Goal: Information Seeking & Learning: Learn about a topic

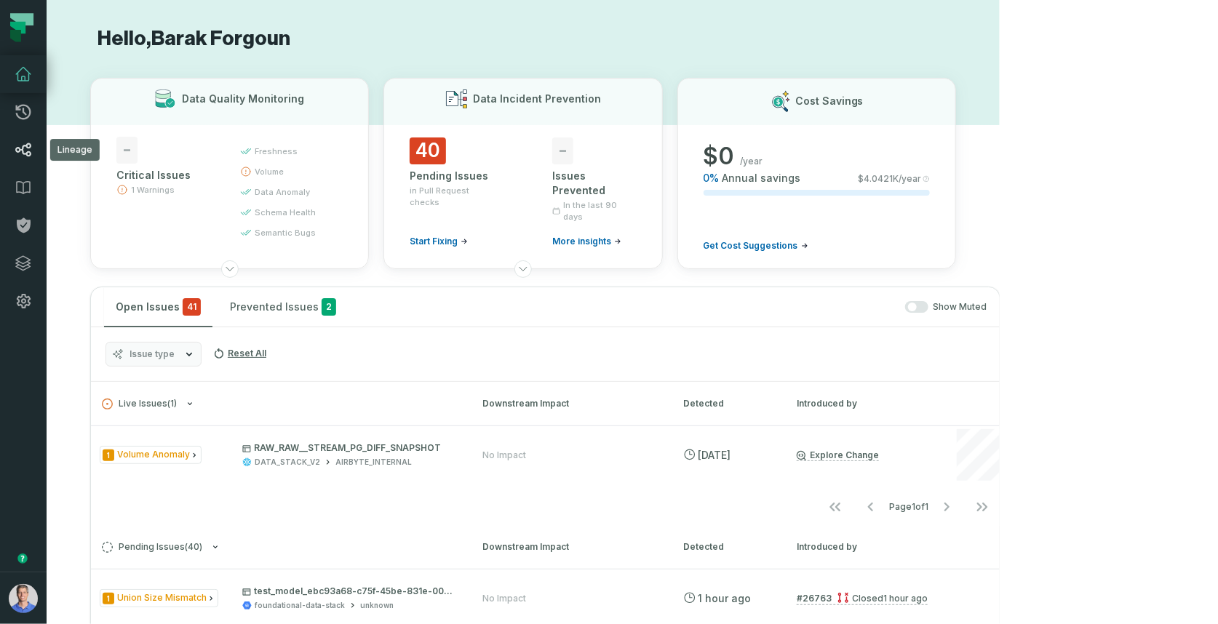
click at [19, 162] on link "Lineage" at bounding box center [23, 150] width 47 height 38
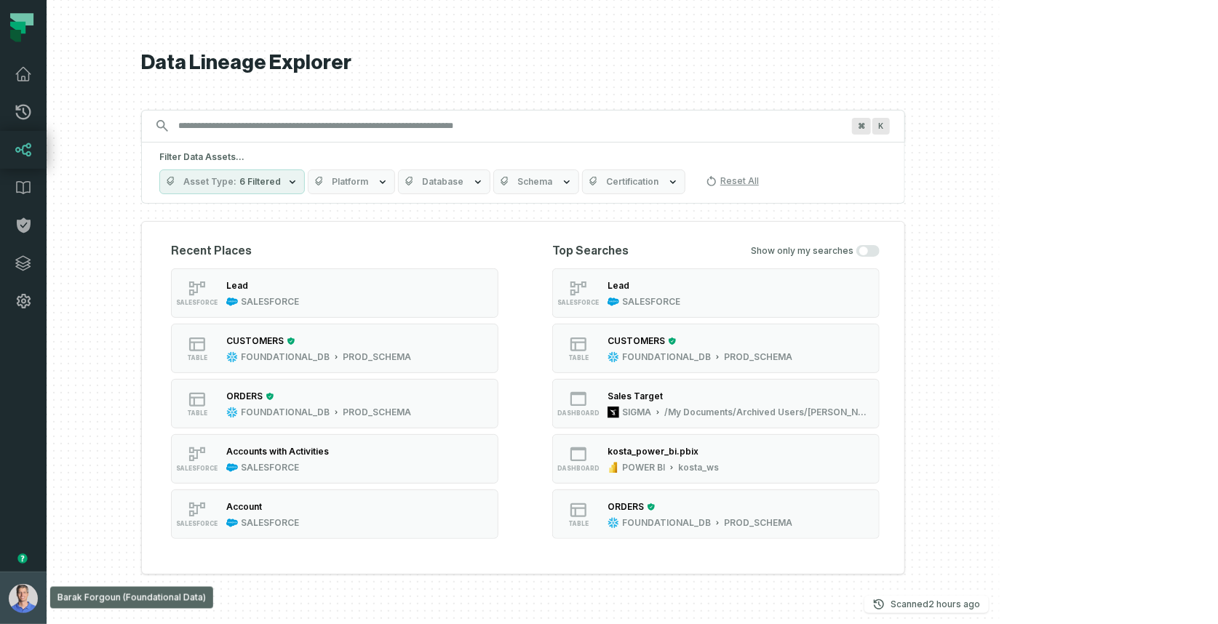
click at [13, 600] on img "button" at bounding box center [23, 598] width 29 height 29
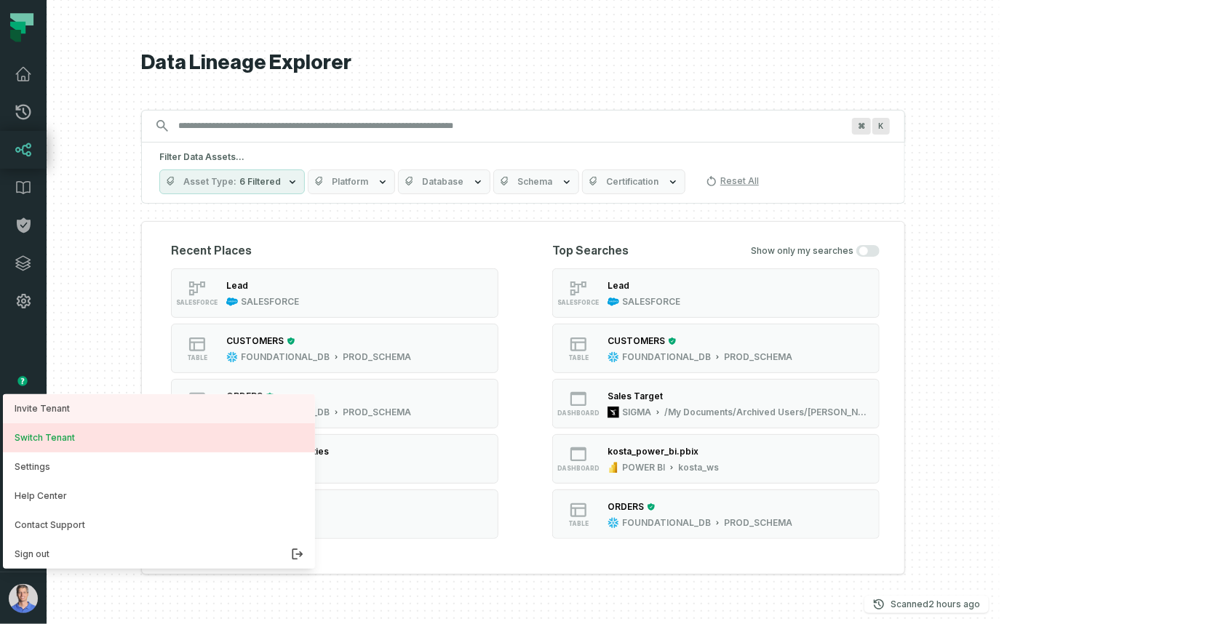
click at [63, 442] on button "Switch Tenant" at bounding box center [159, 438] width 312 height 29
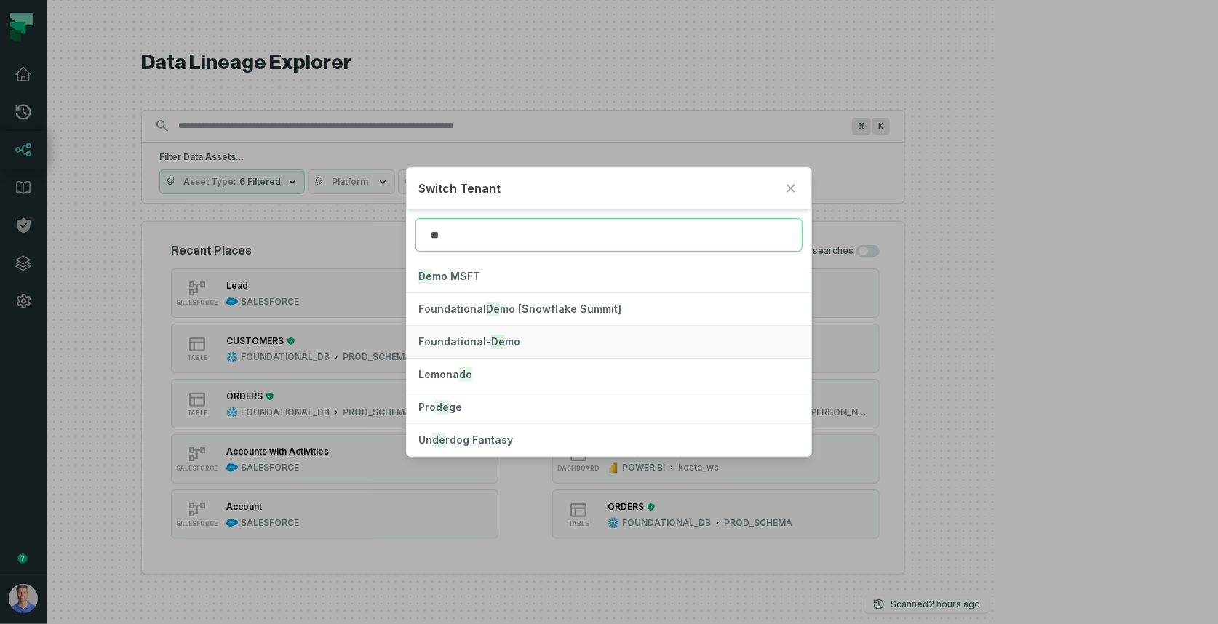
type input "**"
click at [501, 343] on span "Foundational- De mo" at bounding box center [469, 341] width 102 height 12
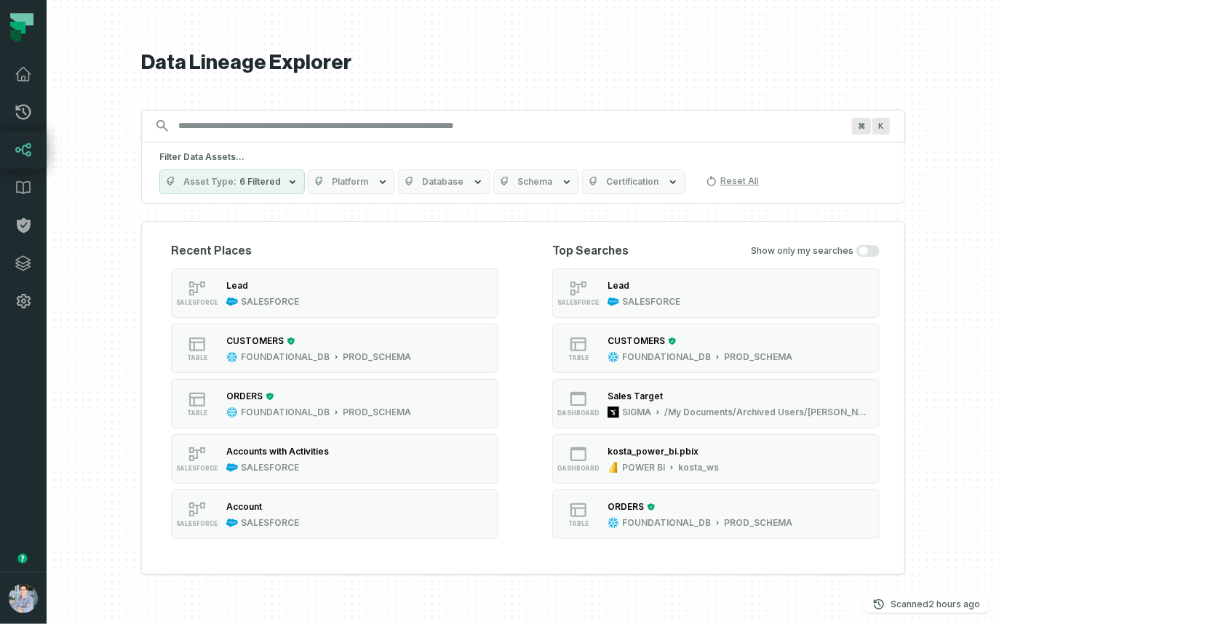
click at [368, 180] on span "Platform" at bounding box center [350, 182] width 36 height 12
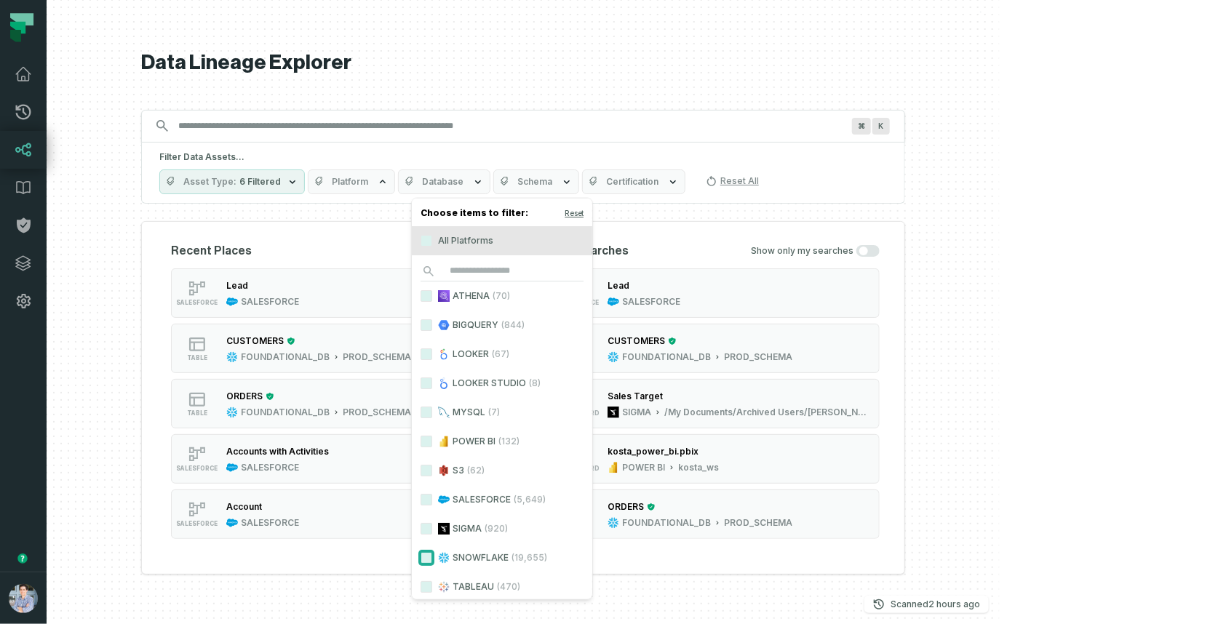
click at [426, 557] on button "SNOWFLAKE (19,655)" at bounding box center [427, 558] width 12 height 12
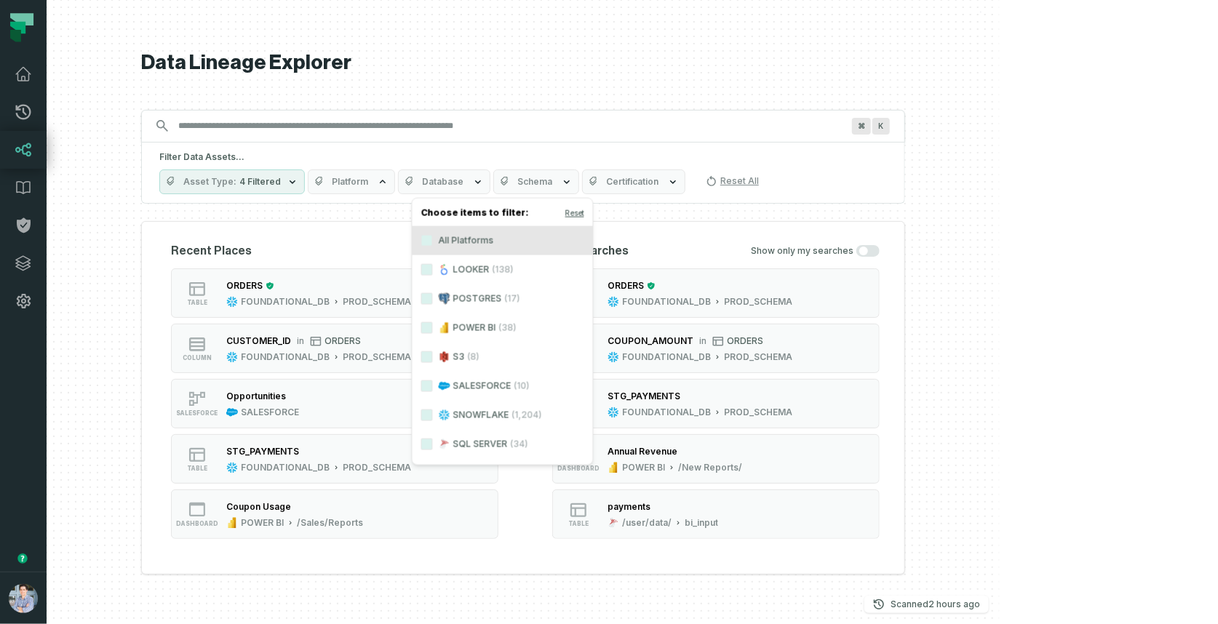
click at [464, 181] on span "Database" at bounding box center [442, 182] width 41 height 12
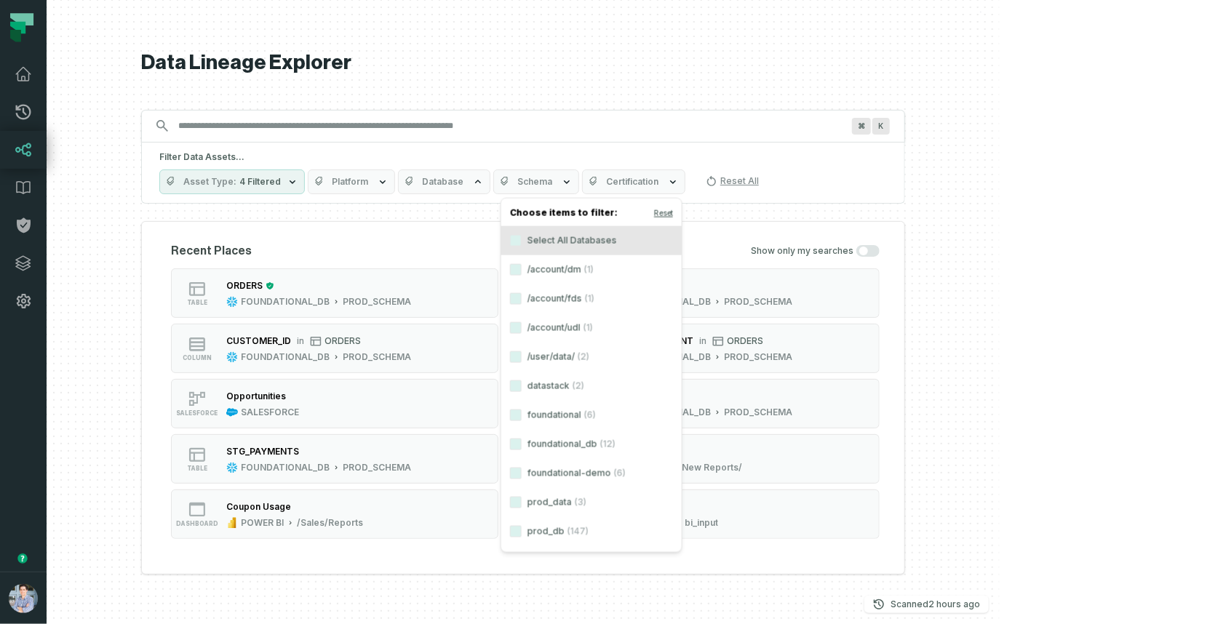
click at [556, 215] on h4 "Choose items to filter: Reset" at bounding box center [591, 215] width 180 height 22
click at [490, 188] on button "Database" at bounding box center [444, 182] width 92 height 25
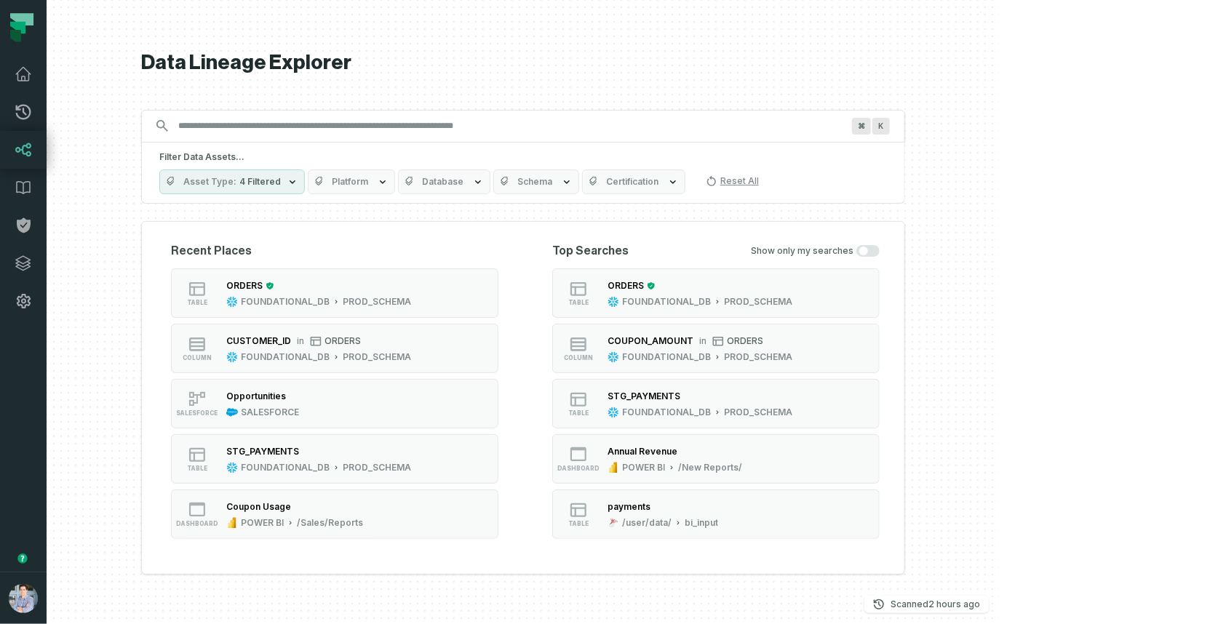
click at [490, 188] on button "Database" at bounding box center [444, 182] width 92 height 25
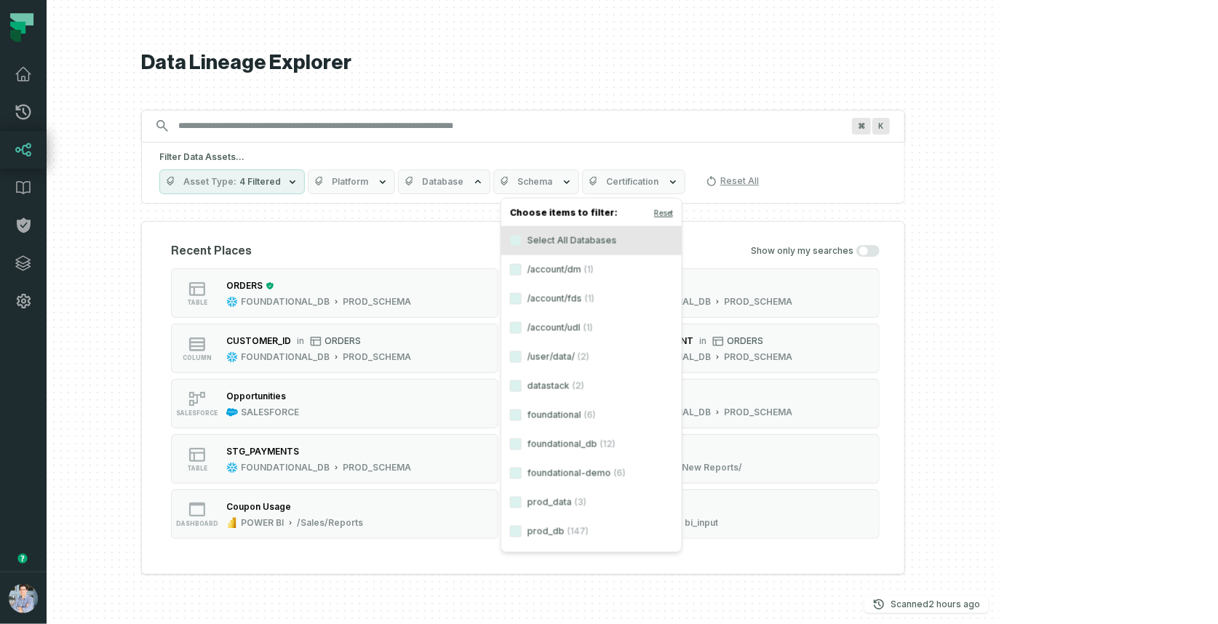
click at [281, 187] on span "4 Filtered" at bounding box center [259, 182] width 41 height 12
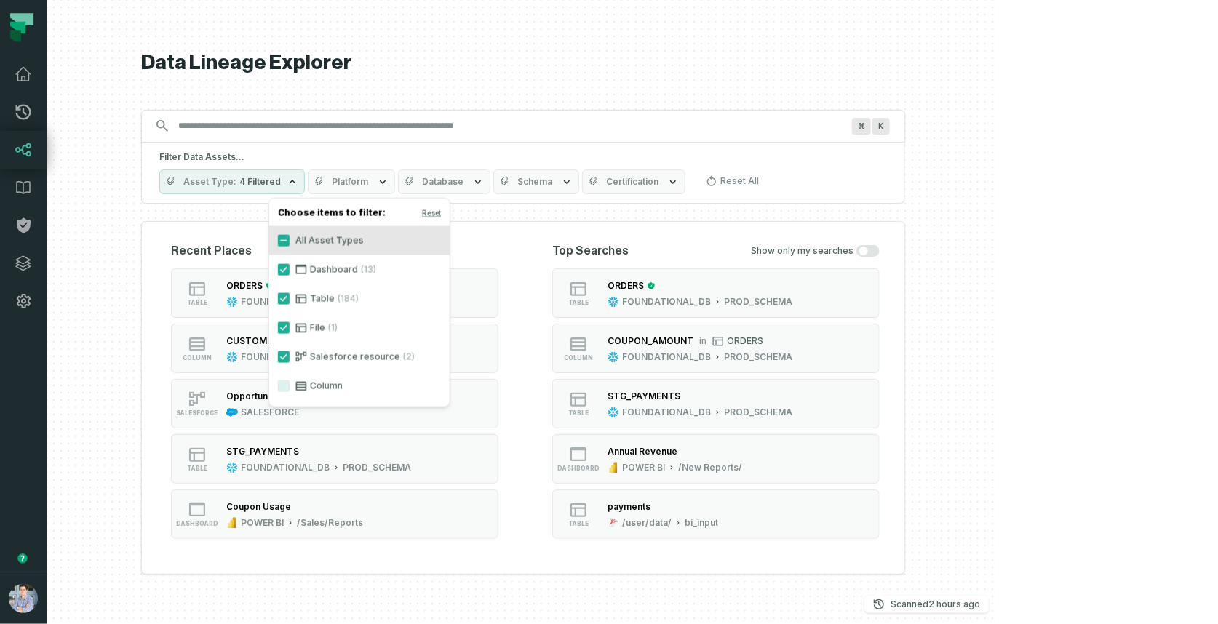
click at [395, 188] on button "Platform" at bounding box center [351, 182] width 87 height 25
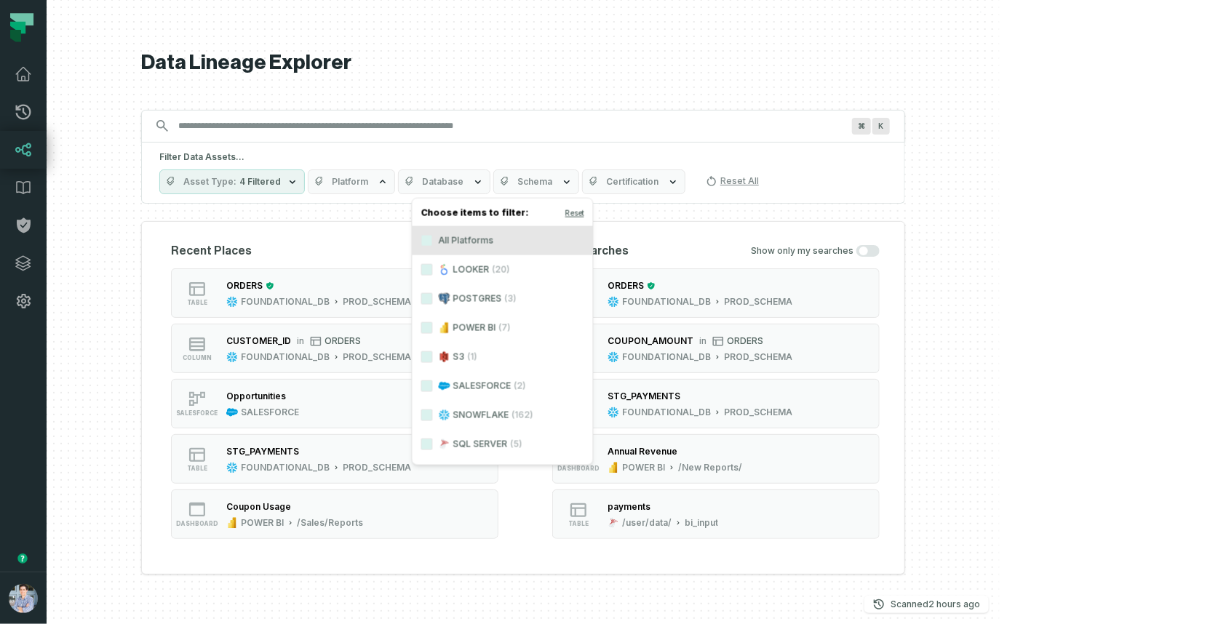
click at [281, 182] on span "4 Filtered" at bounding box center [259, 182] width 41 height 12
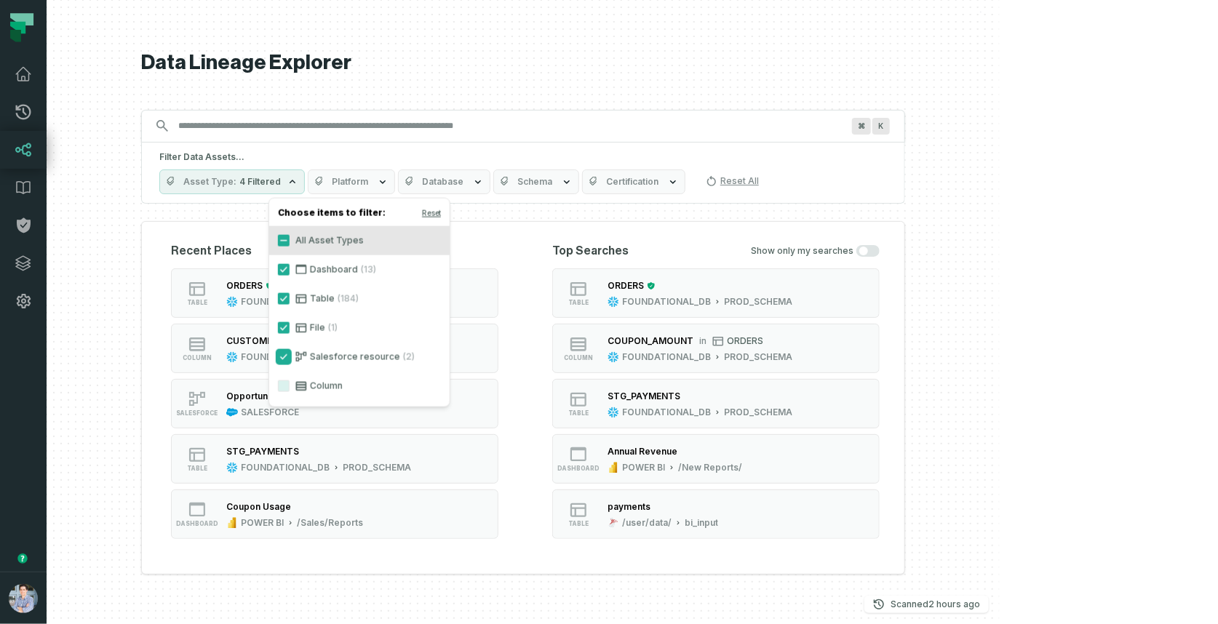
click at [283, 358] on button "Salesforce resource (2)" at bounding box center [284, 357] width 12 height 12
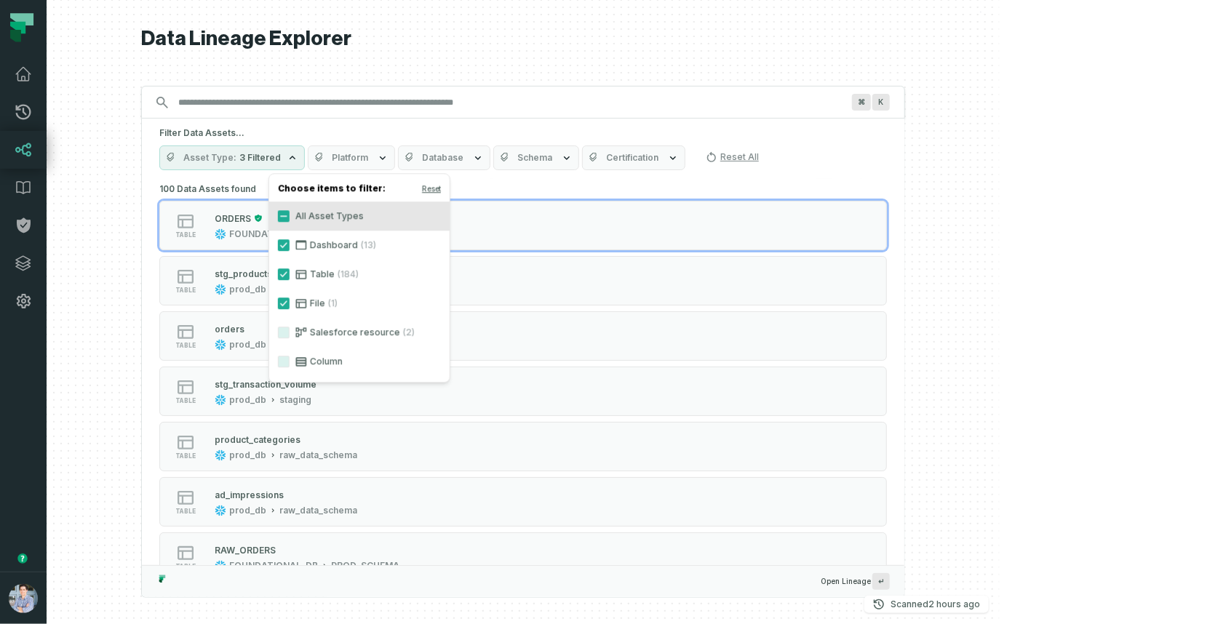
click at [368, 154] on span "Platform" at bounding box center [350, 158] width 36 height 12
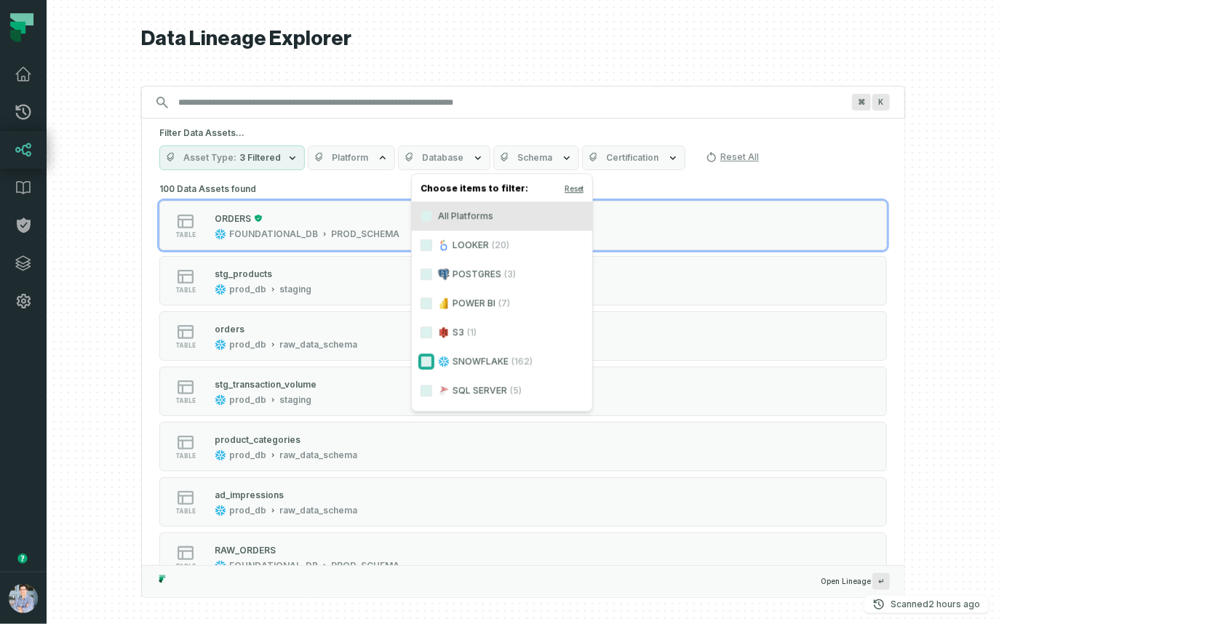
click at [424, 359] on button "SNOWFLAKE (162)" at bounding box center [427, 362] width 12 height 12
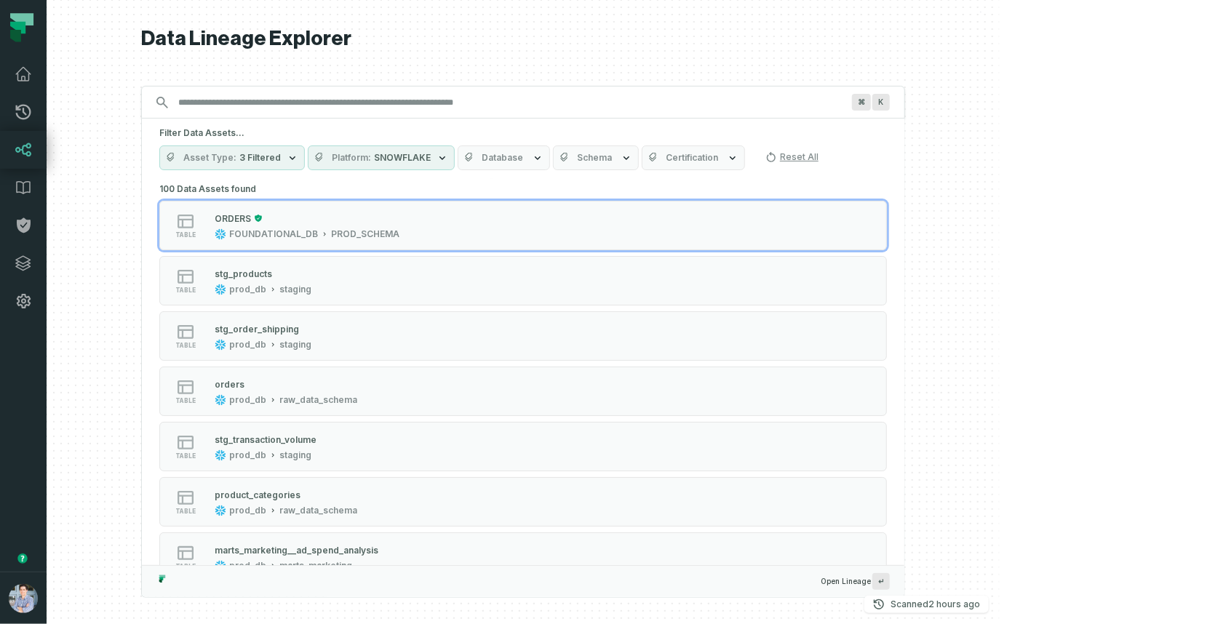
click at [523, 159] on span "Database" at bounding box center [502, 158] width 41 height 12
click at [264, 159] on span "Table" at bounding box center [251, 158] width 25 height 12
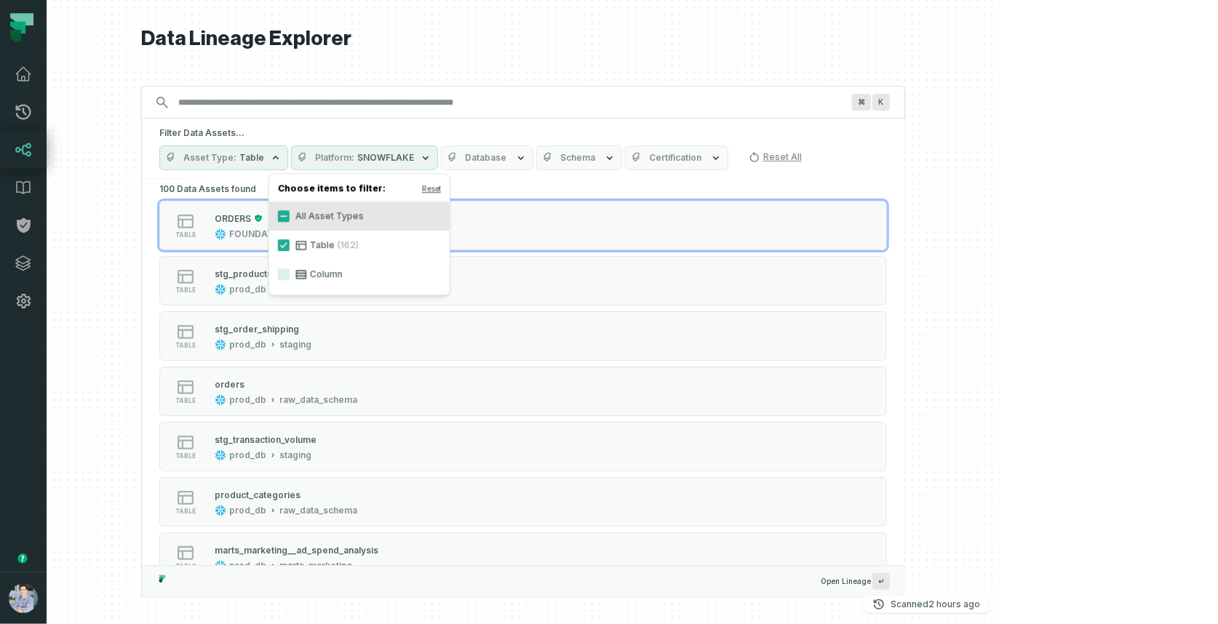
click at [354, 159] on span "Platform" at bounding box center [334, 158] width 39 height 12
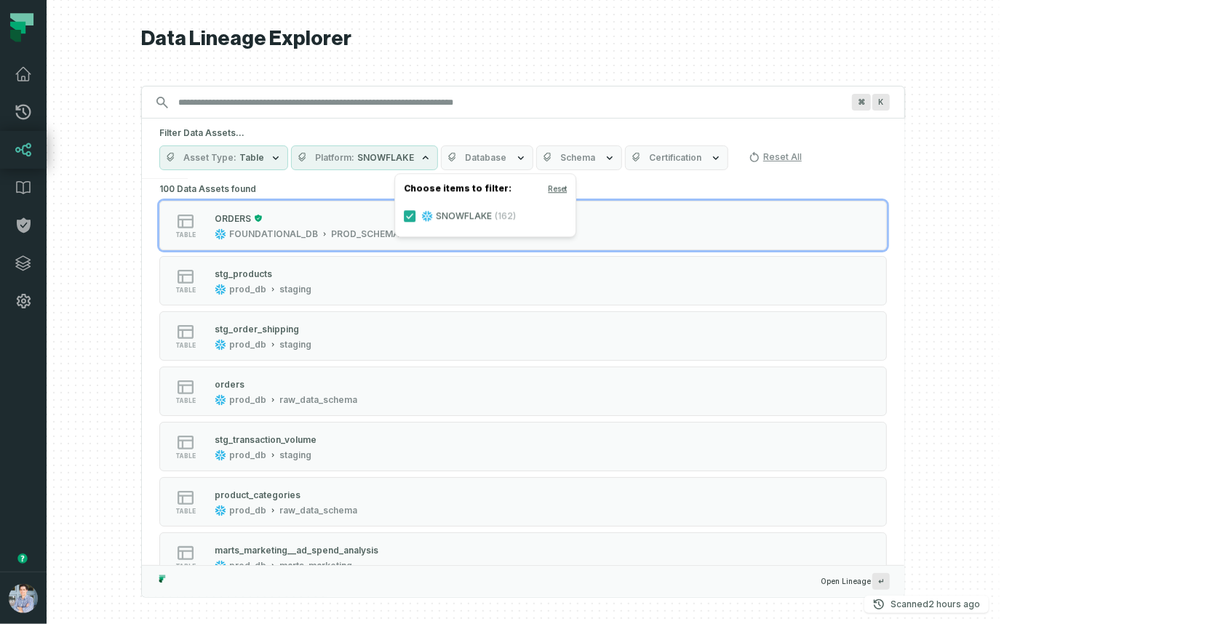
click at [533, 166] on button "Database" at bounding box center [487, 158] width 92 height 25
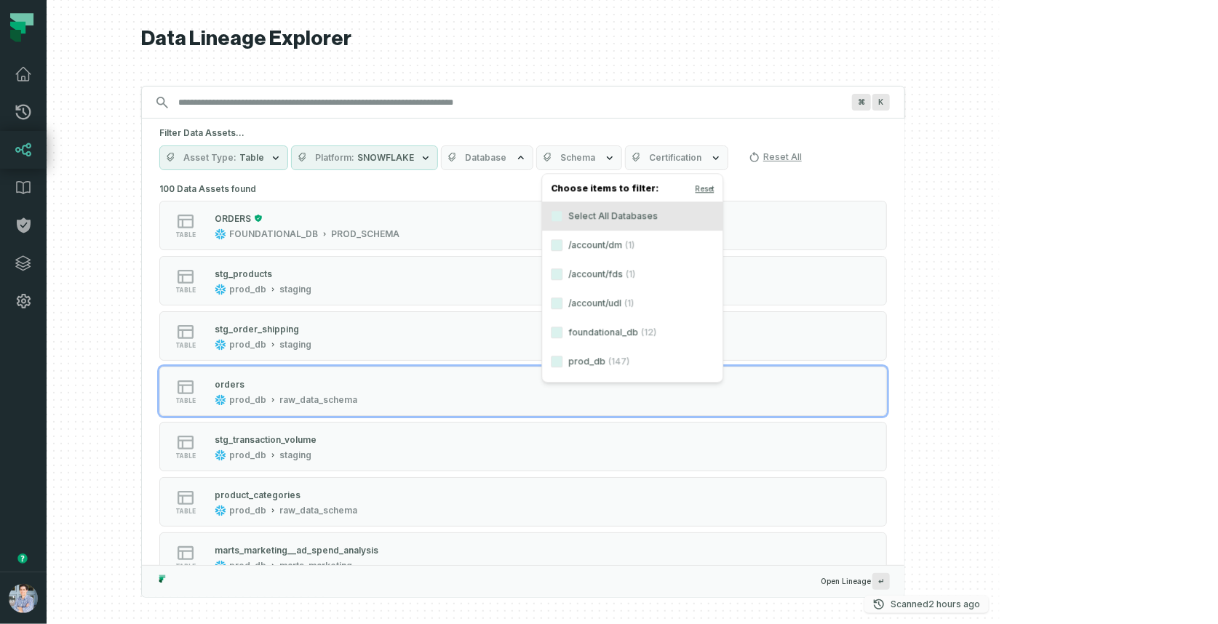
click at [980, 609] on p "Scanned 9/28/2025, 8:11:33 AM" at bounding box center [936, 604] width 90 height 15
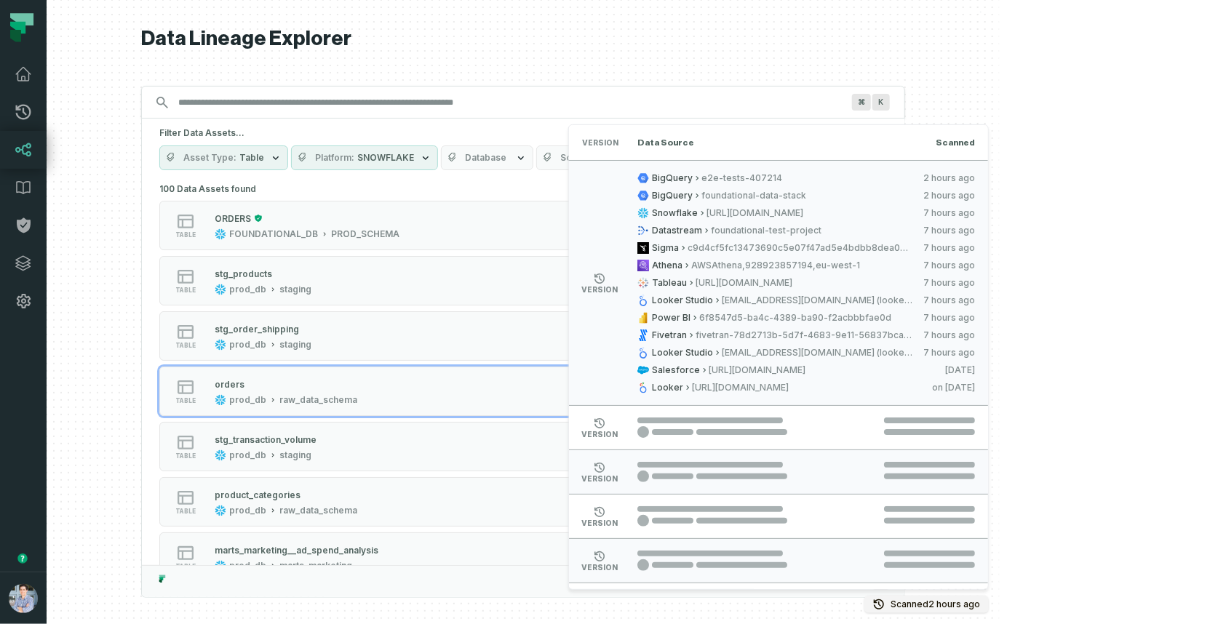
click at [1000, 44] on div at bounding box center [523, 312] width 953 height 624
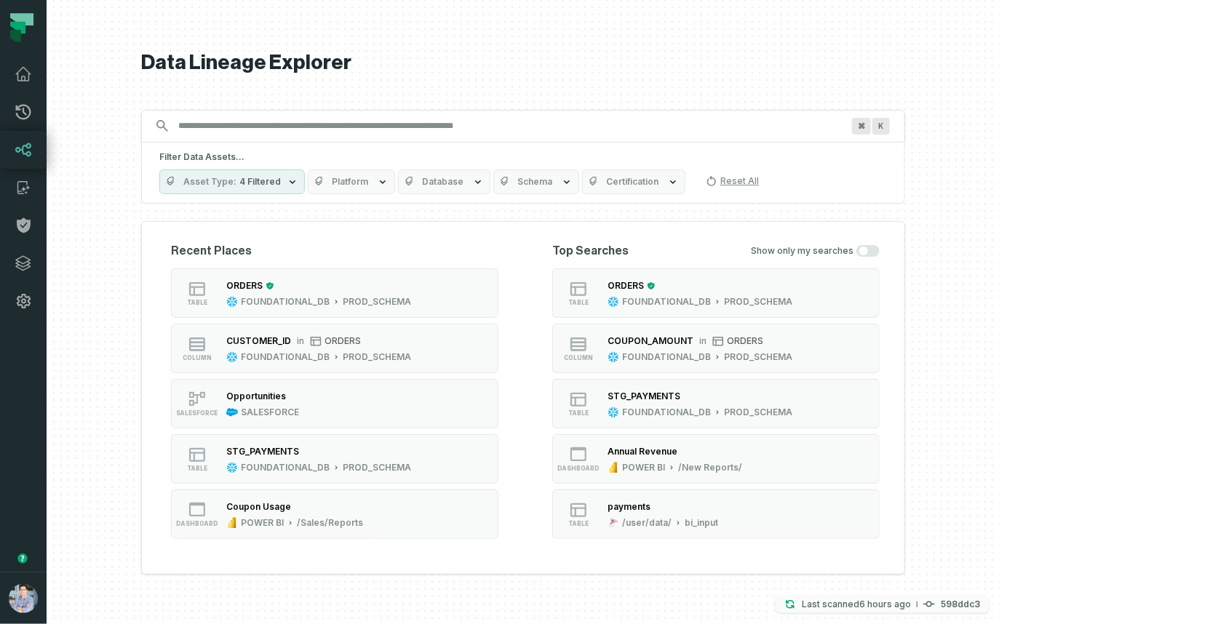
click at [980, 600] on h4 "598ddc3" at bounding box center [960, 604] width 39 height 9
click at [456, 133] on input "Discovery Provider cmdk menu" at bounding box center [510, 125] width 681 height 23
click at [405, 124] on input "Discovery Provider cmdk menu" at bounding box center [510, 125] width 681 height 23
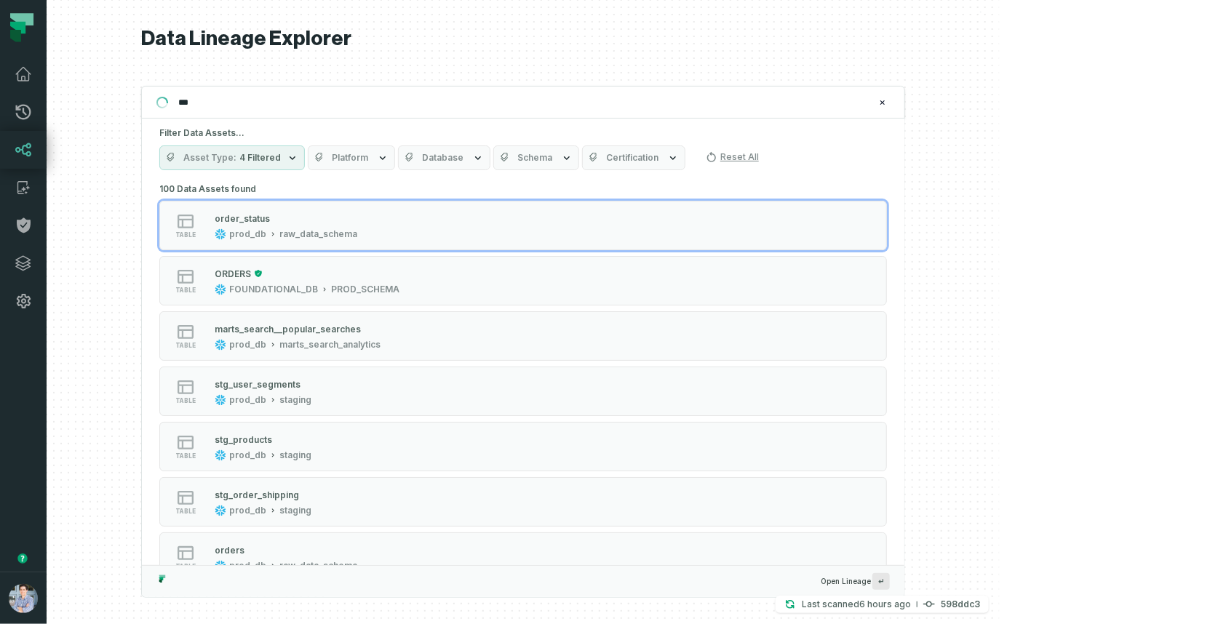
type input "****"
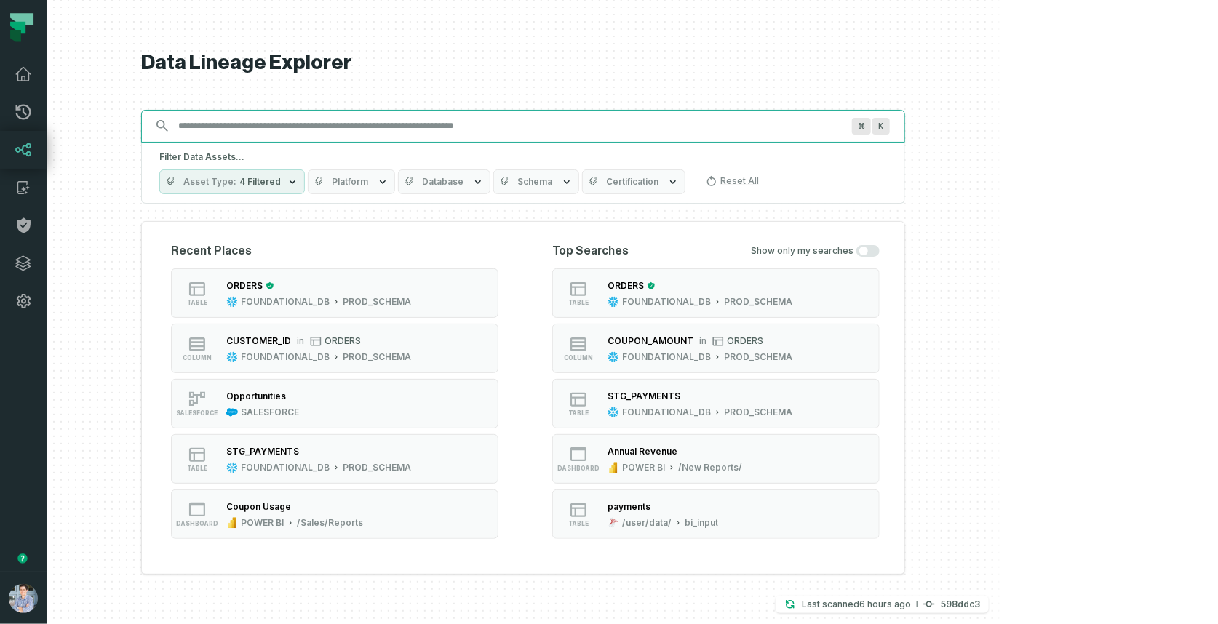
click at [367, 130] on input "Discovery Provider cmdk menu" at bounding box center [510, 125] width 681 height 23
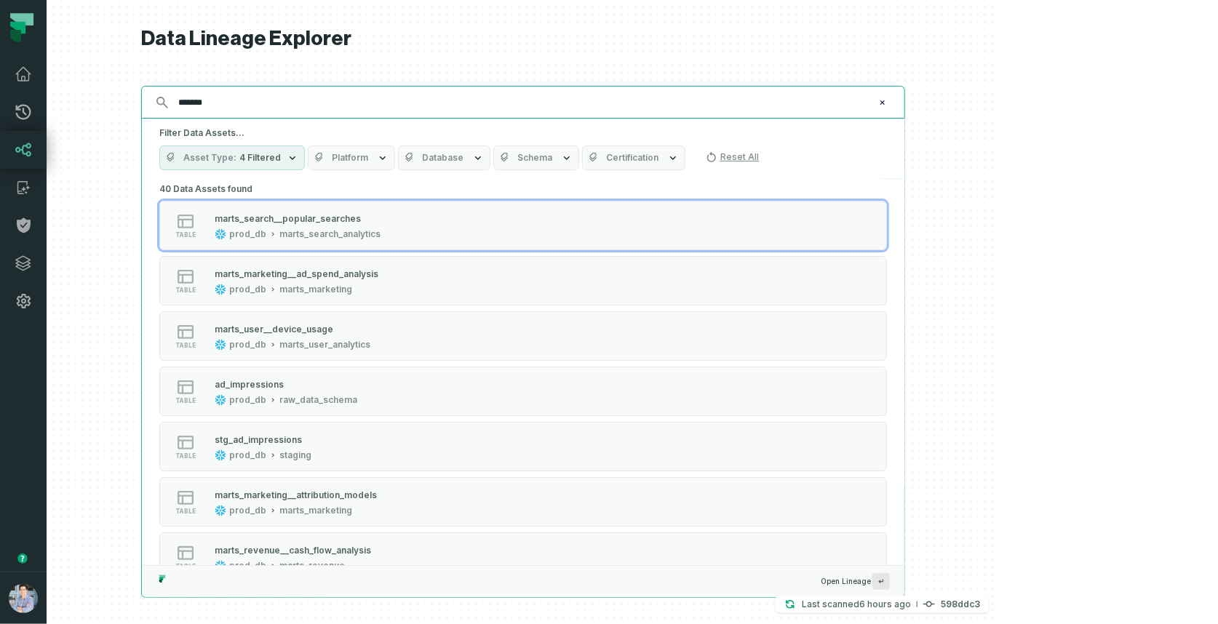
type input "********"
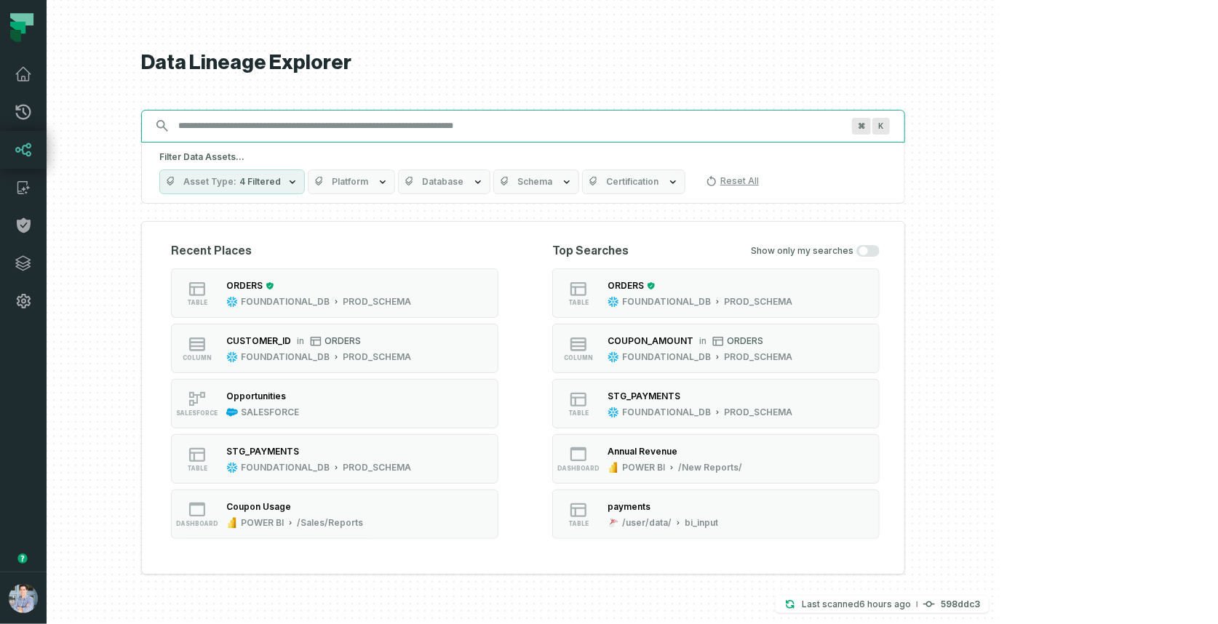
click at [388, 123] on input "Discovery Provider cmdk menu" at bounding box center [510, 125] width 681 height 23
paste input "**********"
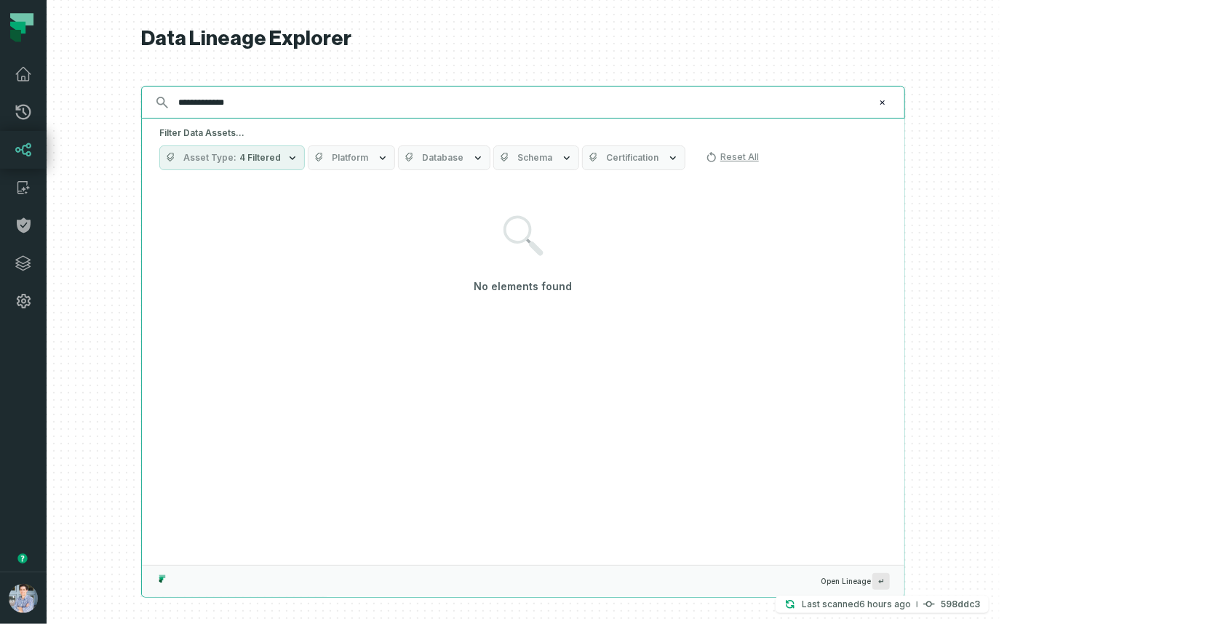
type input "**********"
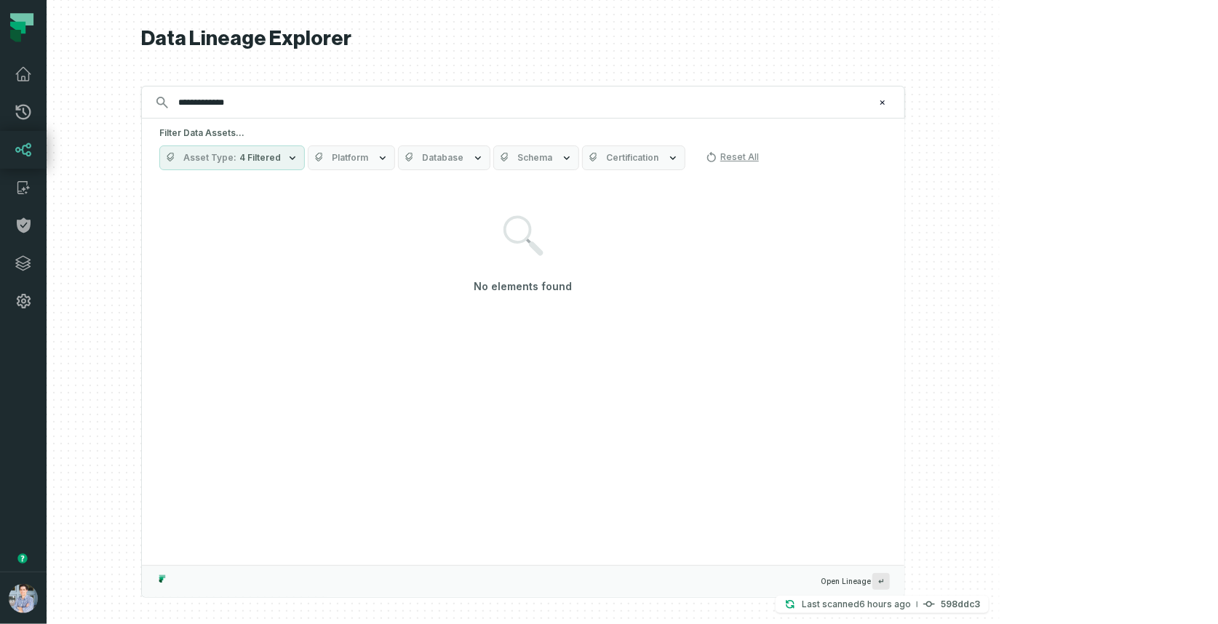
click at [281, 156] on span "4 Filtered" at bounding box center [259, 158] width 41 height 12
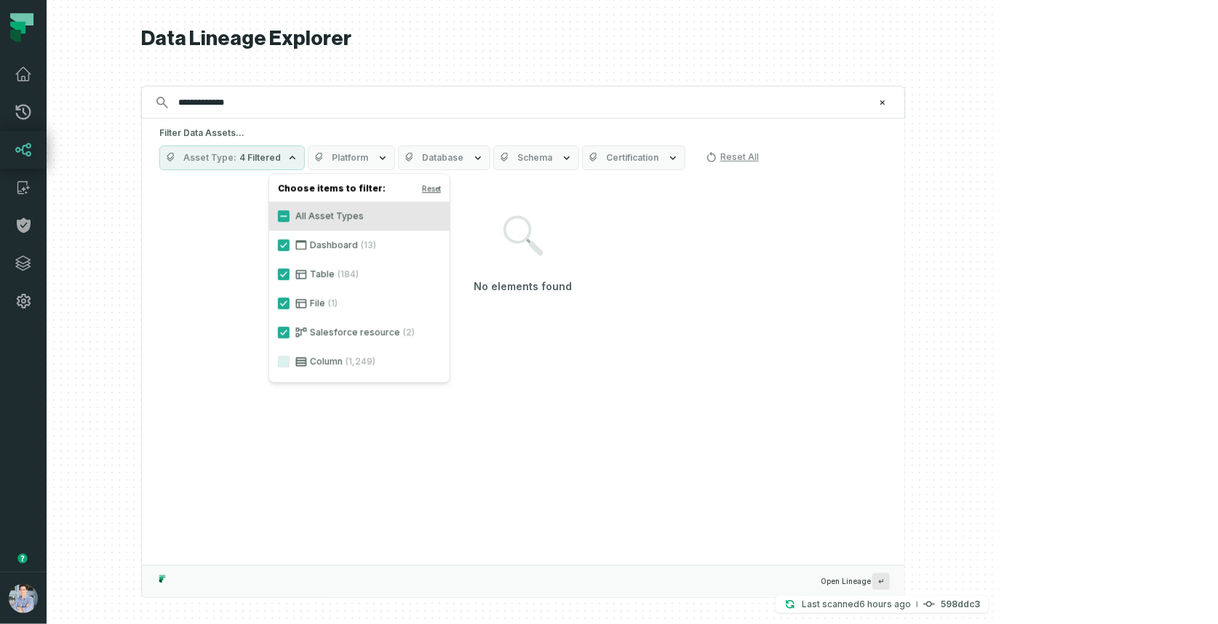
click at [281, 153] on span "4 Filtered" at bounding box center [259, 158] width 41 height 12
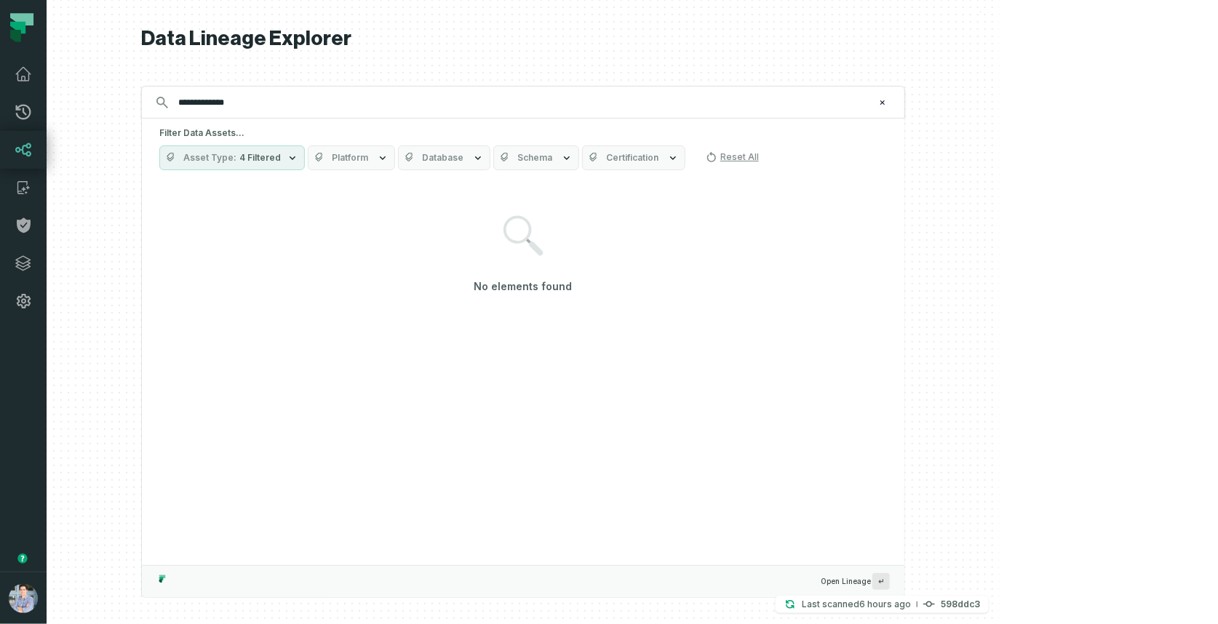
click at [21, 156] on icon at bounding box center [23, 149] width 17 height 17
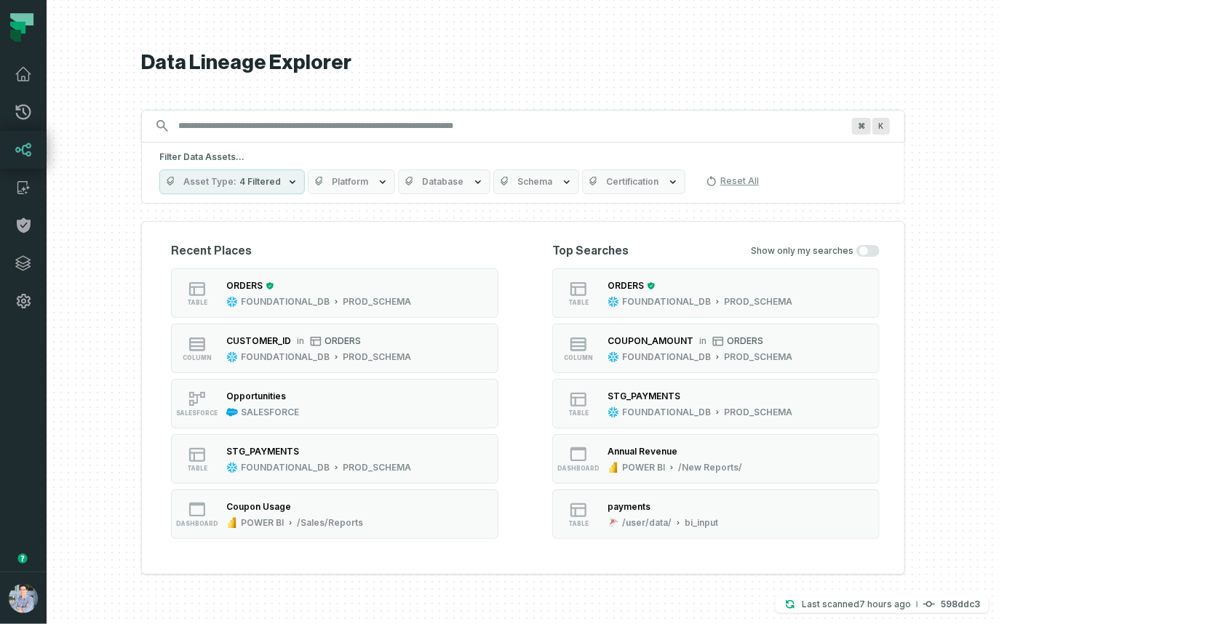
click at [1000, 435] on div at bounding box center [523, 312] width 953 height 624
click at [464, 187] on span "Database" at bounding box center [442, 182] width 41 height 12
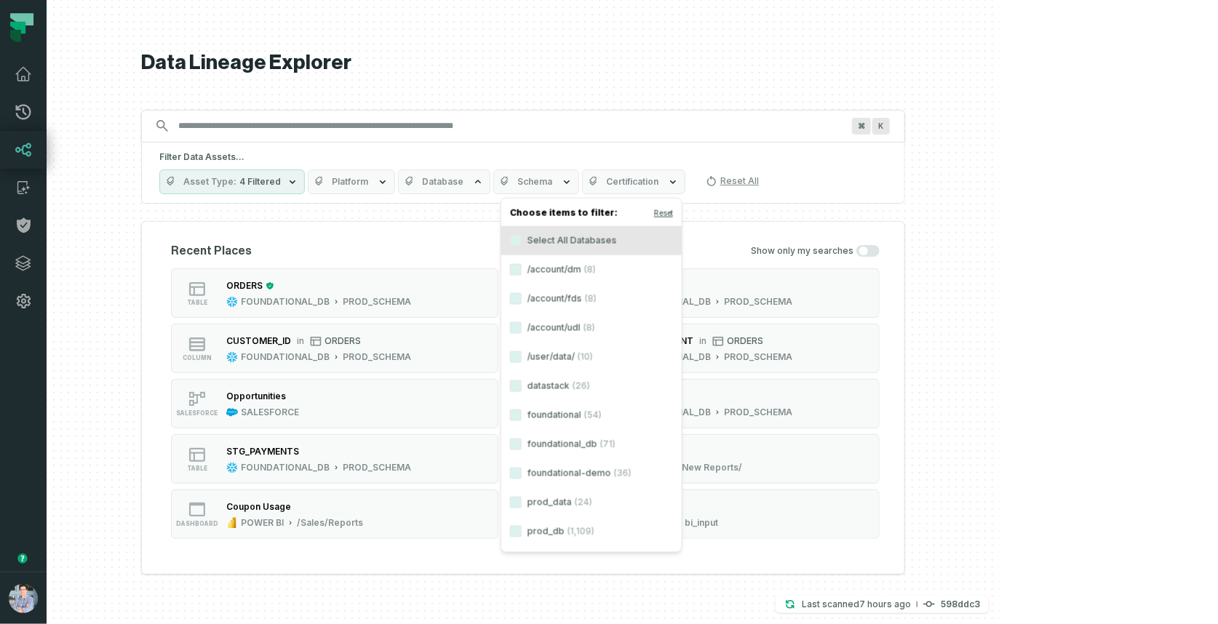
click at [305, 173] on button "Asset Type 4 Filtered" at bounding box center [232, 182] width 146 height 25
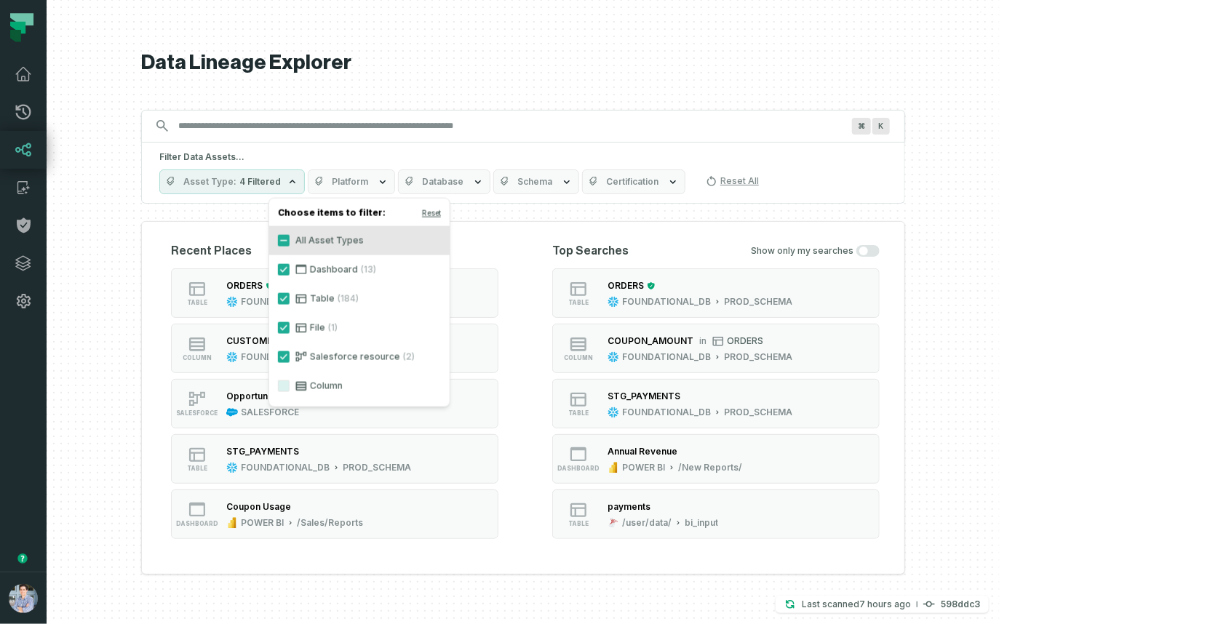
click at [1000, 241] on div at bounding box center [523, 312] width 953 height 624
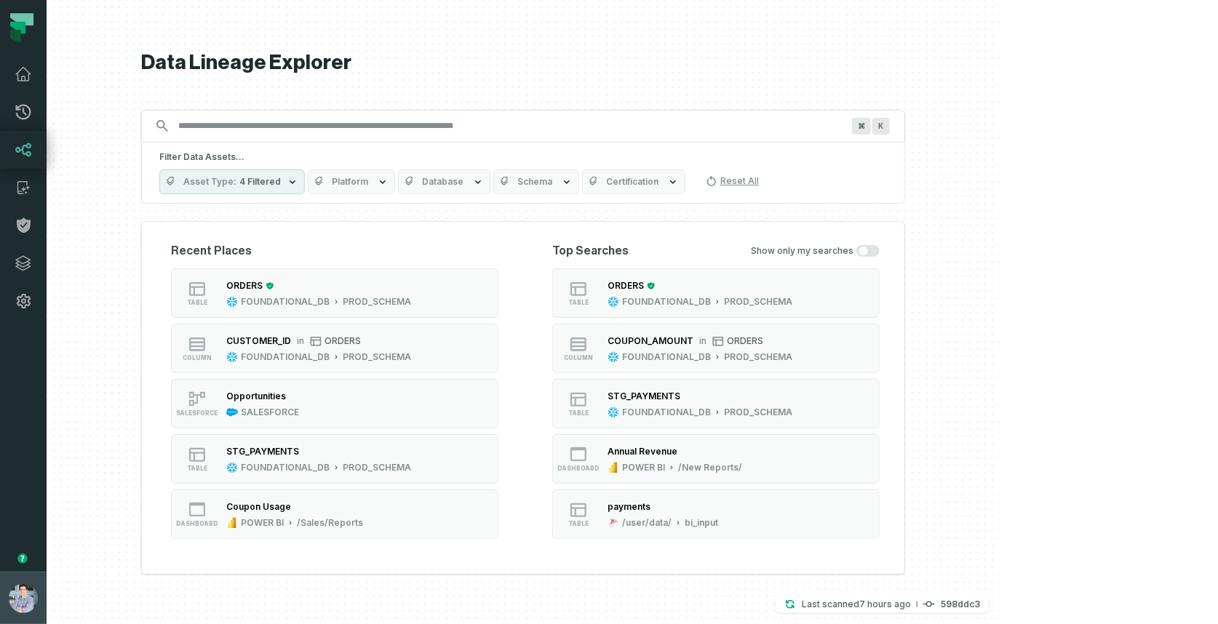
click at [15, 591] on img "button" at bounding box center [23, 598] width 29 height 29
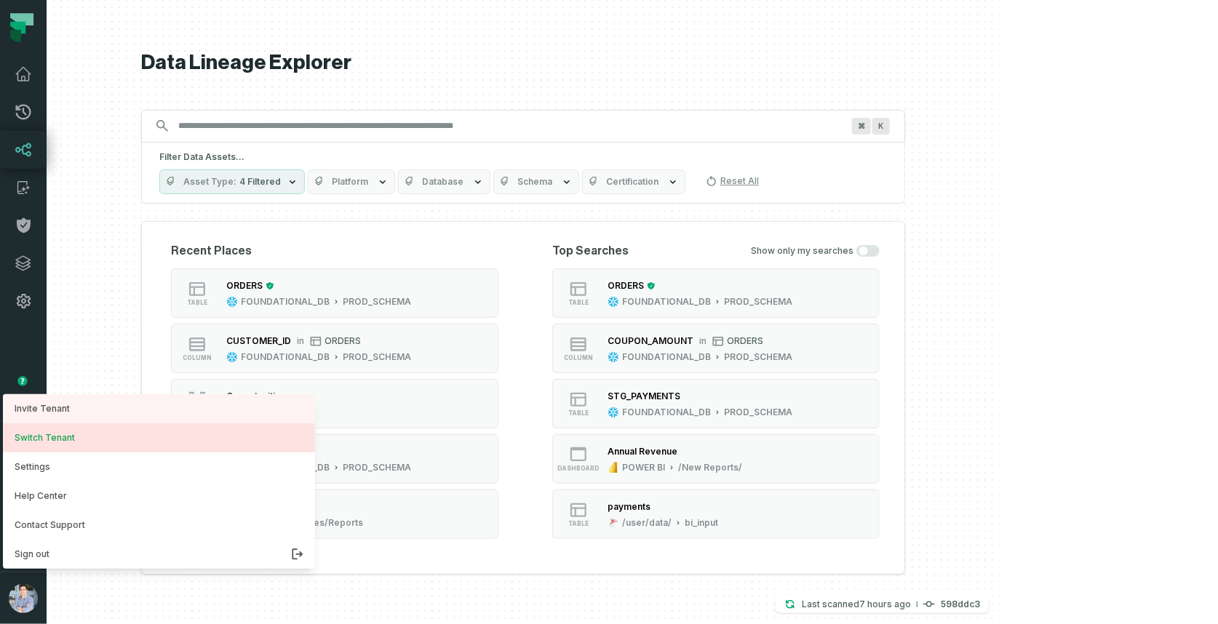
click at [55, 449] on button "Switch Tenant" at bounding box center [159, 438] width 312 height 29
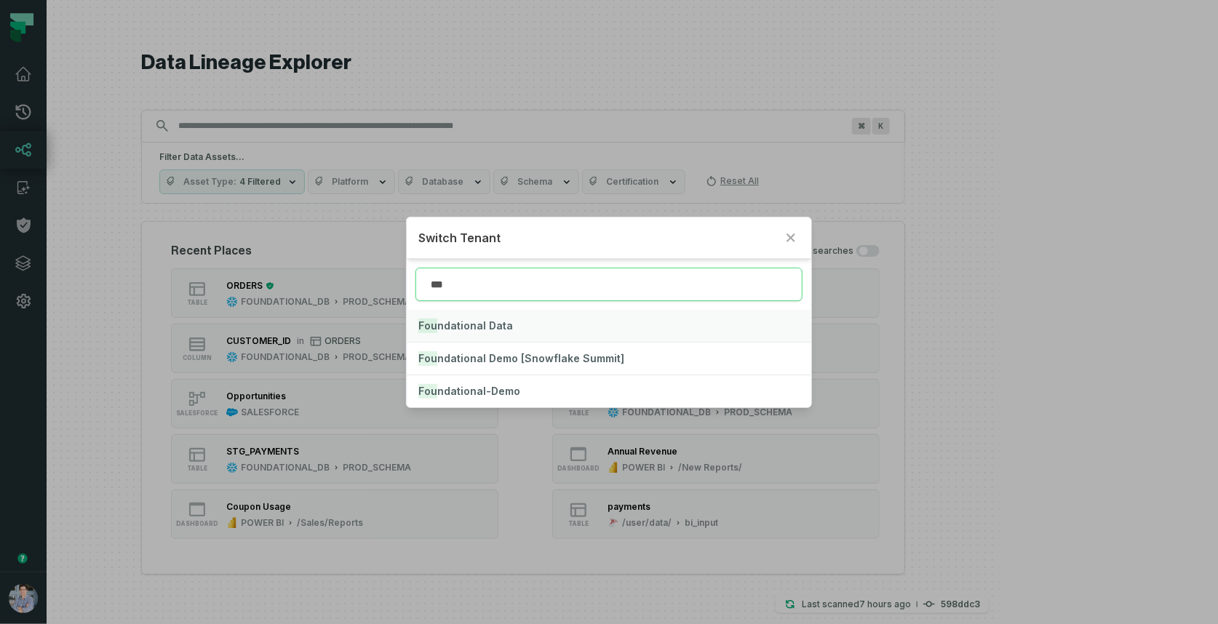
type input "***"
click at [548, 327] on button "Fou ndational Data" at bounding box center [609, 326] width 405 height 32
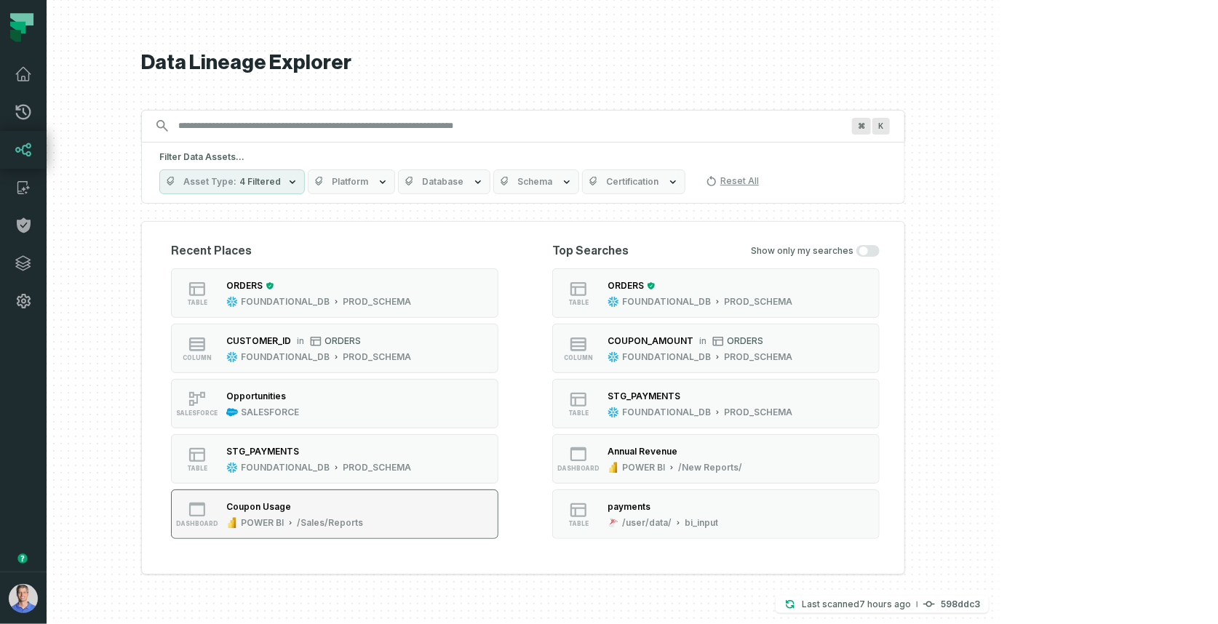
click at [477, 509] on button "dashboard Coupon Usage POWER BI /Sales/Reports" at bounding box center [334, 514] width 327 height 49
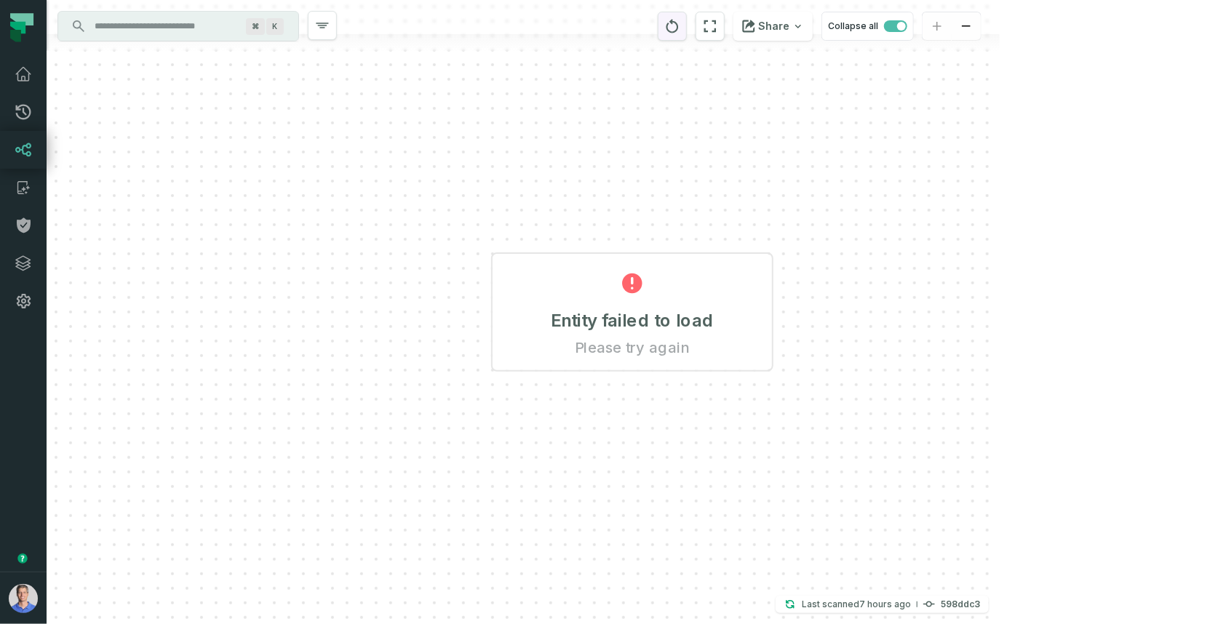
click at [680, 29] on icon "reset" at bounding box center [672, 25] width 16 height 17
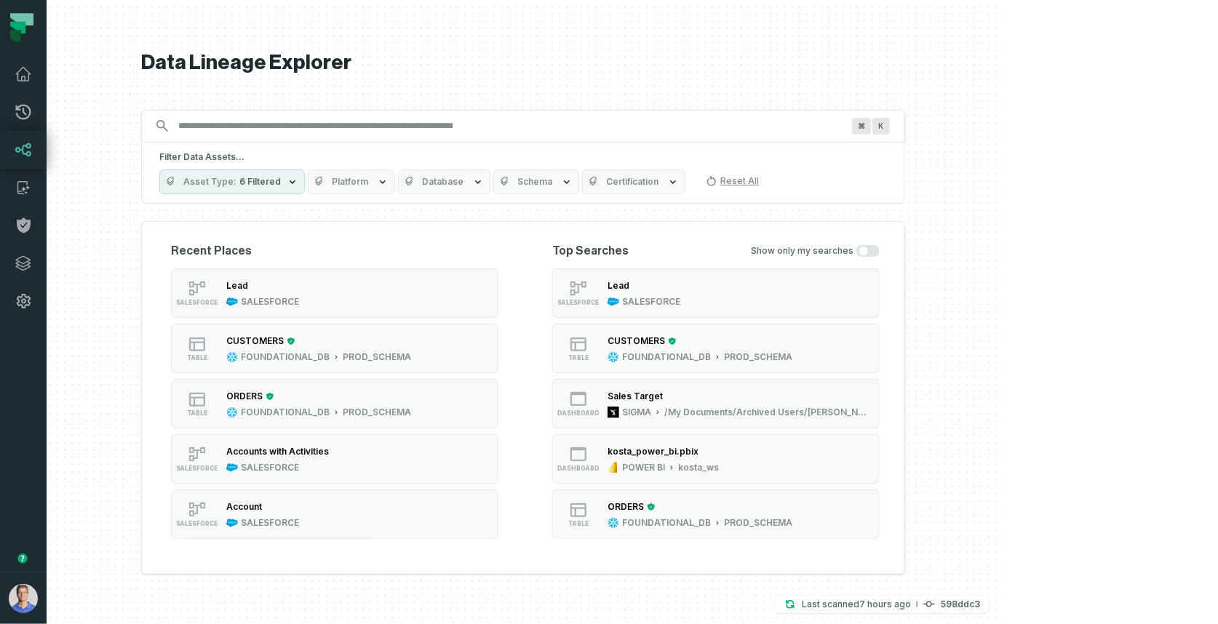
click at [719, 472] on div "POWER BI kosta_ws" at bounding box center [663, 468] width 111 height 12
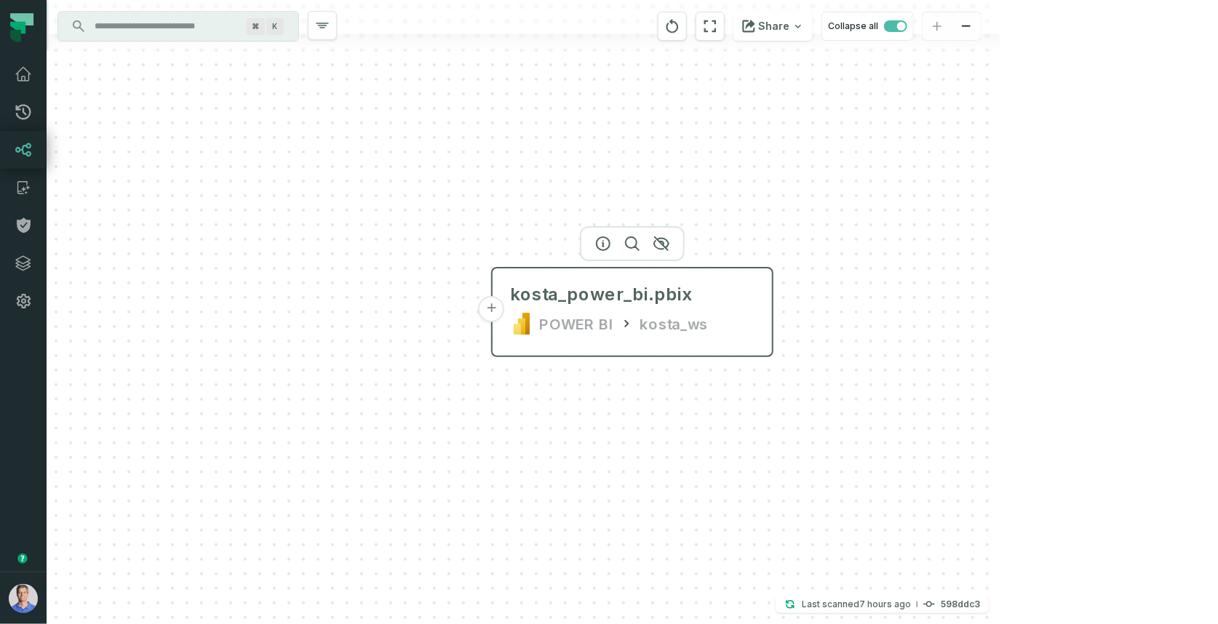
click at [490, 312] on button "+" at bounding box center [492, 309] width 26 height 26
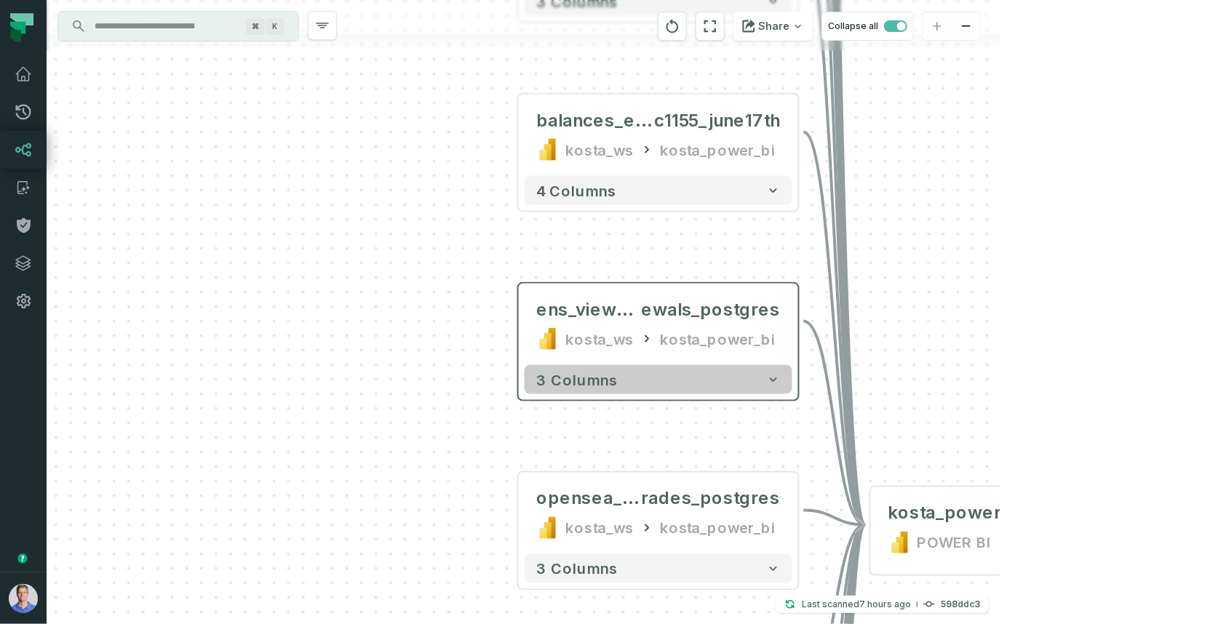
click at [635, 388] on button "3 columns" at bounding box center [659, 379] width 268 height 29
click at [742, 375] on button "3 columns" at bounding box center [658, 379] width 268 height 29
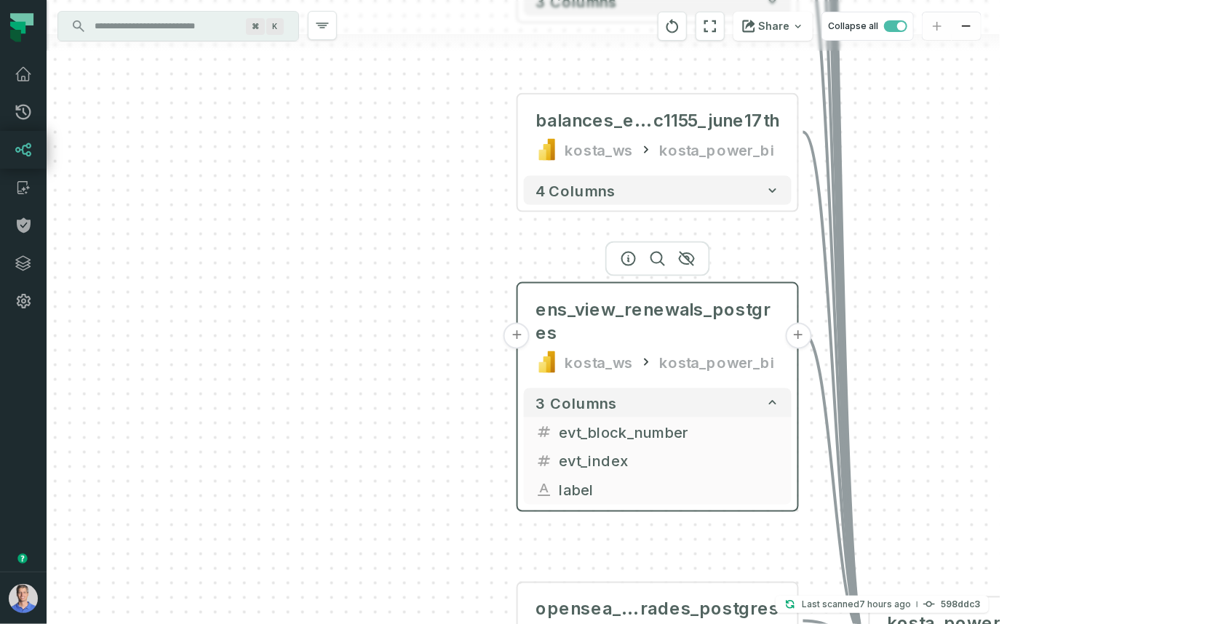
click at [520, 334] on button "+" at bounding box center [517, 336] width 26 height 26
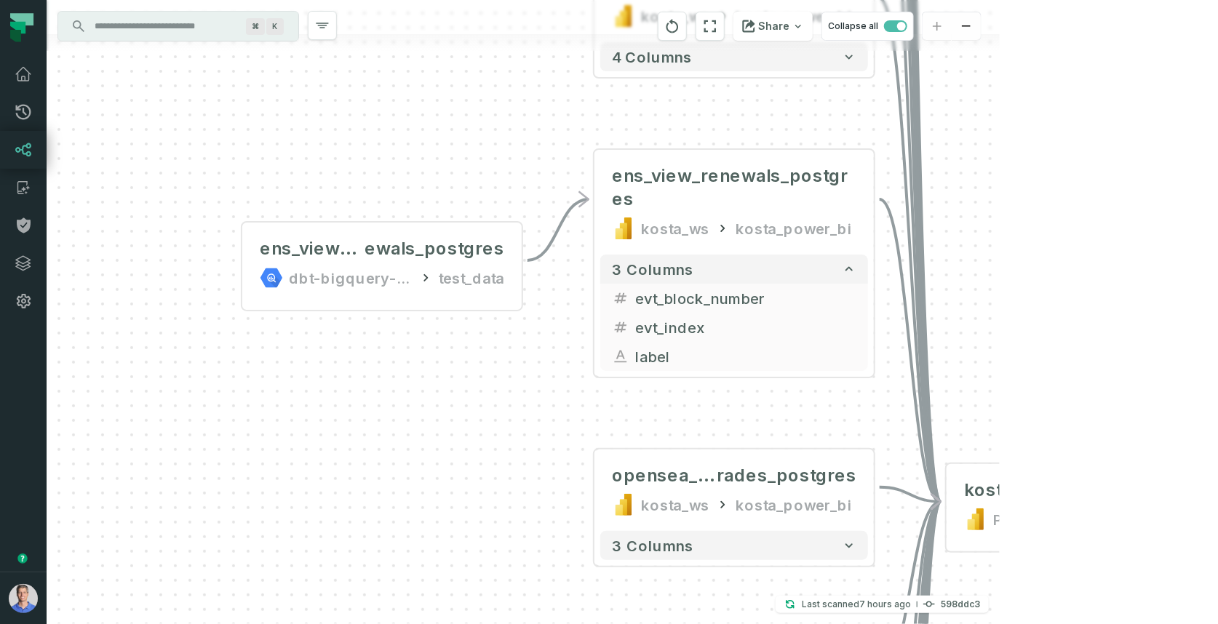
drag, startPoint x: 577, startPoint y: 418, endPoint x: 450, endPoint y: 376, distance: 133.5
click at [450, 376] on div "ens_view_ren ewals_postgres dbt-bigquery-foundational test_data - + nft_linked_…" at bounding box center [523, 312] width 953 height 624
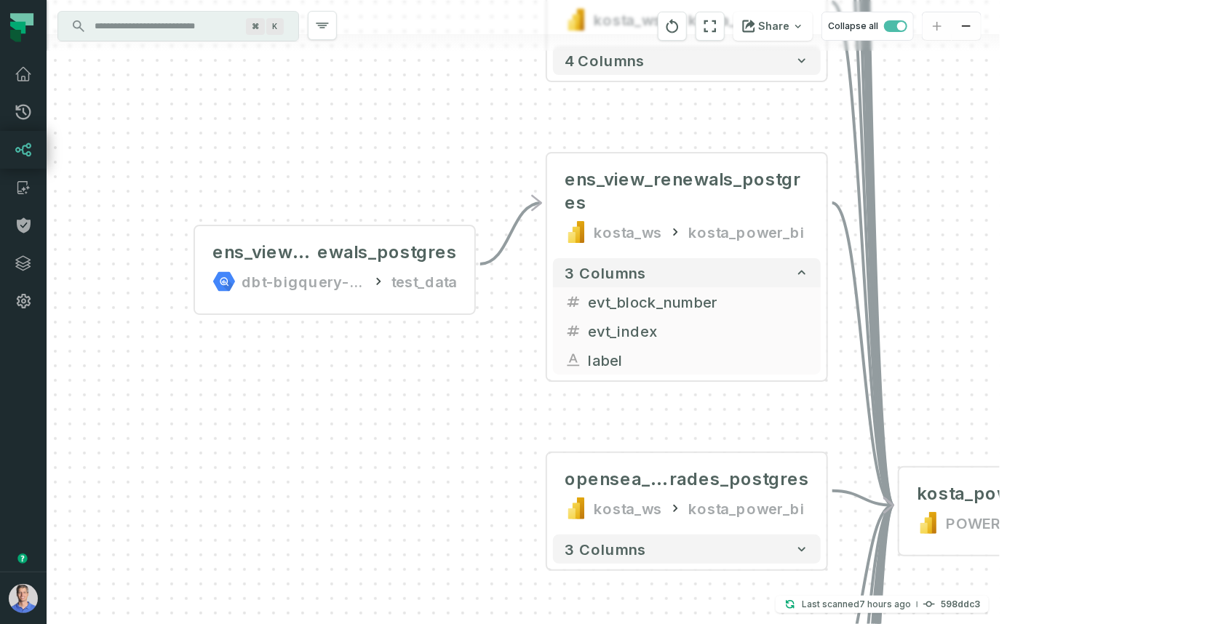
drag, startPoint x: 1042, startPoint y: 352, endPoint x: 992, endPoint y: 355, distance: 50.3
click at [992, 355] on div "ens_view_ren ewals_postgres dbt-bigquery-foundational test_data - + nft_linked_…" at bounding box center [523, 312] width 953 height 624
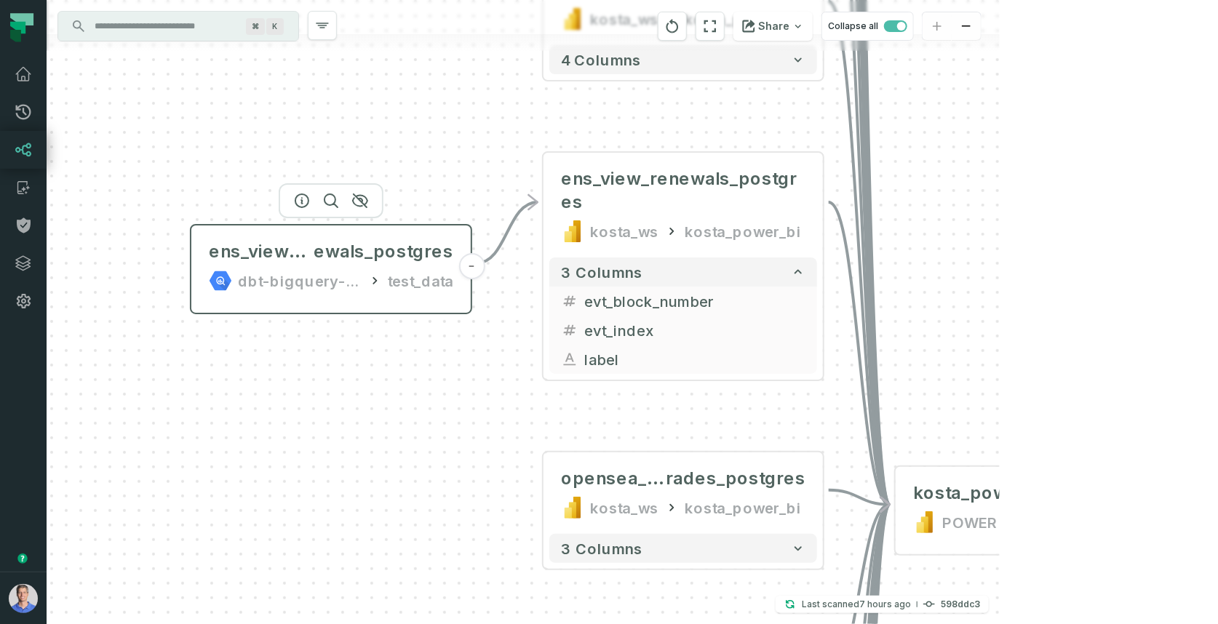
click at [417, 296] on div "ens_view_ren ewals_postgres dbt-bigquery-foundational test_data" at bounding box center [331, 266] width 268 height 70
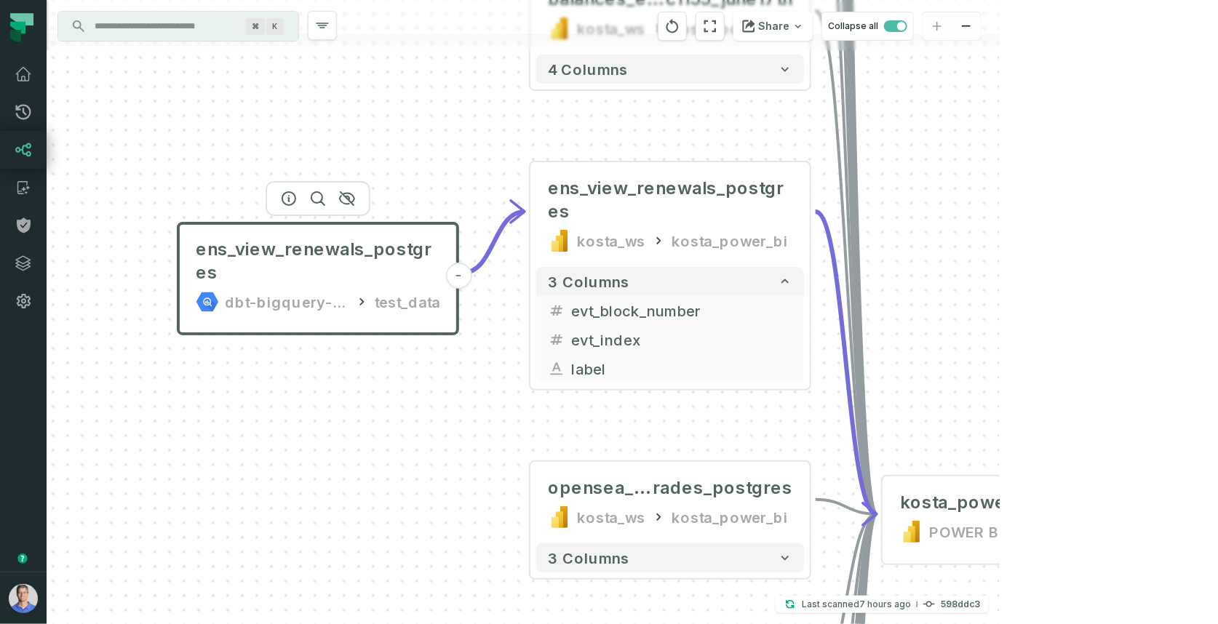
drag, startPoint x: 1007, startPoint y: 309, endPoint x: 995, endPoint y: 307, distance: 11.7
click at [995, 307] on div "ens_view_renewals_postgres dbt-bigquery-foundational test_data - + nft_linked_a…" at bounding box center [523, 312] width 953 height 624
click at [531, 506] on button "+" at bounding box center [530, 503] width 26 height 26
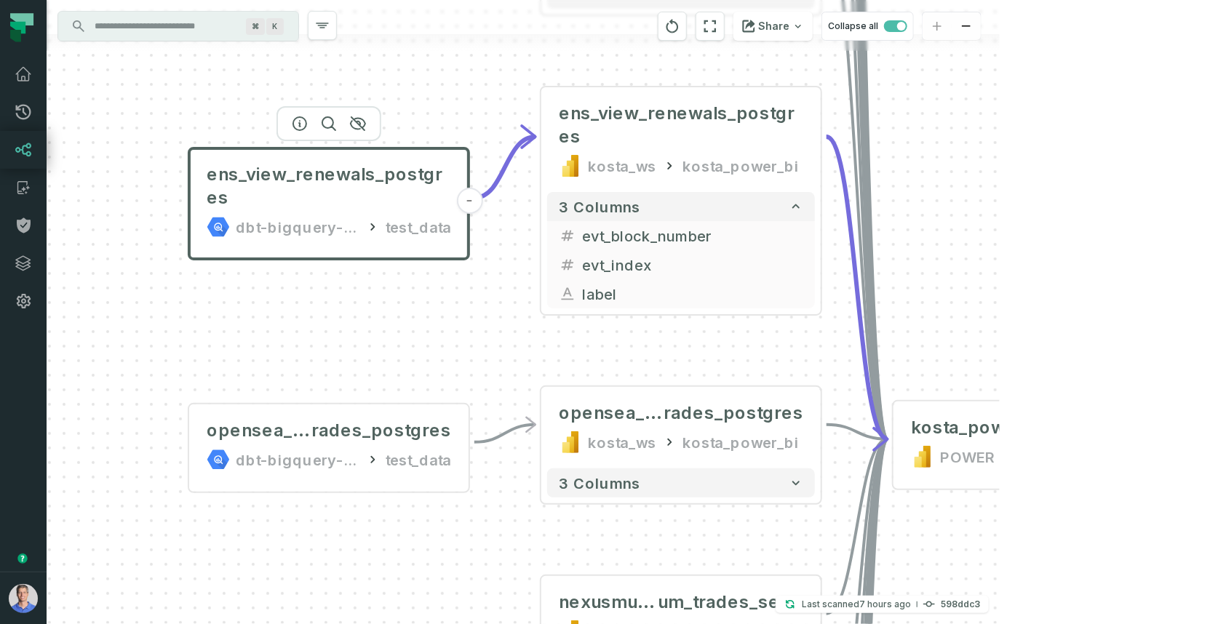
drag, startPoint x: 774, startPoint y: 202, endPoint x: 472, endPoint y: 336, distance: 330.6
click at [472, 336] on div "opensea_solana_t rades_postgres dbt-bigquery-foundational test_data - ens_view_…" at bounding box center [523, 312] width 953 height 624
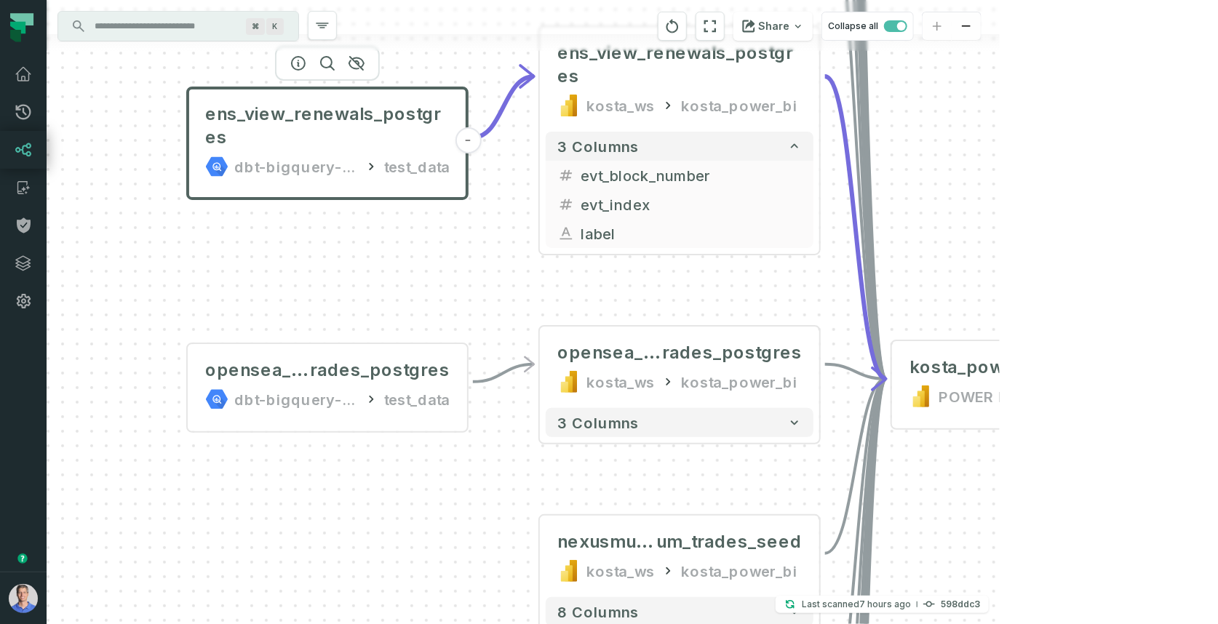
drag, startPoint x: 518, startPoint y: 535, endPoint x: 536, endPoint y: 429, distance: 106.9
click at [516, 417] on div "opensea_solana_t rades_postgres dbt-bigquery-foundational test_data - ens_view_…" at bounding box center [523, 312] width 953 height 624
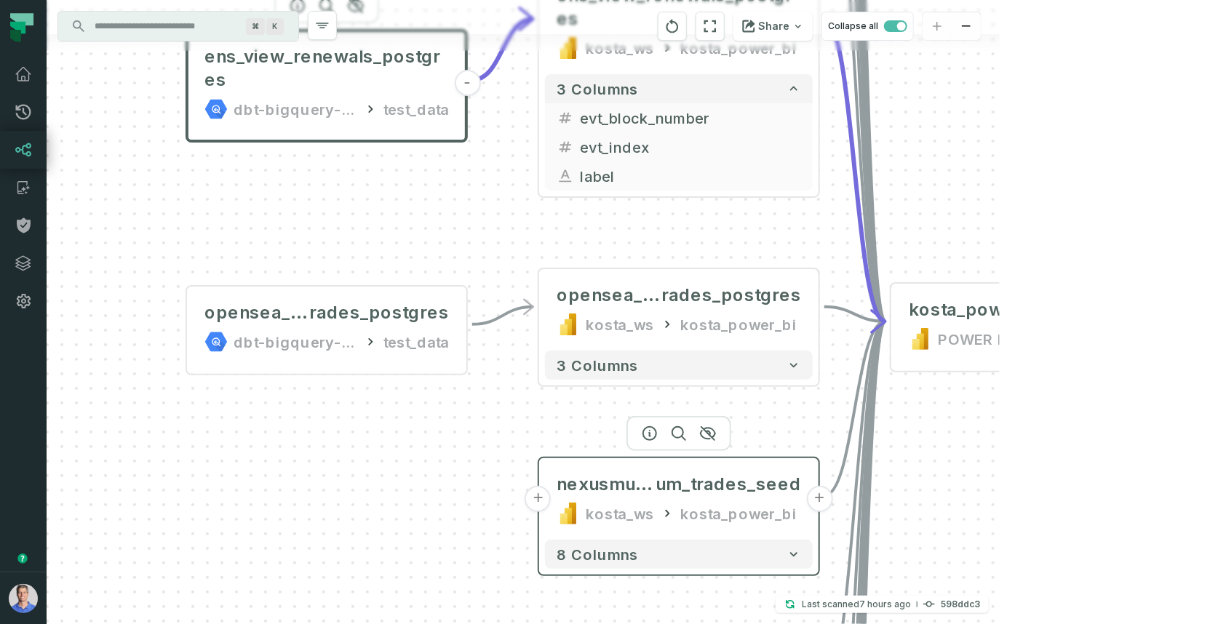
click at [536, 501] on button "+" at bounding box center [538, 499] width 26 height 26
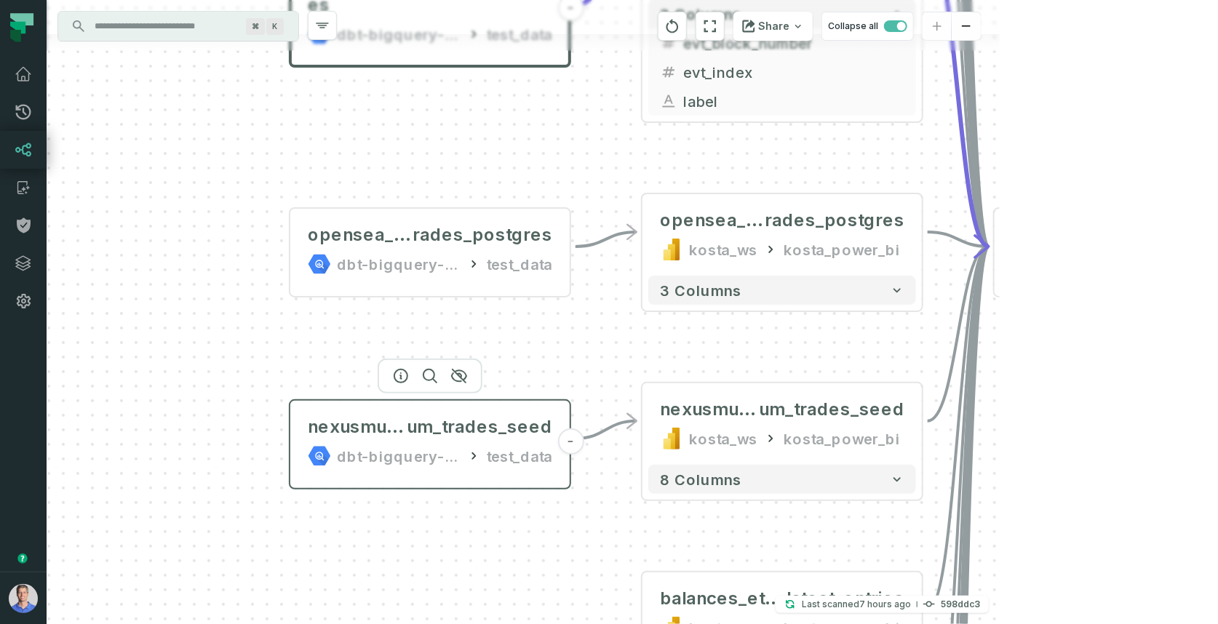
drag, startPoint x: 621, startPoint y: 340, endPoint x: 492, endPoint y: 454, distance: 172.2
click at [492, 454] on div "test_data" at bounding box center [519, 456] width 65 height 23
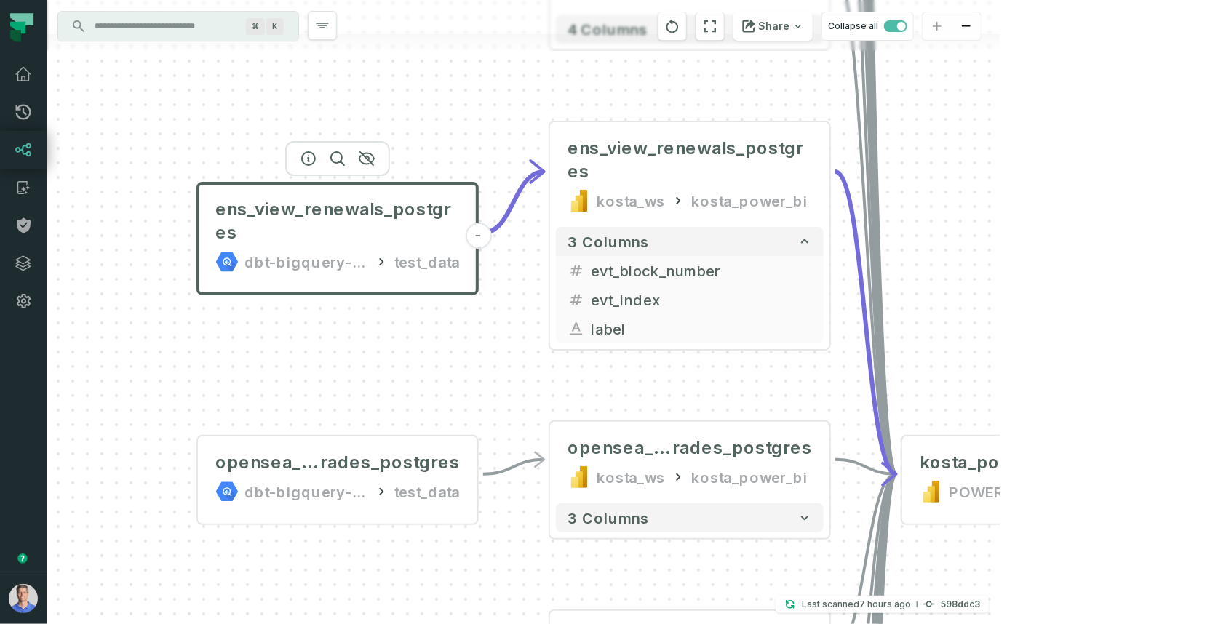
drag, startPoint x: 590, startPoint y: 338, endPoint x: 498, endPoint y: 565, distance: 245.8
click at [498, 565] on div "nexusmutual_ethere um_trades_seed dbt-bigquery-foundational test_data - opensea…" at bounding box center [523, 312] width 953 height 624
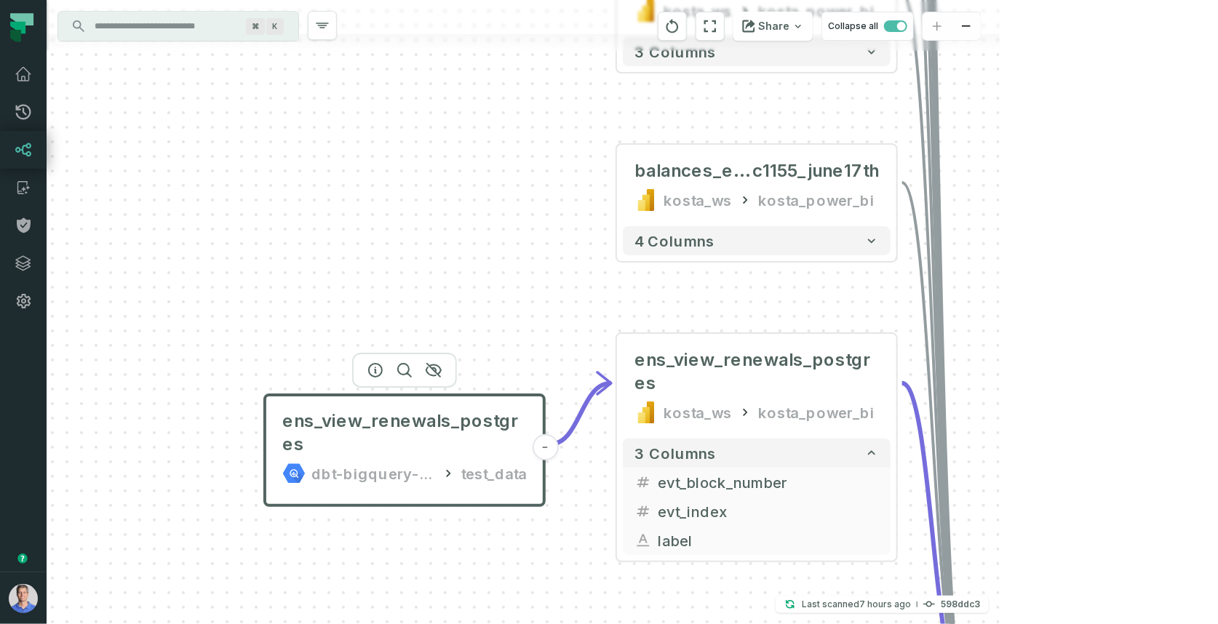
drag, startPoint x: 495, startPoint y: 333, endPoint x: 561, endPoint y: 544, distance: 220.5
click at [561, 544] on div "nexusmutual_ethere um_trades_seed dbt-bigquery-foundational test_data - opensea…" at bounding box center [523, 312] width 953 height 624
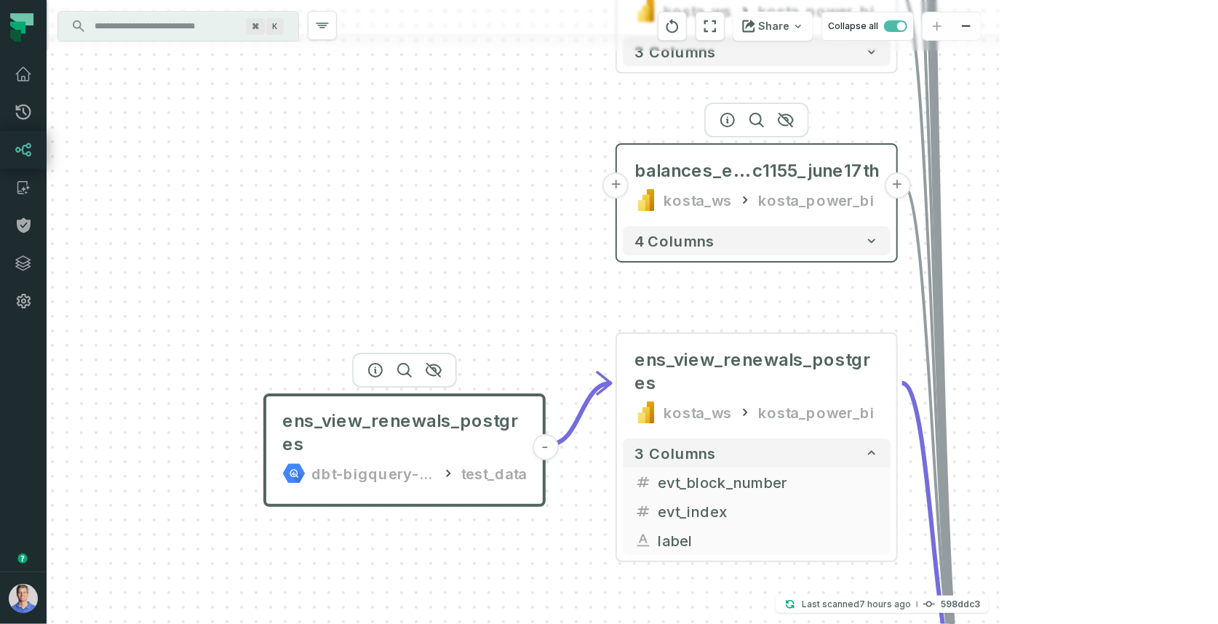
click at [616, 183] on button "+" at bounding box center [616, 185] width 26 height 26
click at [616, 188] on button "+" at bounding box center [616, 185] width 26 height 26
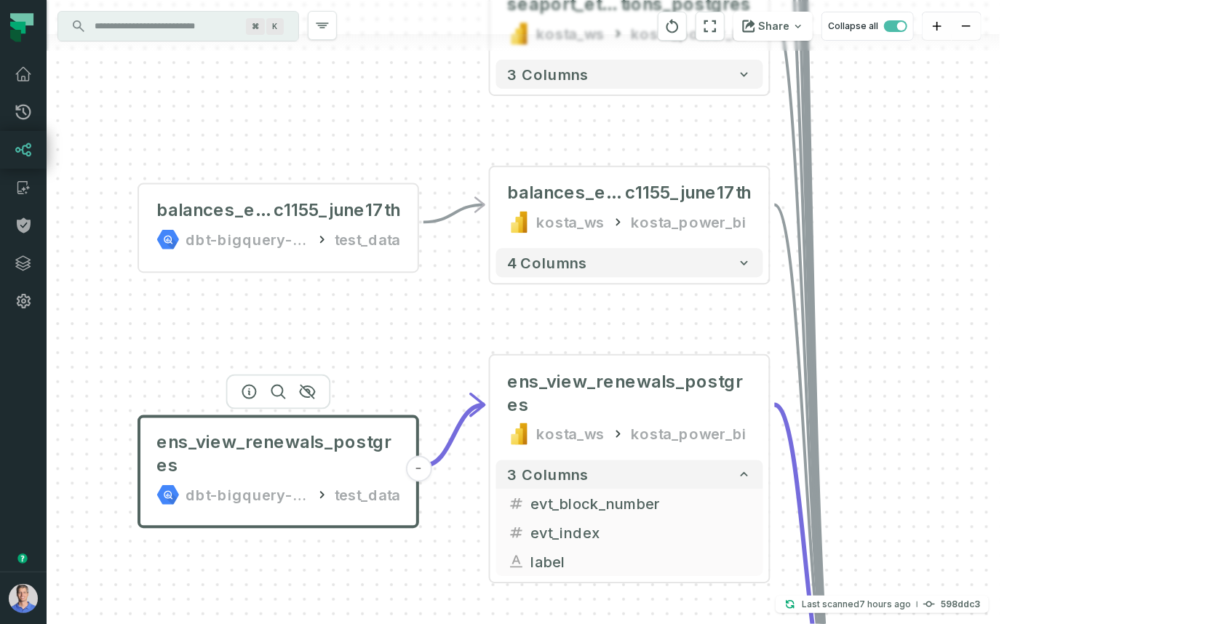
drag, startPoint x: 712, startPoint y: 378, endPoint x: 365, endPoint y: 294, distance: 357.0
click at [365, 294] on div "balances_ethereum_er c1155_june17th dbt-bigquery-foundational test_data - nexus…" at bounding box center [523, 312] width 953 height 624
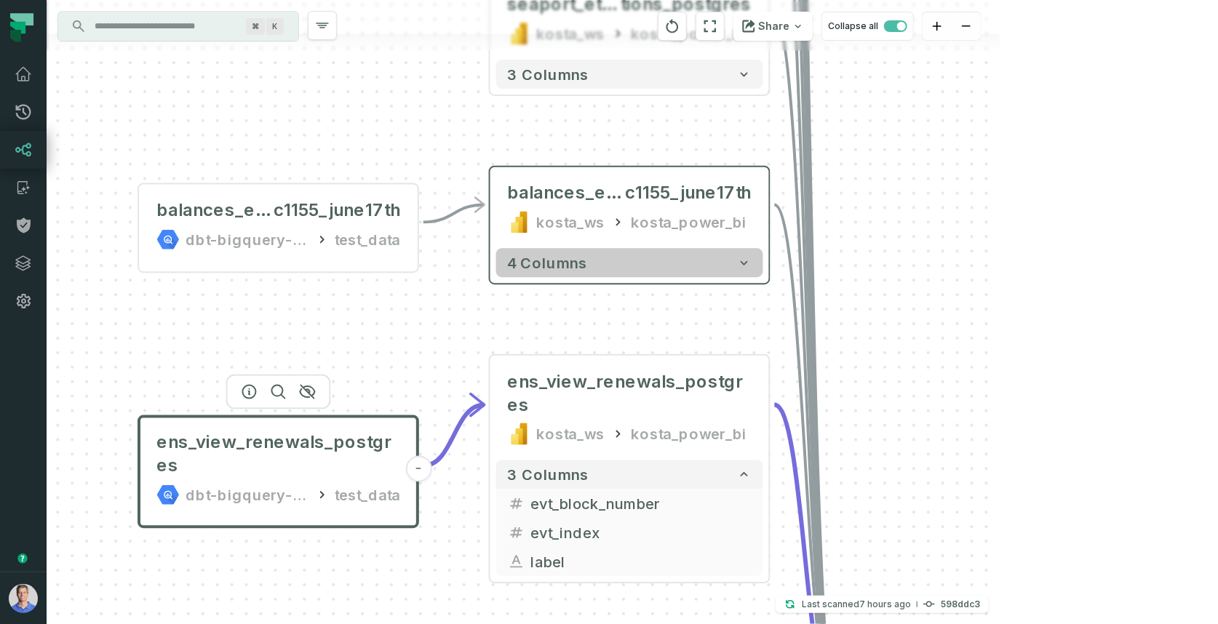
click at [754, 262] on button "4 columns" at bounding box center [629, 262] width 267 height 29
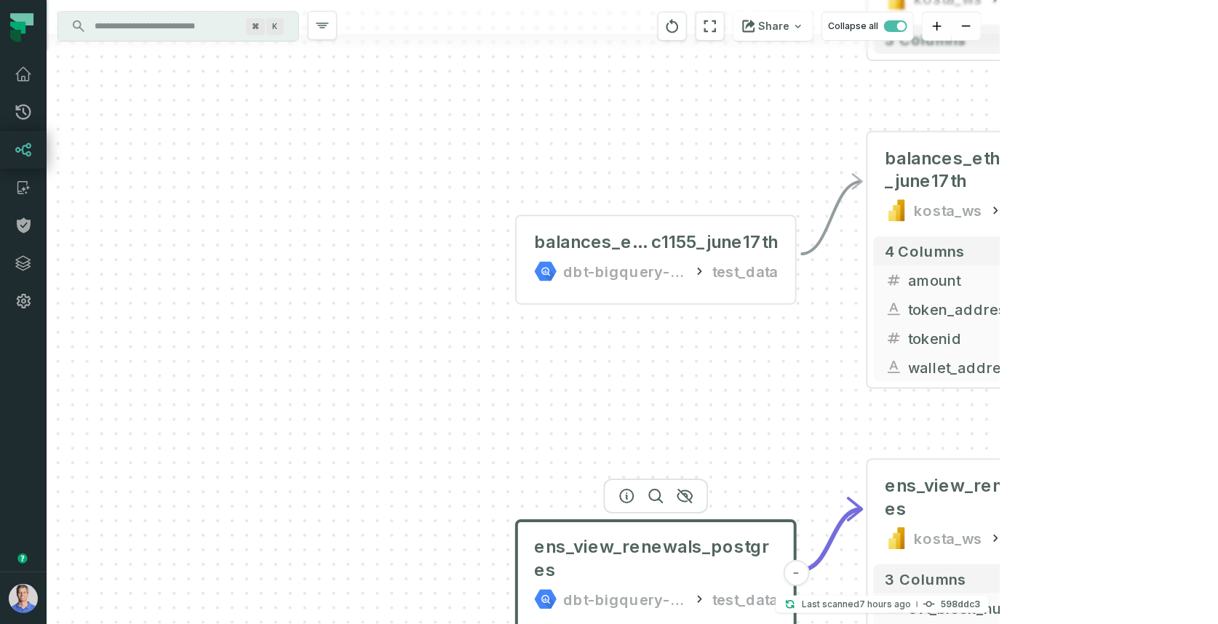
drag, startPoint x: 538, startPoint y: 383, endPoint x: 697, endPoint y: 375, distance: 158.8
click at [697, 375] on div "balances_ethereum_er c1155_june17th dbt-bigquery-foundational test_data - nexus…" at bounding box center [523, 312] width 953 height 624
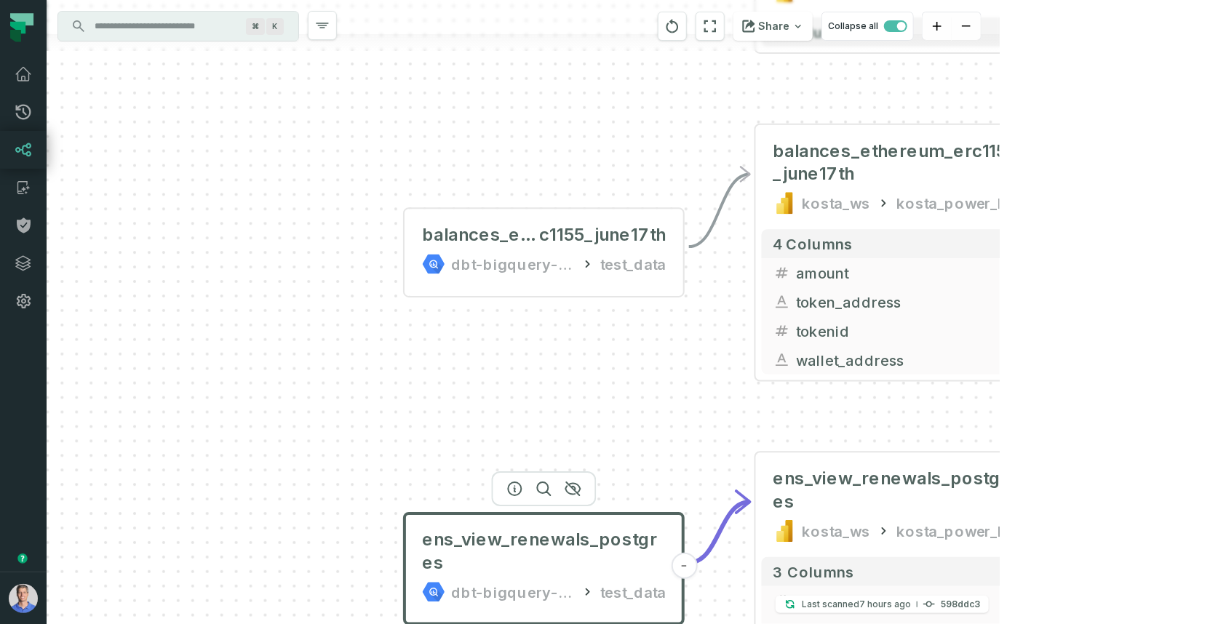
drag, startPoint x: 714, startPoint y: 391, endPoint x: 601, endPoint y: 384, distance: 113.0
click at [601, 384] on div "balances_ethereum_er c1155_june17th dbt-bigquery-foundational test_data - nexus…" at bounding box center [523, 312] width 953 height 624
click at [725, 204] on icon "Edge from a34a8392f0b9fb7b43c2e10f1d3498a5 to 07878500d45a9123bf60f925a617fb25" at bounding box center [719, 210] width 61 height 73
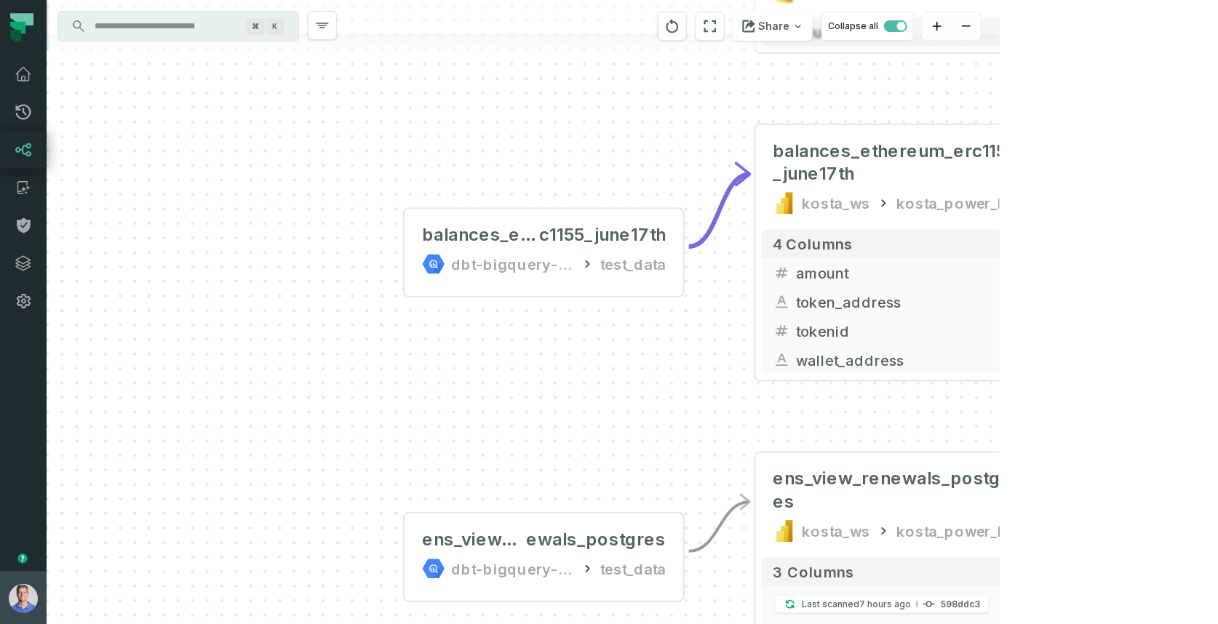
click at [31, 592] on img "button" at bounding box center [23, 598] width 29 height 29
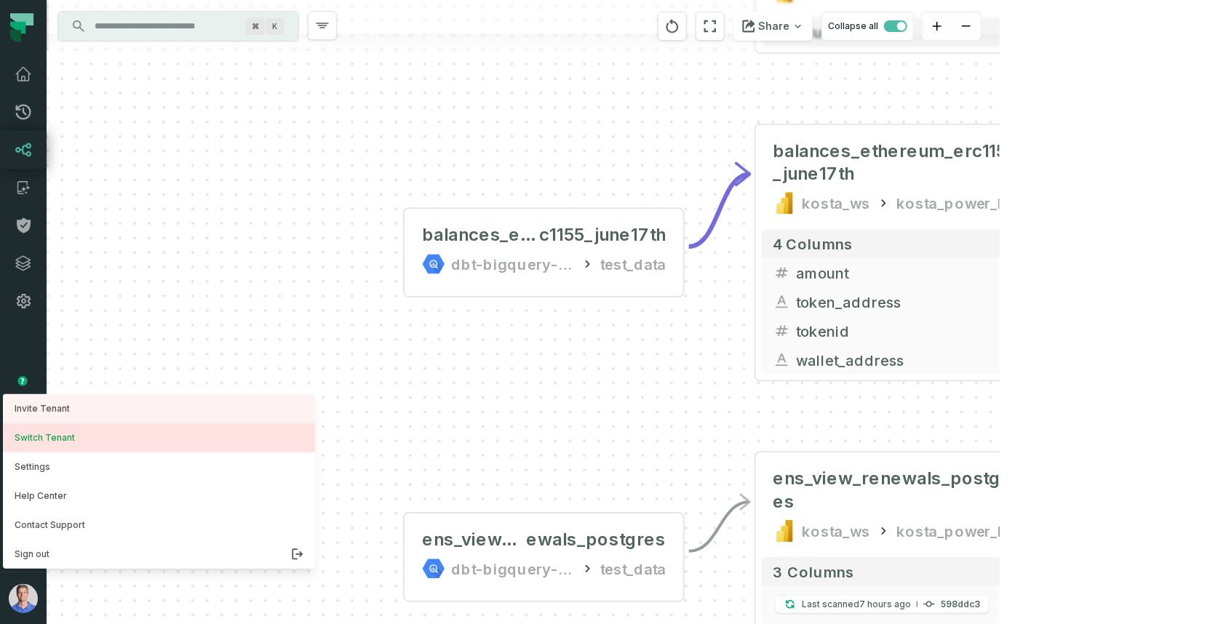
click at [112, 448] on button "Switch Tenant" at bounding box center [159, 438] width 312 height 29
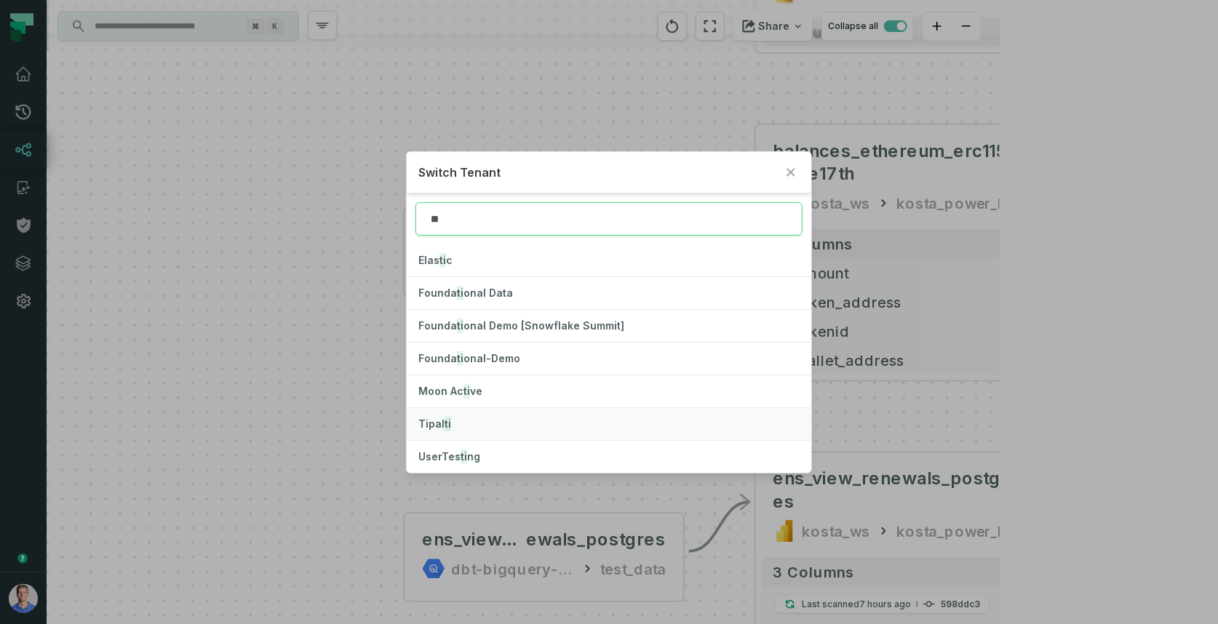
type input "**"
click at [448, 421] on mark "ti" at bounding box center [448, 424] width 7 height 15
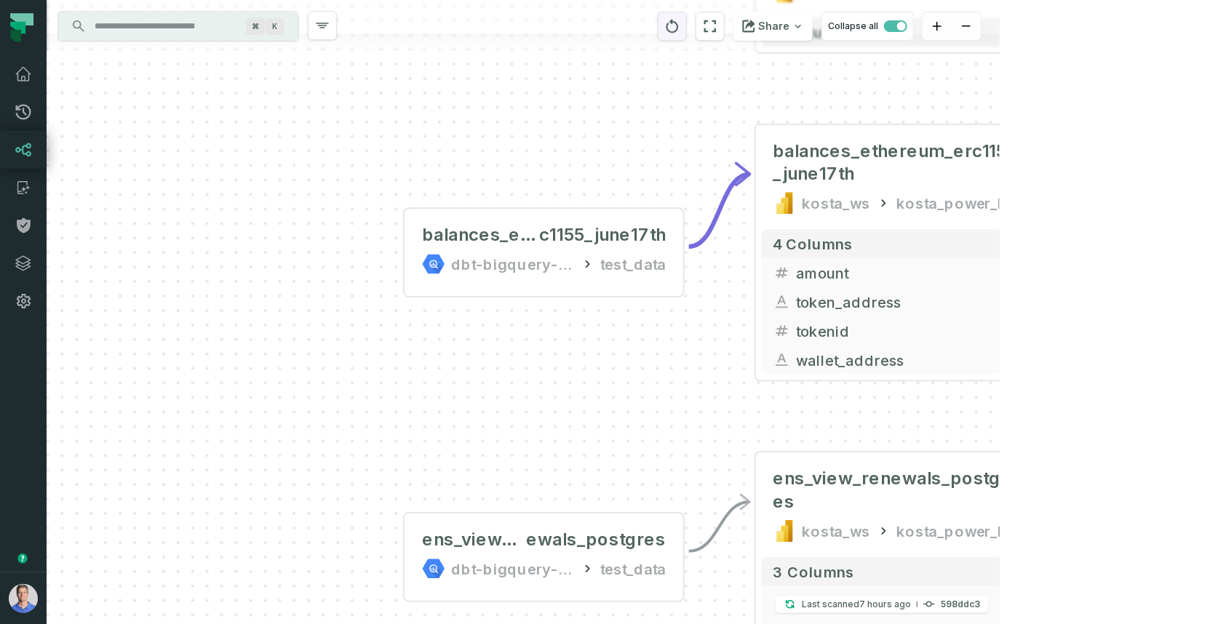
click at [679, 31] on icon "reset" at bounding box center [673, 26] width 12 height 14
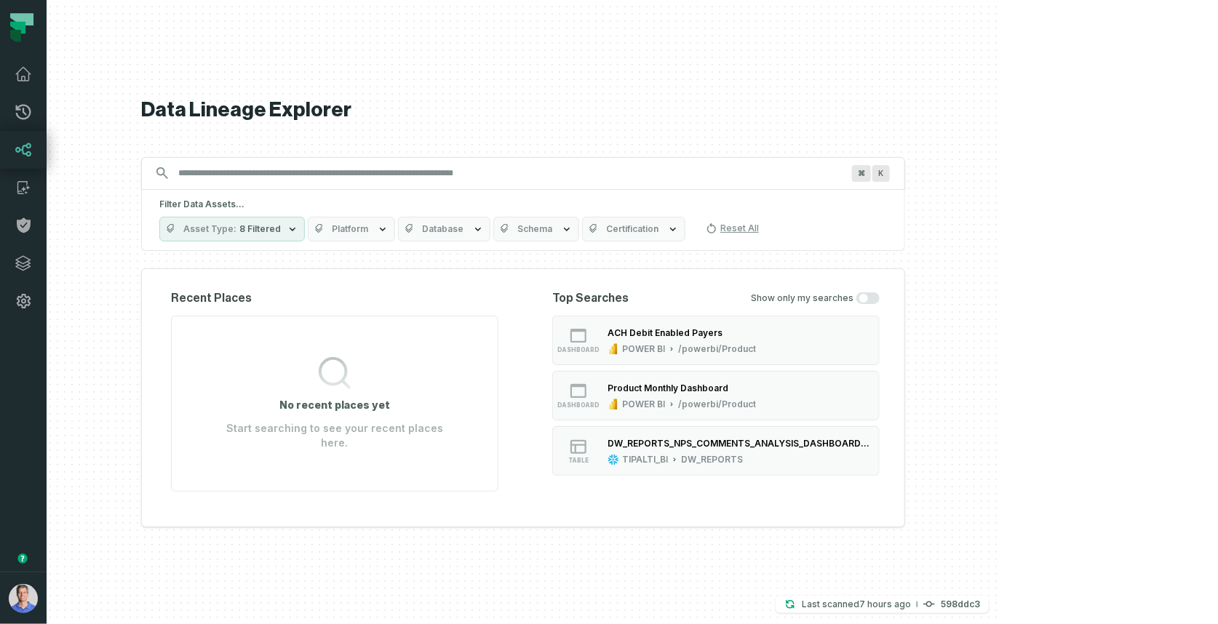
click at [665, 355] on div "POWER BI" at bounding box center [643, 349] width 43 height 12
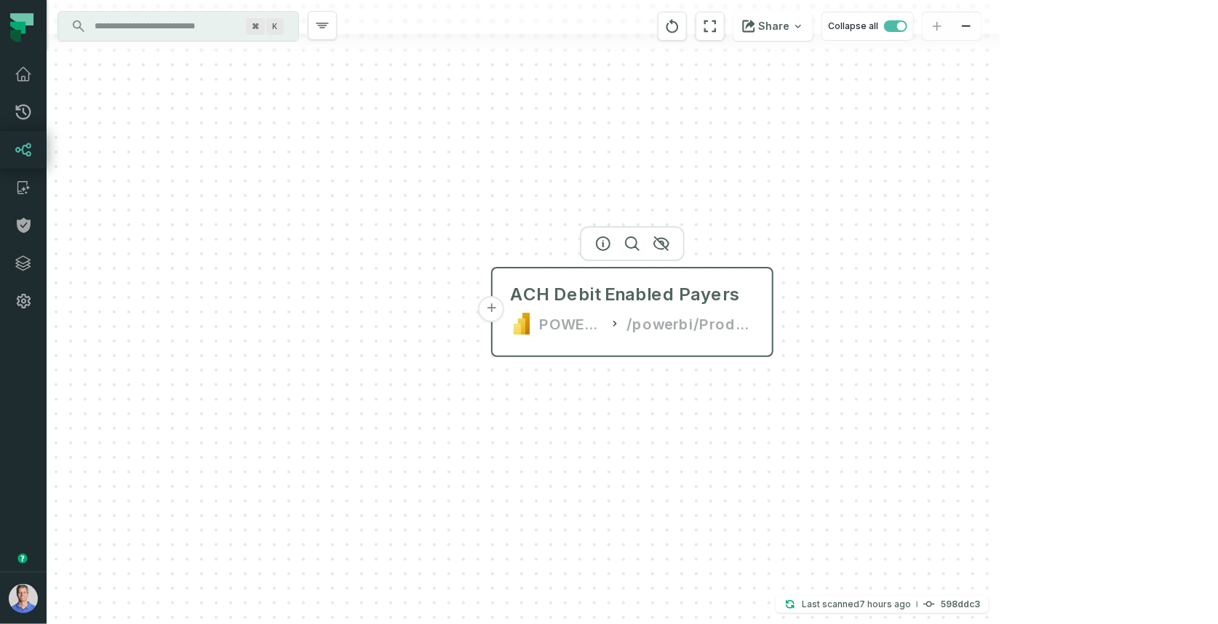
click at [484, 309] on button "+" at bounding box center [492, 309] width 26 height 26
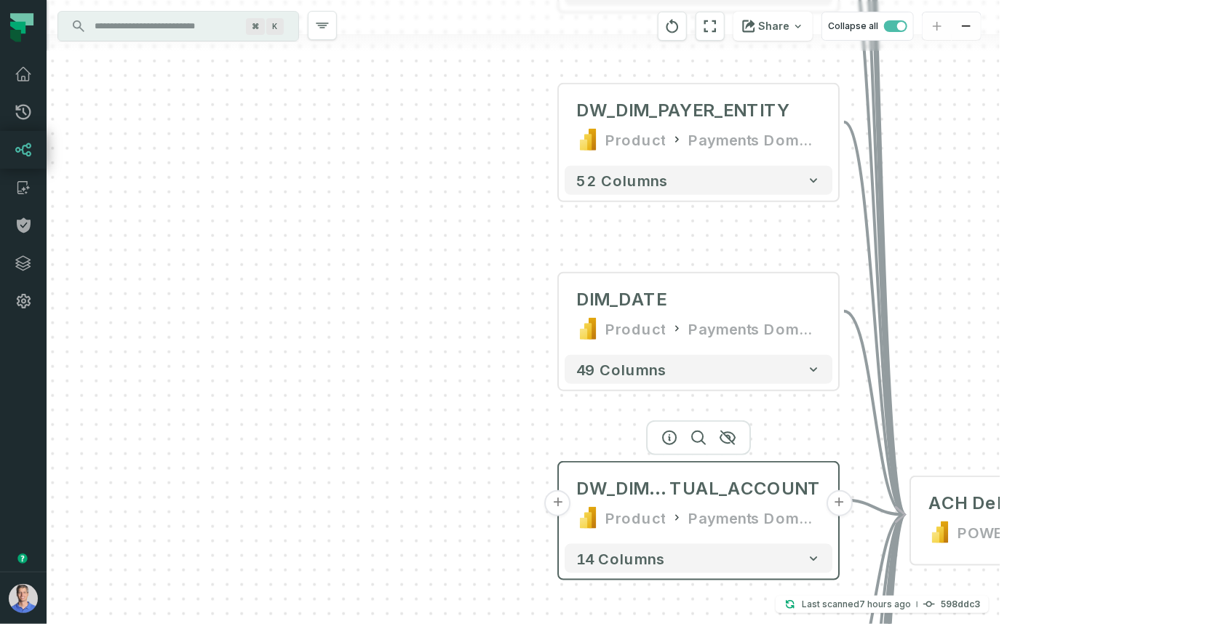
click at [554, 502] on button "+" at bounding box center [558, 503] width 26 height 26
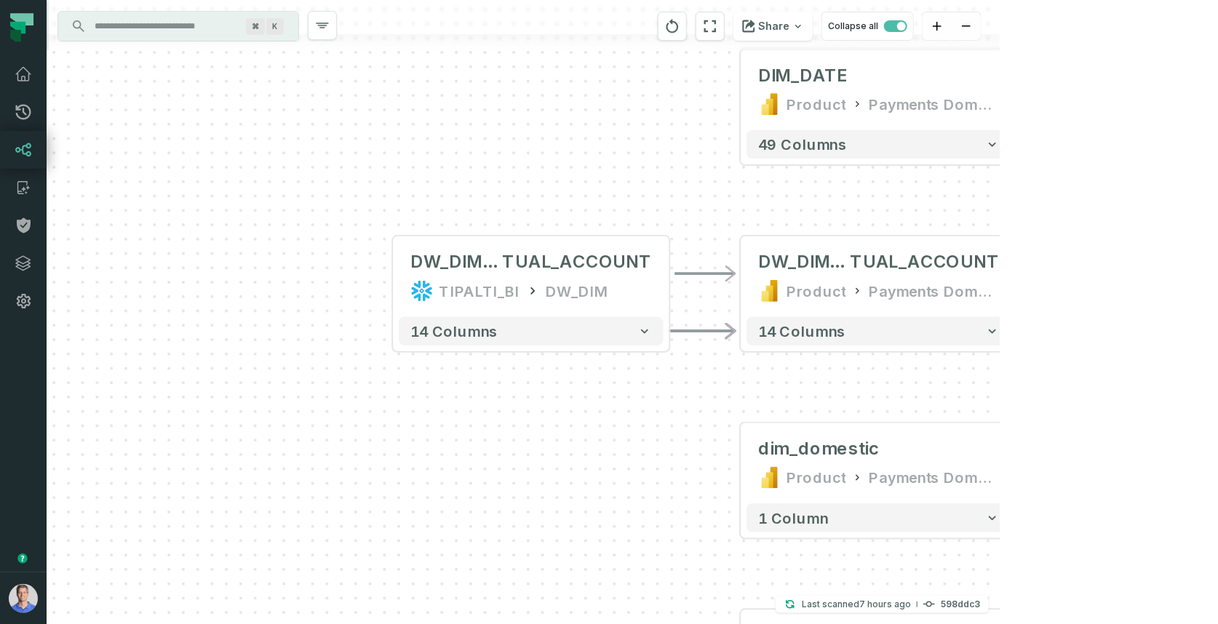
drag, startPoint x: 481, startPoint y: 533, endPoint x: 413, endPoint y: 490, distance: 80.4
click at [413, 490] on div "+ DW_DIM_VIR TUAL_ACCOUNT TIPALTI_BI DW_DIM + 14 columns + PaymentProcessTimeDa…" at bounding box center [523, 312] width 953 height 624
click at [648, 335] on icon "button" at bounding box center [644, 331] width 15 height 15
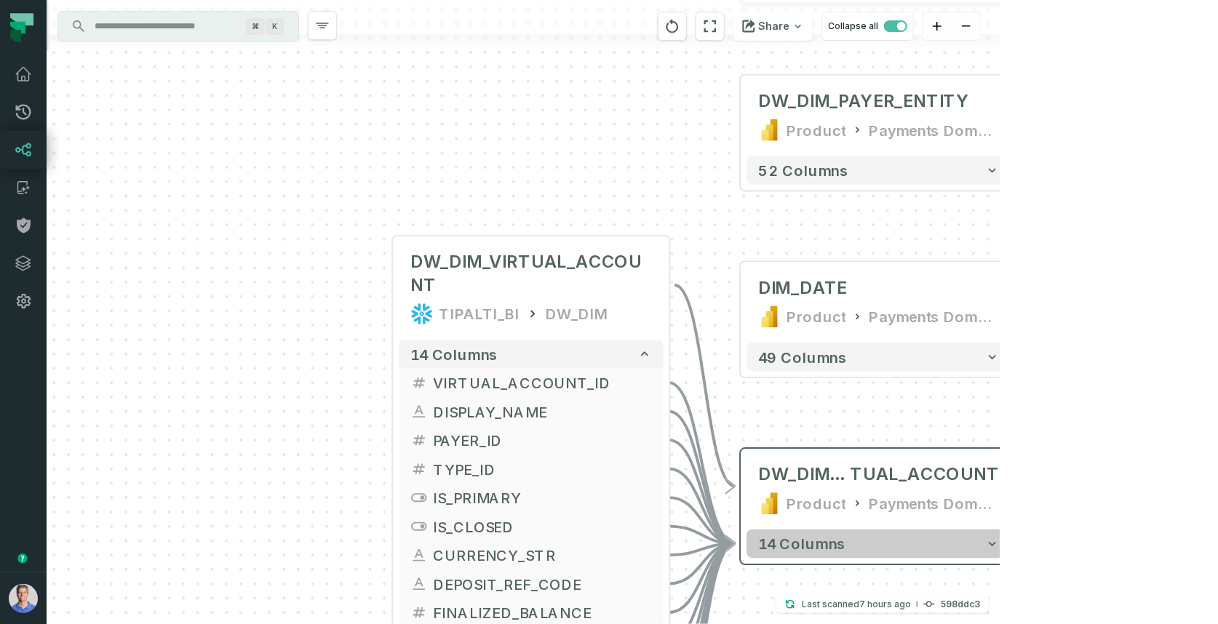
click at [917, 553] on button "14 columns" at bounding box center [879, 544] width 264 height 29
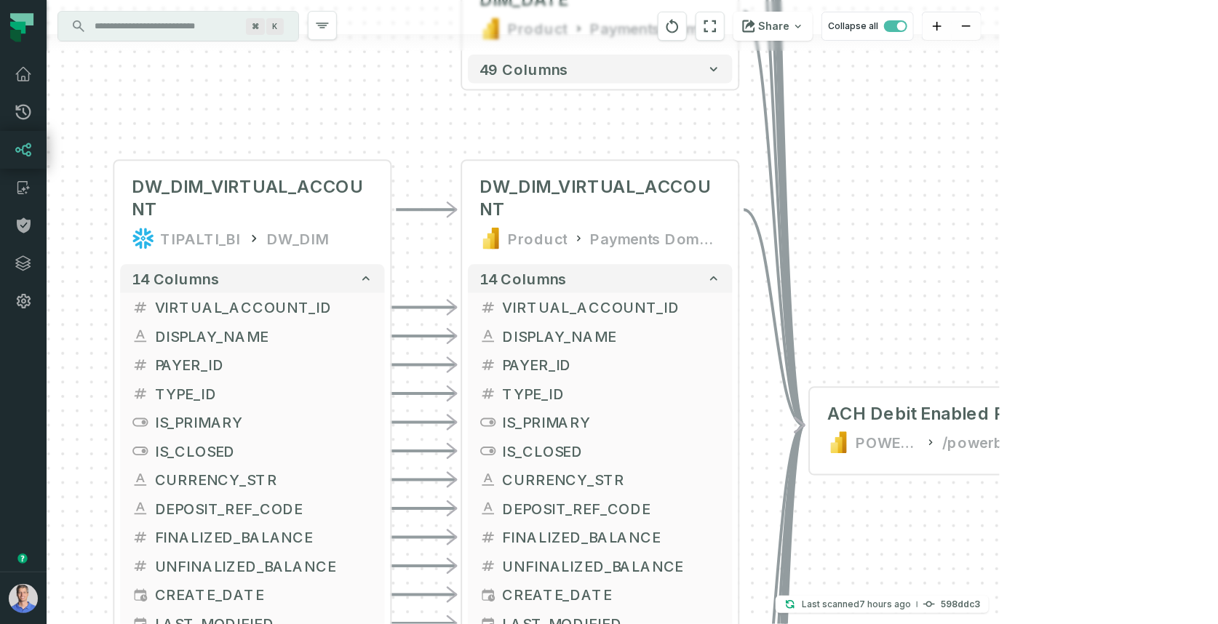
drag, startPoint x: 617, startPoint y: 399, endPoint x: 357, endPoint y: 128, distance: 375.7
click at [357, 128] on div "+ DW_DIM_VIRTUAL_ACCOUNT TIPALTI_BI DW_DIM + 14 columns + VIRTUAL_ACCOUNT_ID + …" at bounding box center [523, 312] width 953 height 624
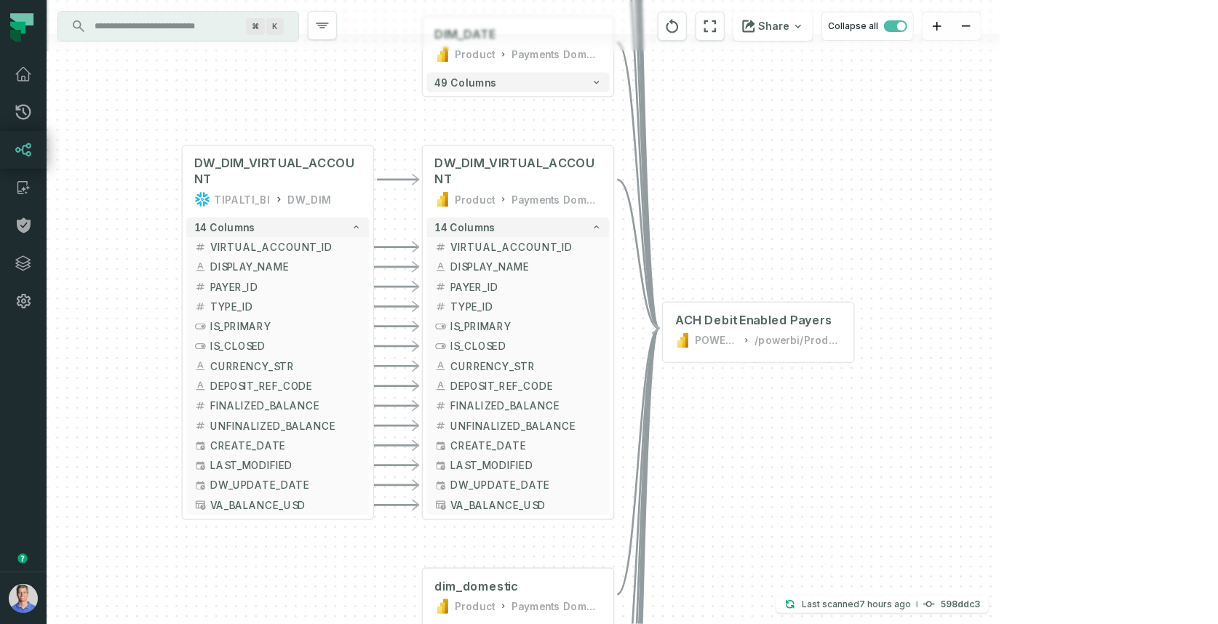
drag, startPoint x: 818, startPoint y: 288, endPoint x: 800, endPoint y: 262, distance: 31.9
click at [800, 262] on div "+ DW_DIM_VIRTUAL_ACCOUNT TIPALTI_BI DW_DIM + 14 columns + VIRTUAL_ACCOUNT_ID + …" at bounding box center [523, 312] width 953 height 624
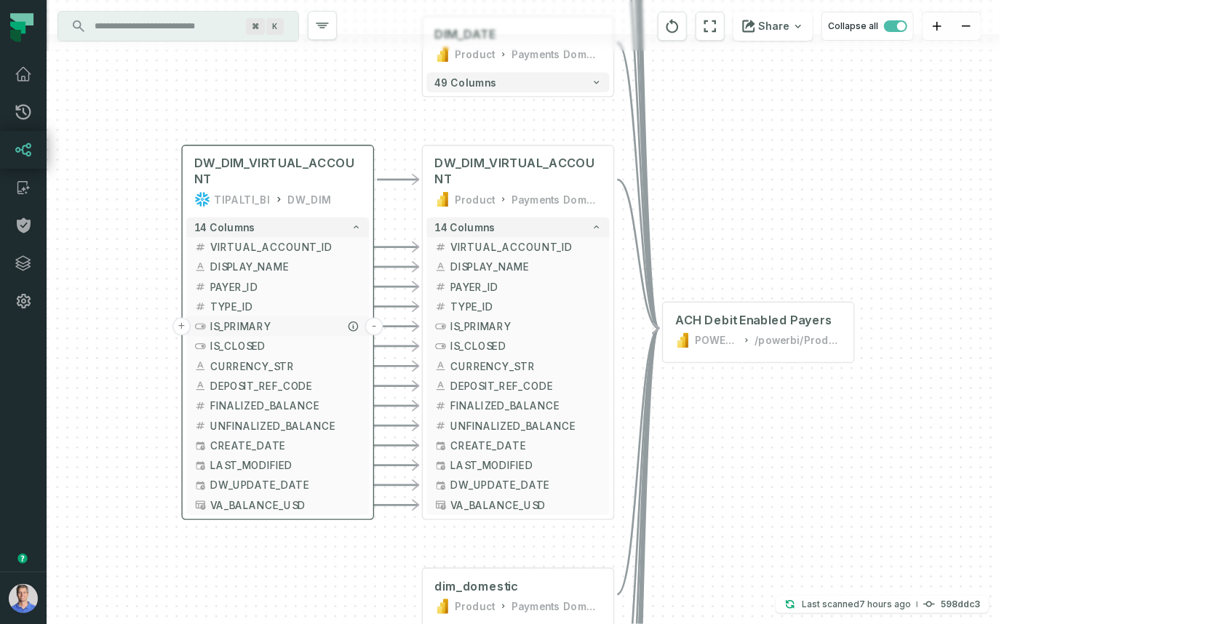
click at [236, 322] on span "IS_PRIMARY" at bounding box center [285, 326] width 151 height 15
click at [354, 325] on icon "button" at bounding box center [353, 326] width 9 height 9
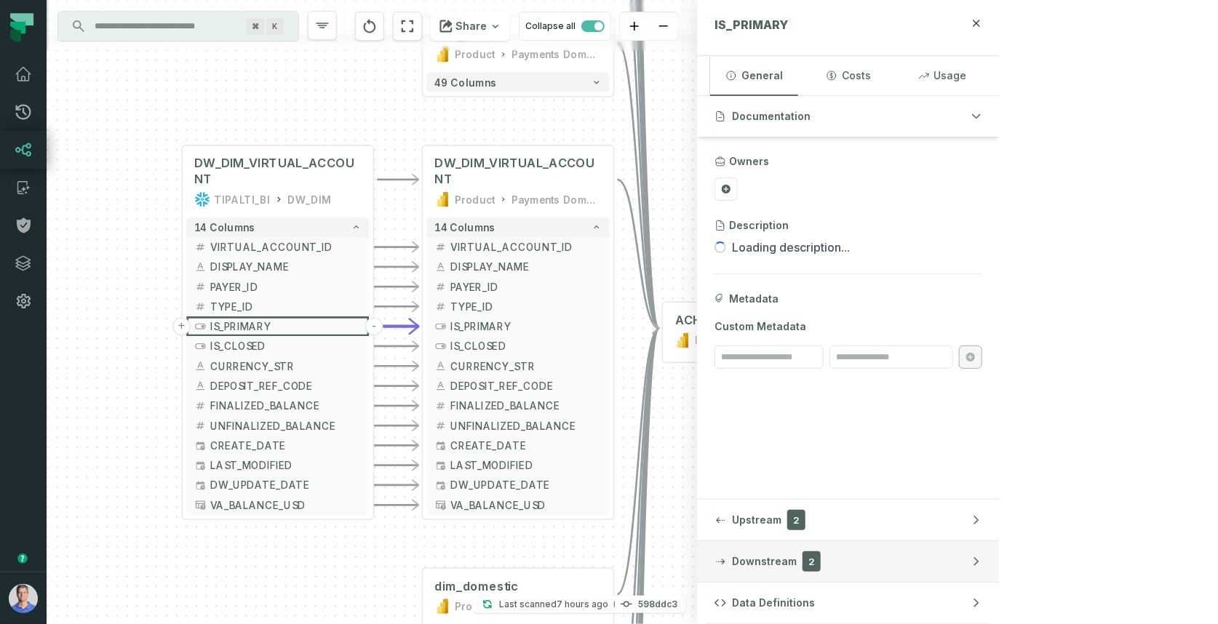
click at [797, 557] on span "Downstream" at bounding box center [764, 561] width 65 height 15
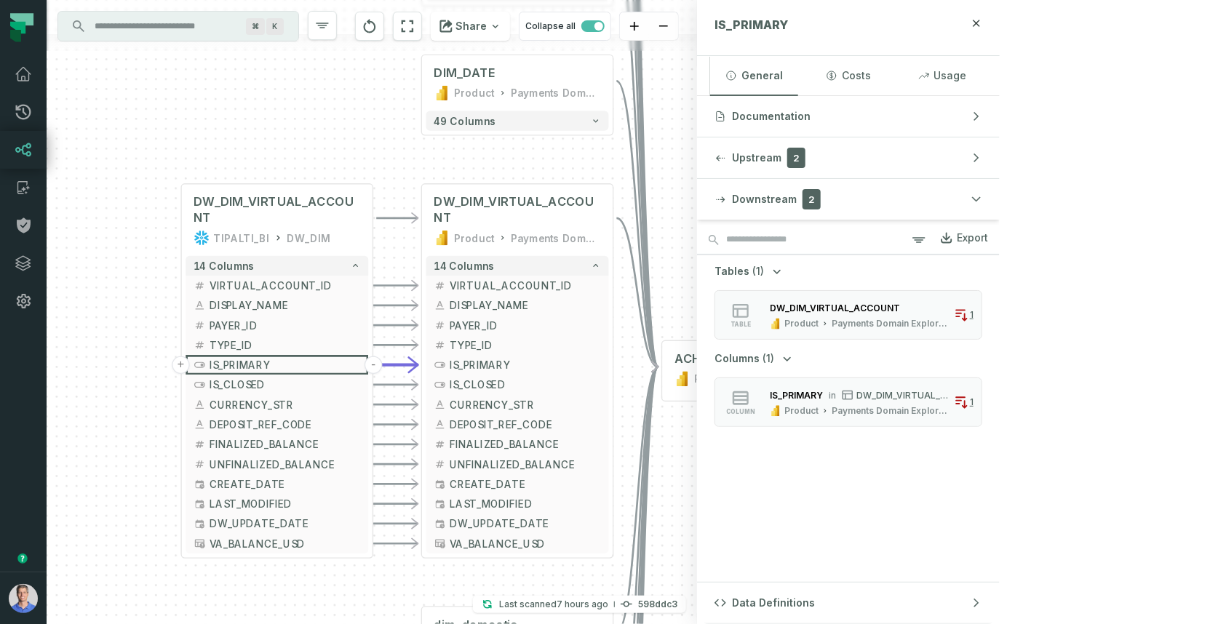
drag, startPoint x: 736, startPoint y: 212, endPoint x: 736, endPoint y: 251, distance: 38.6
click at [697, 251] on div "+ DW_DIM_VIRTUAL_ACCOUNT TIPALTI_BI DW_DIM + 14 columns + VIRTUAL_ACCOUNT_ID + …" at bounding box center [372, 312] width 651 height 624
click at [732, 374] on div "POWER BI" at bounding box center [716, 379] width 44 height 16
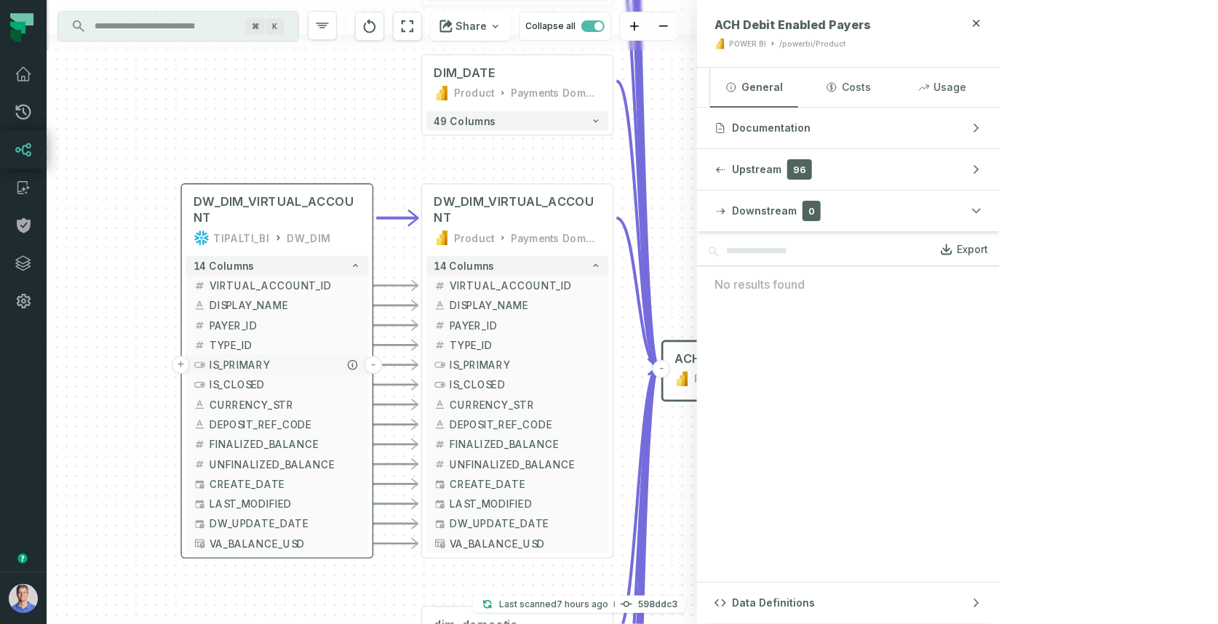
click at [204, 367] on icon "button" at bounding box center [200, 365] width 12 height 12
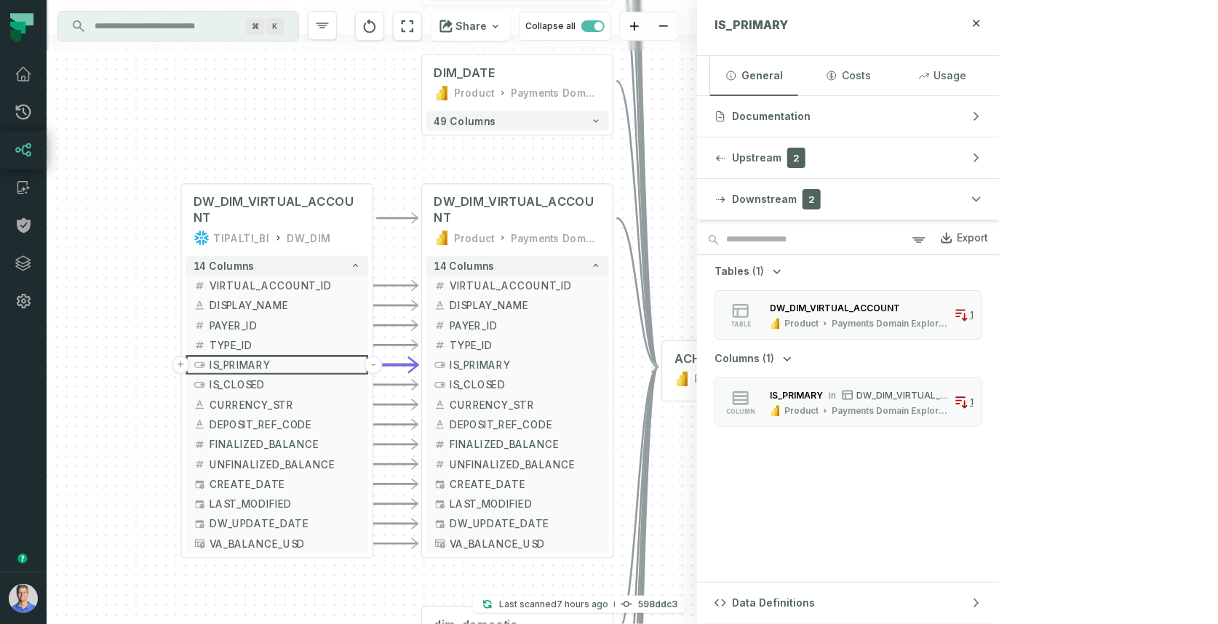
click at [697, 303] on div "+ DW_DIM_VIRTUAL_ACCOUNT TIPALTI_BI DW_DIM + 14 columns + VIRTUAL_ACCOUNT_ID + …" at bounding box center [372, 312] width 651 height 624
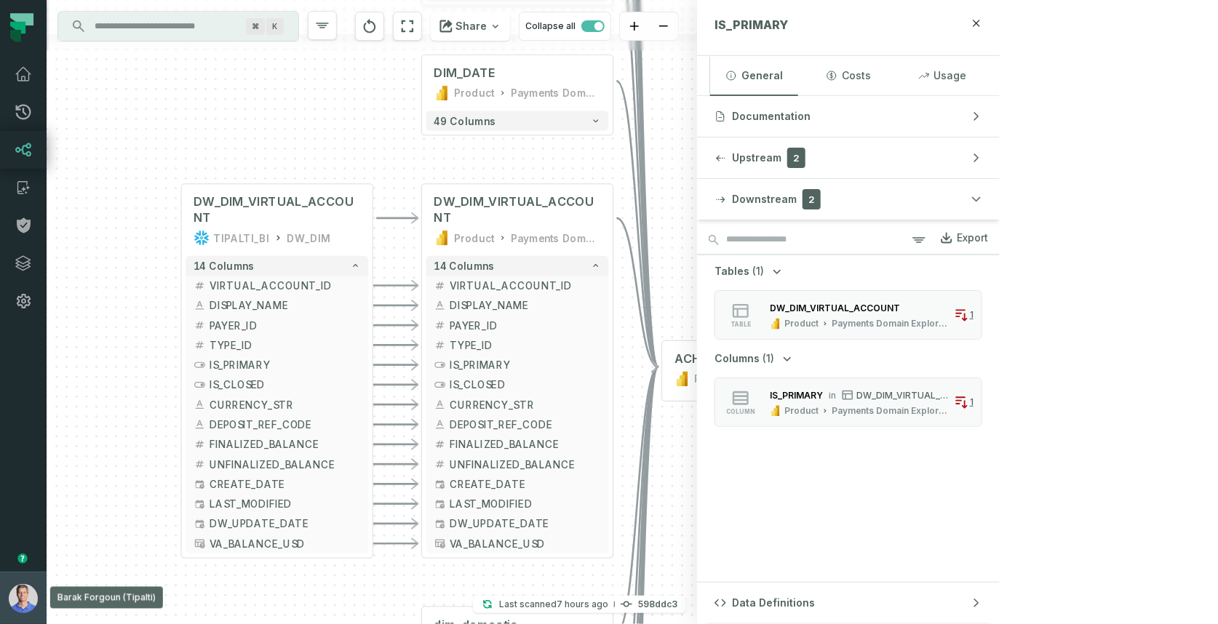
click at [25, 600] on img "button" at bounding box center [23, 598] width 29 height 29
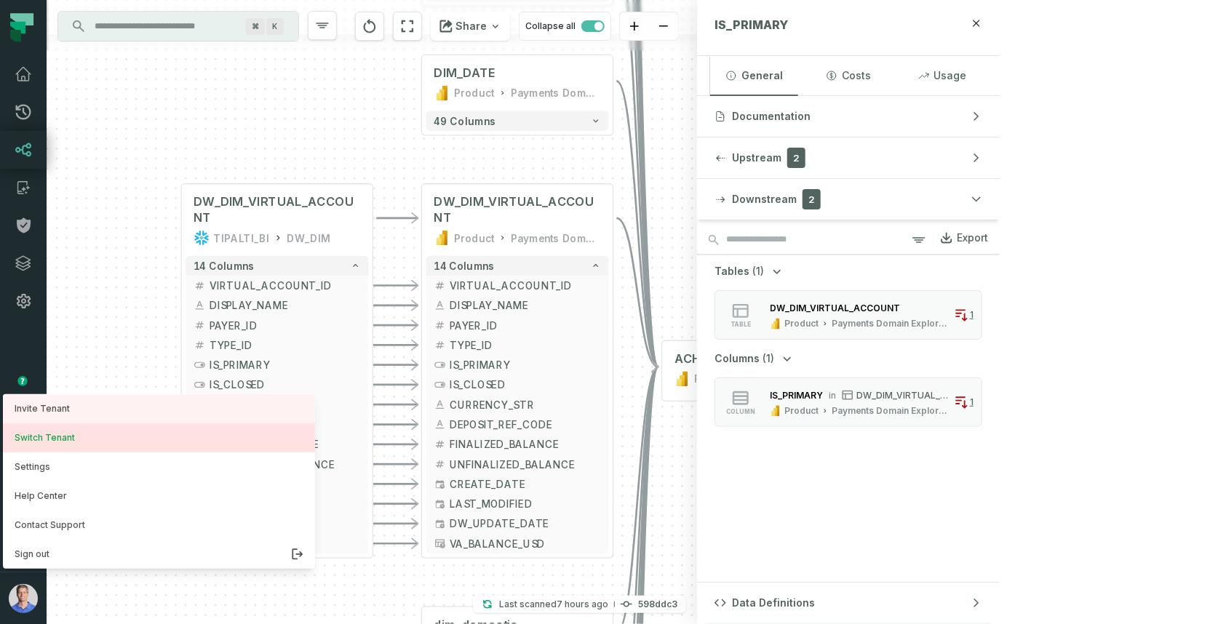
click at [75, 432] on button "Switch Tenant" at bounding box center [159, 438] width 312 height 29
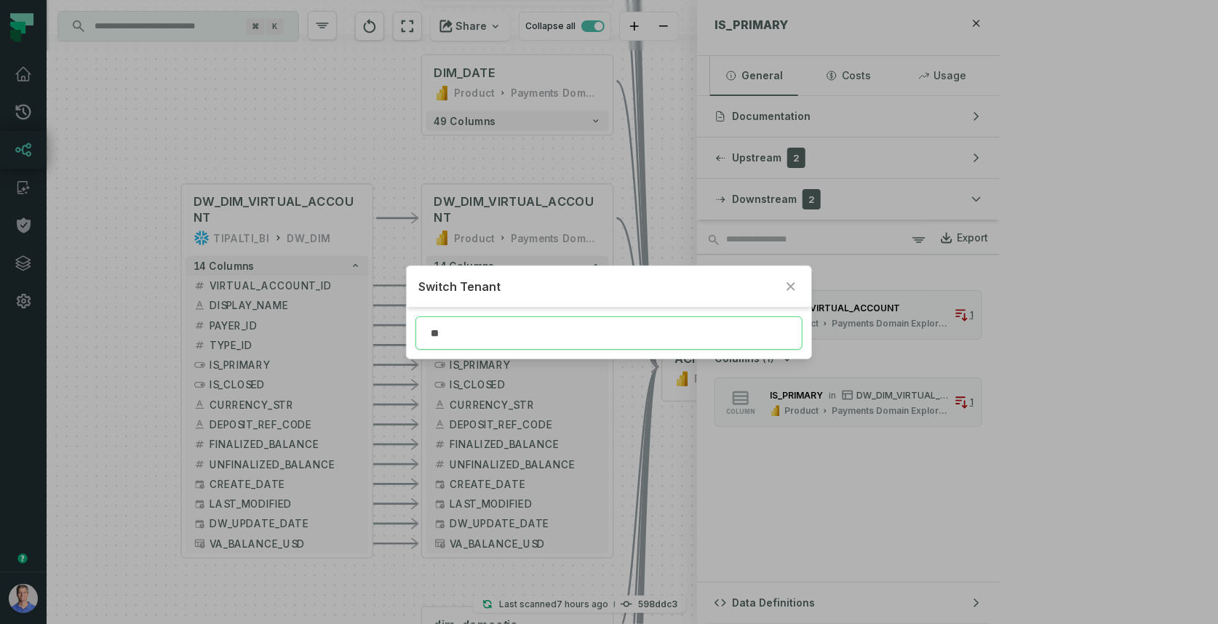
type input "*"
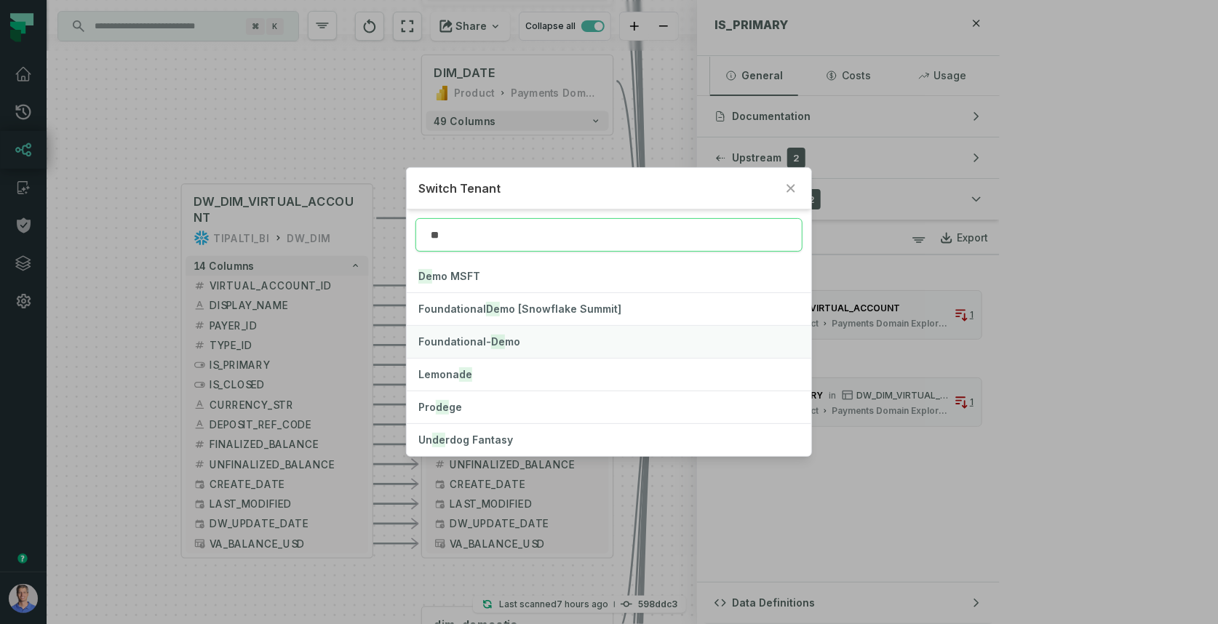
type input "**"
click at [502, 343] on span "Foundational- De mo" at bounding box center [469, 341] width 102 height 12
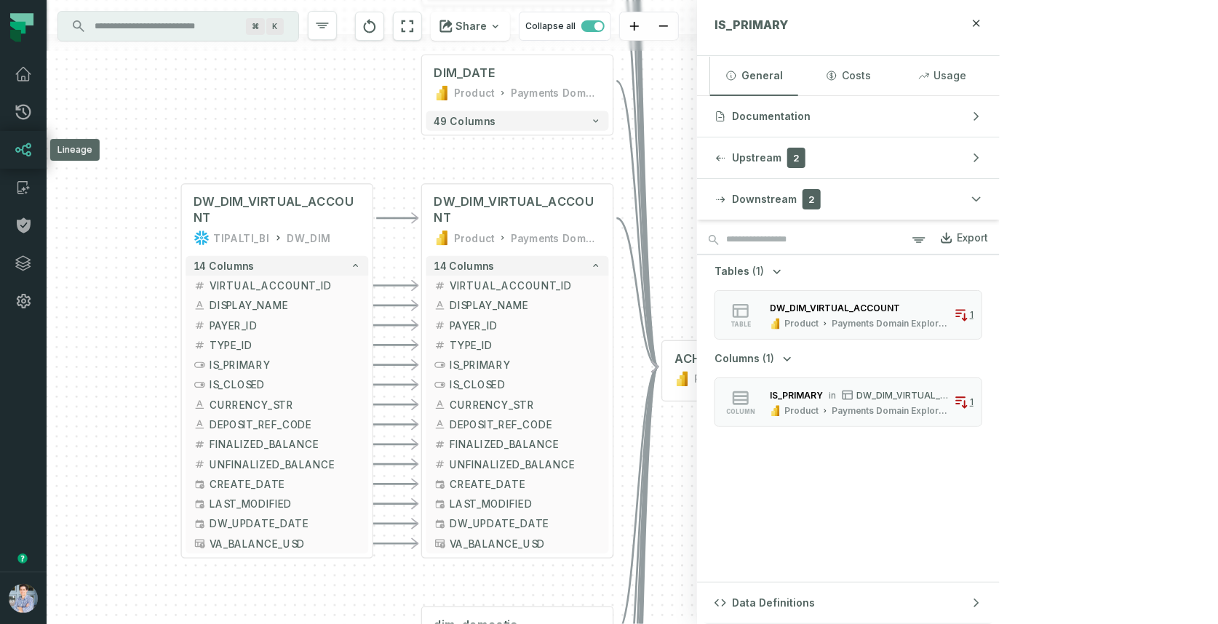
click at [31, 137] on link "Lineage" at bounding box center [23, 150] width 47 height 38
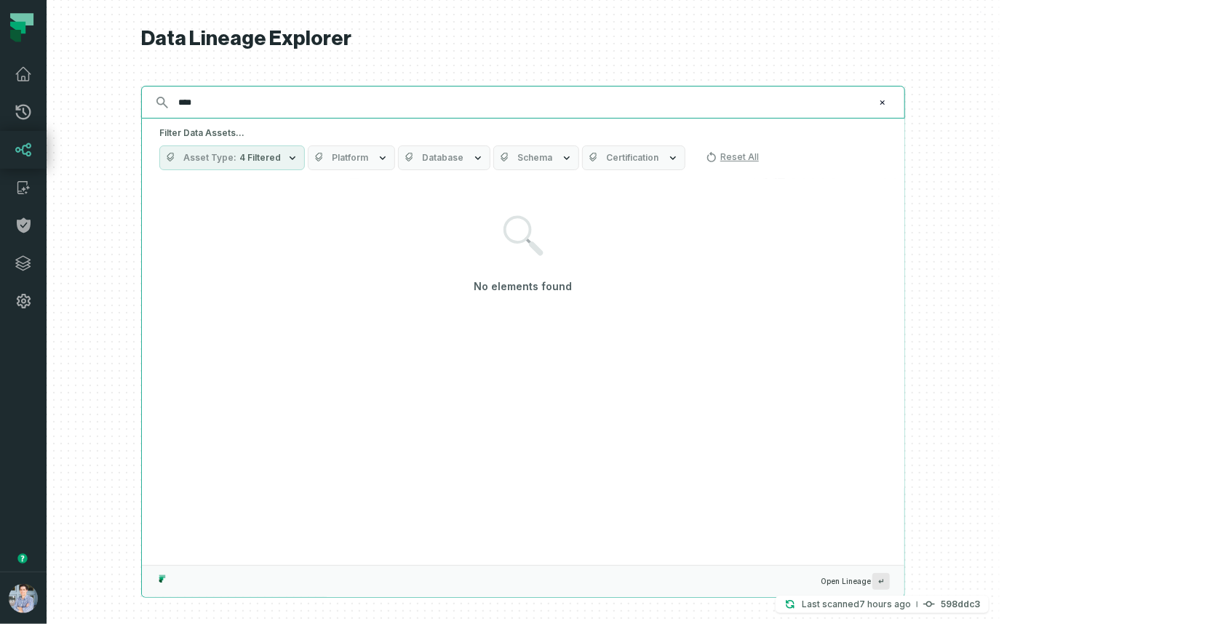
type input "****"
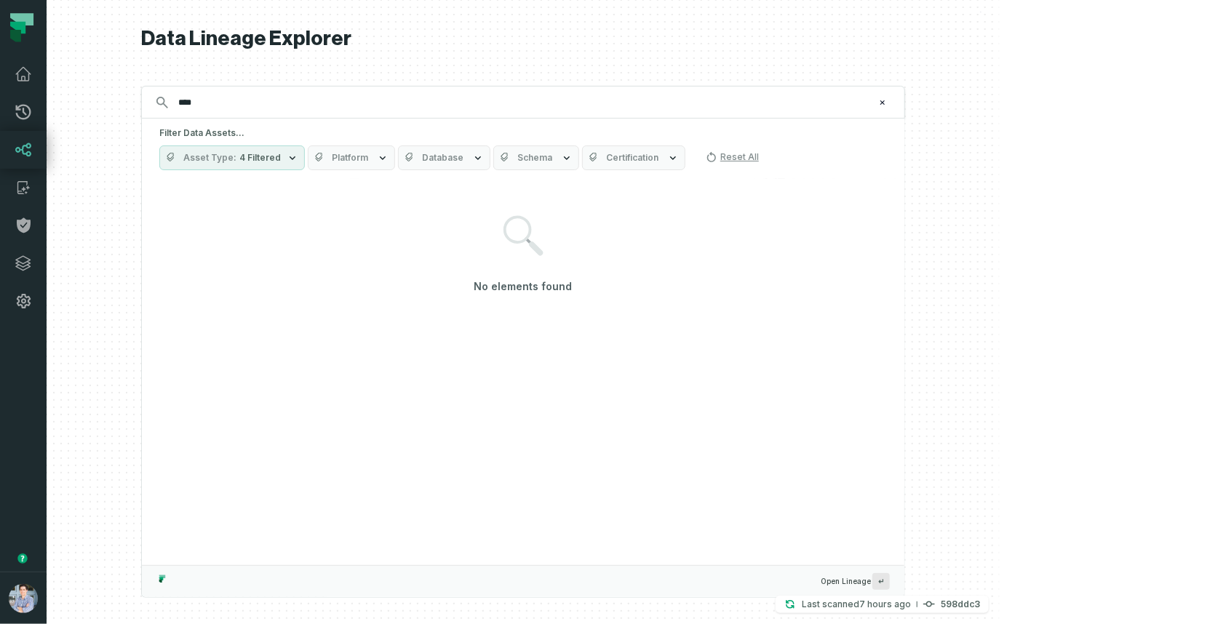
click at [305, 167] on button "Asset Type 4 Filtered" at bounding box center [232, 158] width 146 height 25
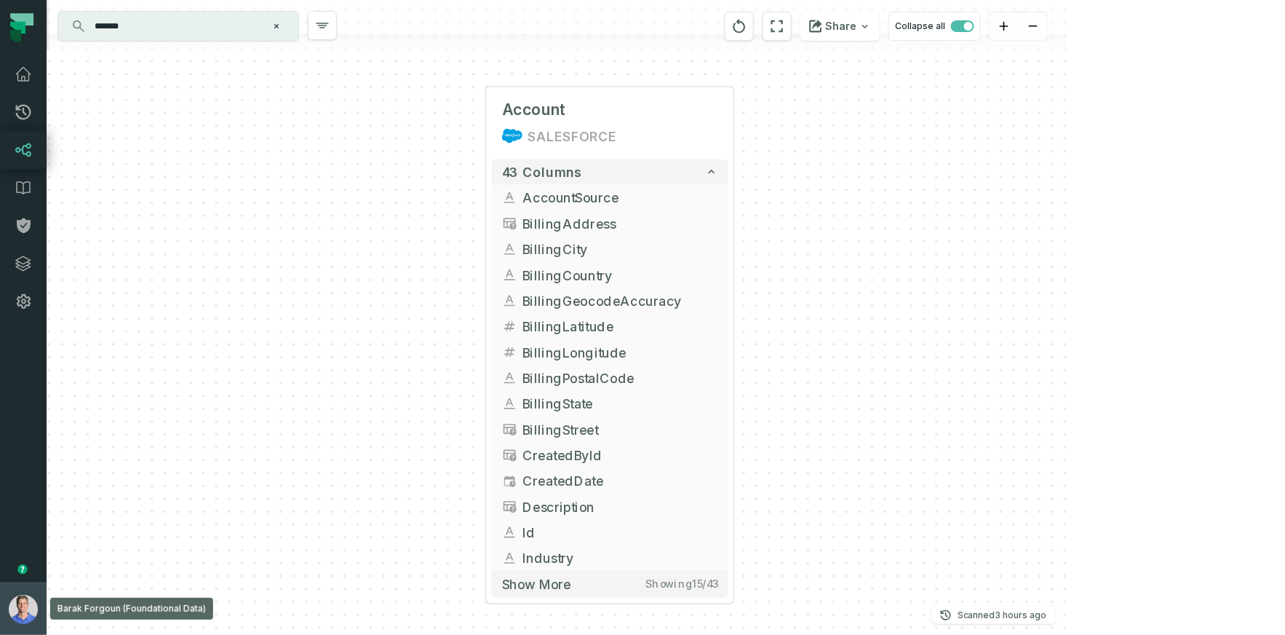
click at [33, 611] on img "button" at bounding box center [23, 609] width 29 height 29
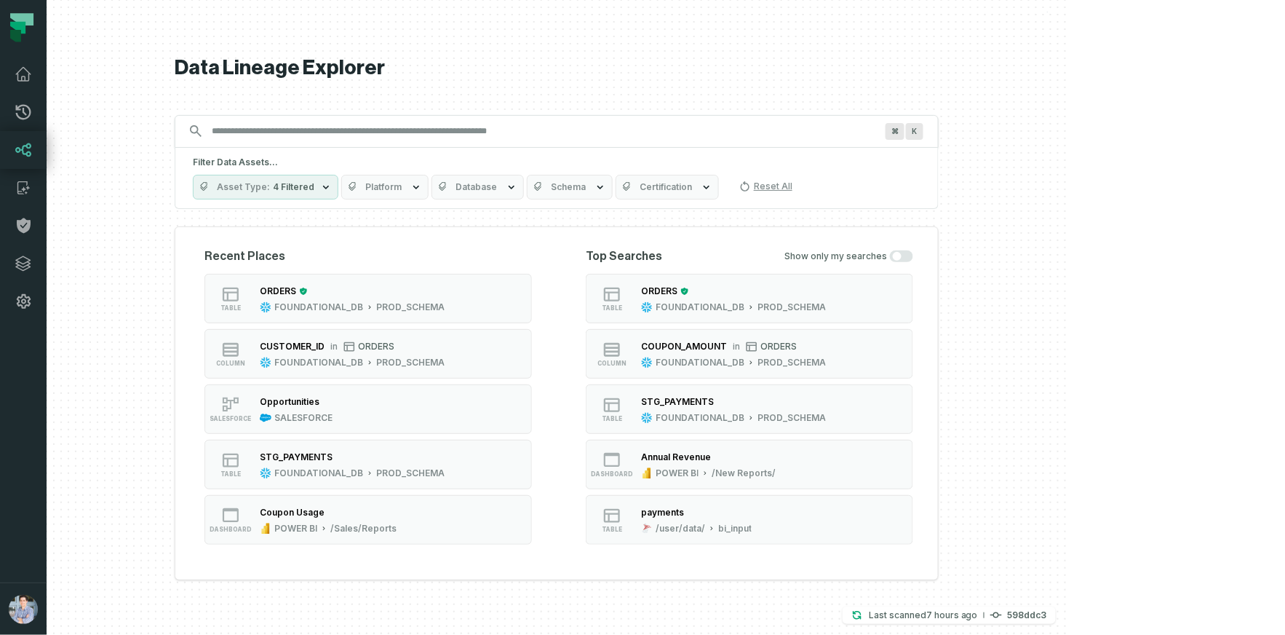
click at [529, 126] on input "Discovery Provider cmdk menu" at bounding box center [543, 130] width 681 height 23
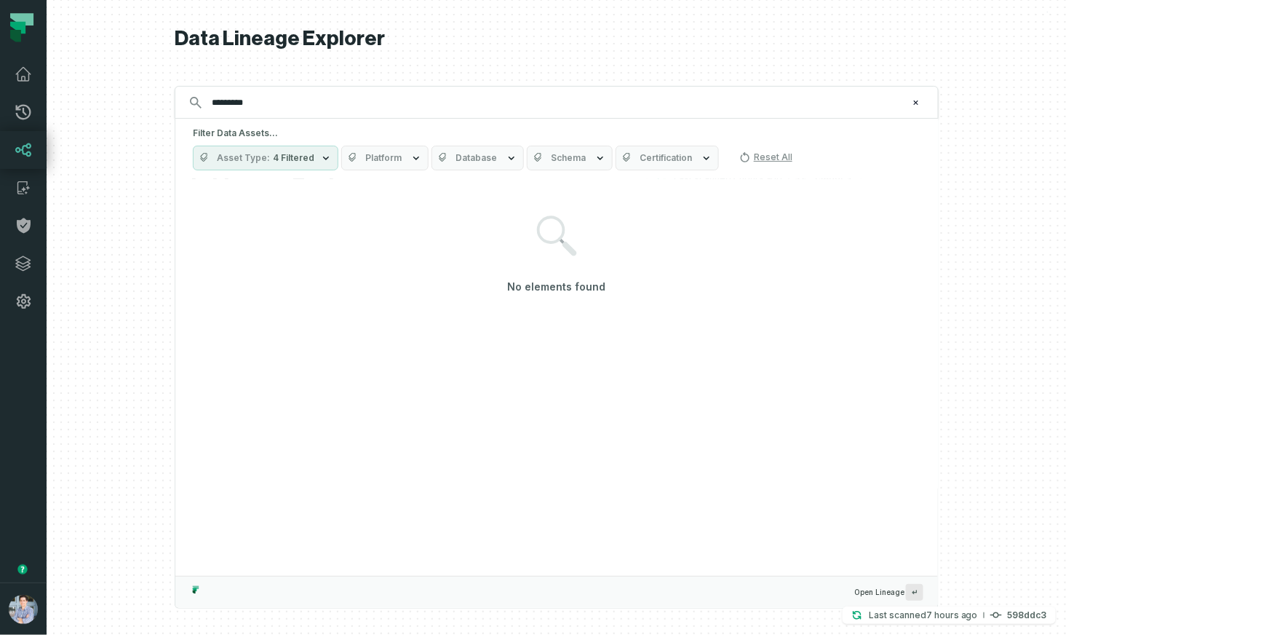
type input "*********"
click at [1054, 148] on div at bounding box center [557, 317] width 1020 height 635
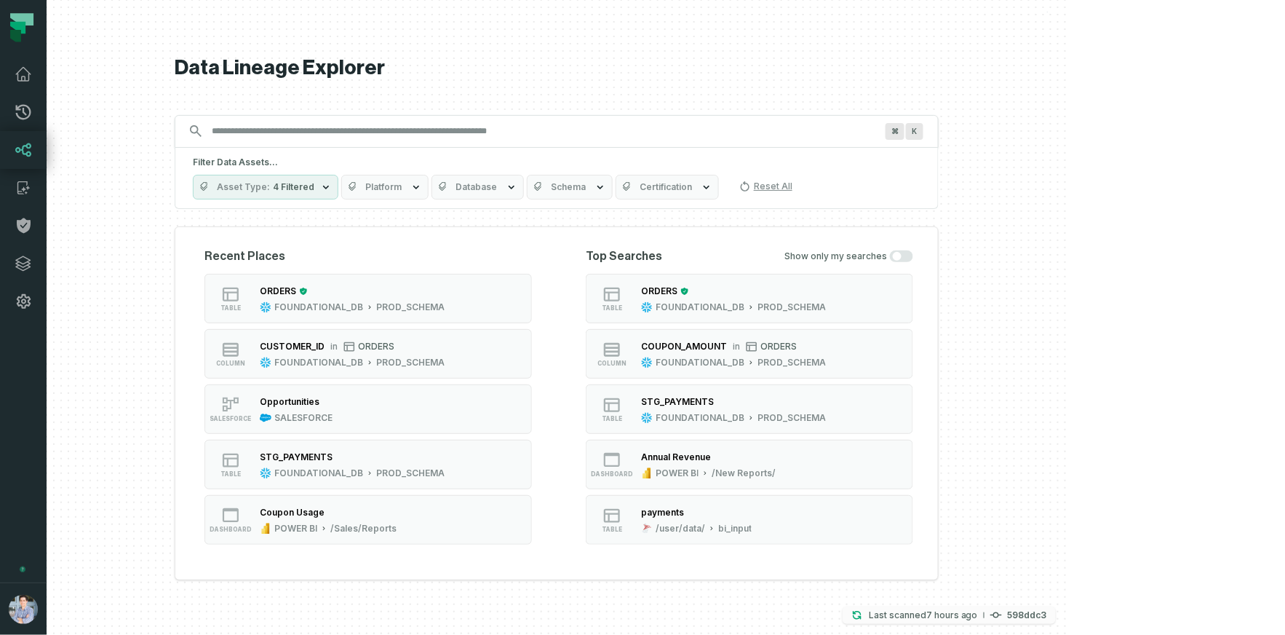
click at [978, 616] on relative-time "[DATE] 4:17:14 AM" at bounding box center [952, 614] width 52 height 11
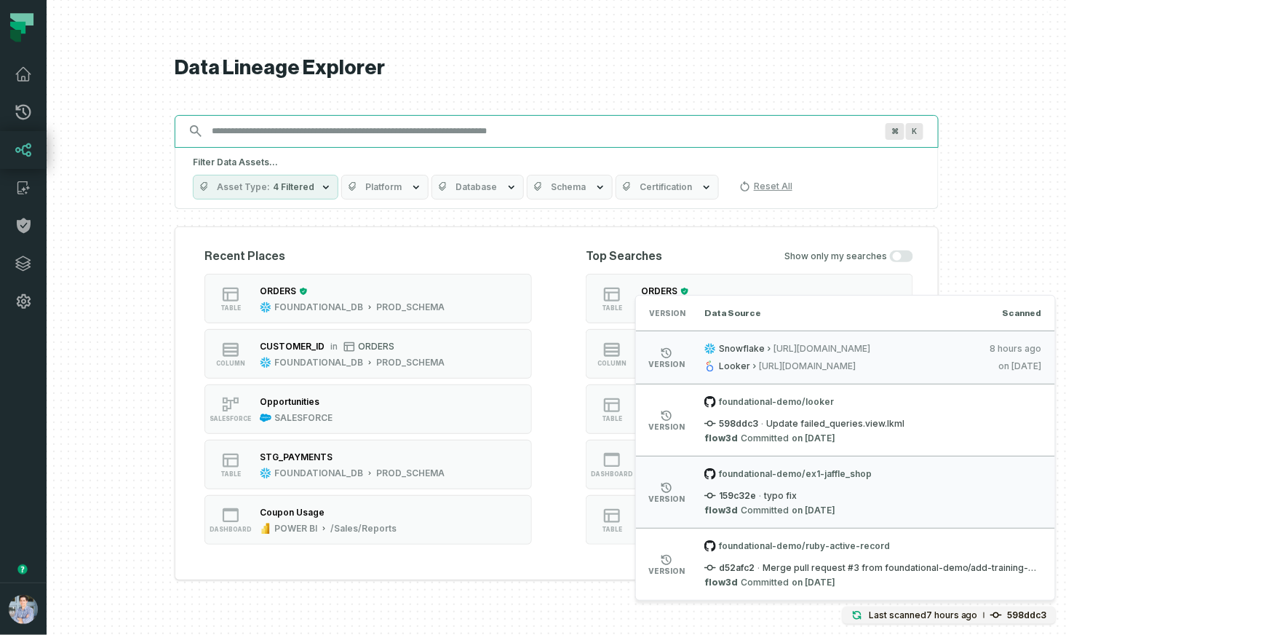
click at [534, 134] on input "Discovery Provider cmdk menu" at bounding box center [543, 130] width 681 height 23
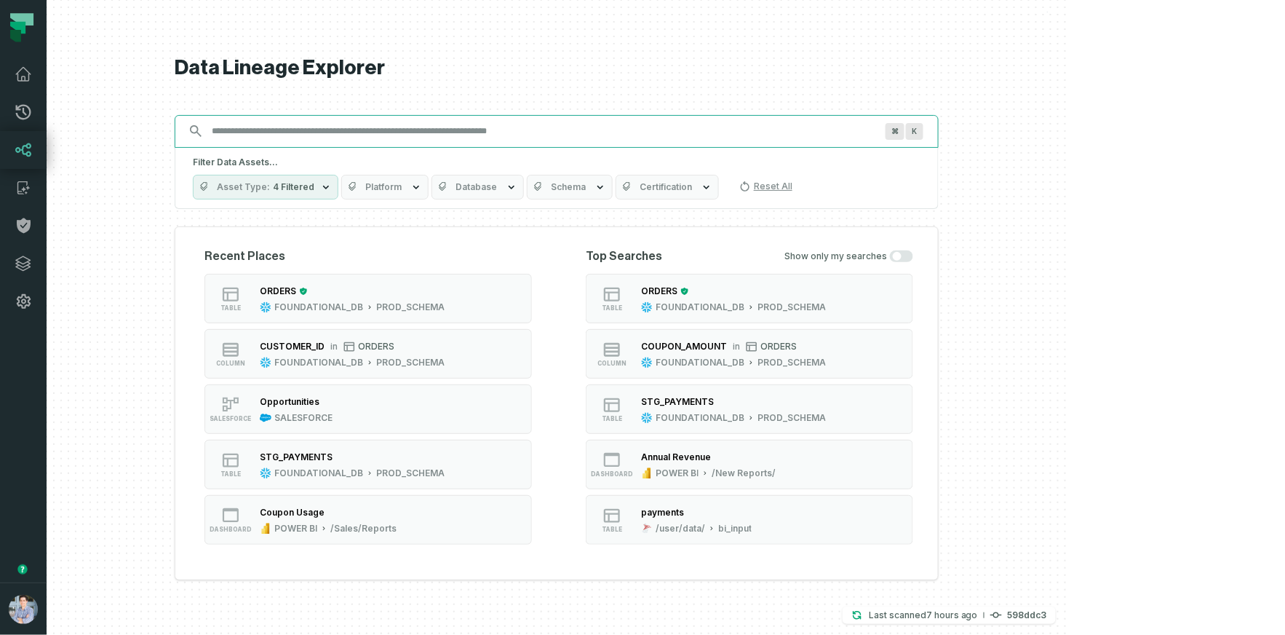
paste input "**********"
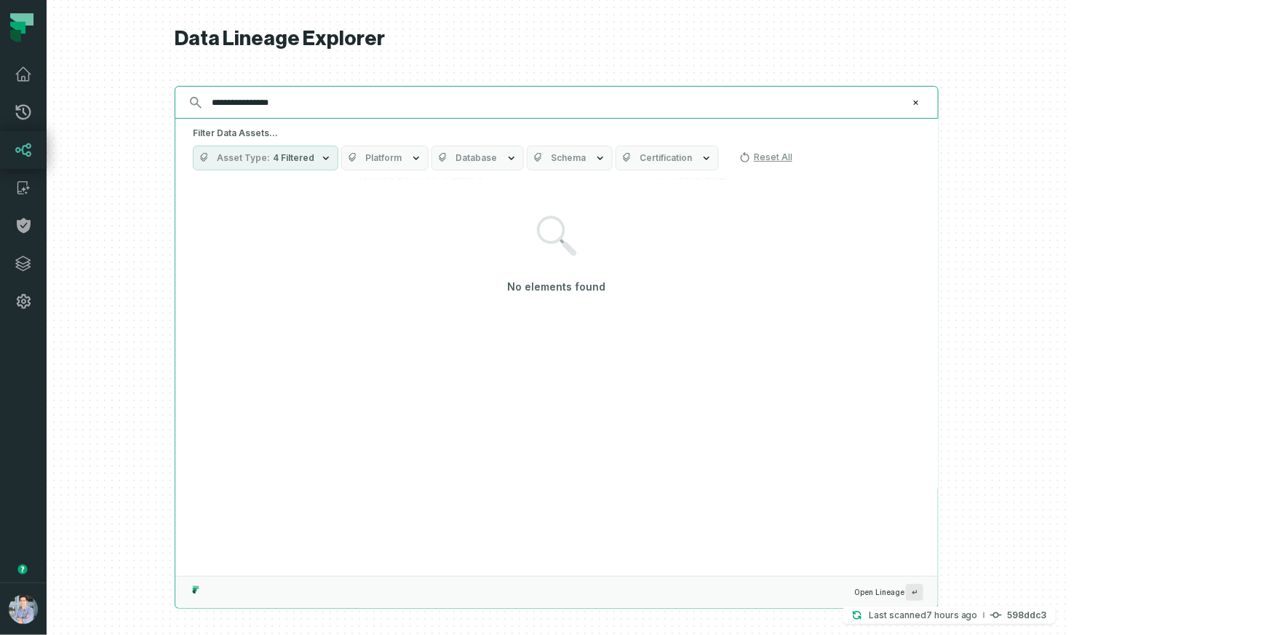
type input "*"
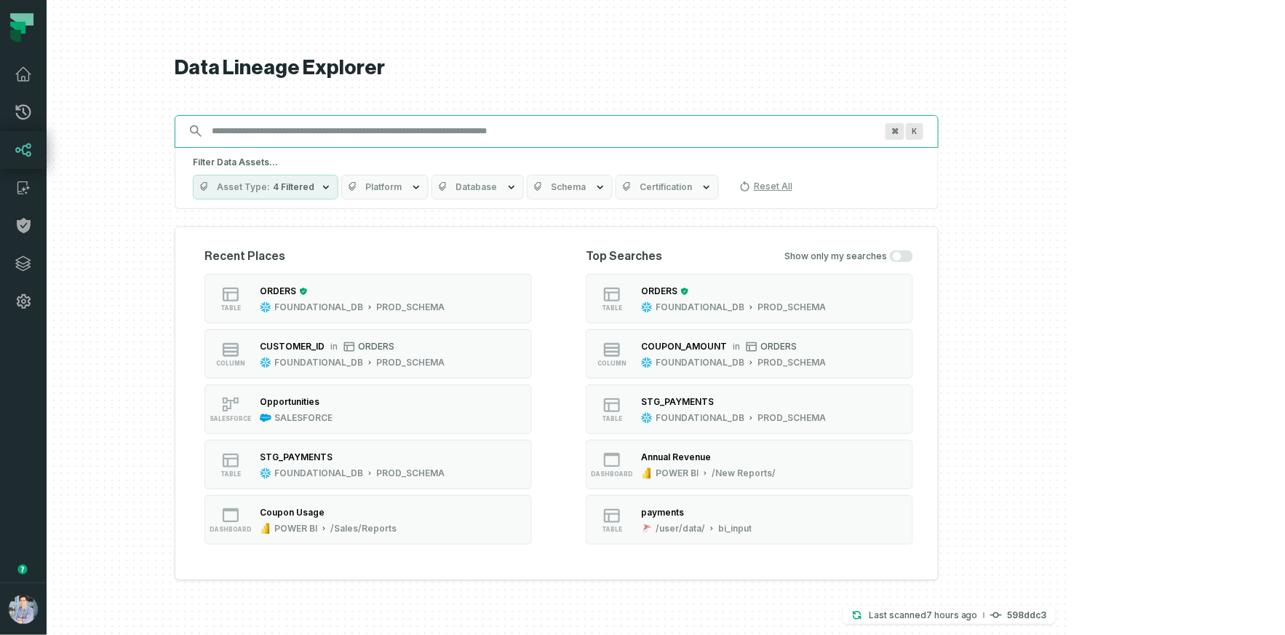
type input "*"
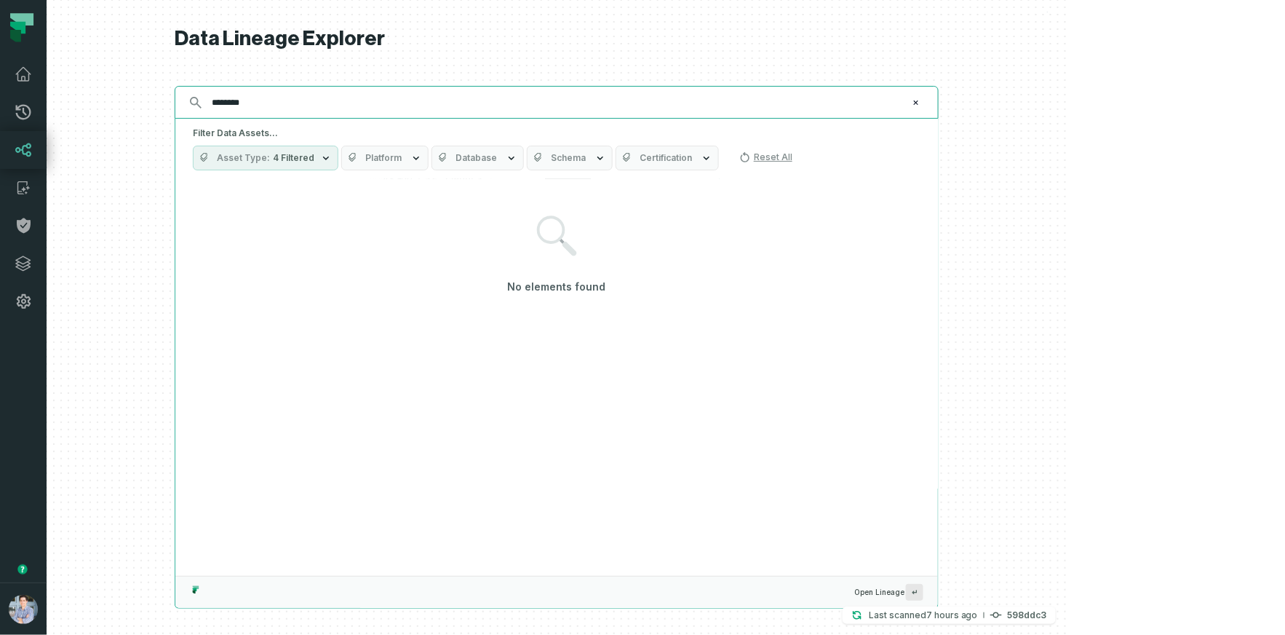
type input "*********"
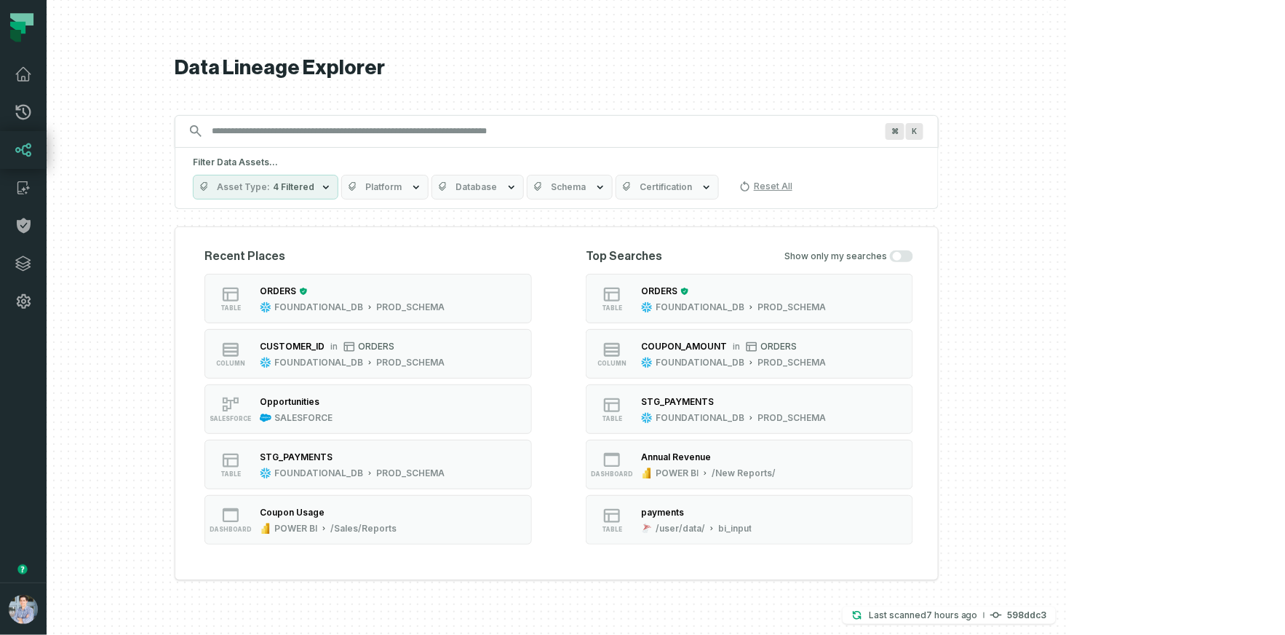
click at [417, 154] on div "Filter Data Assets... Asset Type 4 Filtered Platform Database Schema Certificat…" at bounding box center [557, 178] width 764 height 61
click at [314, 183] on span "4 Filtered" at bounding box center [293, 187] width 41 height 12
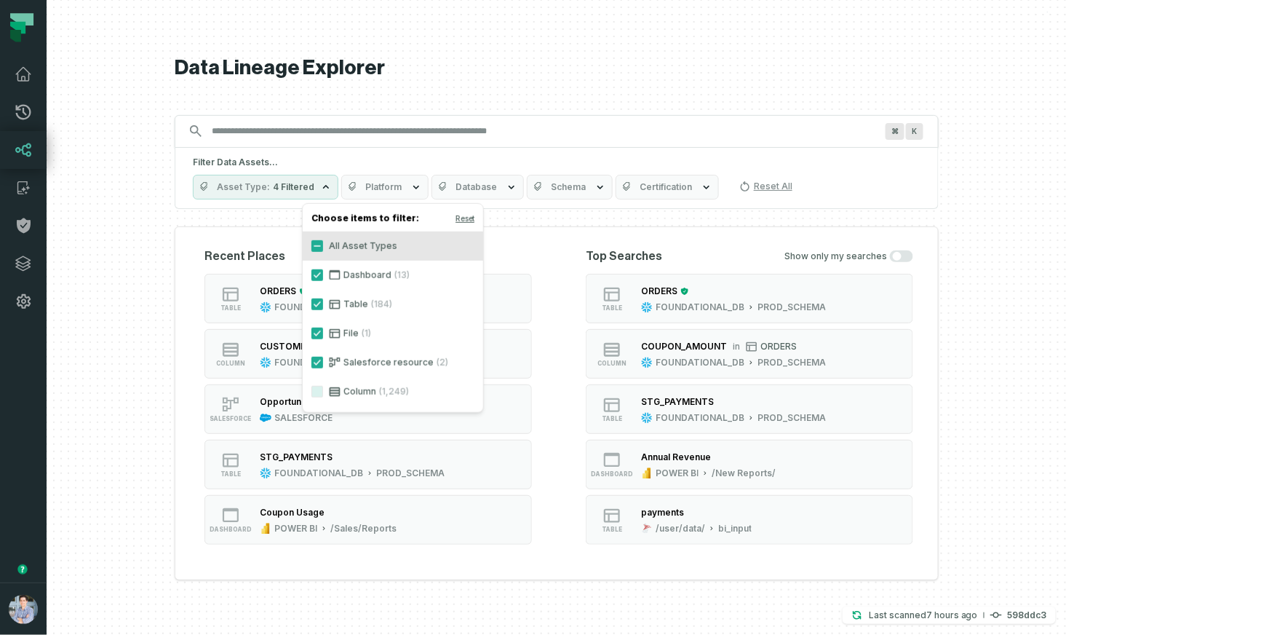
click at [402, 186] on span "Platform" at bounding box center [383, 187] width 36 height 12
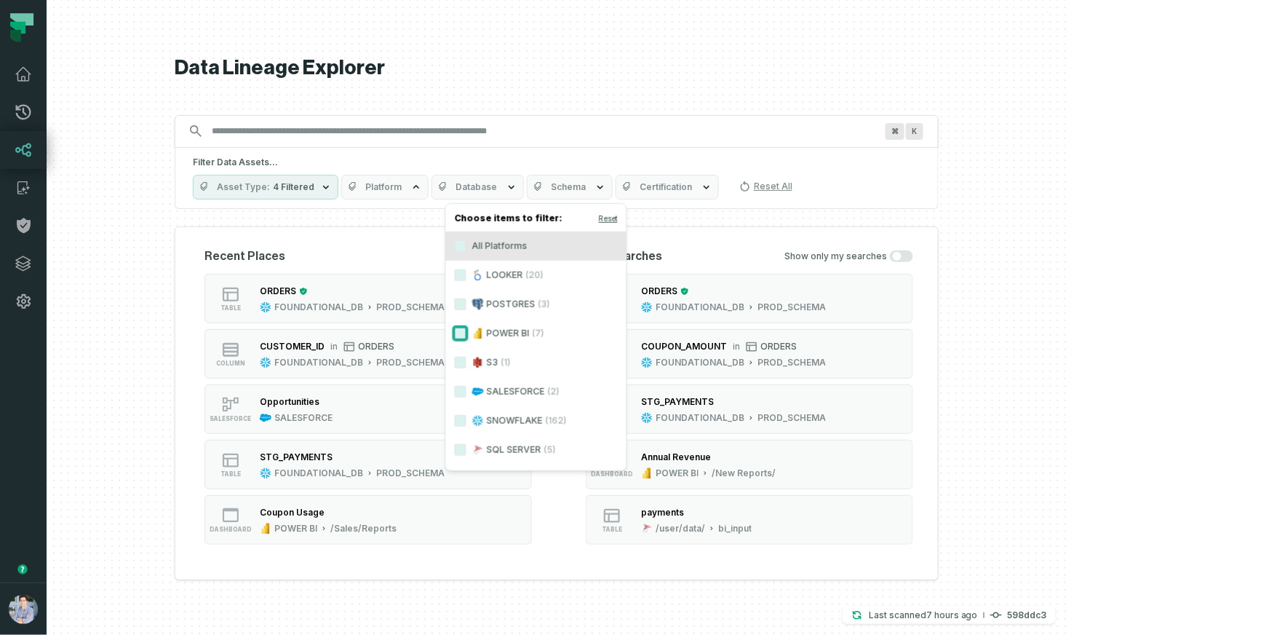
click at [460, 335] on button "POWER BI (7)" at bounding box center [461, 333] width 12 height 12
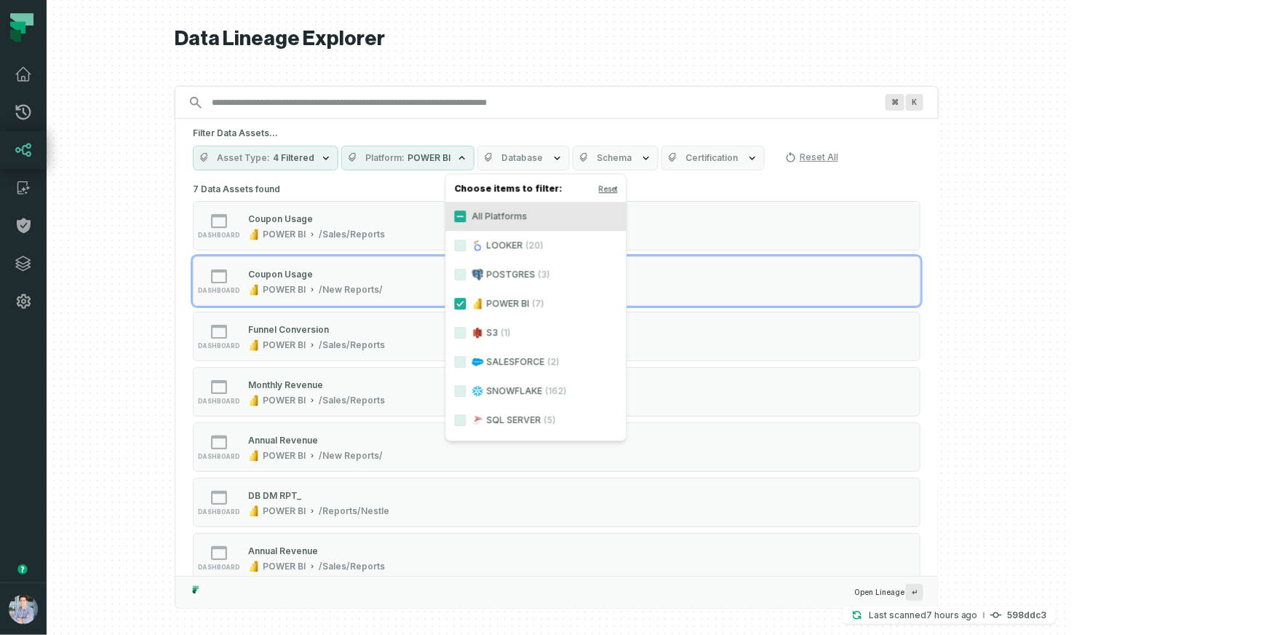
click at [1067, 244] on div at bounding box center [557, 317] width 1020 height 635
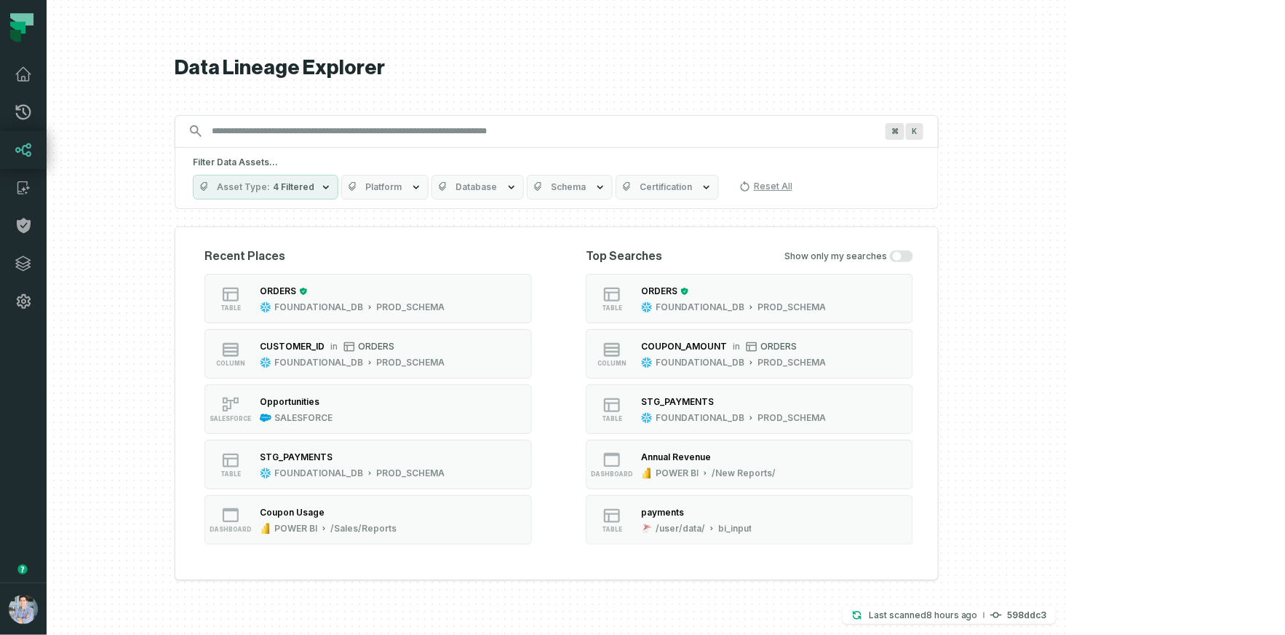
click at [429, 194] on button "Platform" at bounding box center [384, 187] width 87 height 25
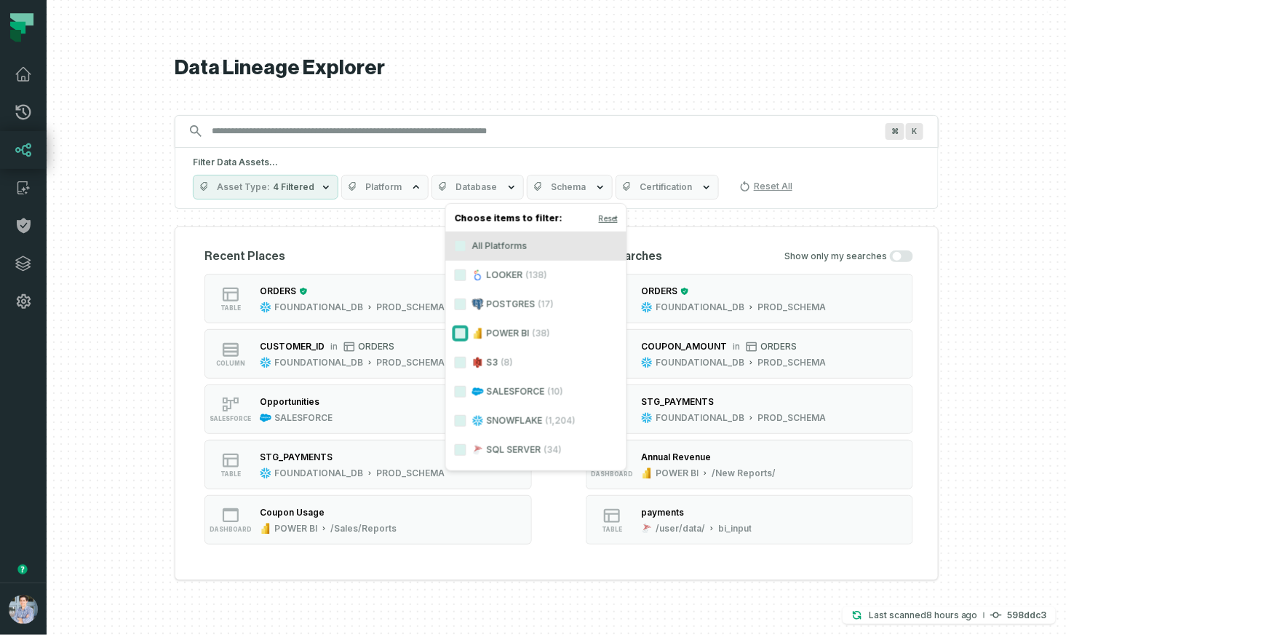
click at [463, 329] on button "POWER BI (38)" at bounding box center [461, 333] width 12 height 12
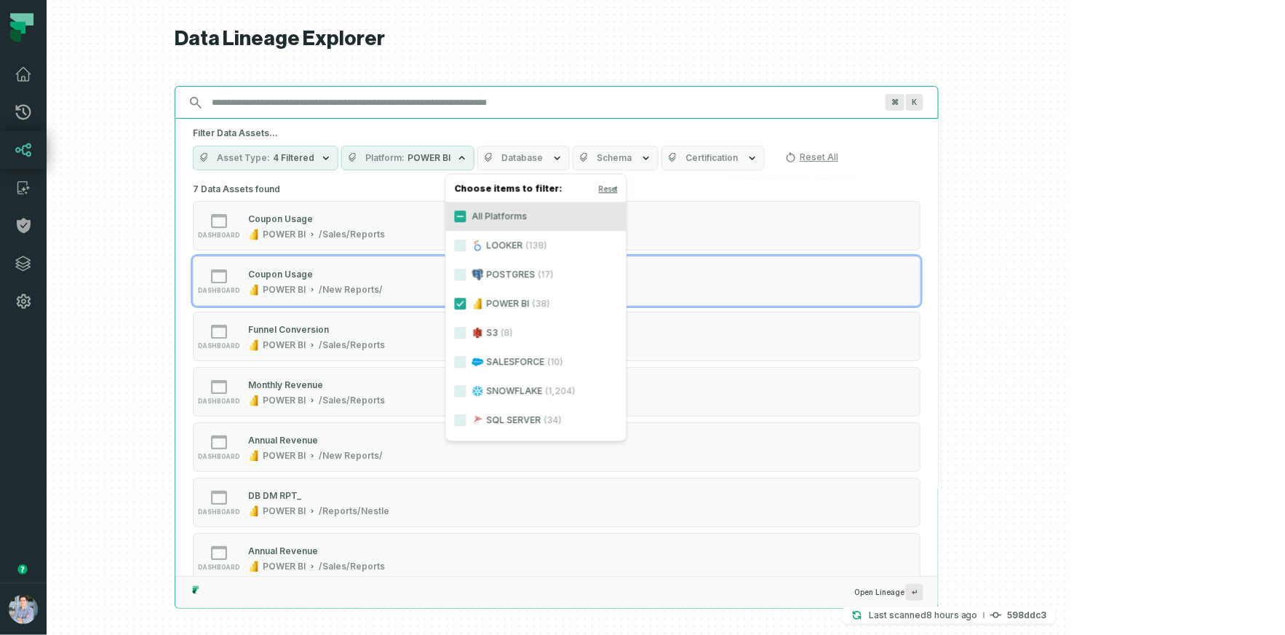
click at [461, 100] on input "Discovery Provider cmdk menu" at bounding box center [543, 102] width 681 height 23
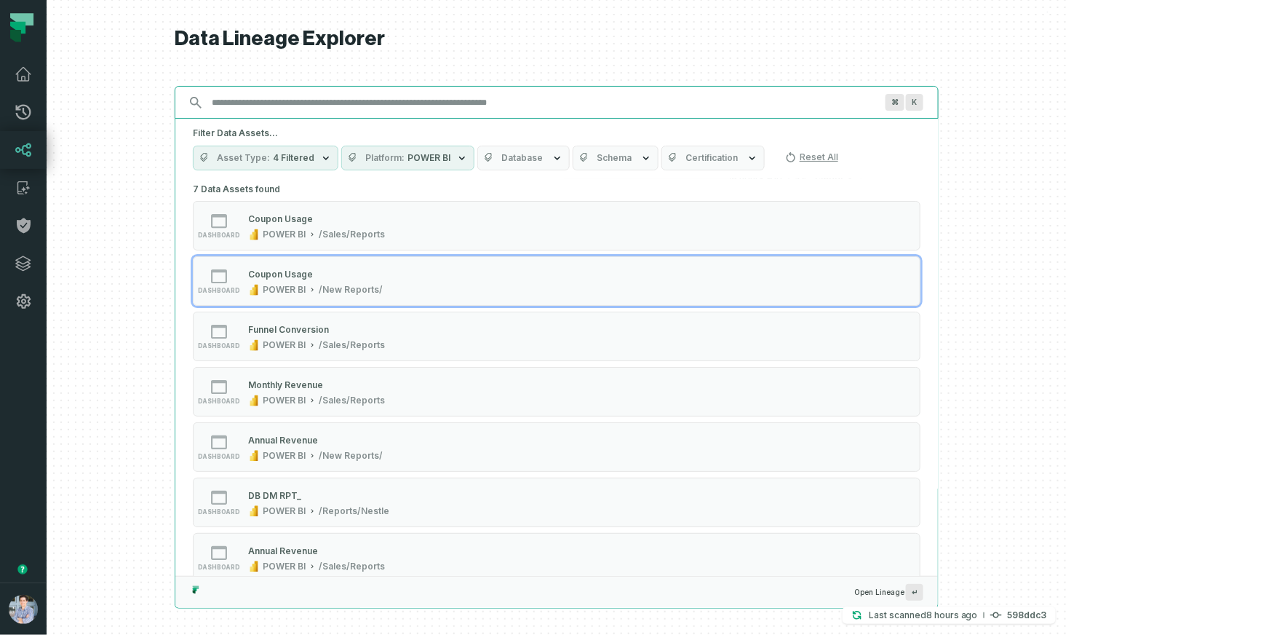
type input "*"
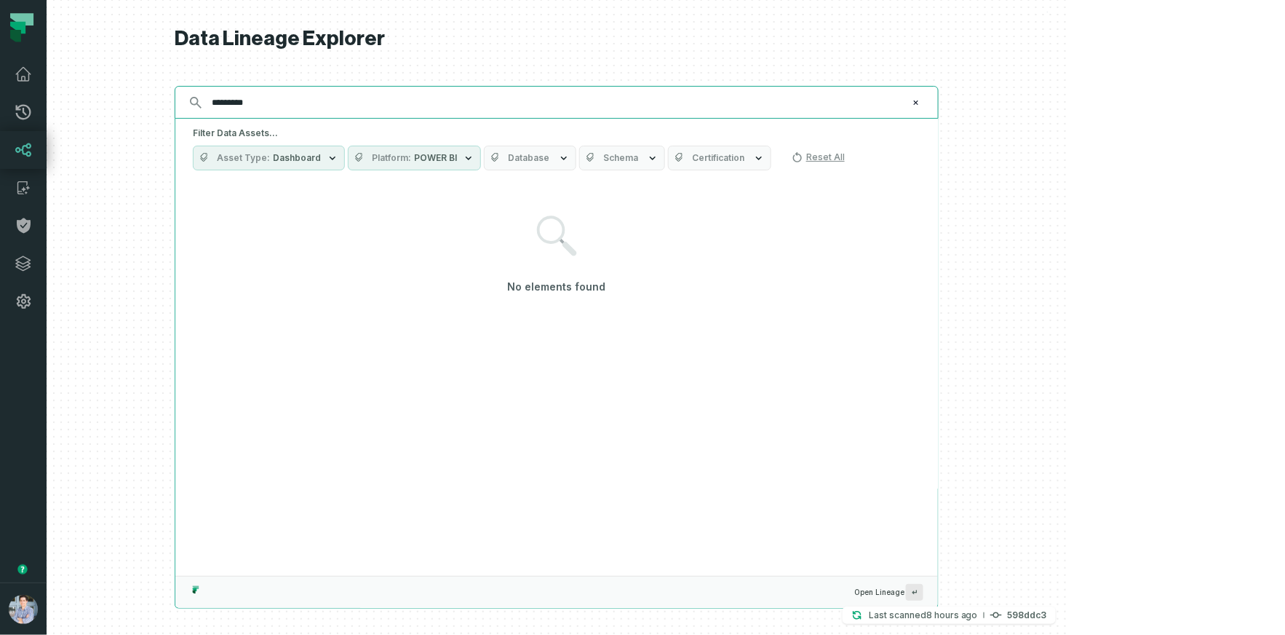
type input "*********"
click at [345, 151] on button "Asset Type Dashboard" at bounding box center [269, 158] width 152 height 25
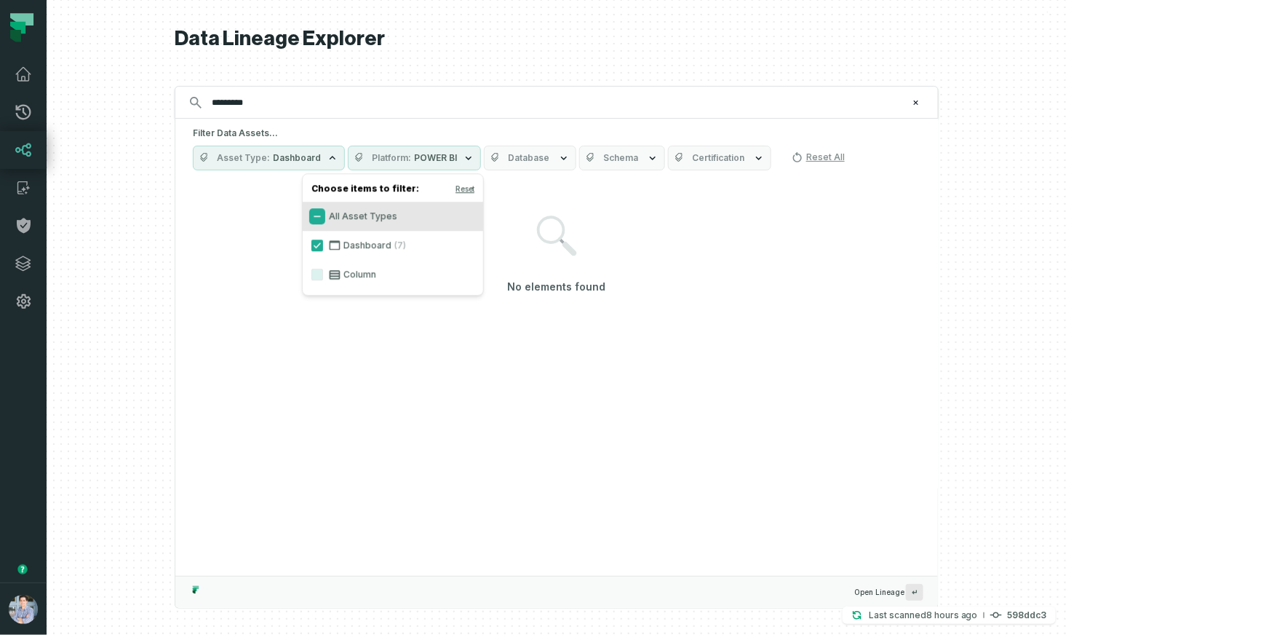
click at [317, 217] on button "All Asset Types" at bounding box center [317, 216] width 12 height 12
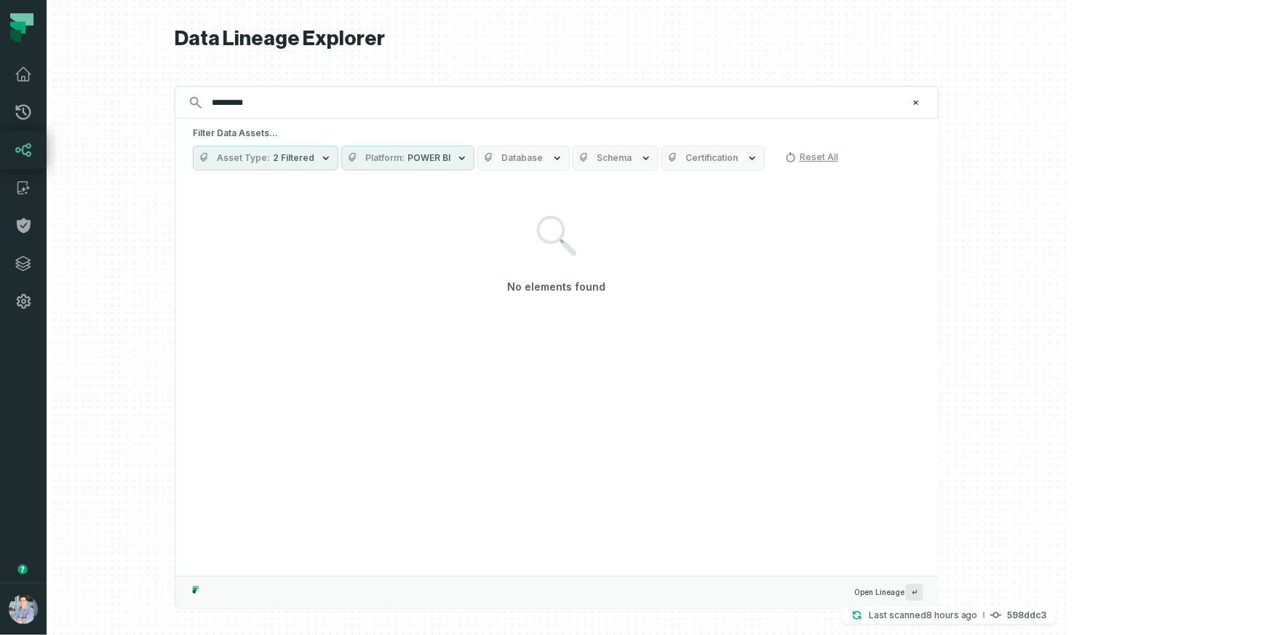
click at [474, 147] on button "Platform POWER BI" at bounding box center [407, 158] width 133 height 25
click at [607, 186] on button "Reset" at bounding box center [607, 189] width 19 height 12
click at [314, 159] on span "2 Filtered" at bounding box center [293, 158] width 41 height 12
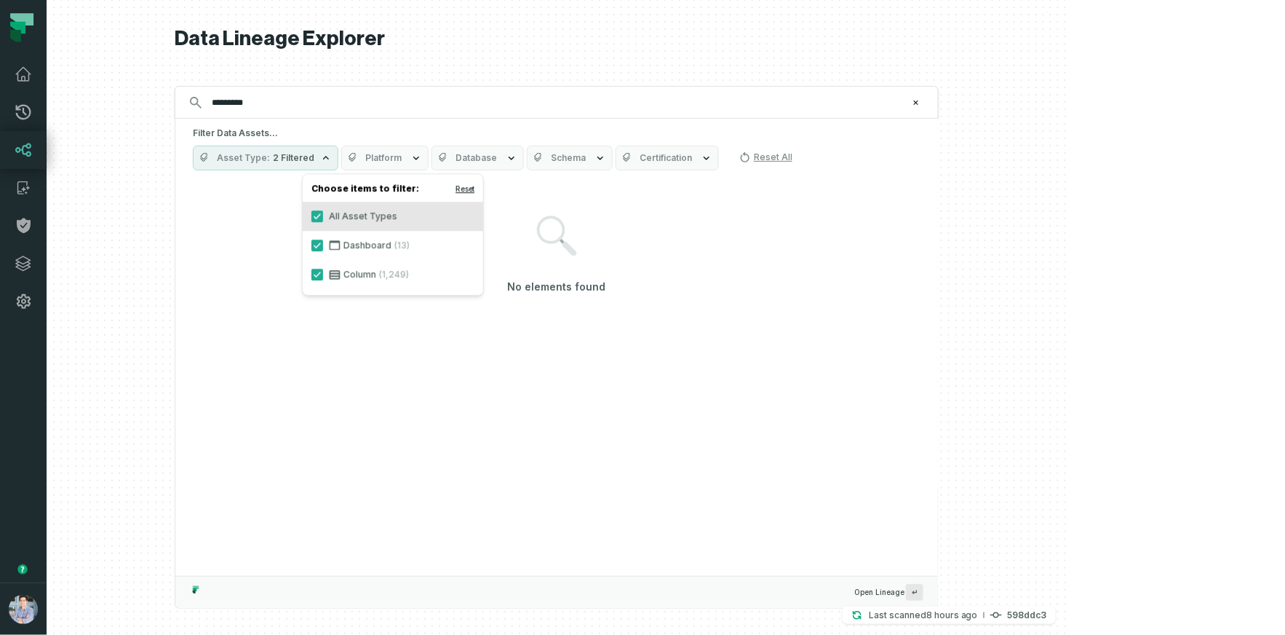
click at [457, 188] on button "Reset" at bounding box center [465, 189] width 19 height 12
click at [486, 116] on div "********* ⌘ K" at bounding box center [557, 102] width 764 height 33
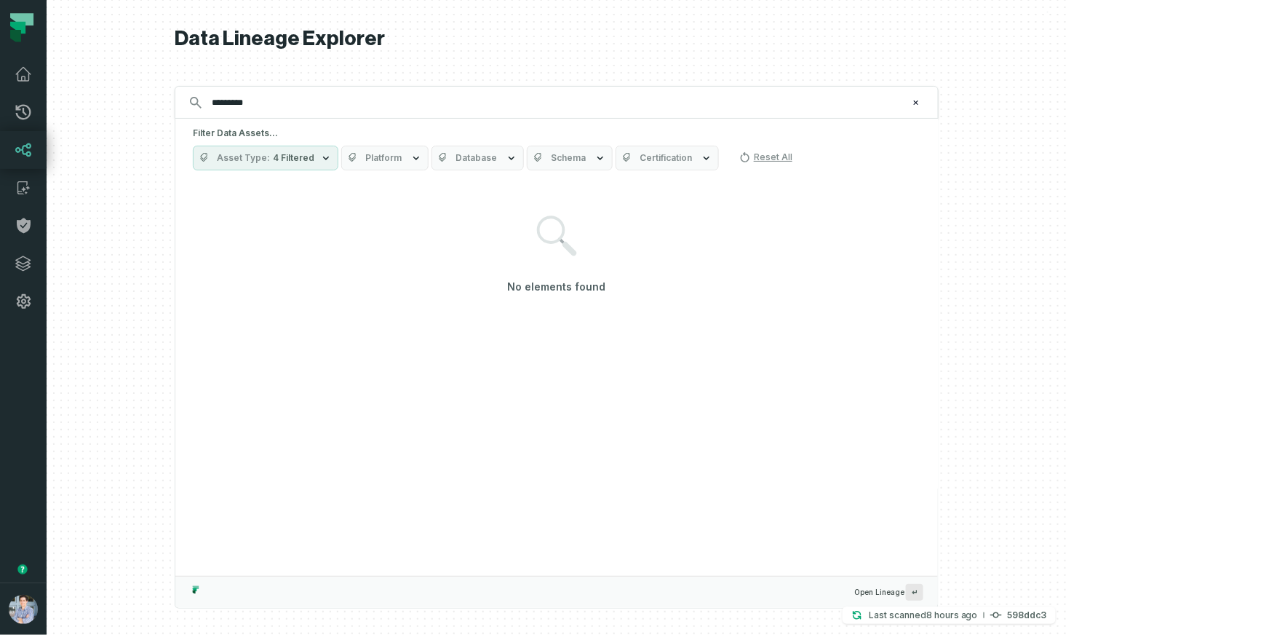
click at [332, 158] on icon "button" at bounding box center [326, 158] width 12 height 12
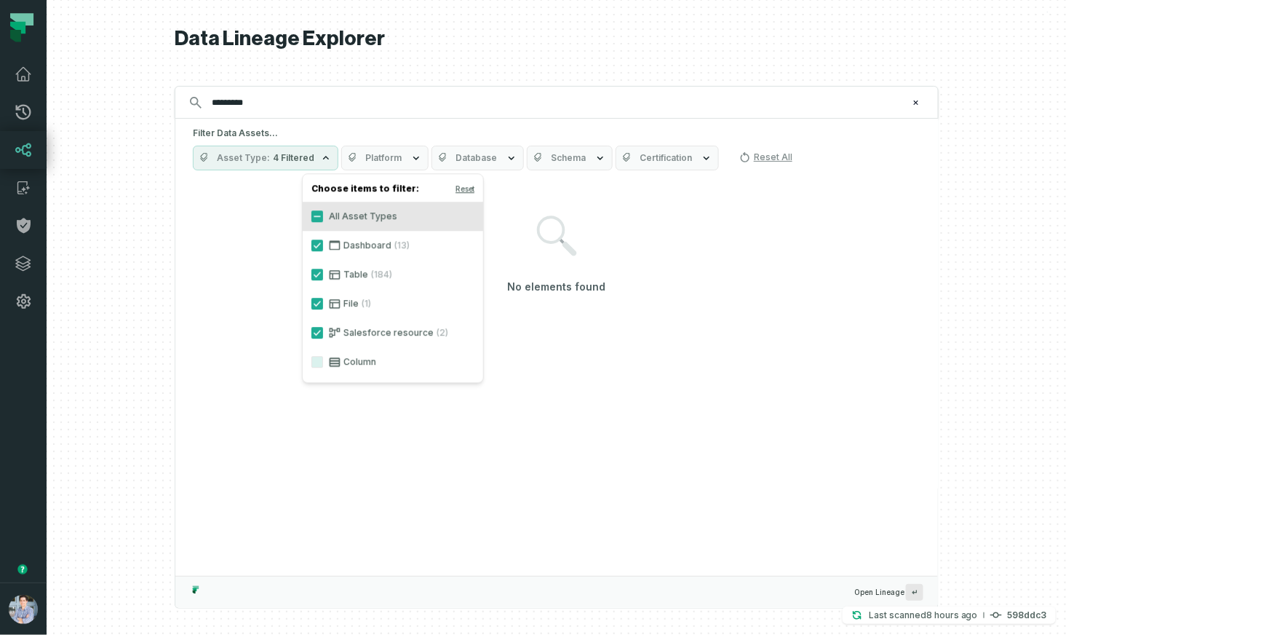
click at [461, 119] on div "Filter Data Assets... Asset Type 4 Filtered Platform Database Schema Certificat…" at bounding box center [556, 149] width 763 height 60
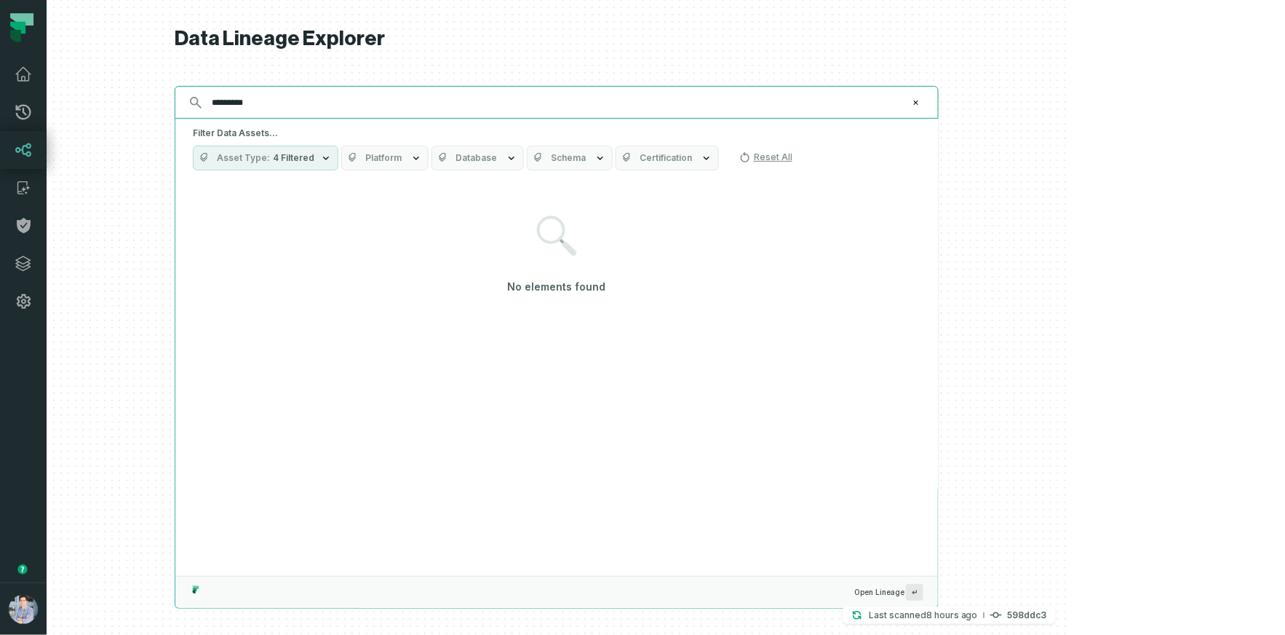
click at [460, 110] on input "*********" at bounding box center [555, 102] width 704 height 23
click at [921, 102] on icon "Clear search query" at bounding box center [916, 102] width 9 height 9
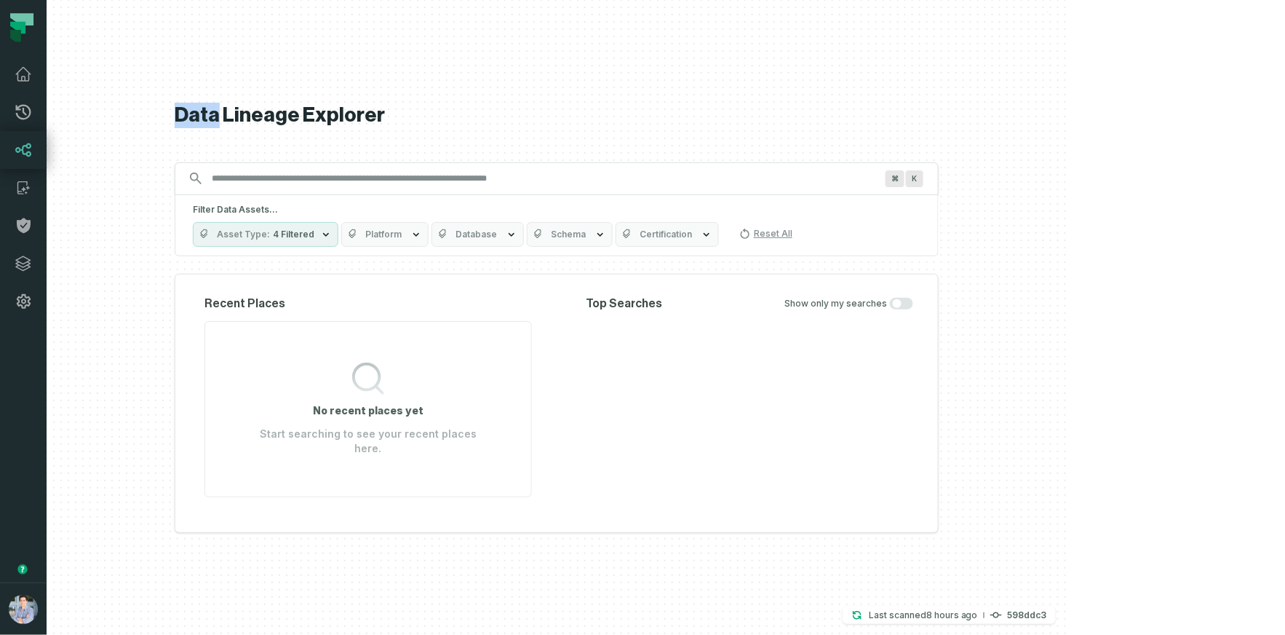
drag, startPoint x: 1022, startPoint y: 102, endPoint x: 1039, endPoint y: 96, distance: 18.4
click at [939, 102] on div "Data Lineage Explorer Search for assets across the organization ⌘ K Filter Data…" at bounding box center [557, 317] width 764 height 635
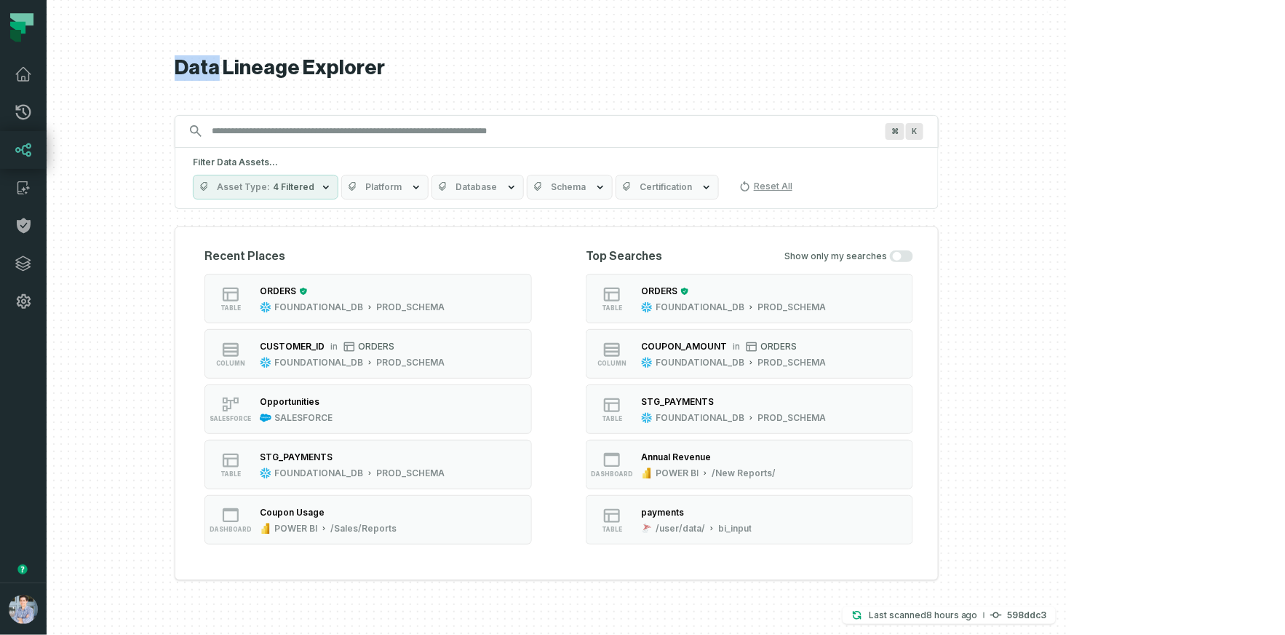
click at [402, 185] on span "Platform" at bounding box center [383, 187] width 36 height 12
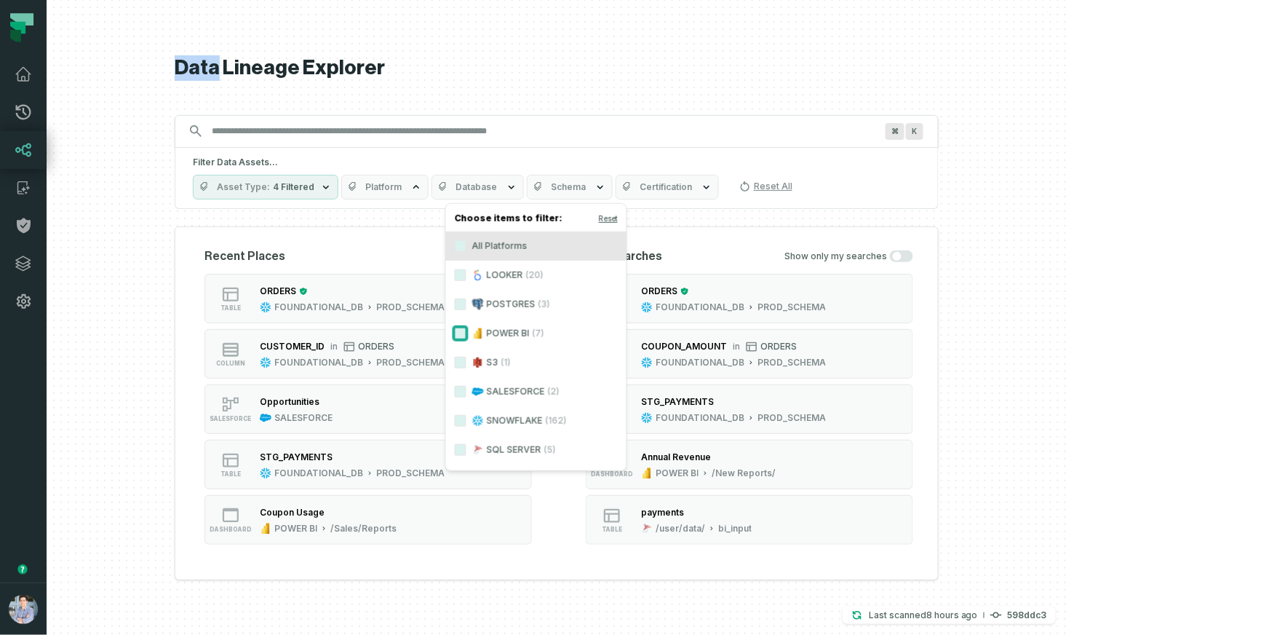
click at [458, 330] on button "POWER BI (7)" at bounding box center [461, 333] width 12 height 12
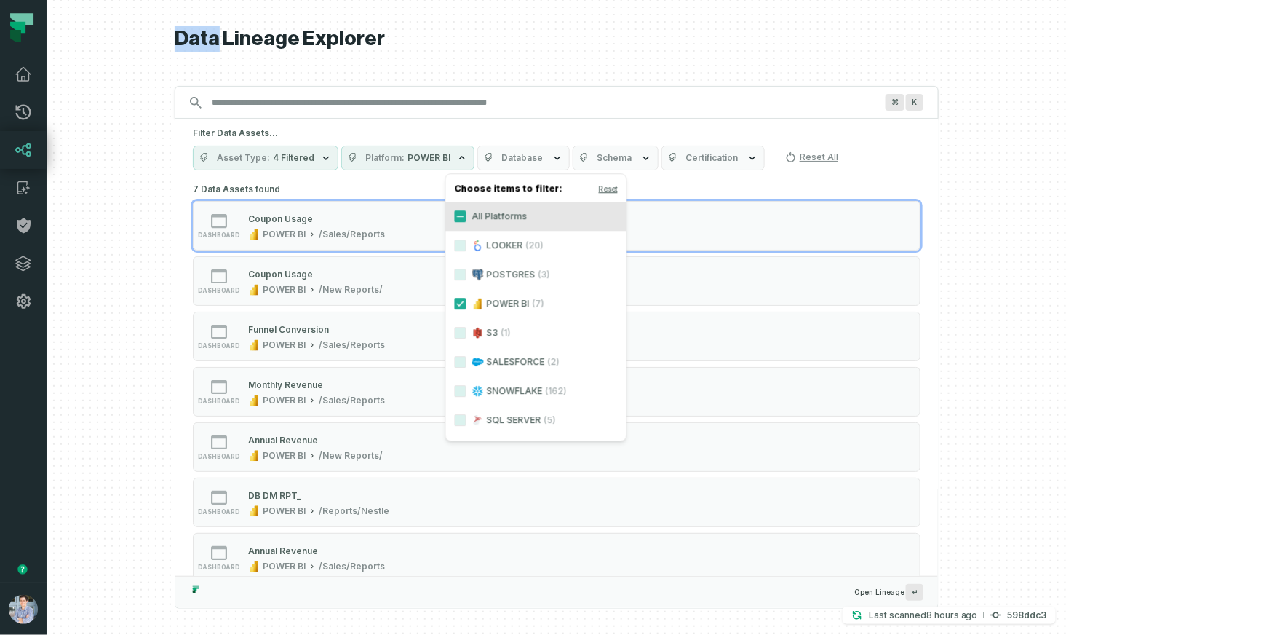
click at [233, 310] on div at bounding box center [557, 317] width 1020 height 635
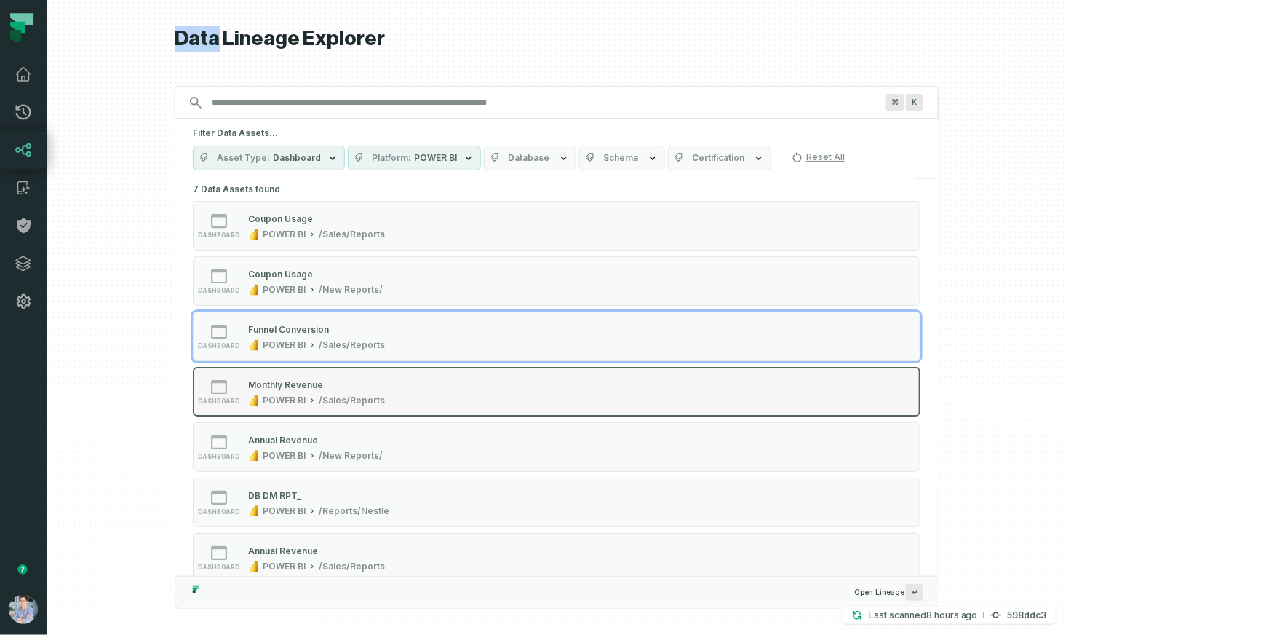
scroll to position [23, 0]
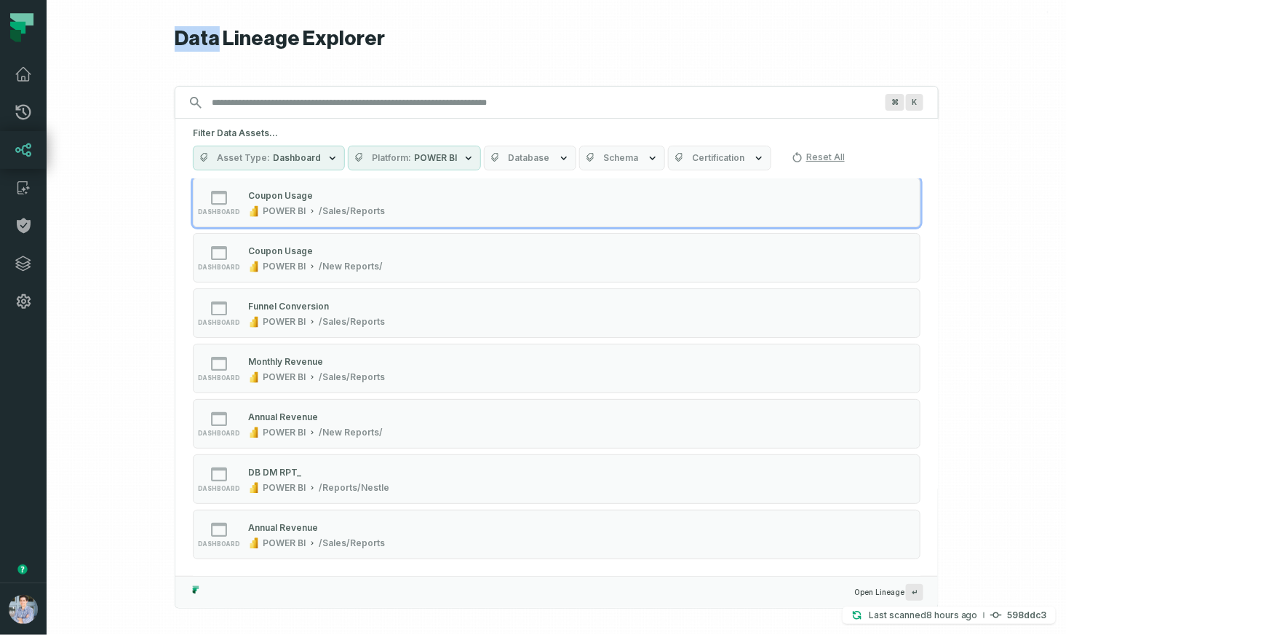
click at [345, 149] on button "Asset Type Dashboard" at bounding box center [269, 158] width 152 height 25
click at [1067, 259] on div at bounding box center [557, 317] width 1020 height 635
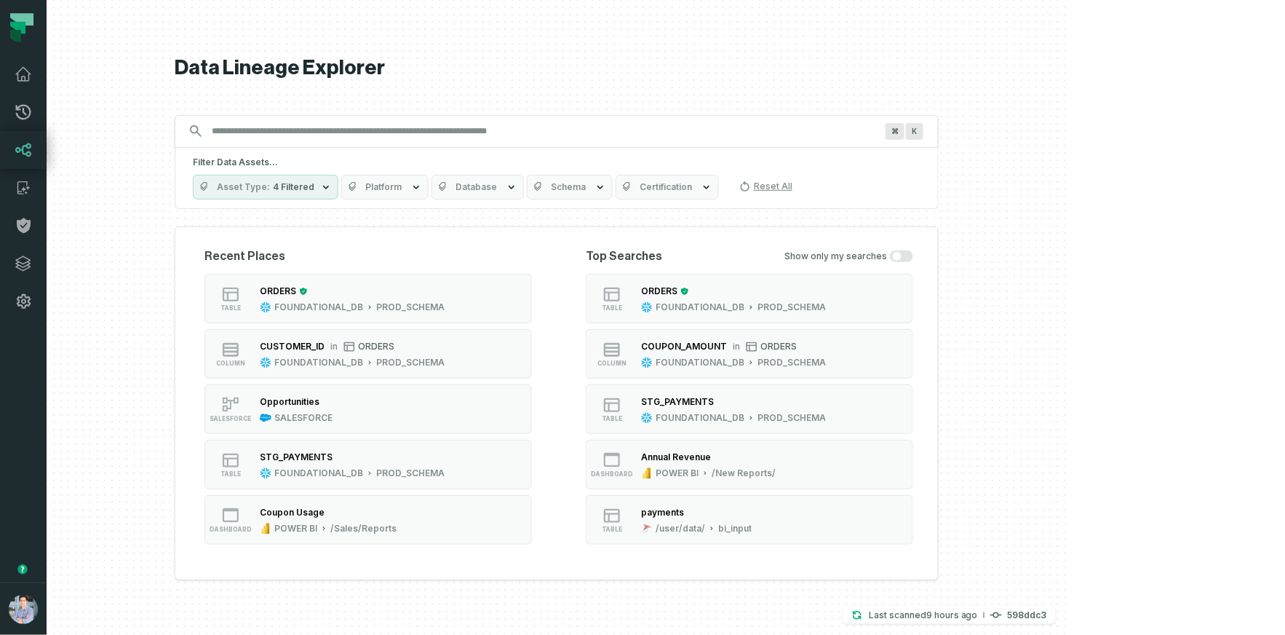
click at [429, 194] on button "Platform" at bounding box center [384, 187] width 87 height 25
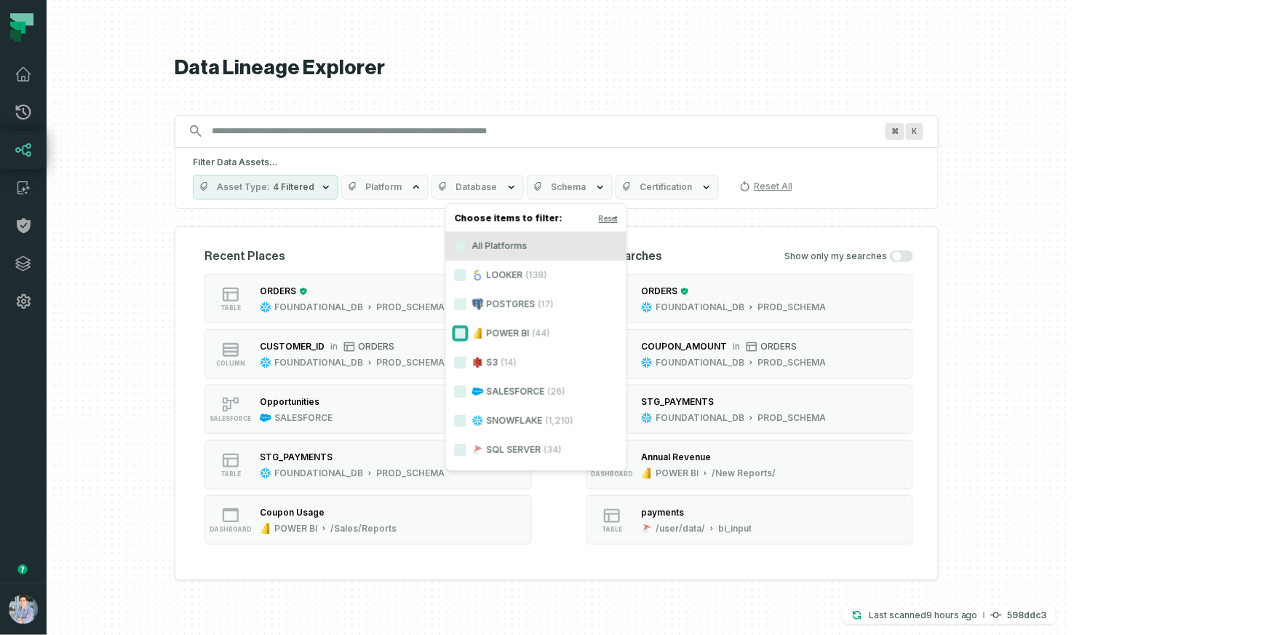
click at [461, 328] on button "POWER BI (44)" at bounding box center [461, 333] width 12 height 12
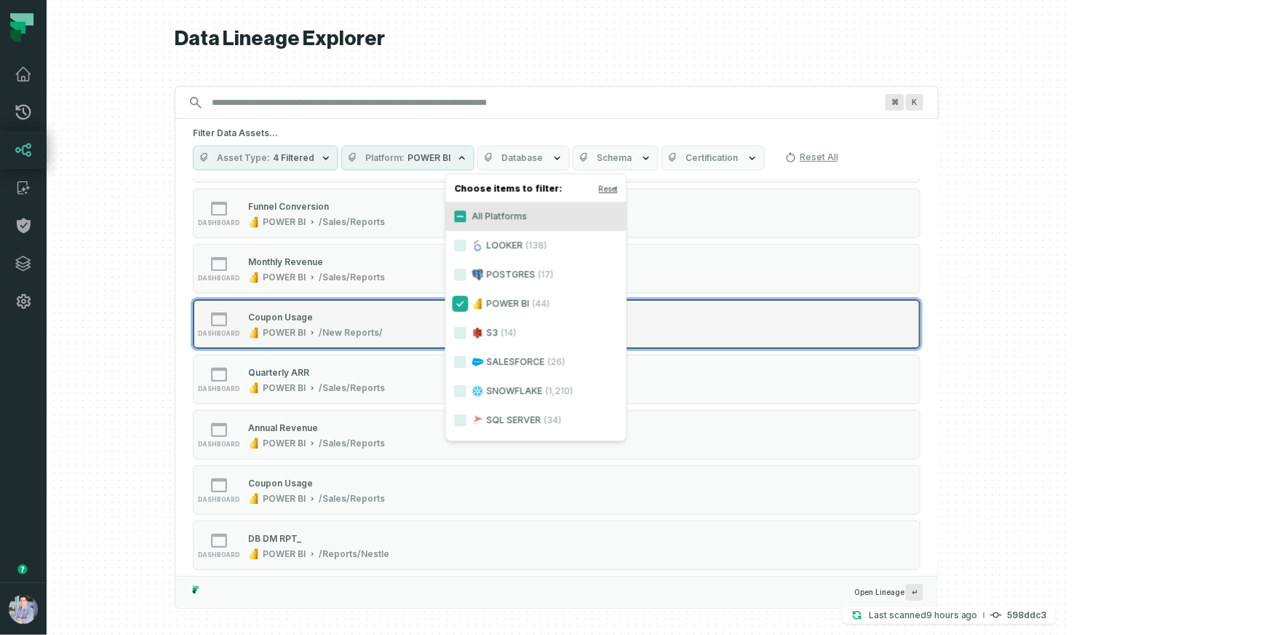
scroll to position [79, 0]
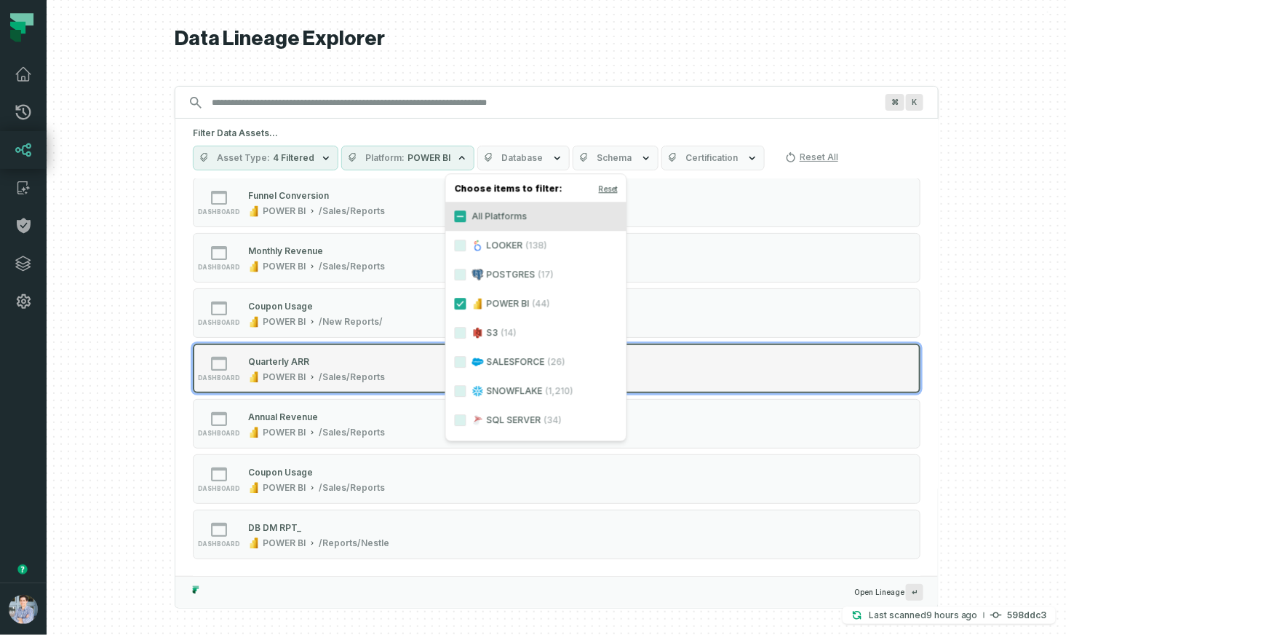
click at [309, 357] on div "Quarterly ARR" at bounding box center [278, 361] width 61 height 11
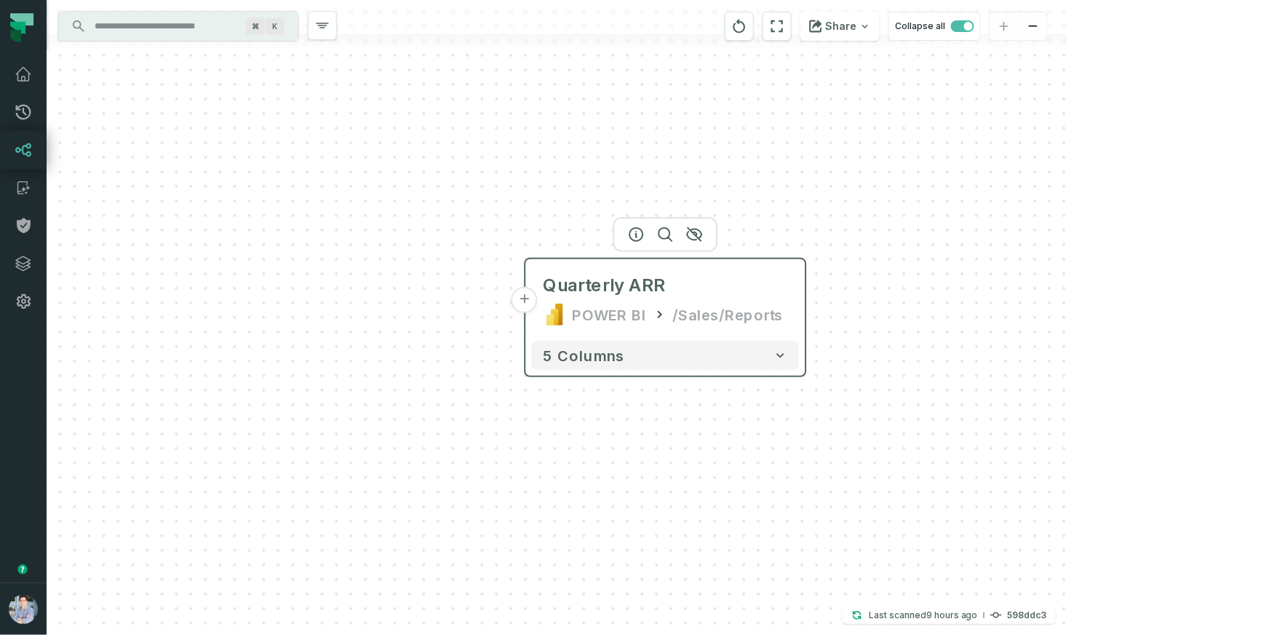
click at [530, 301] on button "+" at bounding box center [525, 300] width 26 height 26
click at [528, 296] on button "+" at bounding box center [525, 300] width 26 height 26
click at [524, 302] on button "+" at bounding box center [525, 300] width 26 height 26
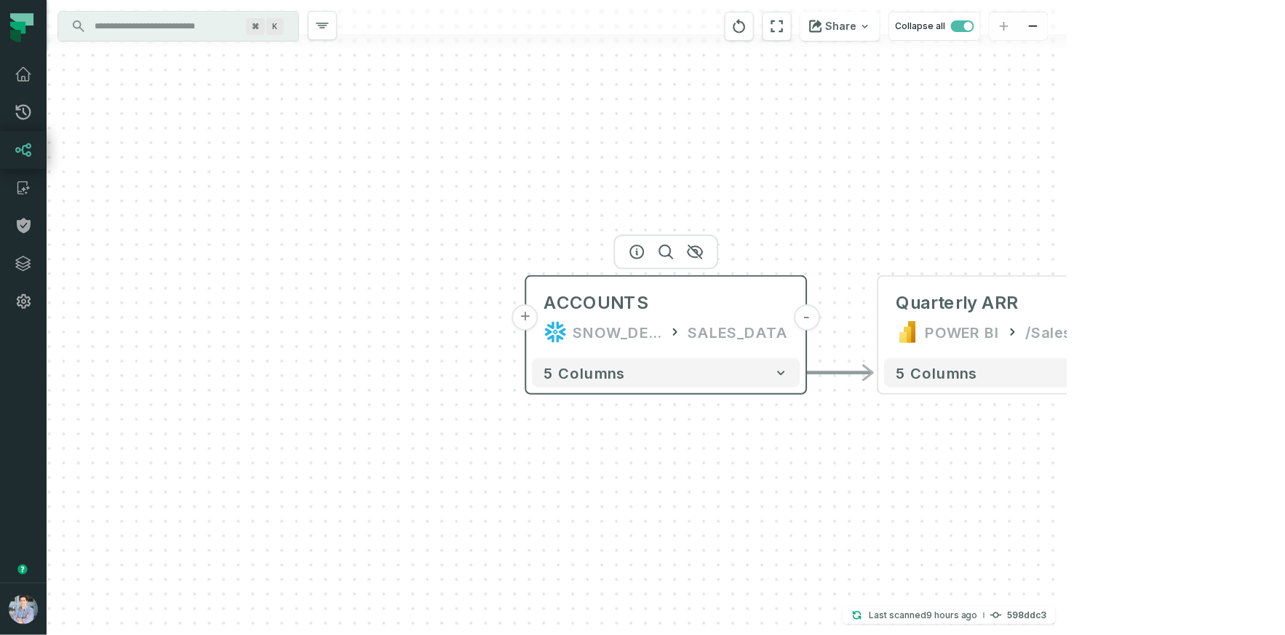
click at [531, 313] on button "+" at bounding box center [525, 317] width 26 height 26
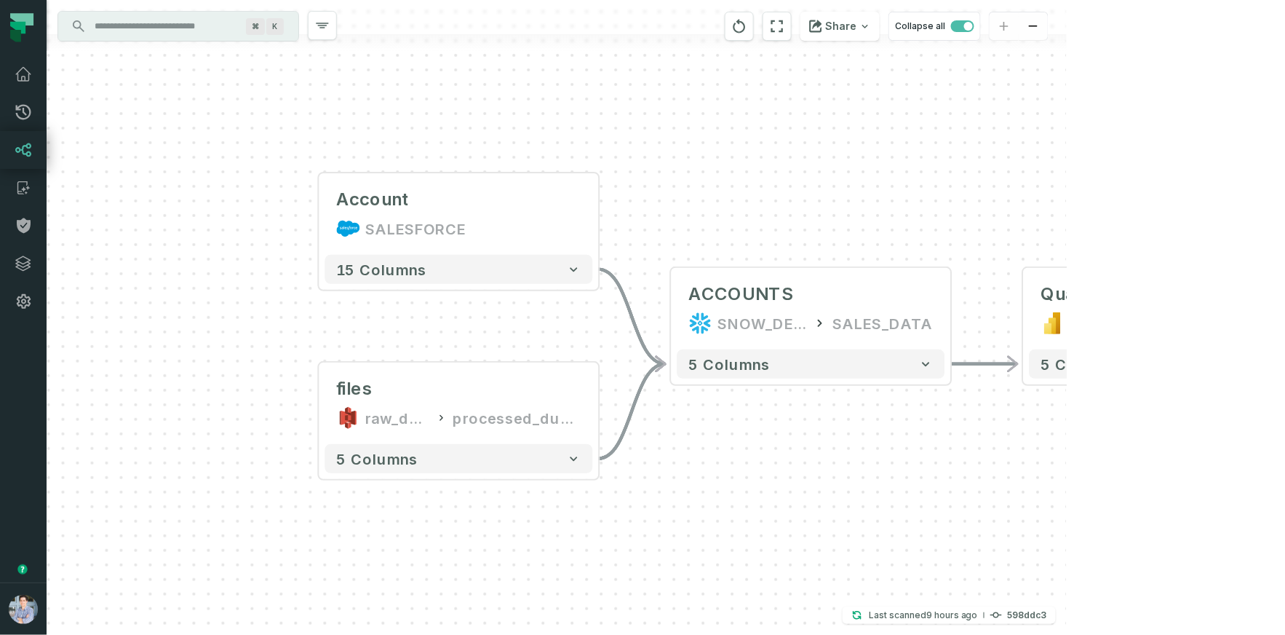
drag, startPoint x: 959, startPoint y: 519, endPoint x: 687, endPoint y: 474, distance: 275.7
click at [655, 493] on div "Account SALESFORCE - 15 columns files raw_dumps processed_dumps - 5 columns - A…" at bounding box center [557, 317] width 1020 height 635
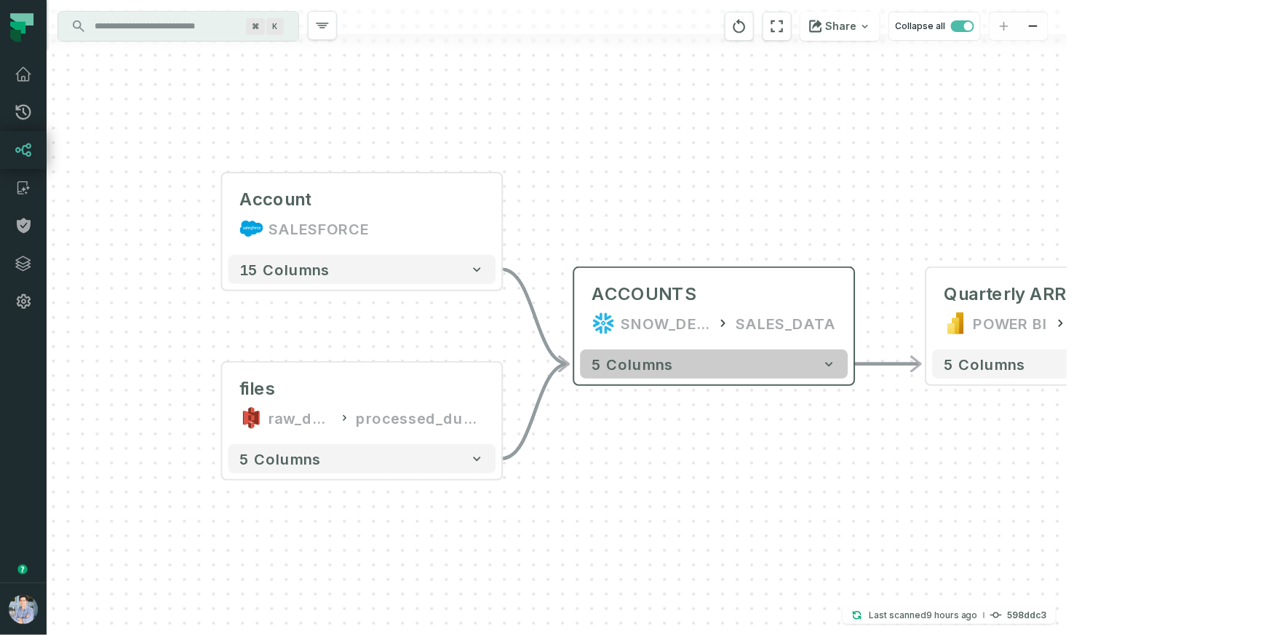
click at [819, 374] on button "5 columns" at bounding box center [715, 363] width 268 height 29
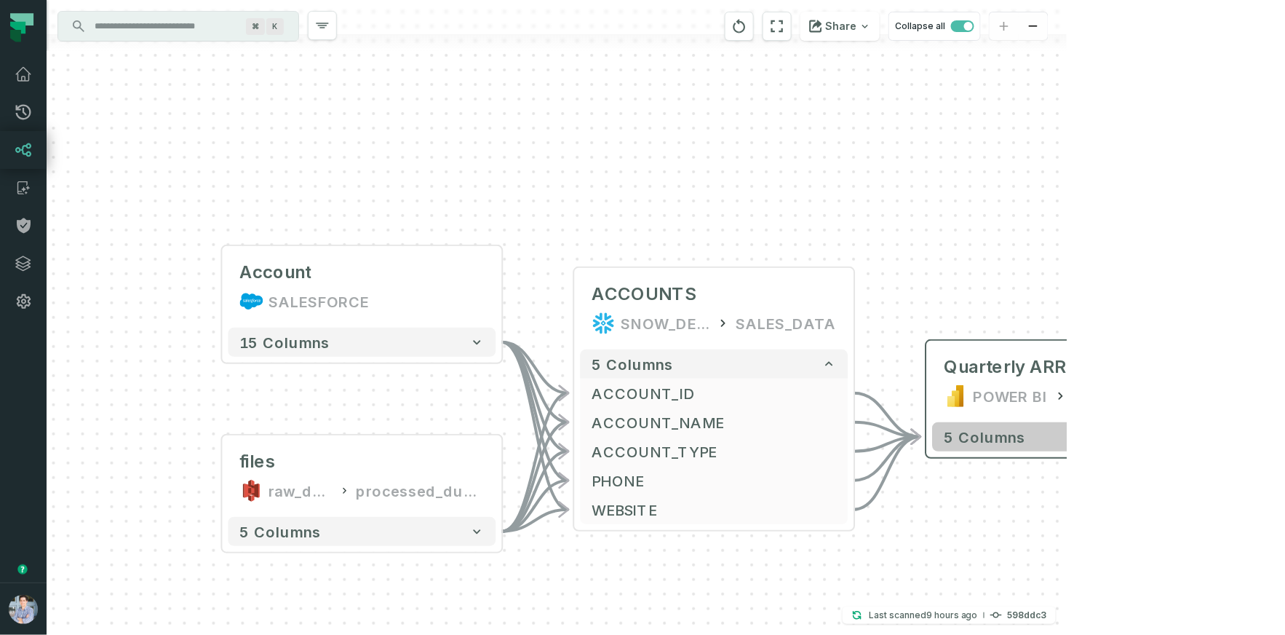
click at [1121, 449] on button "5 columns" at bounding box center [1067, 436] width 268 height 29
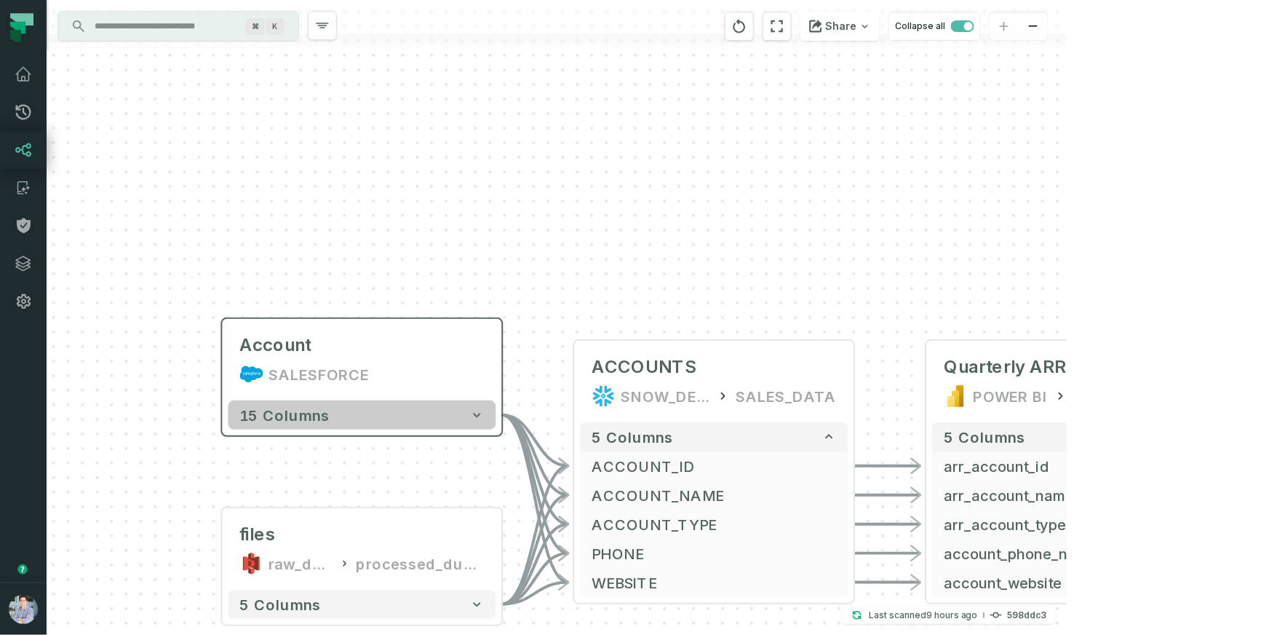
click at [480, 421] on icon "button" at bounding box center [477, 415] width 15 height 15
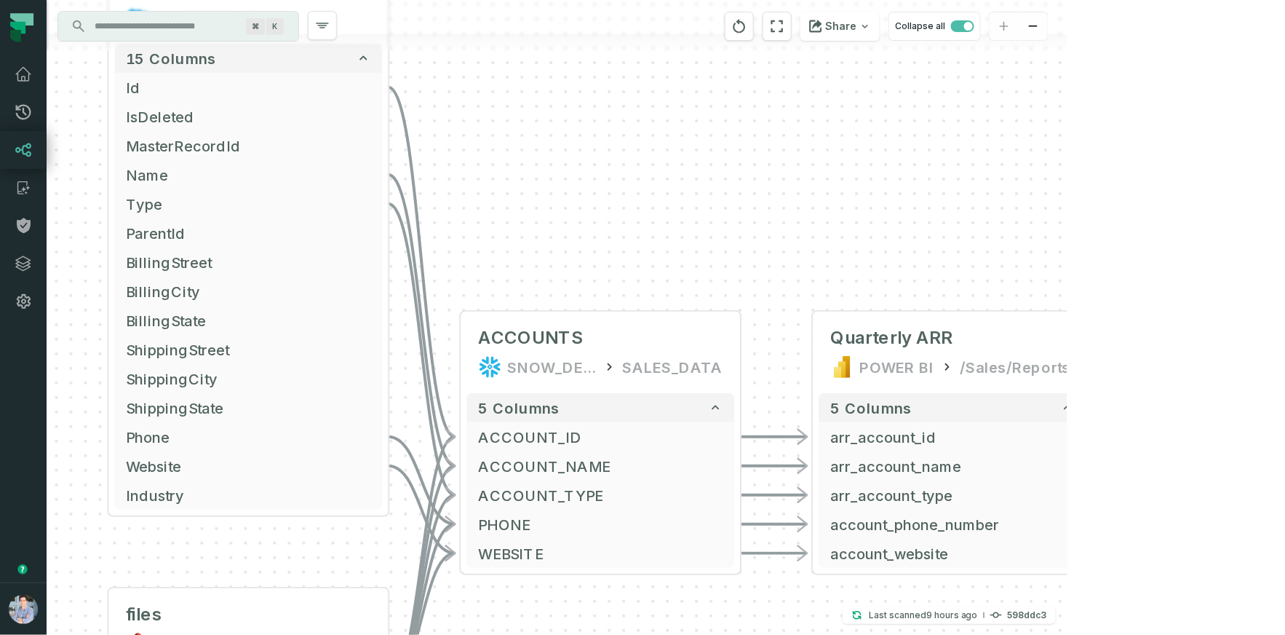
drag, startPoint x: 615, startPoint y: 172, endPoint x: 513, endPoint y: -105, distance: 294.7
click at [513, 0] on html "Pull Requests Dashboard Lineage Catalog Policies Integrations Settings Alon Naf…" at bounding box center [642, 317] width 1285 height 635
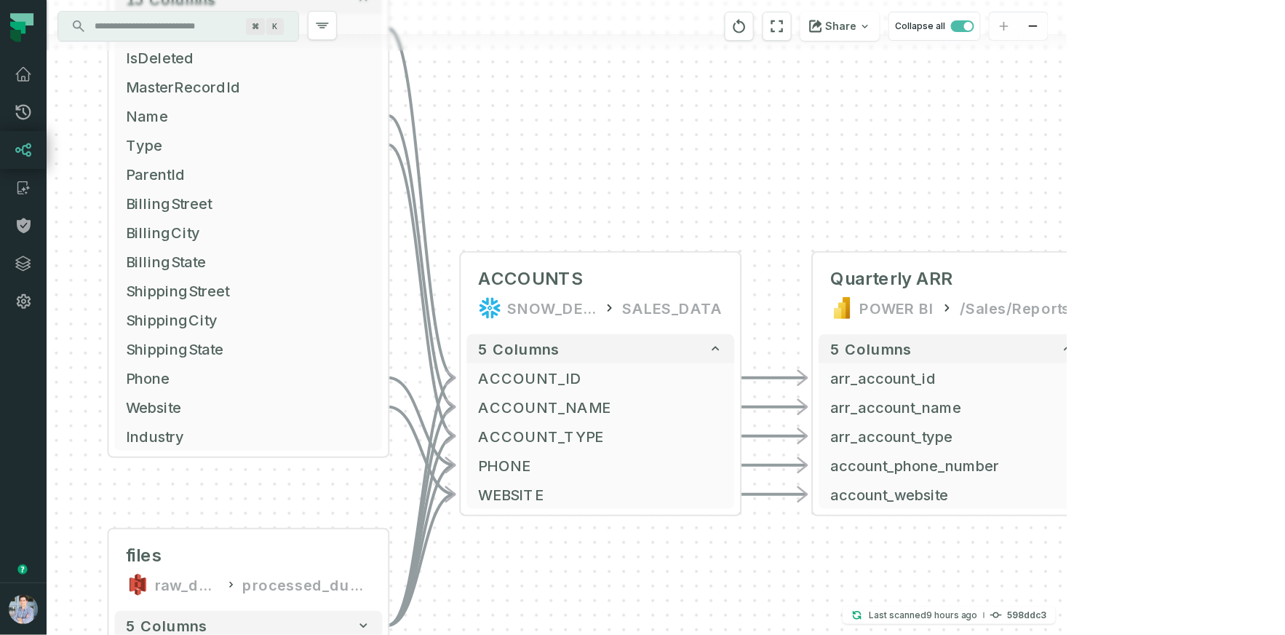
drag, startPoint x: 252, startPoint y: 566, endPoint x: 266, endPoint y: 378, distance: 188.3
click at [266, 378] on div "Account SALESFORCE - 15 columns Id - IsDeleted MasterRecordId Name - Type - Par…" at bounding box center [557, 317] width 1020 height 635
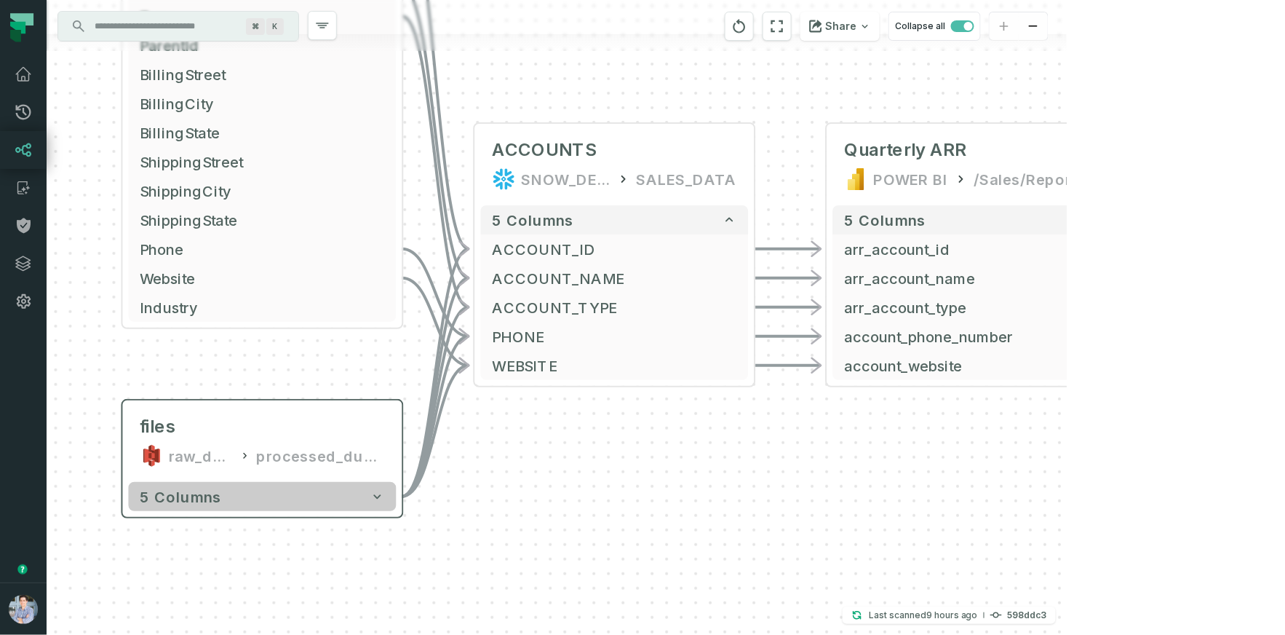
click at [359, 508] on button "5 columns" at bounding box center [263, 496] width 268 height 29
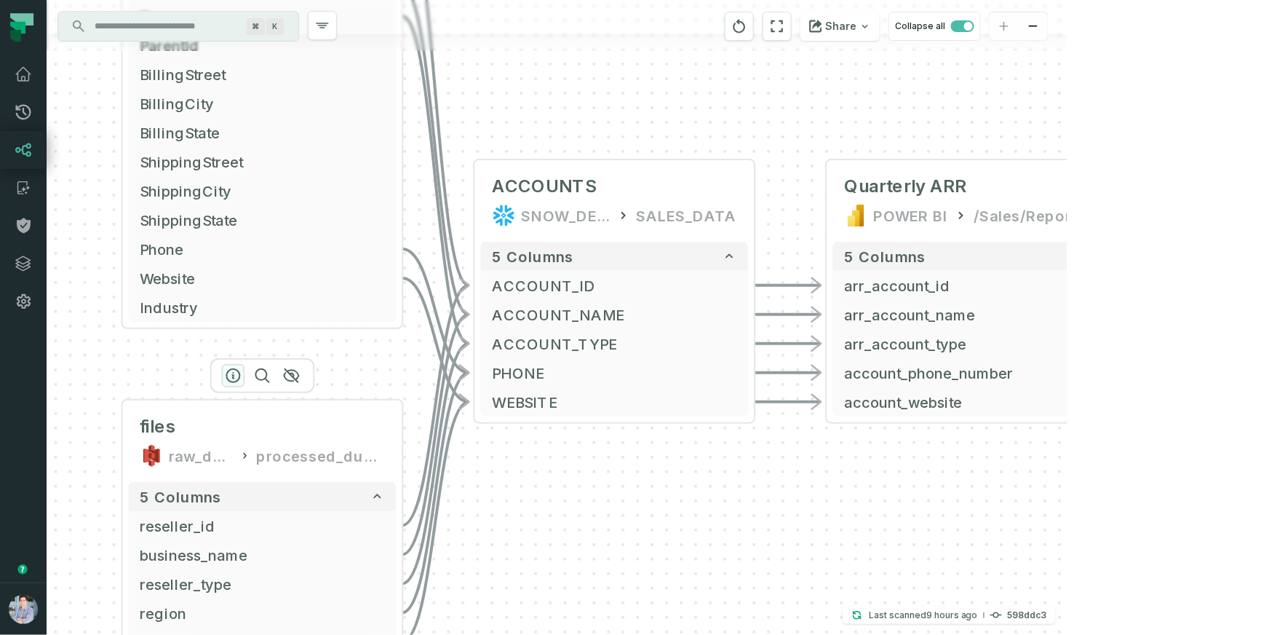
click at [228, 378] on icon "button" at bounding box center [233, 375] width 17 height 17
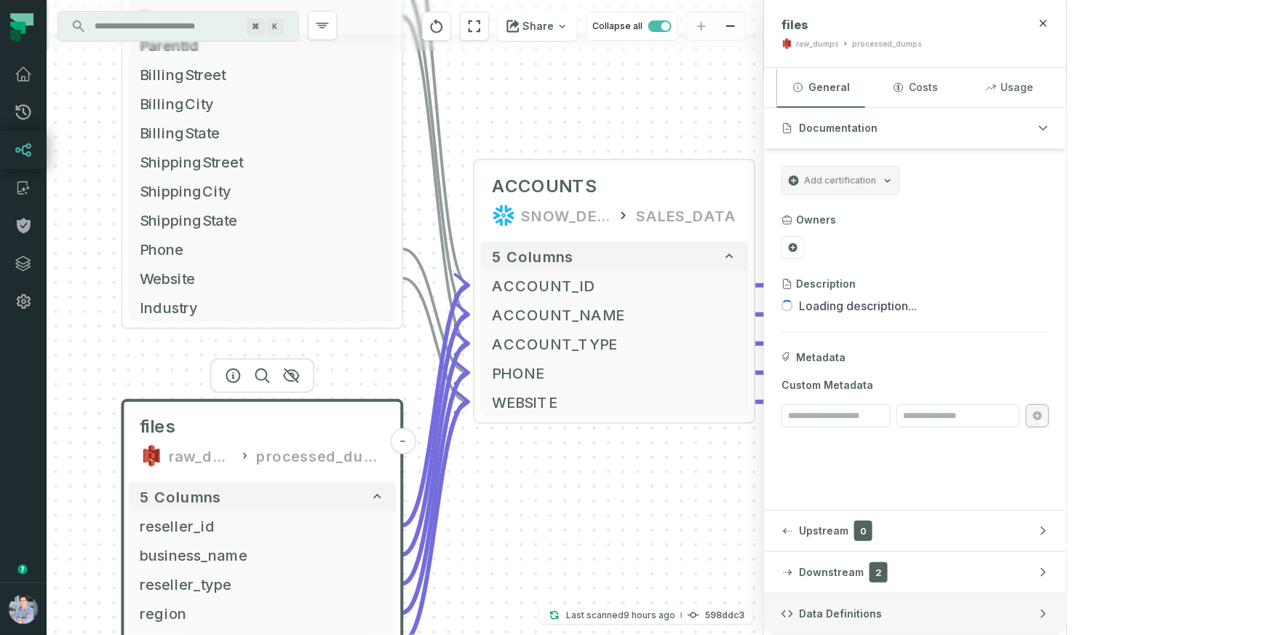
click at [1041, 599] on button "Data Definitions" at bounding box center [915, 613] width 303 height 41
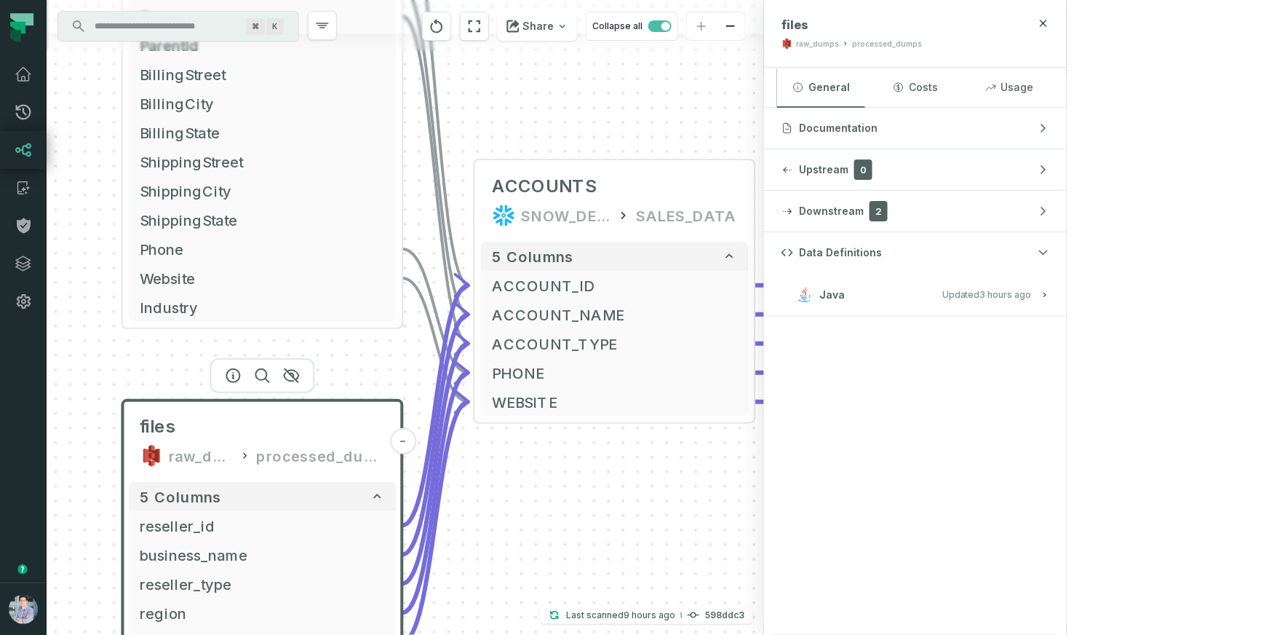
click at [1049, 299] on button "Java Updated 9/28/2025, 10:11:19 AM" at bounding box center [916, 295] width 268 height 20
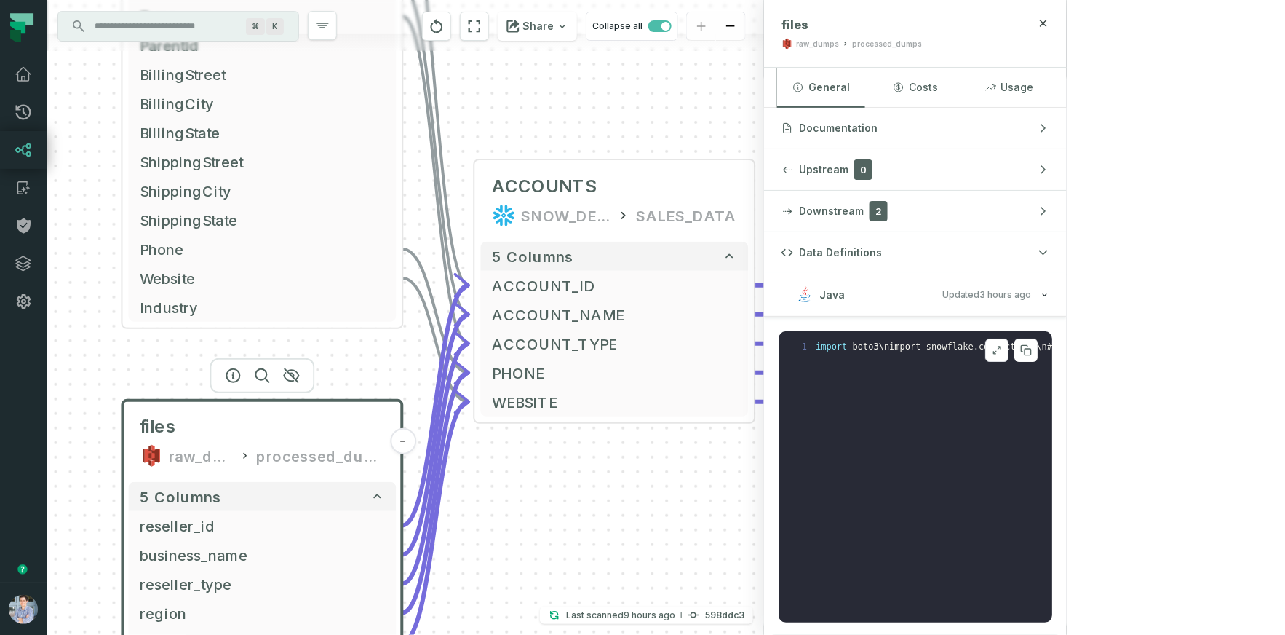
scroll to position [1, 0]
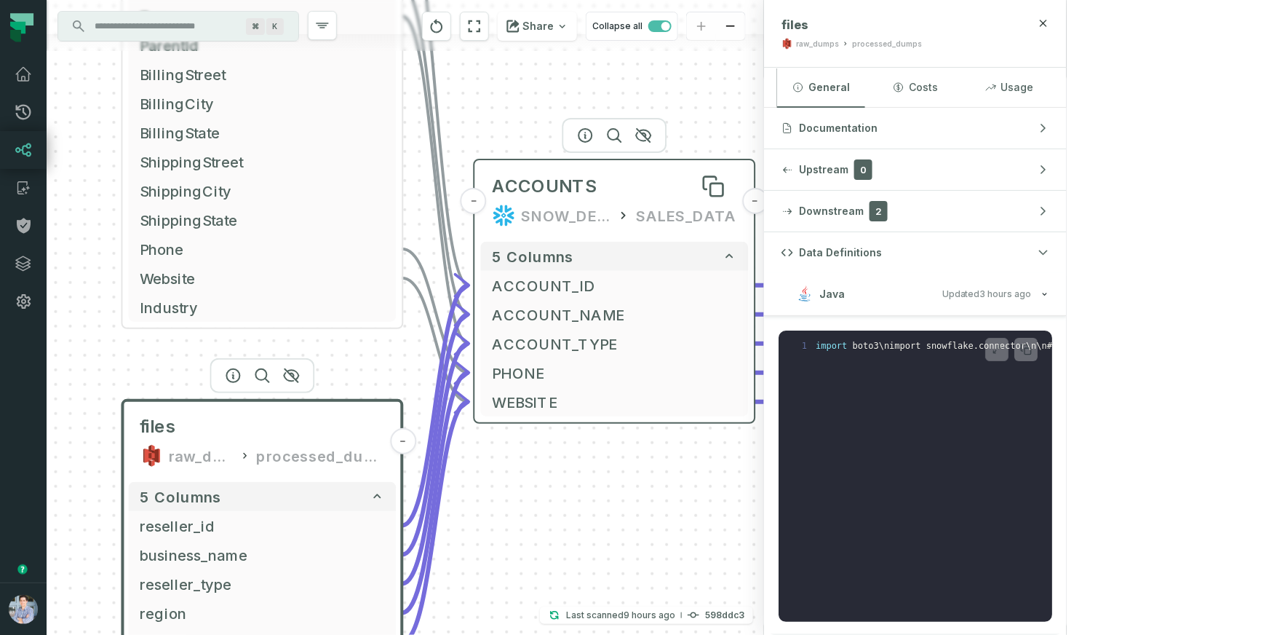
click at [570, 179] on span "ACCOUNTS" at bounding box center [545, 186] width 105 height 23
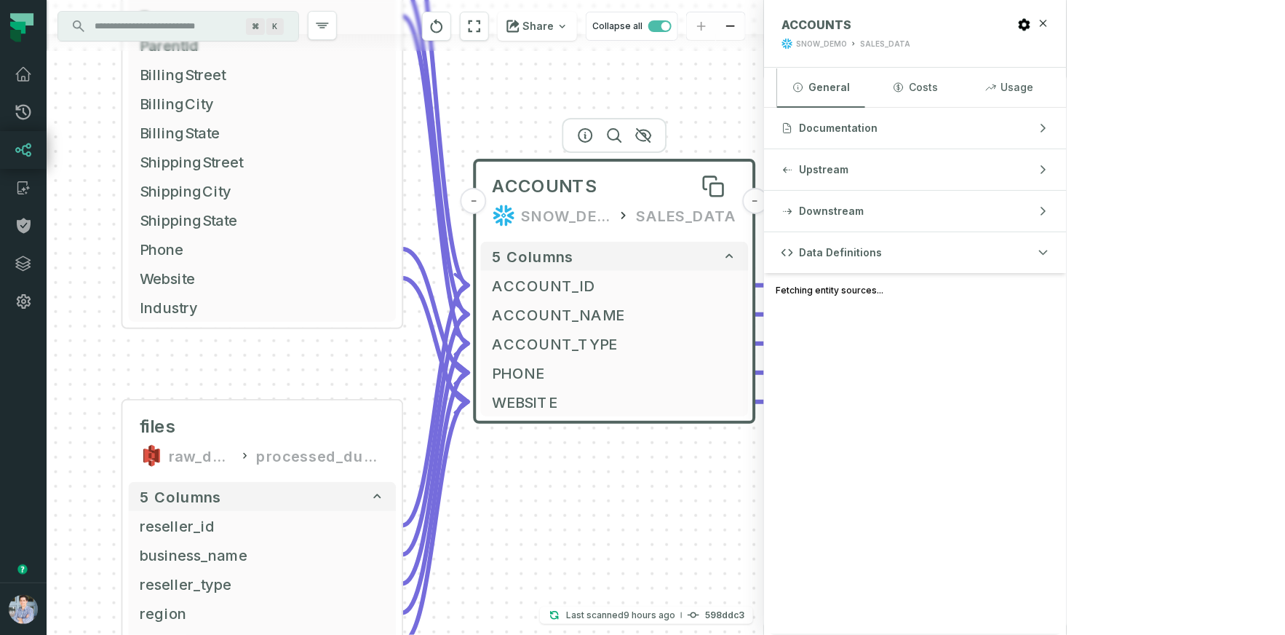
scroll to position [0, 0]
click at [893, 174] on div "Quarterly ARR POWER BI /Sales/Reports" at bounding box center [967, 201] width 268 height 70
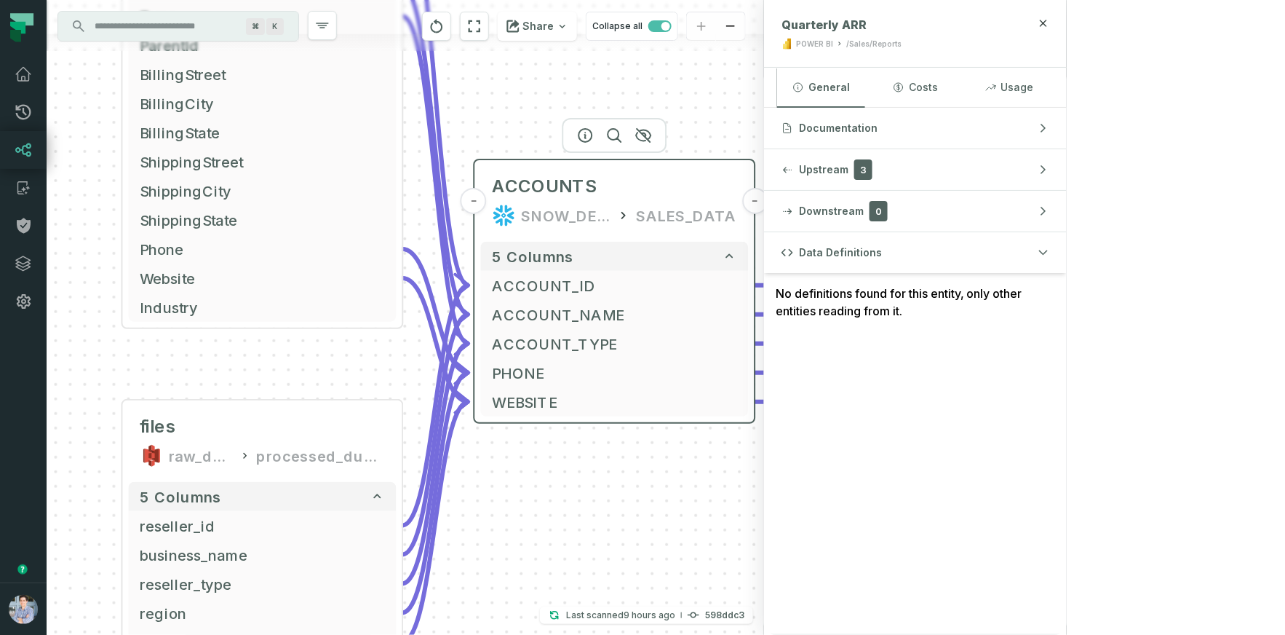
click at [664, 202] on div "ACCOUNTS SNOW_DEMO SALES_DATA" at bounding box center [615, 201] width 268 height 70
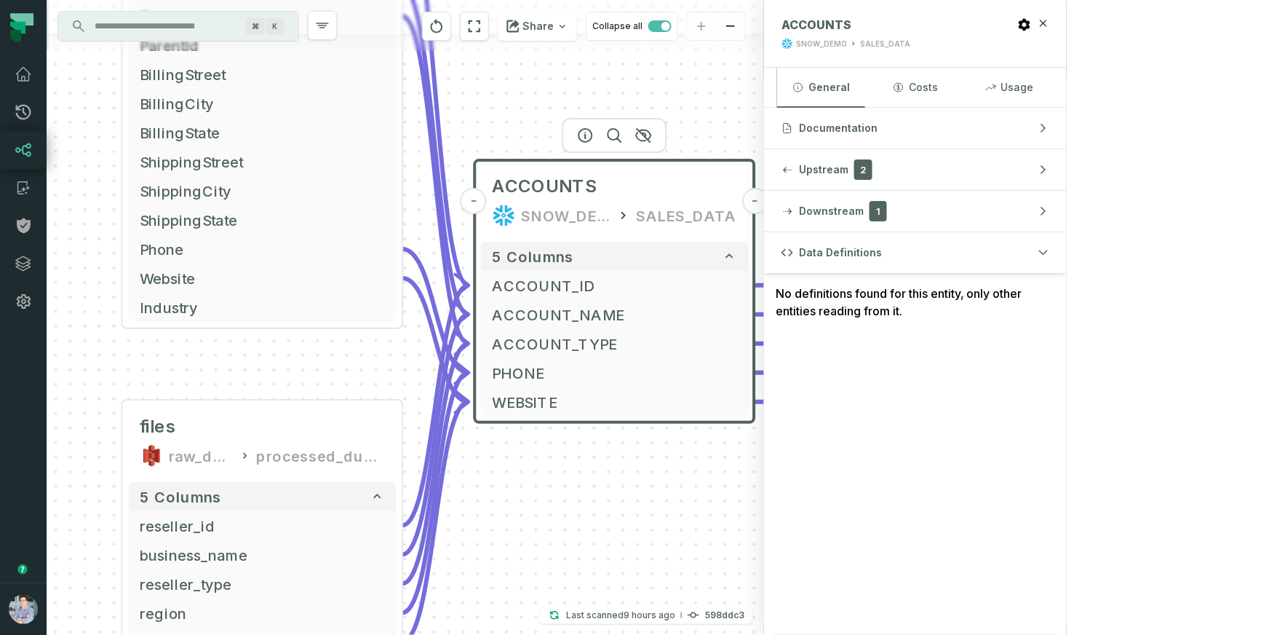
click at [883, 207] on div "POWER BI" at bounding box center [911, 215] width 74 height 23
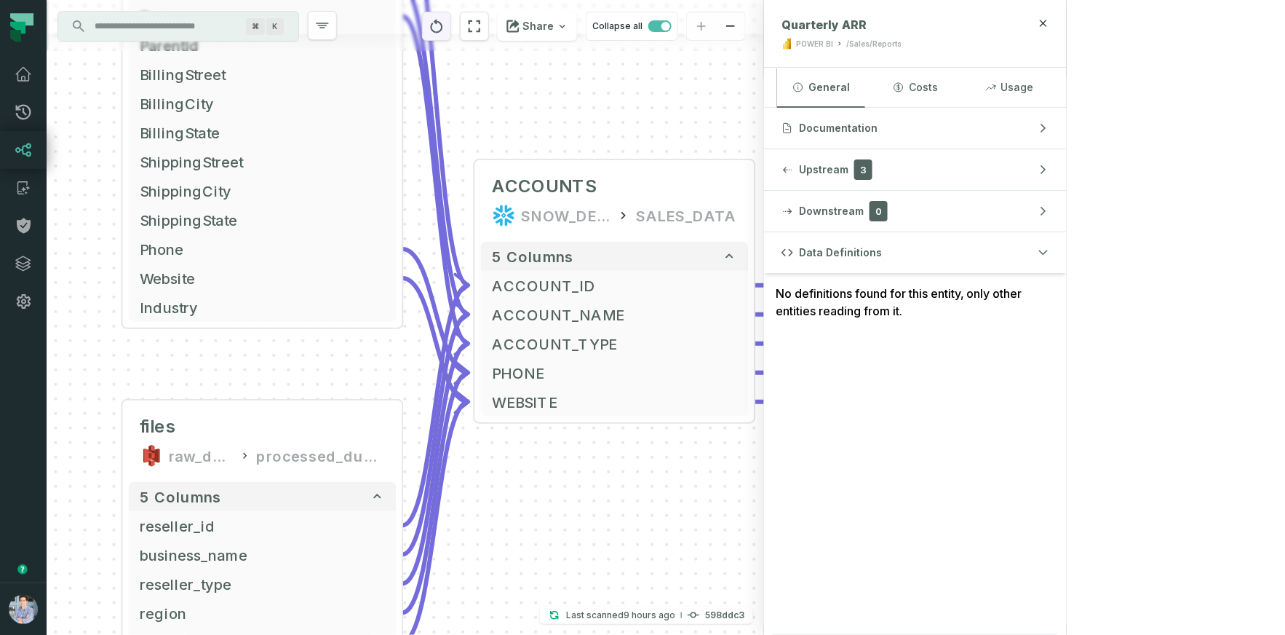
click at [451, 25] on button "reset" at bounding box center [436, 26] width 29 height 29
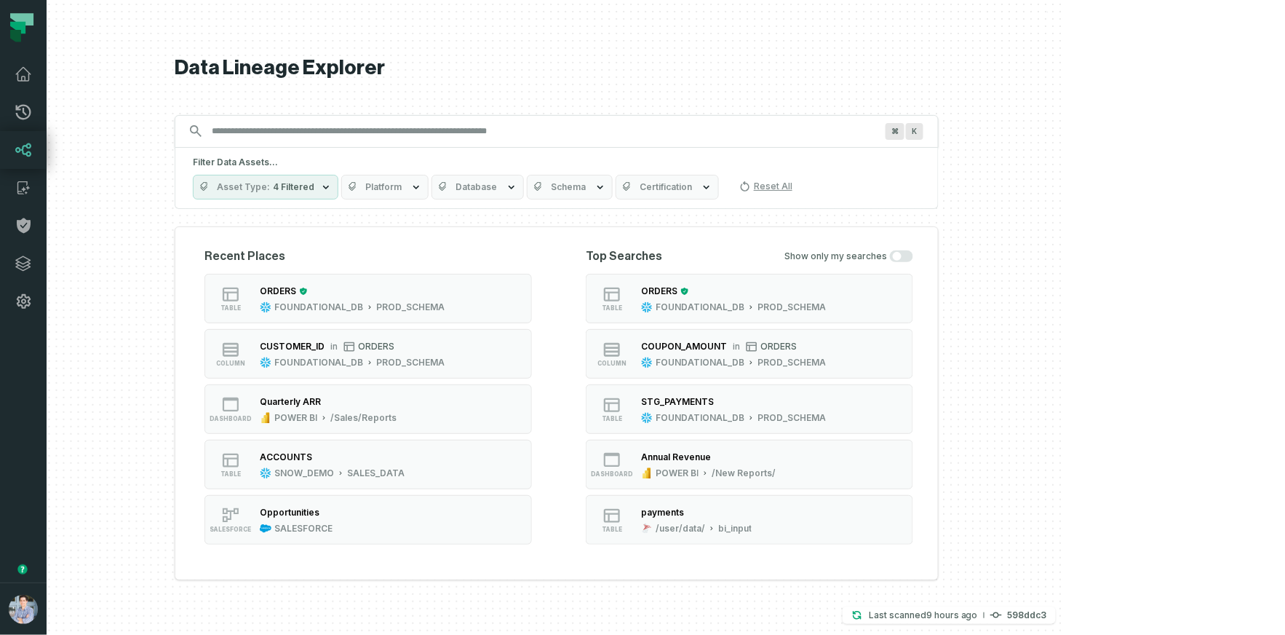
click at [397, 417] on div "/Sales/Reports" at bounding box center [363, 418] width 66 height 12
click at [397, 349] on div "Quarterly ARR" at bounding box center [328, 346] width 137 height 15
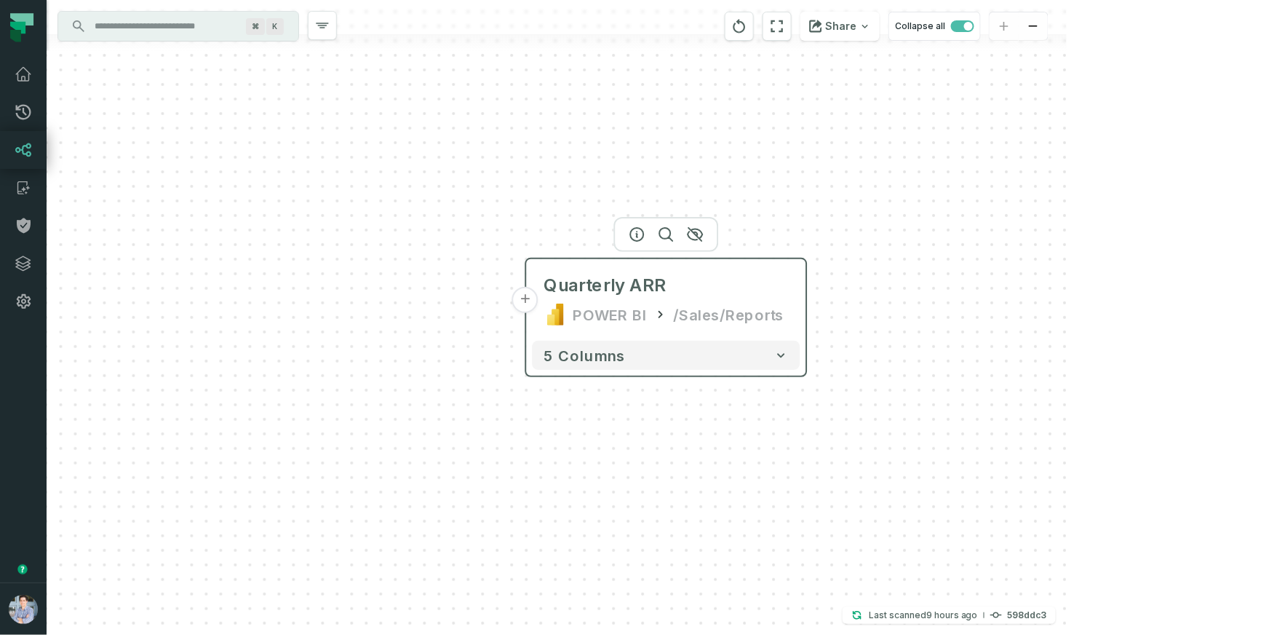
click at [530, 306] on button "+" at bounding box center [525, 300] width 26 height 26
click at [528, 296] on button "+" at bounding box center [525, 300] width 26 height 26
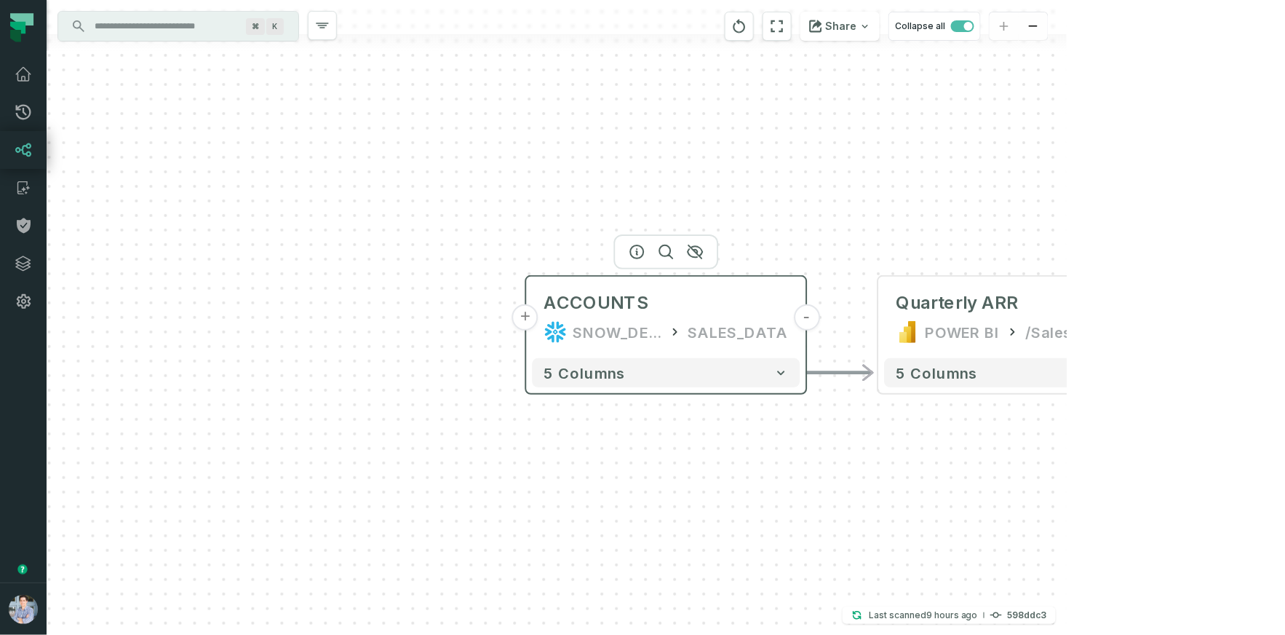
click at [526, 317] on button "+" at bounding box center [525, 317] width 26 height 26
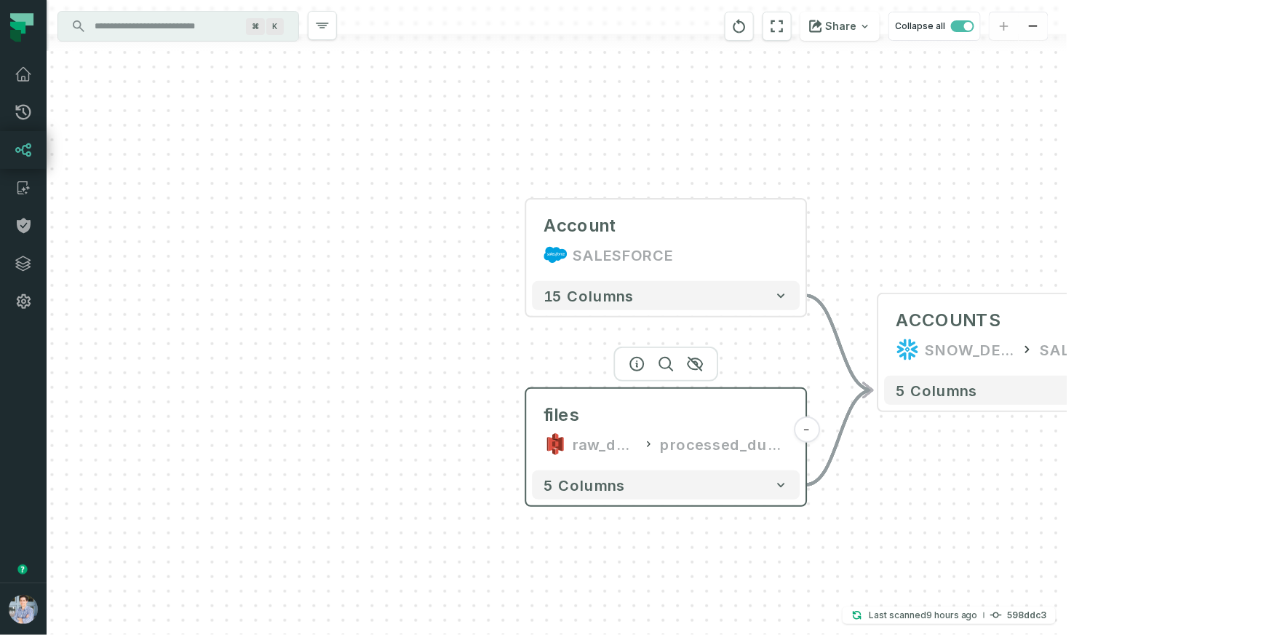
click at [635, 433] on div "raw_dumps" at bounding box center [605, 443] width 64 height 23
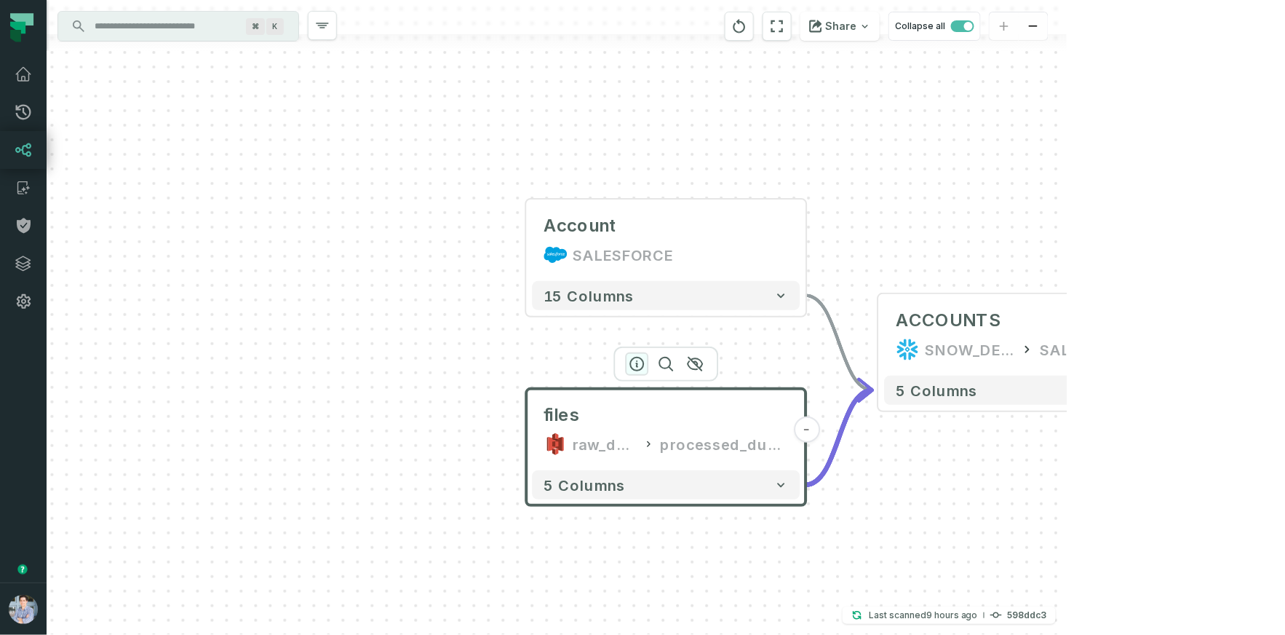
click at [640, 368] on icon "button" at bounding box center [637, 363] width 17 height 17
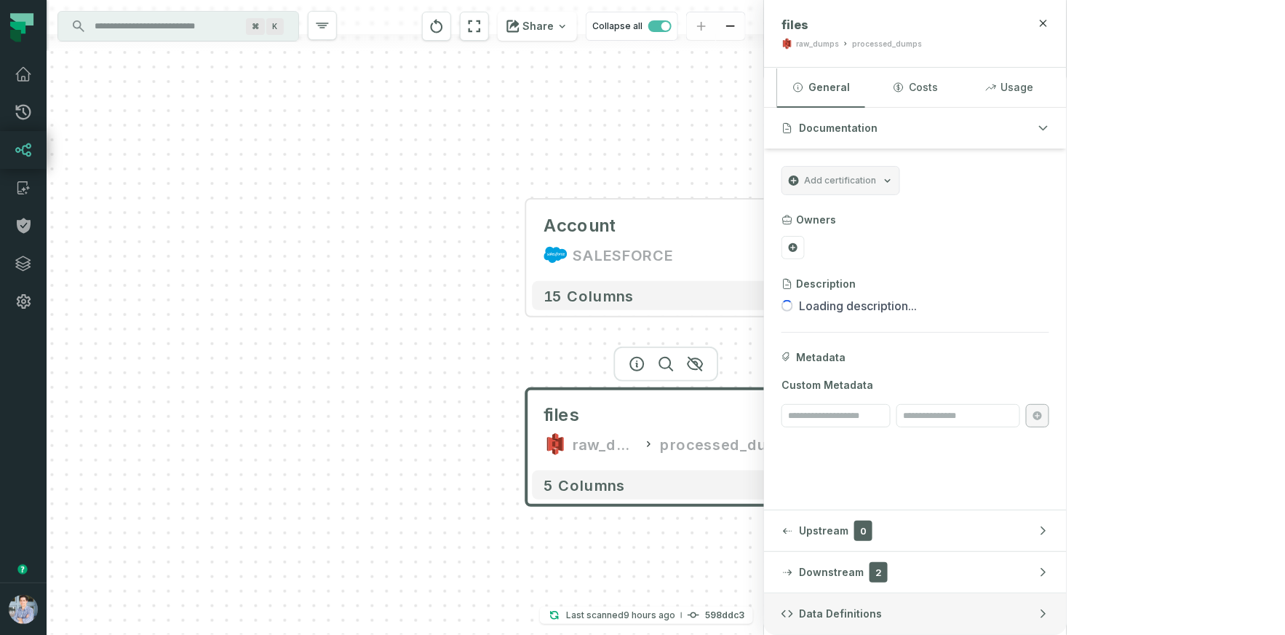
click at [1067, 601] on button "Data Definitions" at bounding box center [915, 613] width 303 height 41
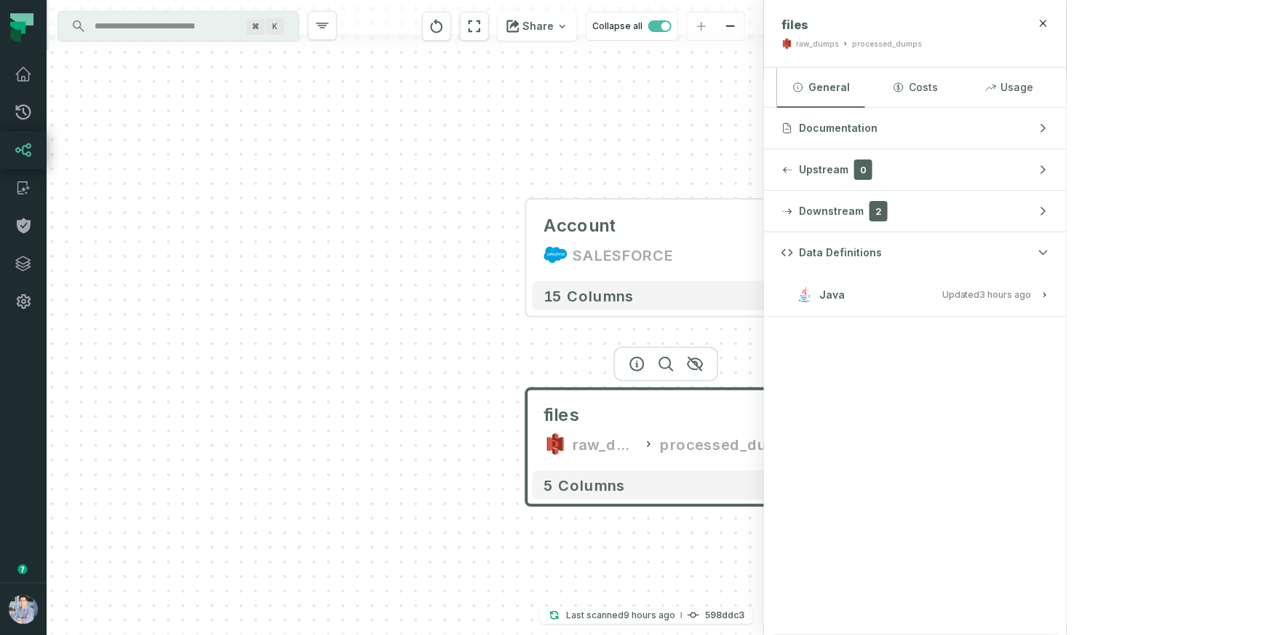
click at [1067, 279] on h3 "Java Updated [DATE] 10:18:10 AM" at bounding box center [915, 295] width 303 height 44
click at [1049, 289] on button "Java Updated [DATE] 10:18:10 AM" at bounding box center [916, 295] width 268 height 20
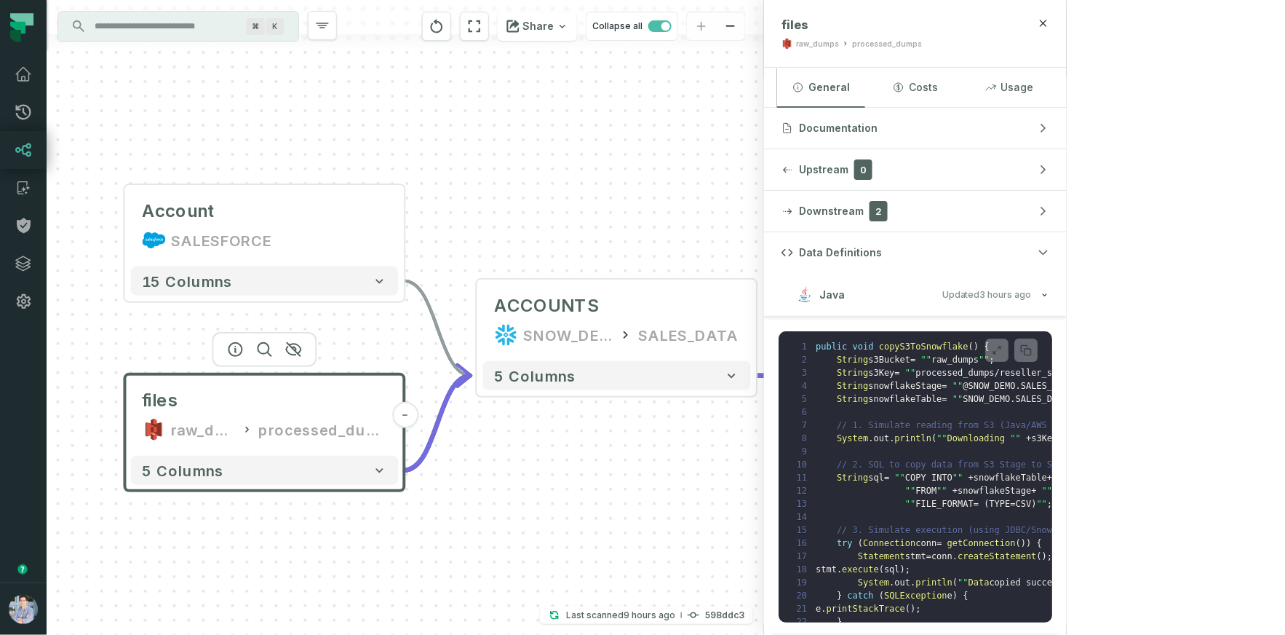
drag, startPoint x: 897, startPoint y: 219, endPoint x: 495, endPoint y: 204, distance: 401.9
click at [495, 204] on div "Account SALESFORCE - 15 columns files raw_dumps processed_dumps - 5 columns - A…" at bounding box center [405, 317] width 717 height 635
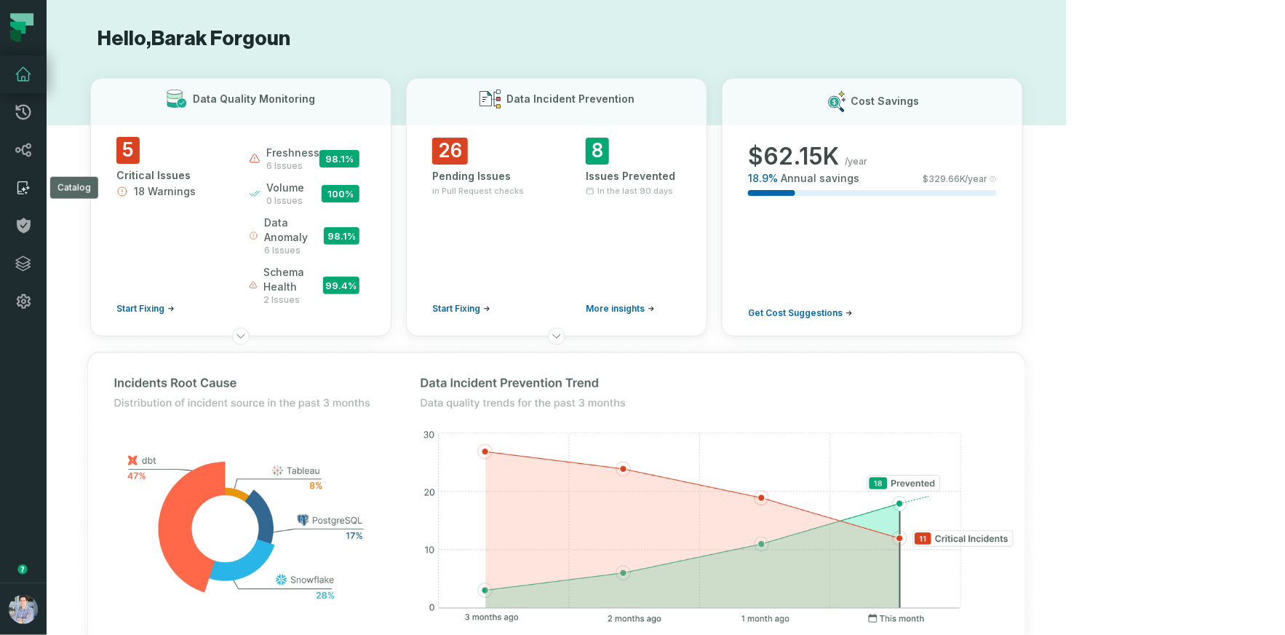
click at [27, 192] on icon at bounding box center [23, 187] width 17 height 17
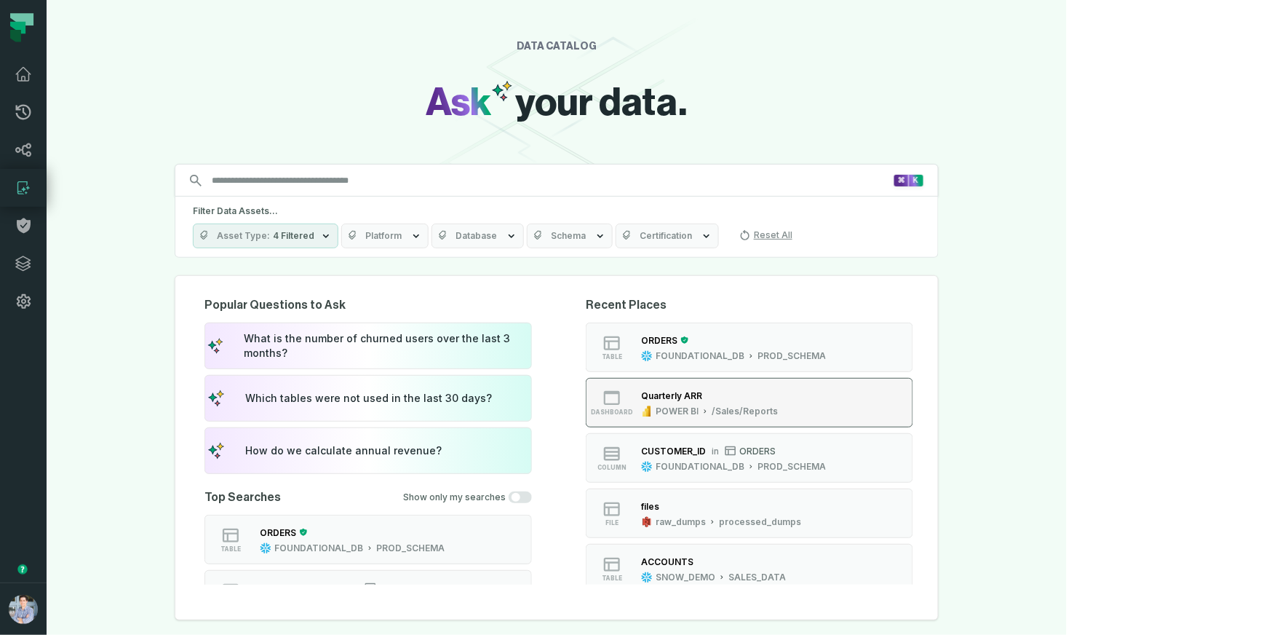
click at [899, 394] on button "dashboard Quarterly ARR POWER BI /Sales/Reports" at bounding box center [749, 402] width 327 height 49
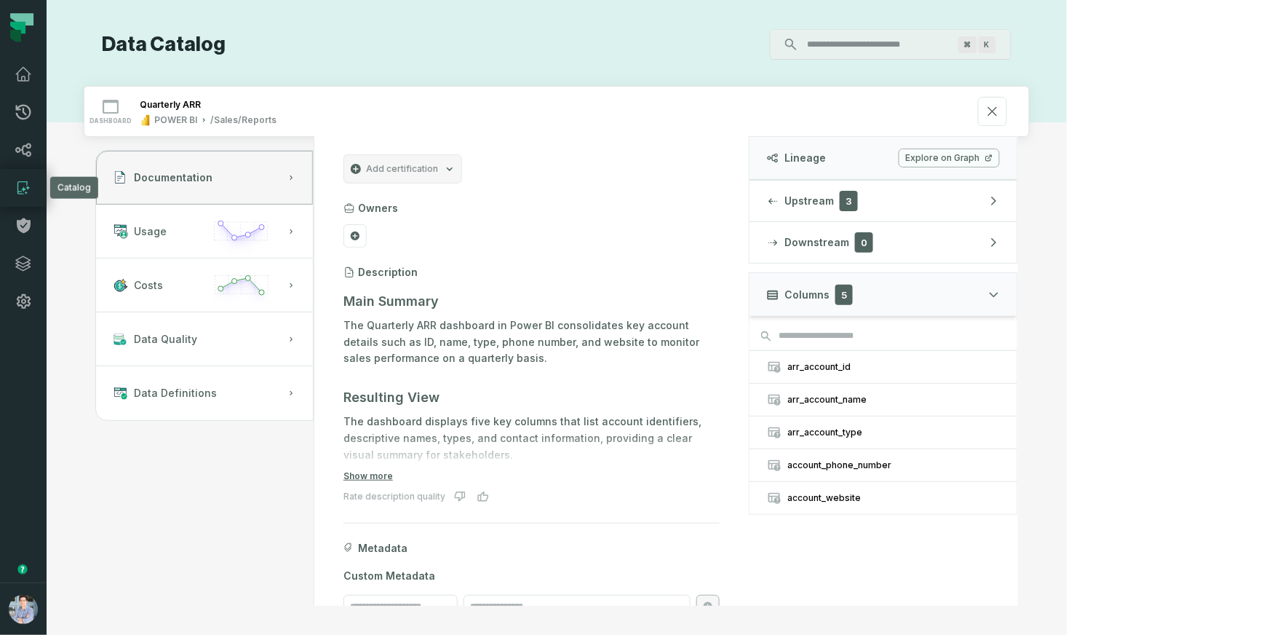
click at [22, 186] on icon at bounding box center [23, 187] width 17 height 17
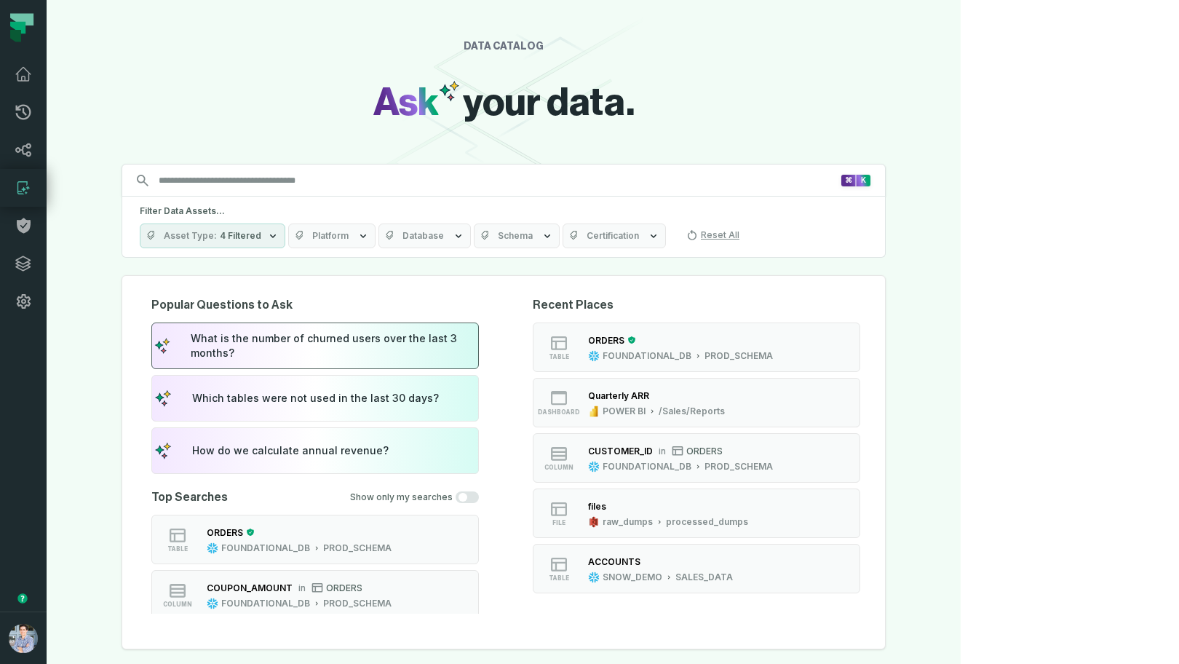
click at [476, 351] on div "What is the number of churned users over the last 3 months?" at bounding box center [333, 345] width 285 height 29
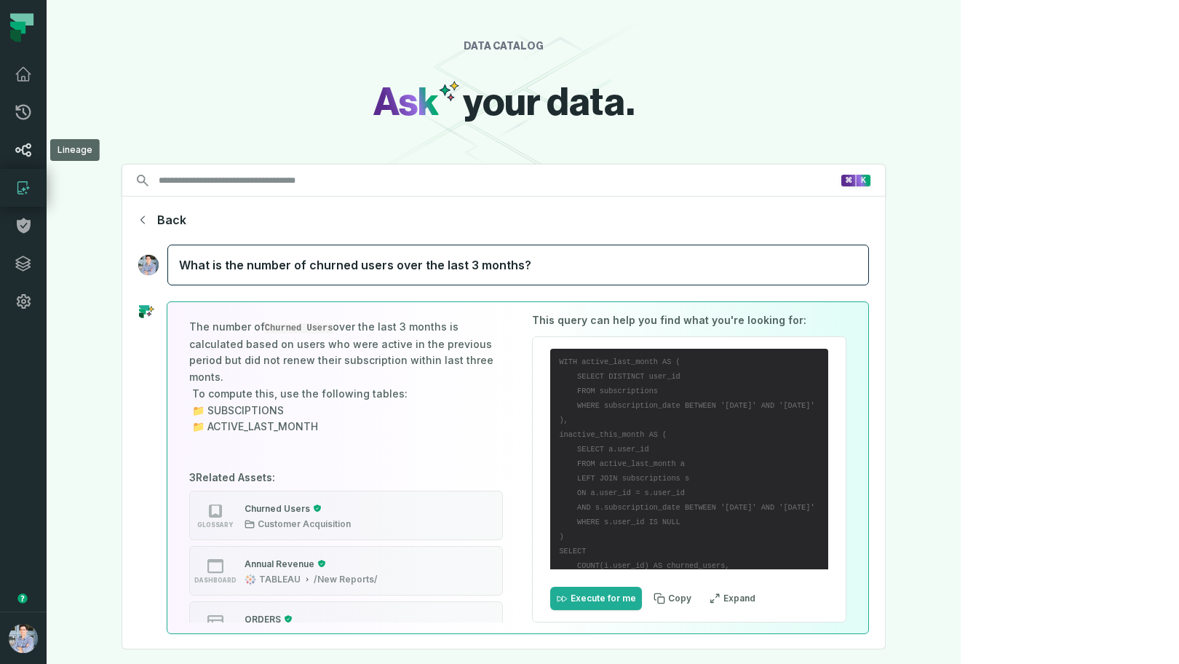
click at [28, 164] on link "Lineage" at bounding box center [23, 150] width 47 height 38
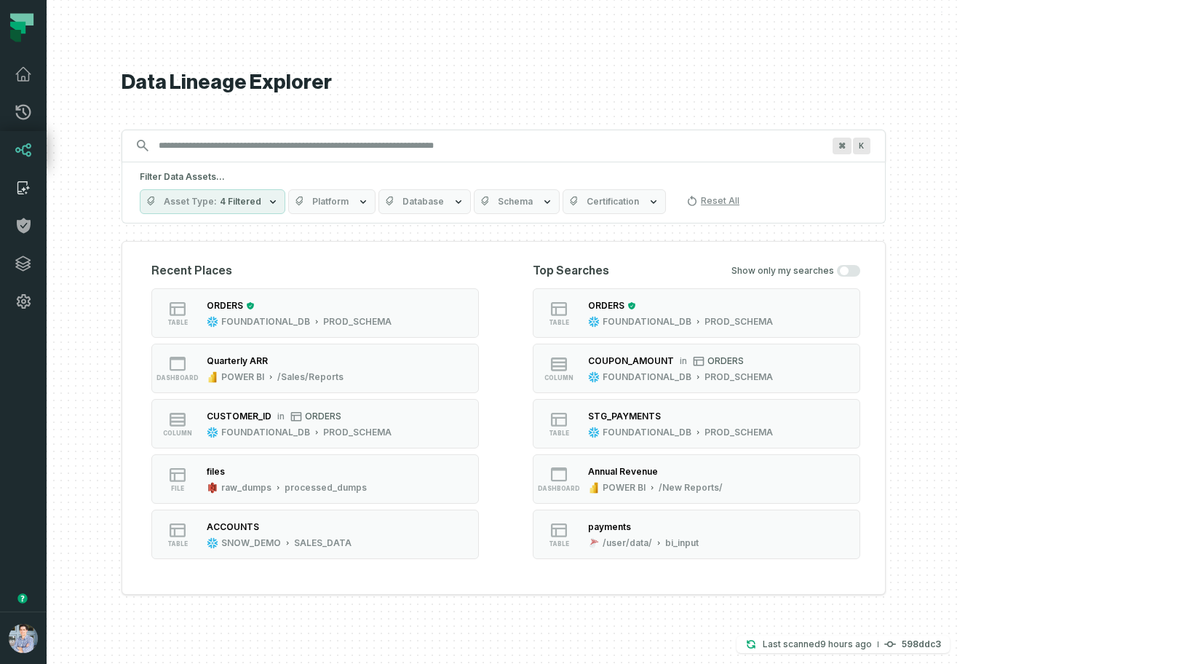
click at [20, 180] on icon at bounding box center [23, 187] width 17 height 17
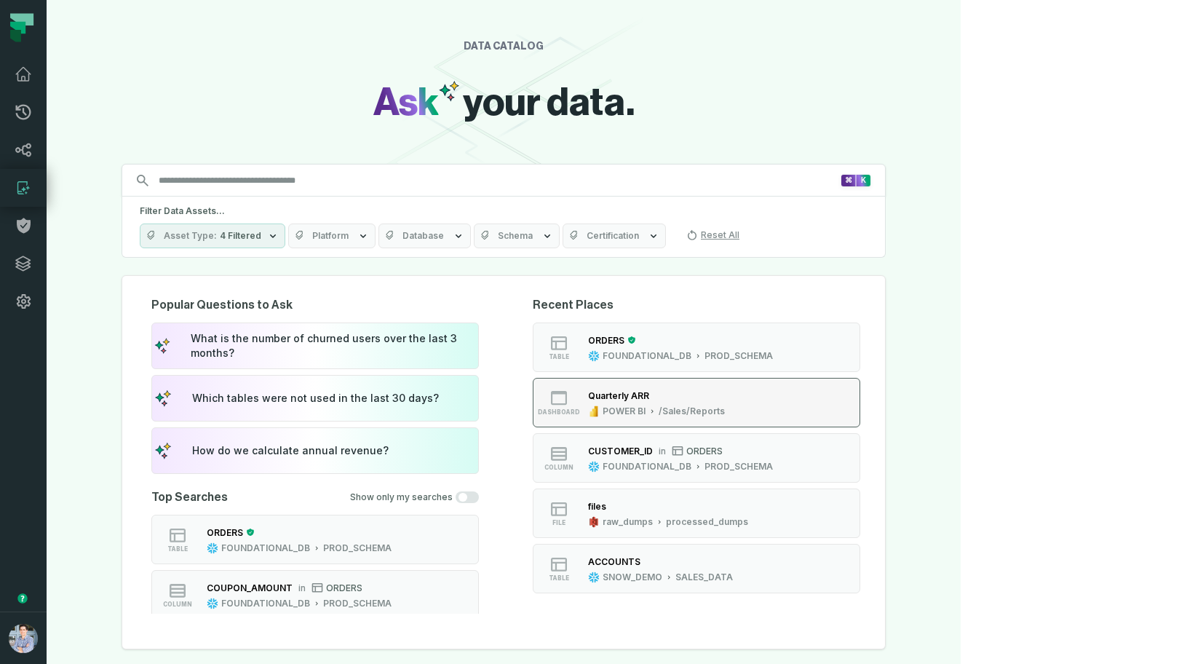
click at [725, 408] on div "/Sales/Reports" at bounding box center [692, 411] width 66 height 12
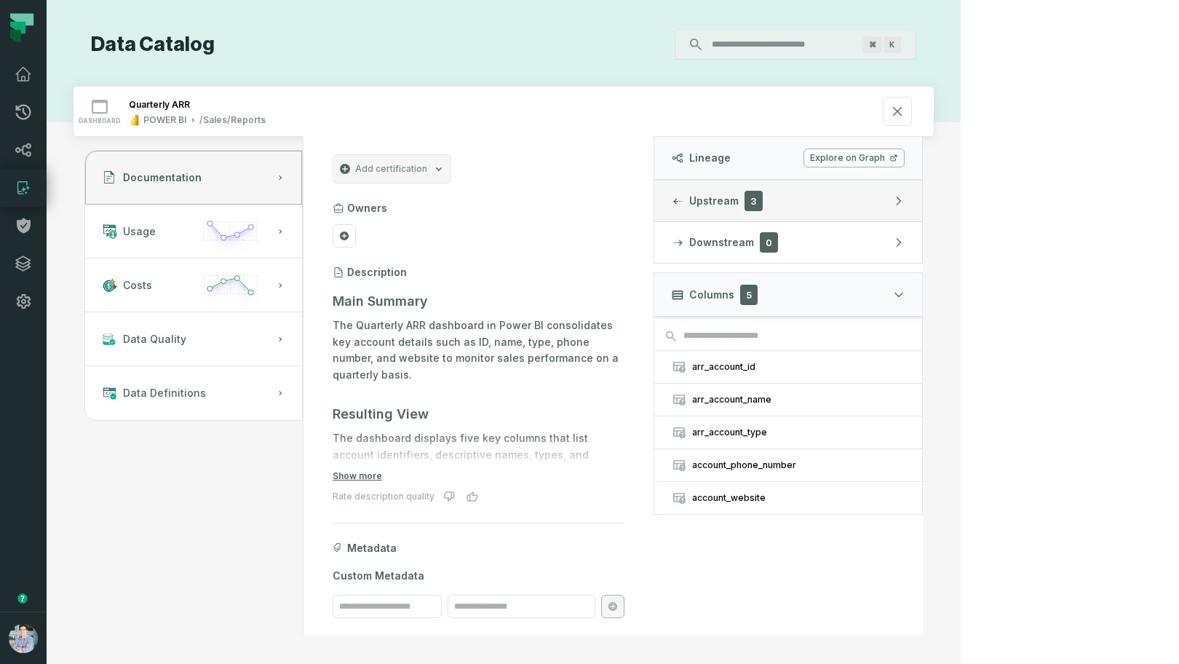
click at [922, 216] on button "Upstream 3" at bounding box center [788, 200] width 268 height 41
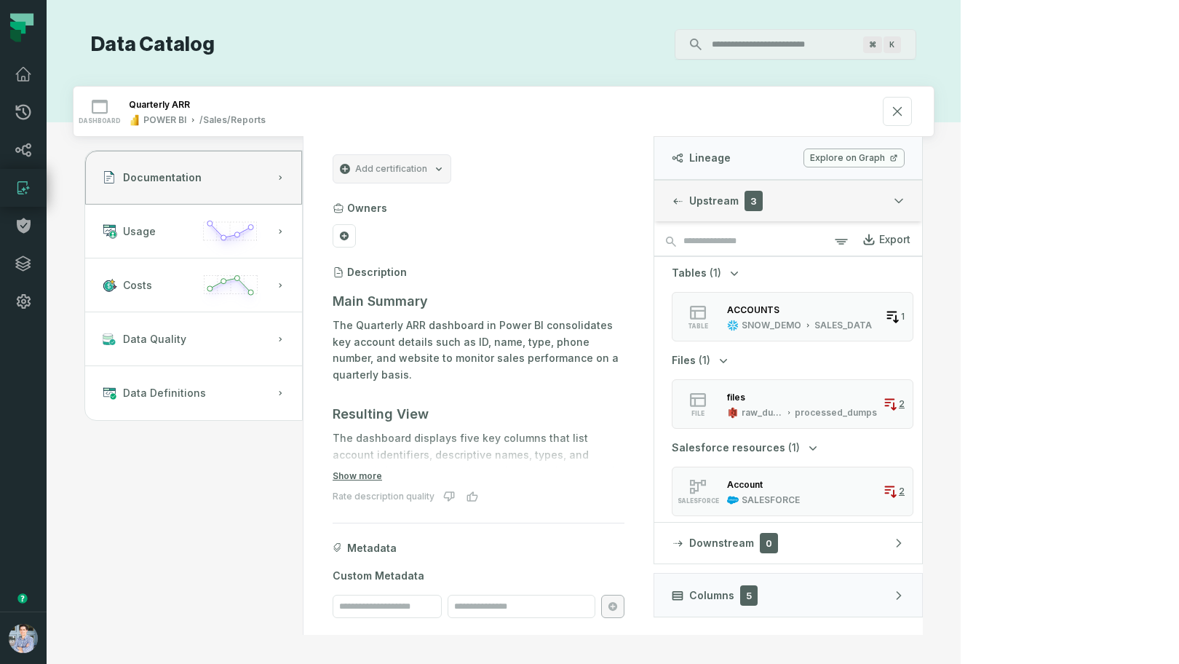
click at [922, 216] on button "Upstream 3" at bounding box center [788, 200] width 268 height 41
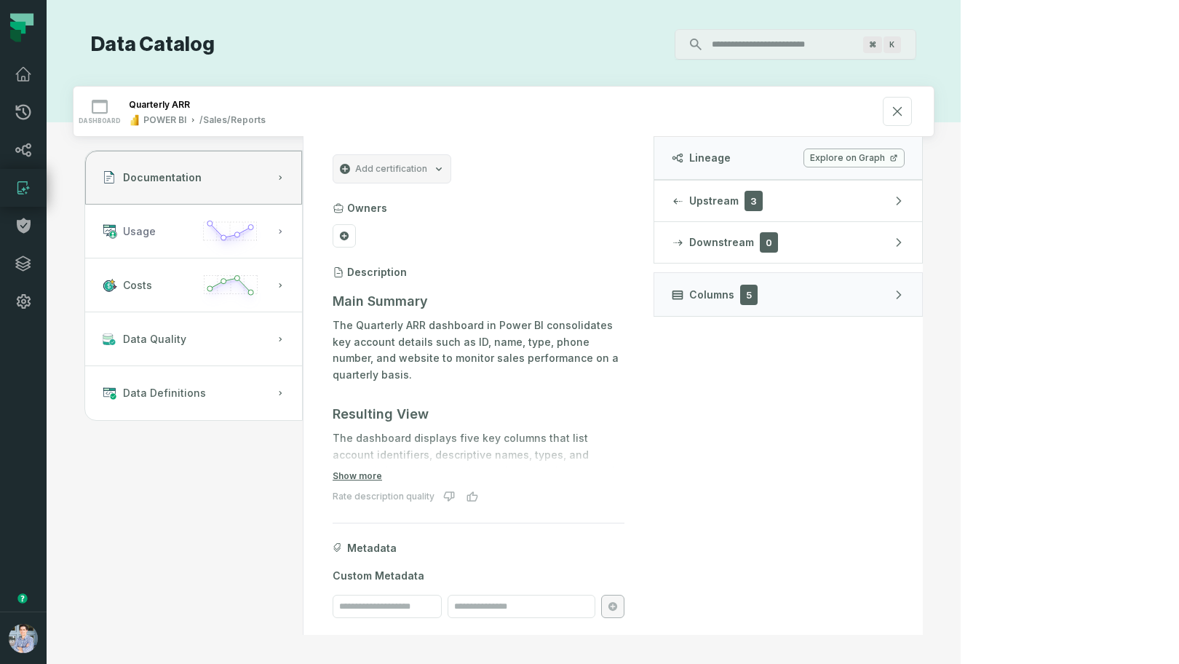
click at [186, 234] on button "Usage" at bounding box center [193, 231] width 217 height 54
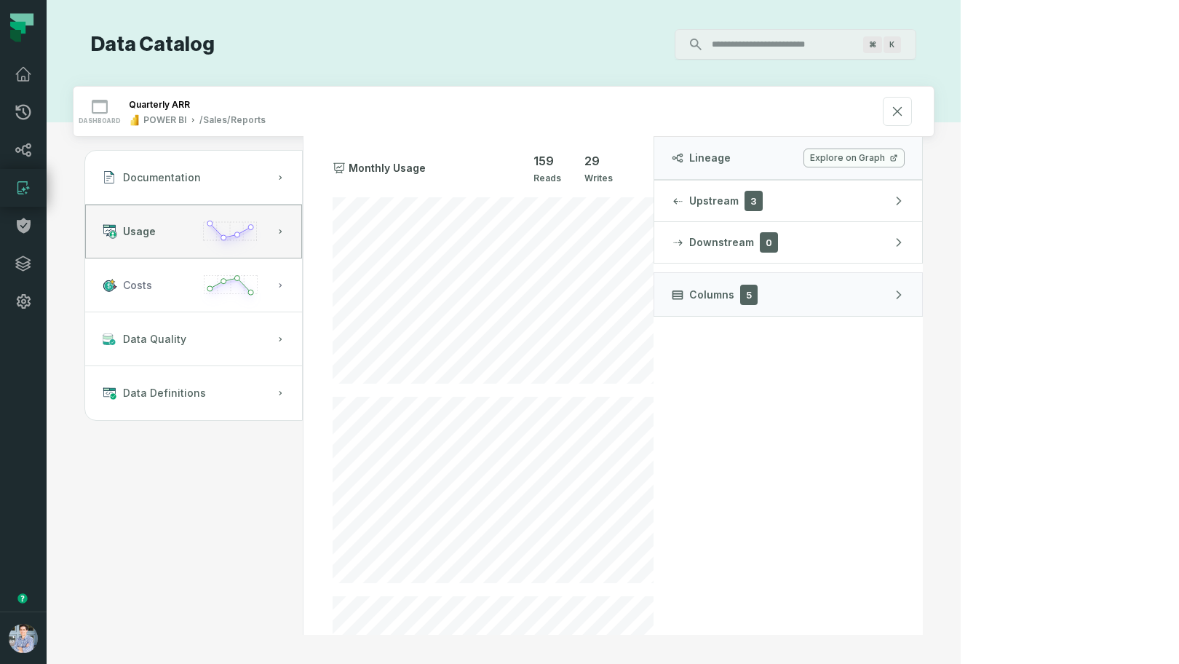
scroll to position [162, 0]
click at [233, 293] on button "Costs" at bounding box center [193, 285] width 217 height 54
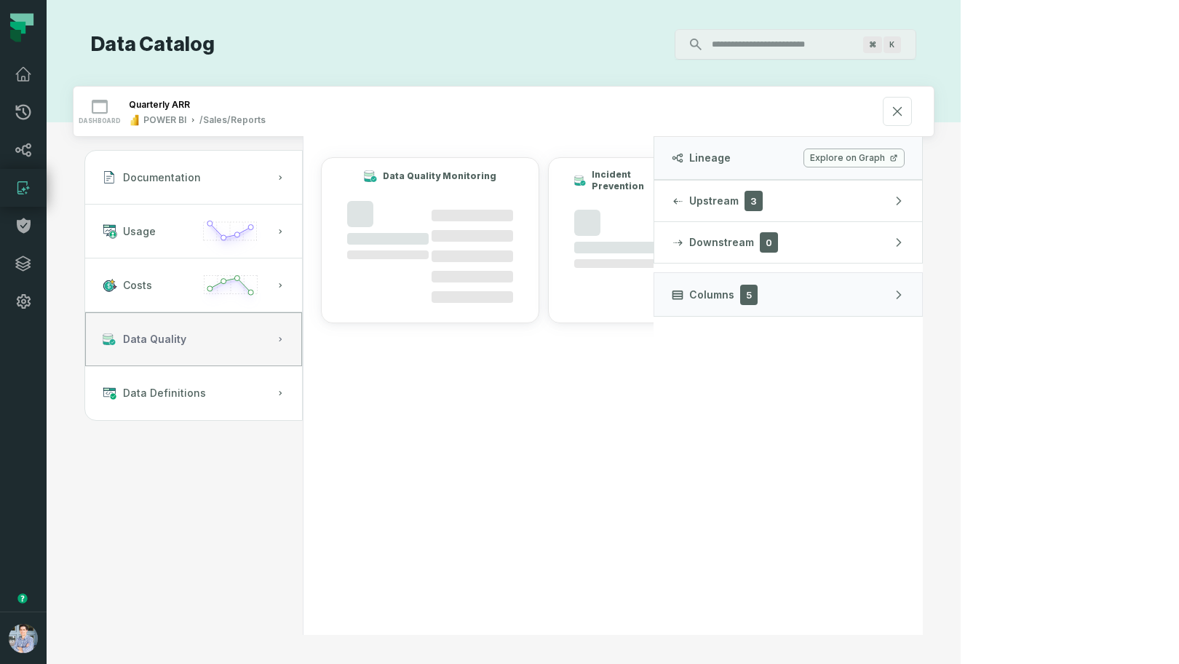
click at [186, 336] on span "Data Quality" at bounding box center [154, 339] width 63 height 15
click at [302, 395] on button "Data Definitions" at bounding box center [193, 393] width 217 height 54
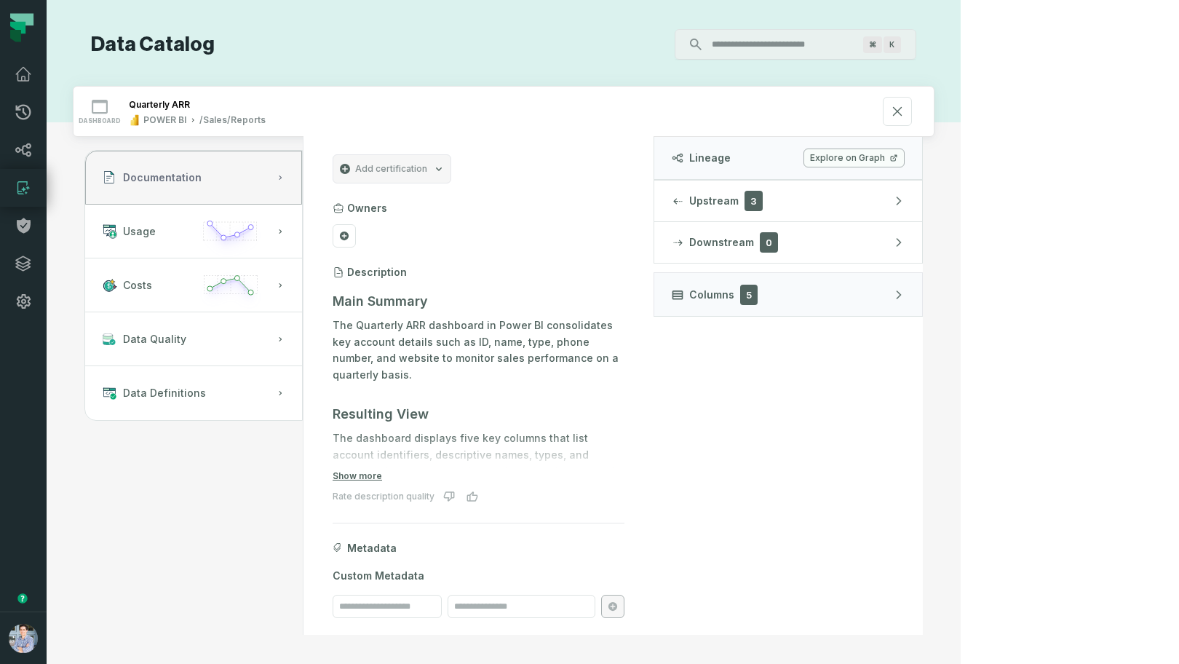
click at [288, 180] on button "Documentation" at bounding box center [193, 178] width 217 height 54
click at [905, 112] on icon at bounding box center [897, 111] width 16 height 16
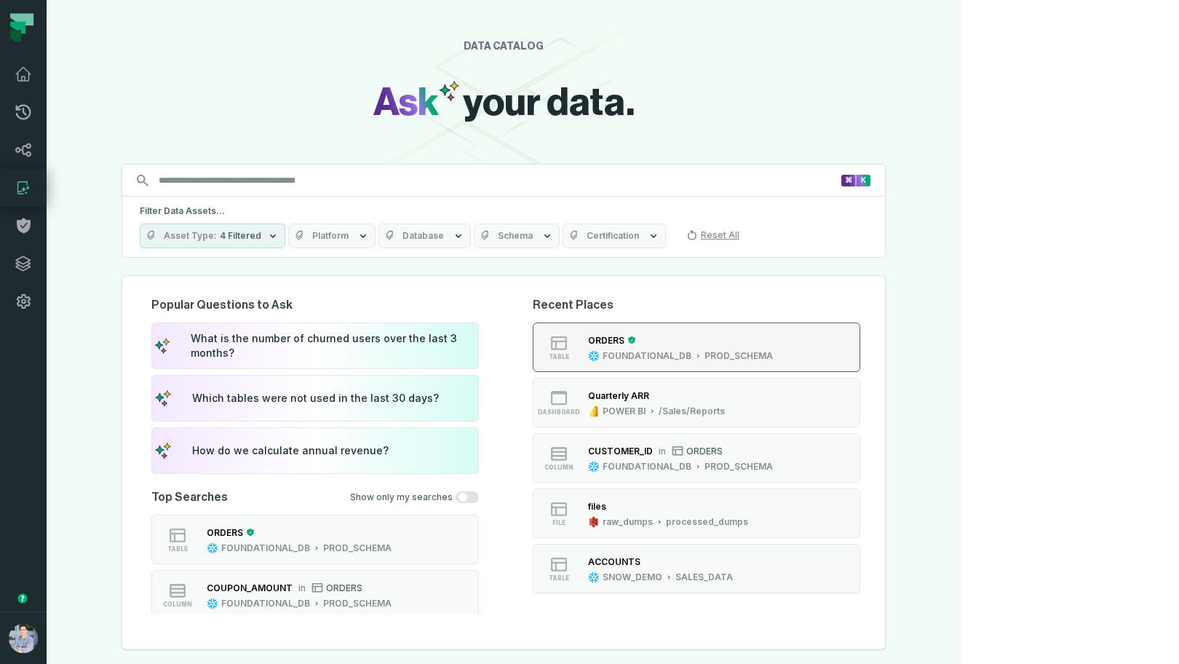
click at [757, 338] on div "ORDERS" at bounding box center [680, 340] width 185 height 15
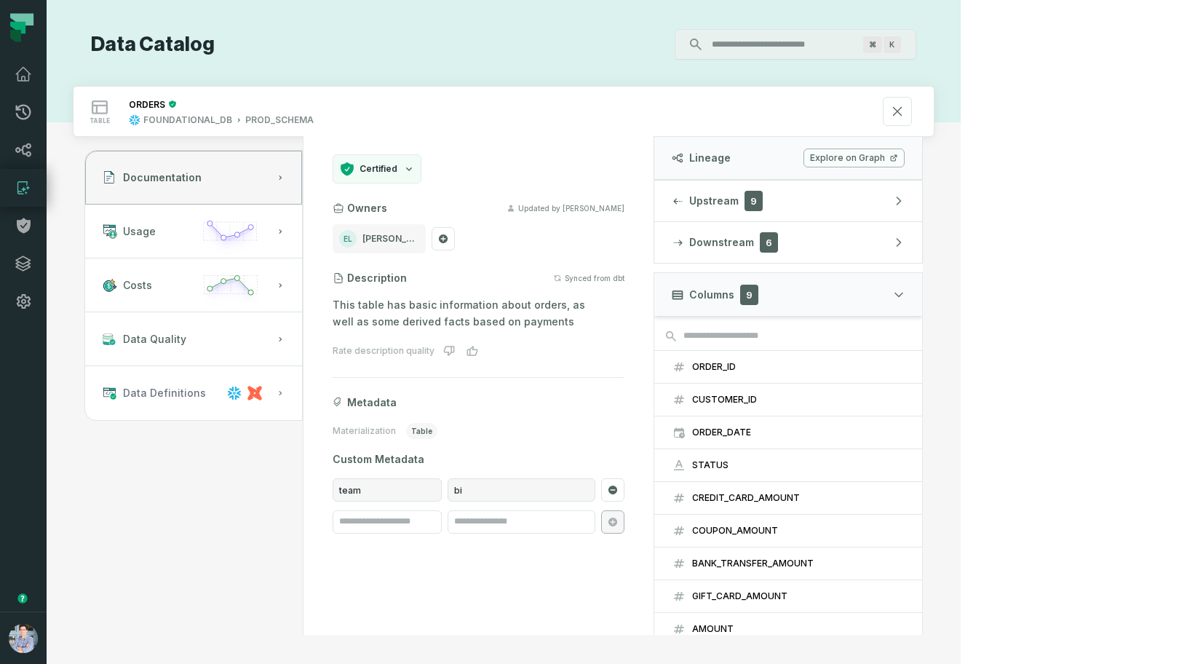
click at [274, 391] on button "Data Definitions" at bounding box center [193, 393] width 217 height 54
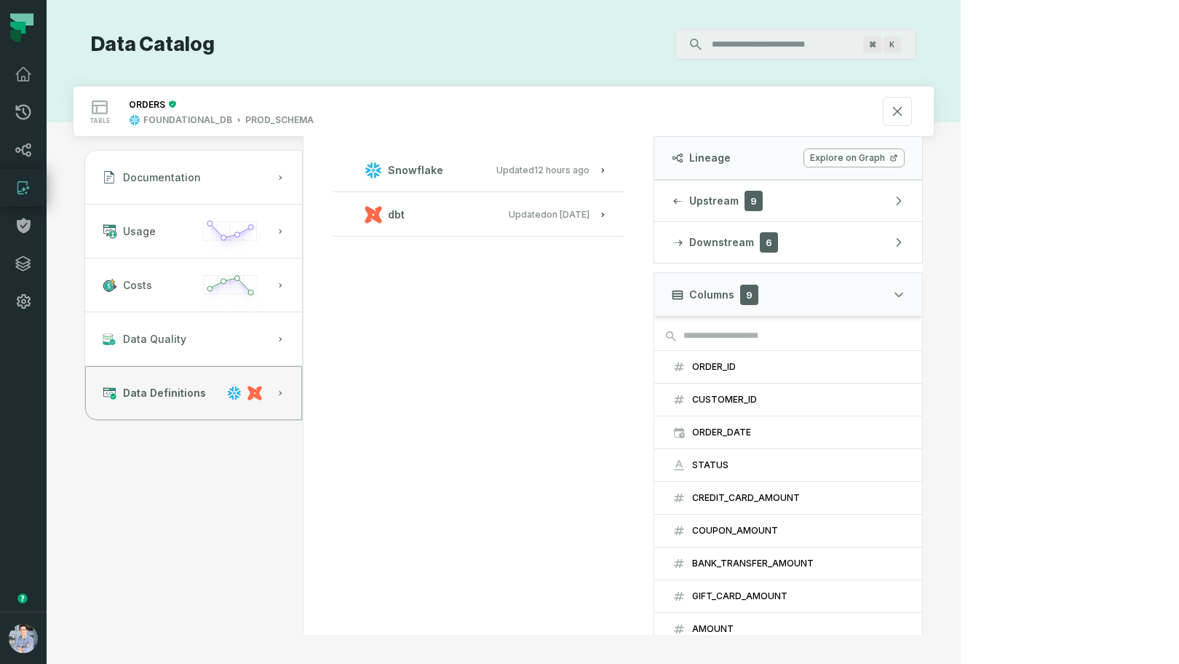
click at [600, 215] on button "dbt Updated 1/6/2025, 1:15:21 PM" at bounding box center [478, 214] width 257 height 20
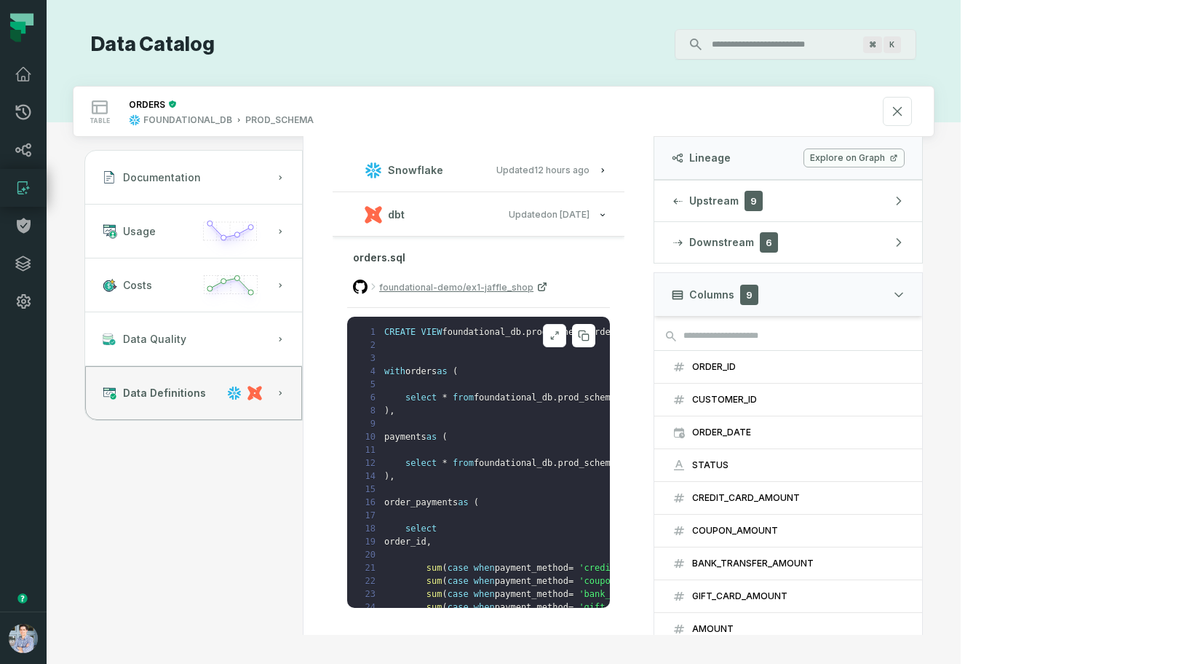
click at [560, 336] on icon at bounding box center [554, 336] width 10 height 12
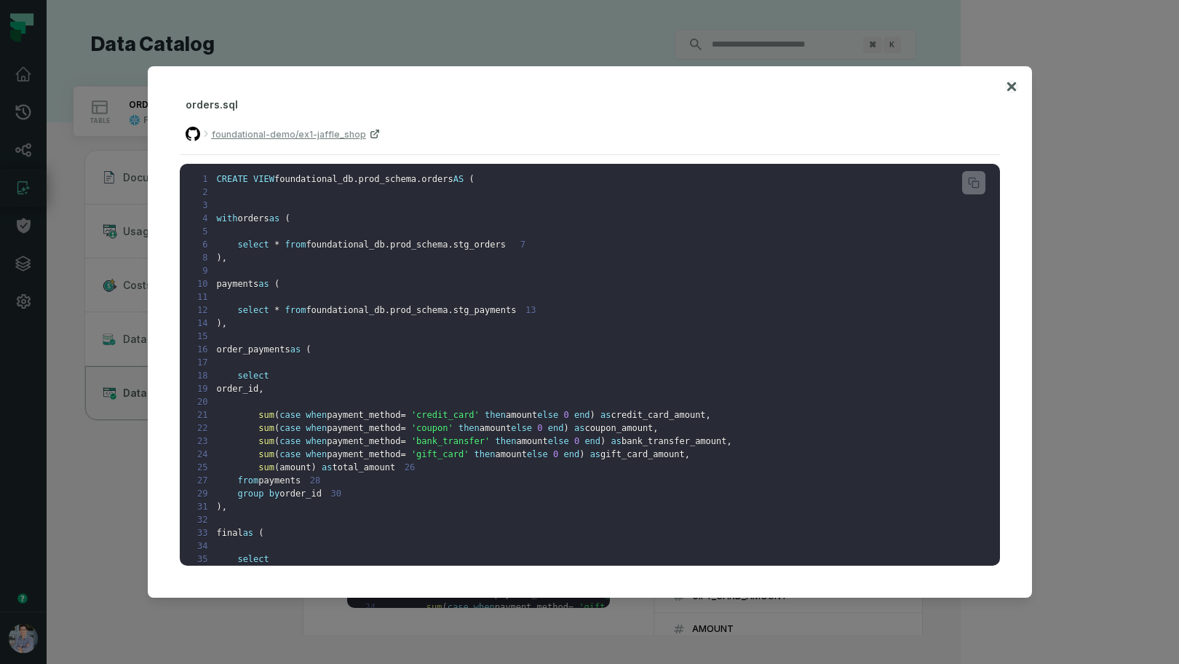
click at [1015, 87] on icon at bounding box center [1011, 86] width 10 height 17
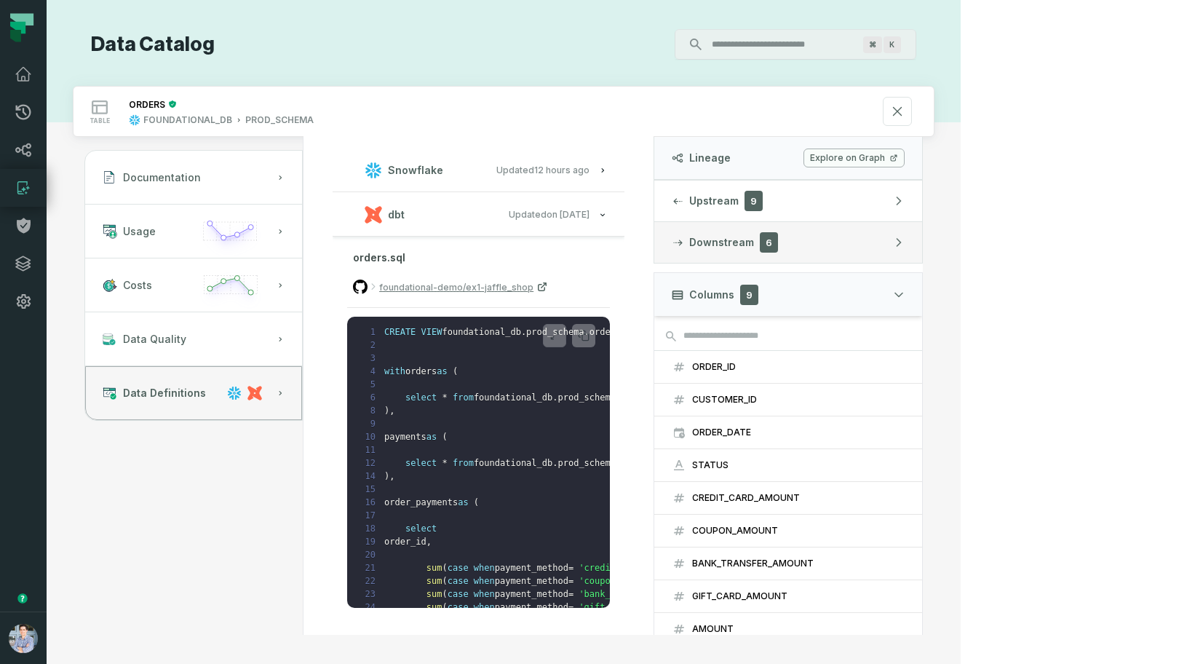
click at [922, 258] on button "Downstream 6" at bounding box center [788, 242] width 268 height 41
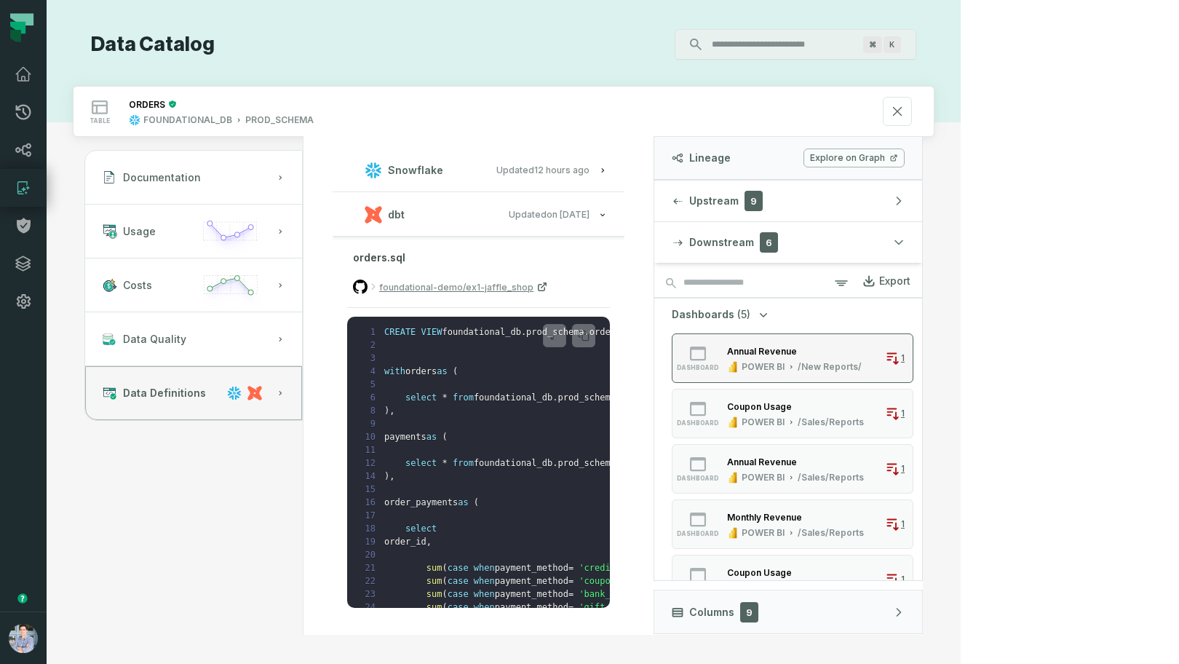
click at [913, 370] on button "dashboard Annual Revenue POWER BI /New Reports/ 1" at bounding box center [793, 357] width 242 height 49
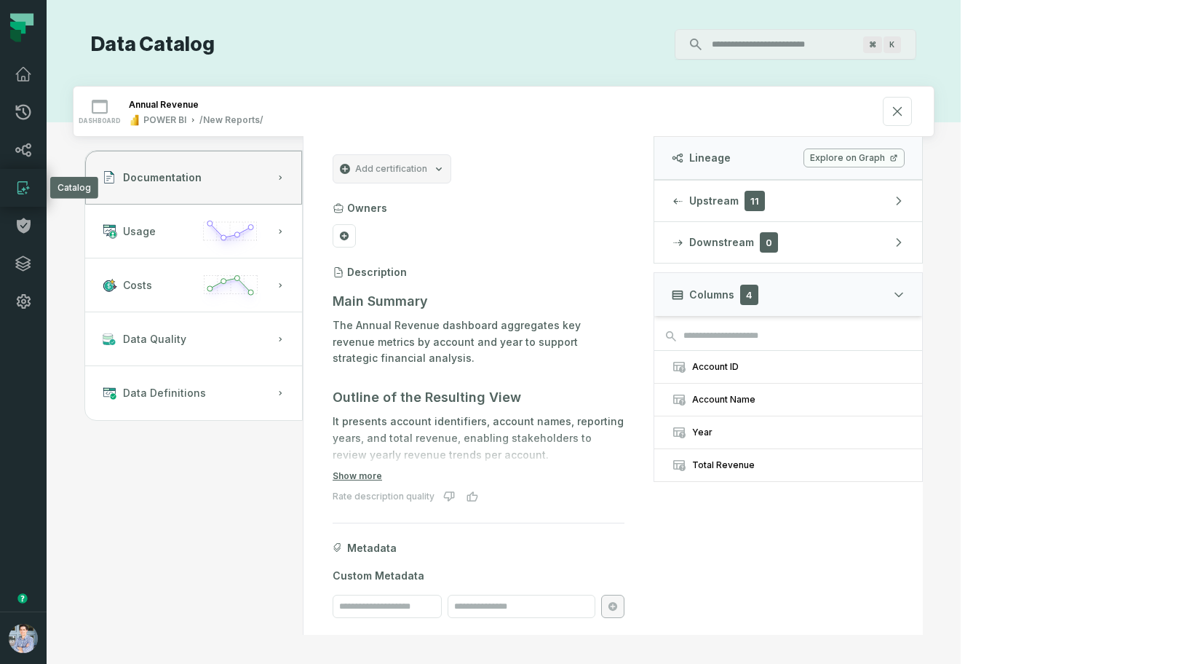
click at [16, 183] on icon at bounding box center [23, 187] width 17 height 17
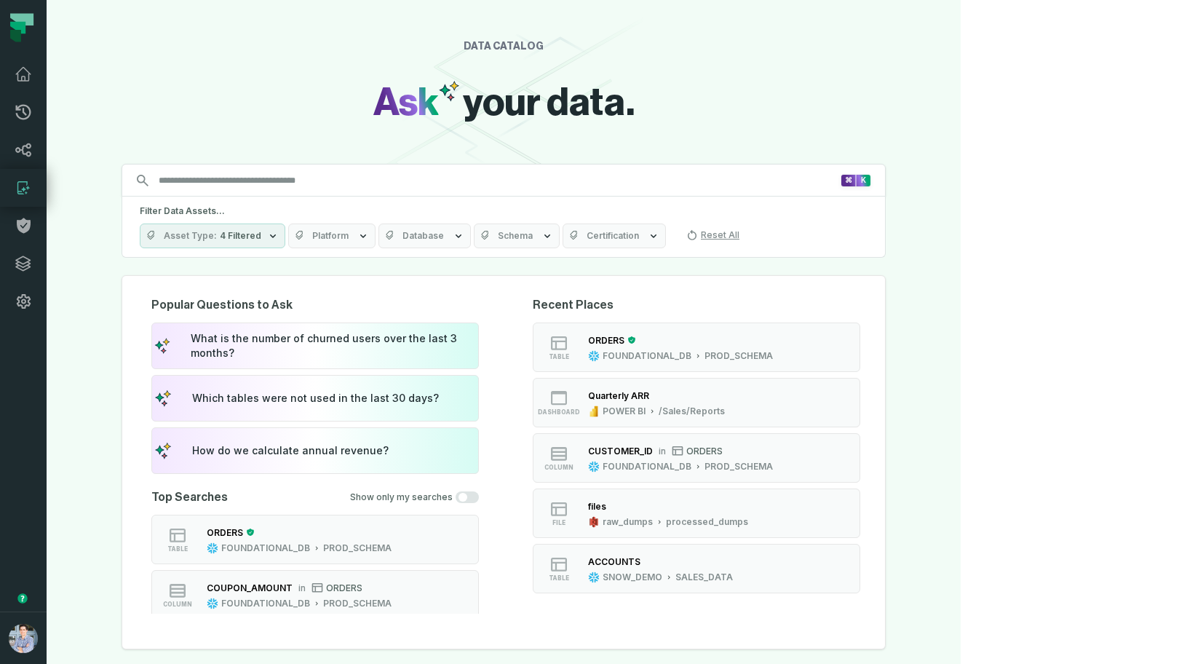
click at [285, 240] on button "Asset Type 4 Filtered" at bounding box center [213, 235] width 146 height 25
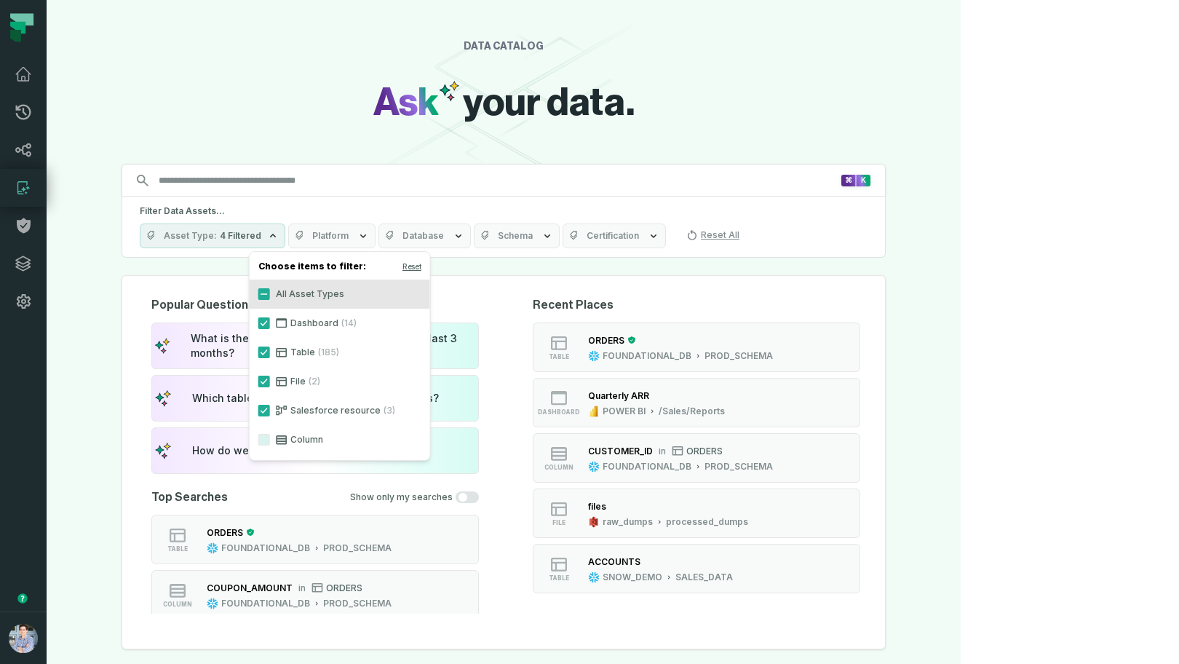
click at [369, 233] on icon "button" at bounding box center [363, 236] width 12 height 12
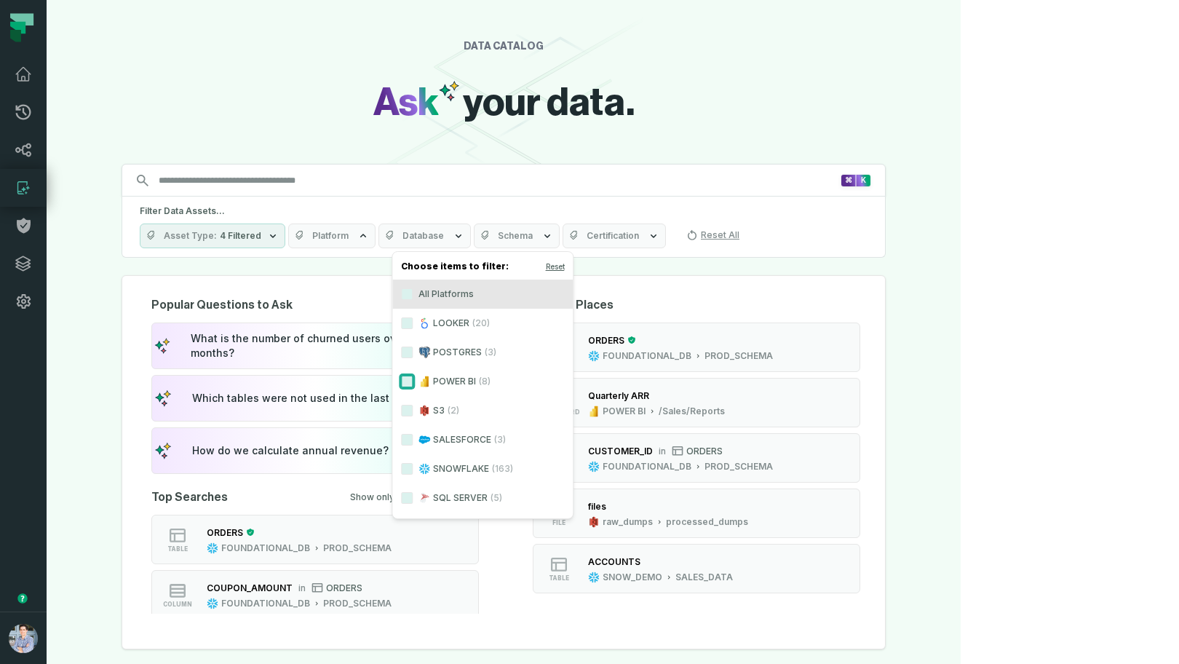
click at [408, 382] on button "POWER BI (8)" at bounding box center [407, 381] width 12 height 12
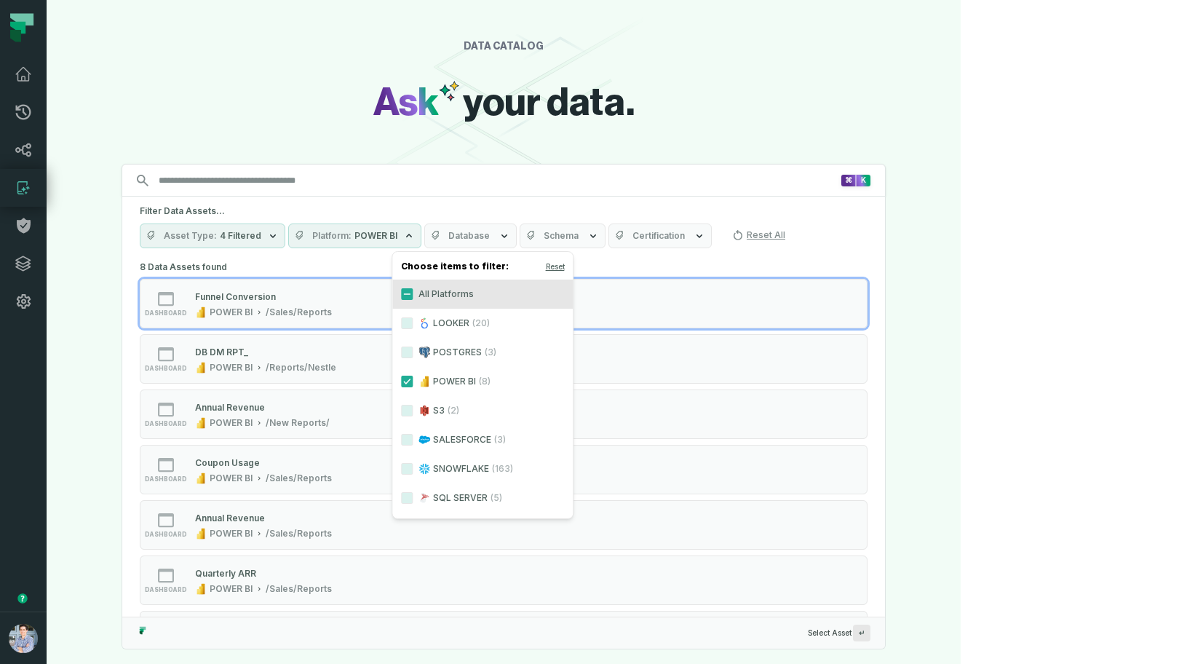
click at [517, 238] on button "Database" at bounding box center [470, 235] width 92 height 25
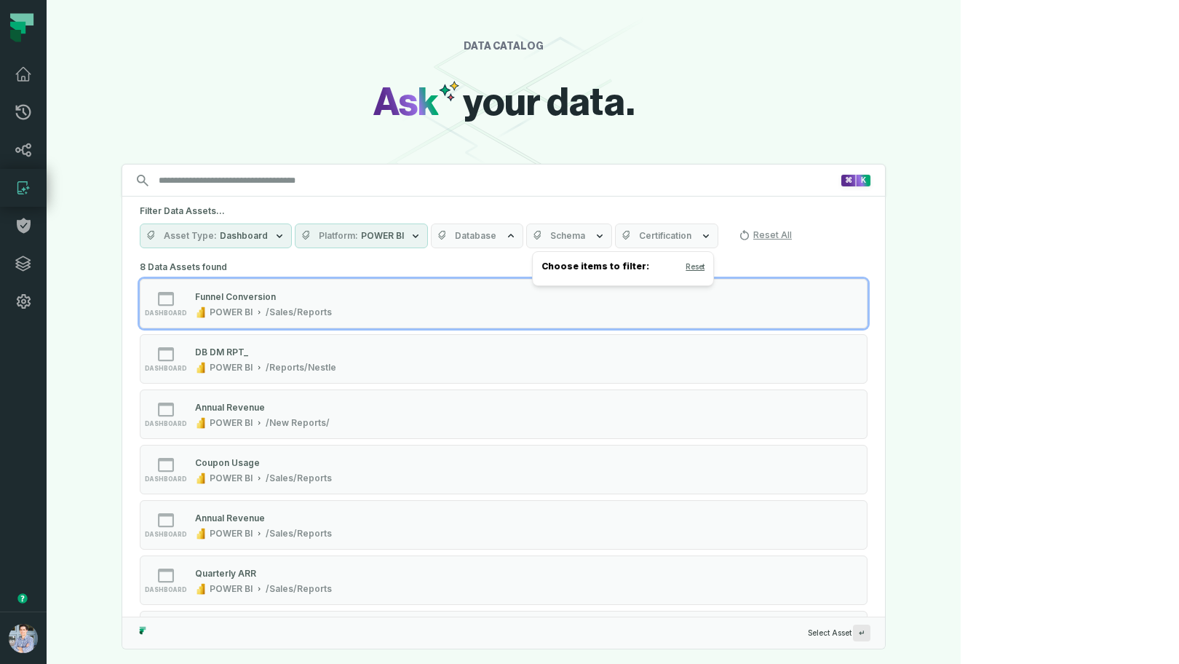
click at [496, 236] on span "Database" at bounding box center [475, 236] width 41 height 12
click at [523, 232] on button "Database" at bounding box center [477, 235] width 92 height 25
click at [585, 234] on span "Schema" at bounding box center [567, 236] width 35 height 12
click at [268, 236] on span "Dashboard" at bounding box center [244, 236] width 48 height 12
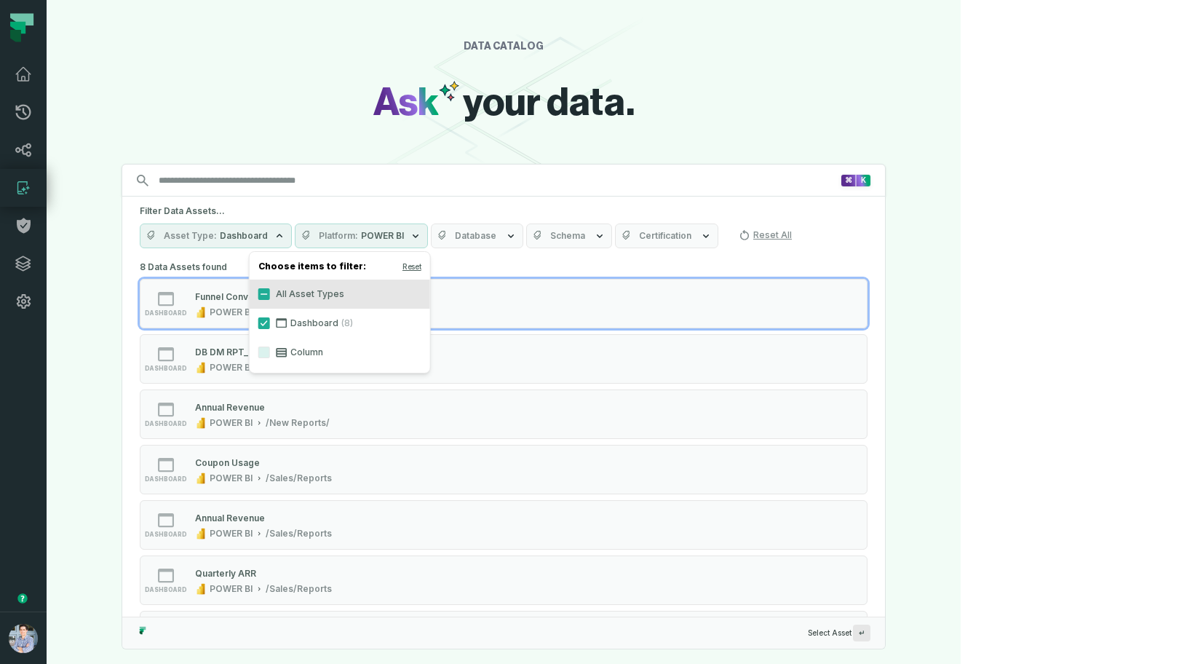
click at [854, 202] on div "Filter Data Assets... Asset Type Dashboard Platform POWER BI Database Schema Ce…" at bounding box center [503, 226] width 763 height 60
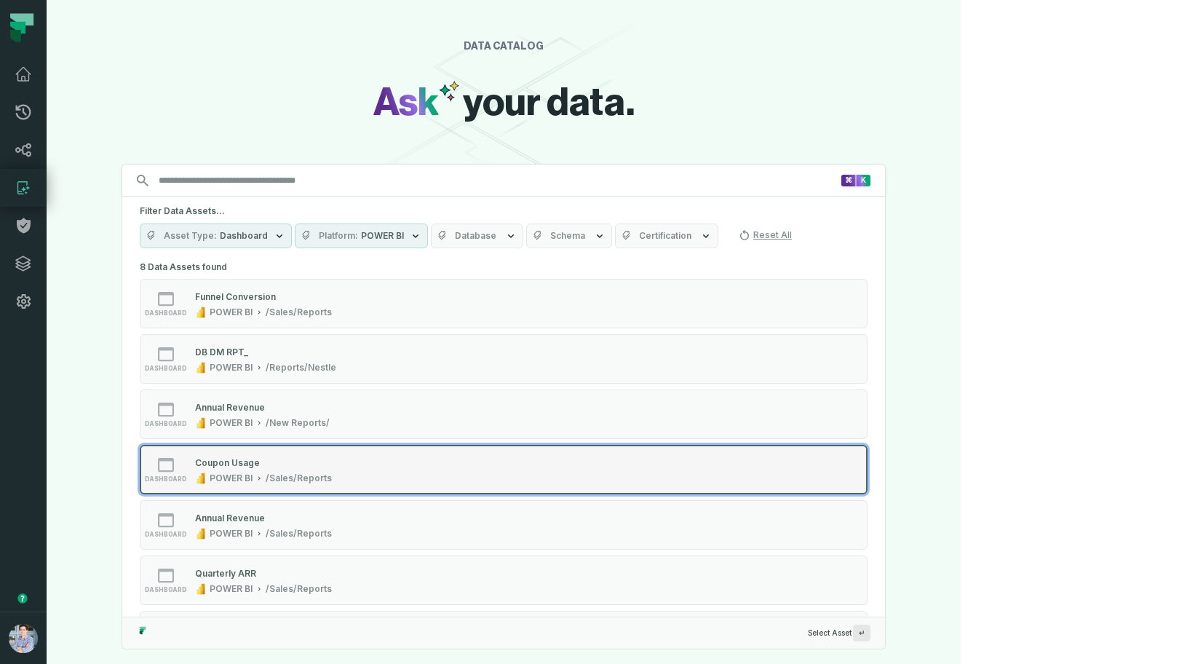
click at [338, 471] on div "Coupon Usage POWER BI /Sales/Reports" at bounding box center [263, 469] width 148 height 29
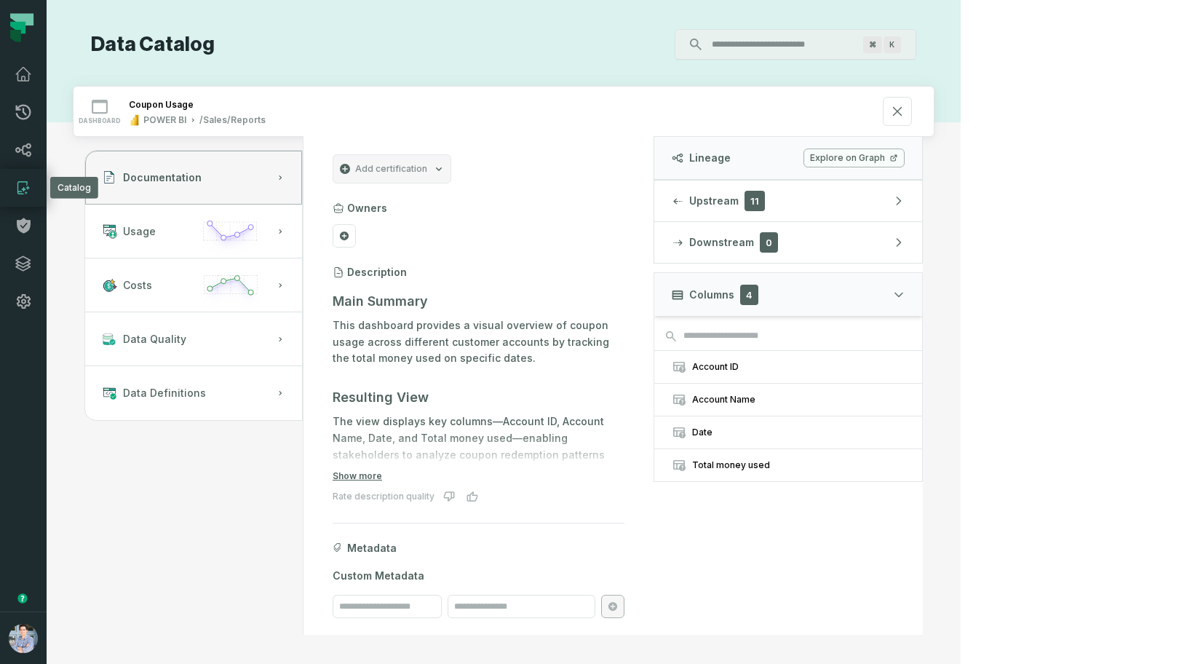
click at [22, 178] on link "Catalog" at bounding box center [23, 188] width 47 height 38
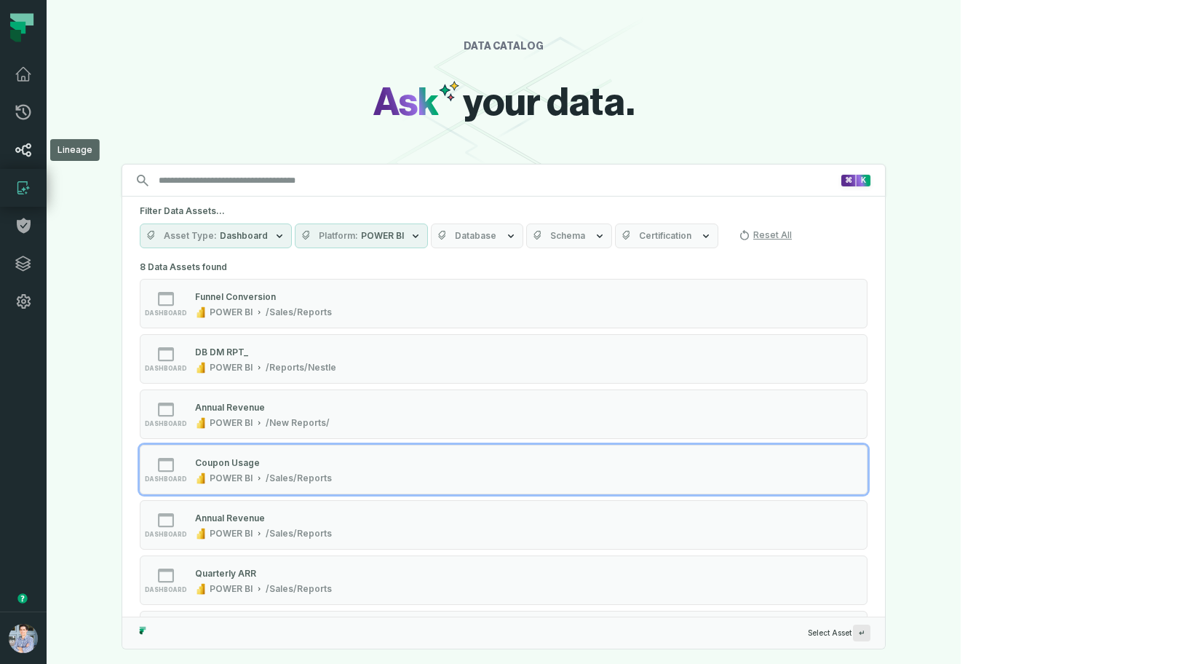
click at [43, 156] on link "Lineage" at bounding box center [23, 150] width 47 height 38
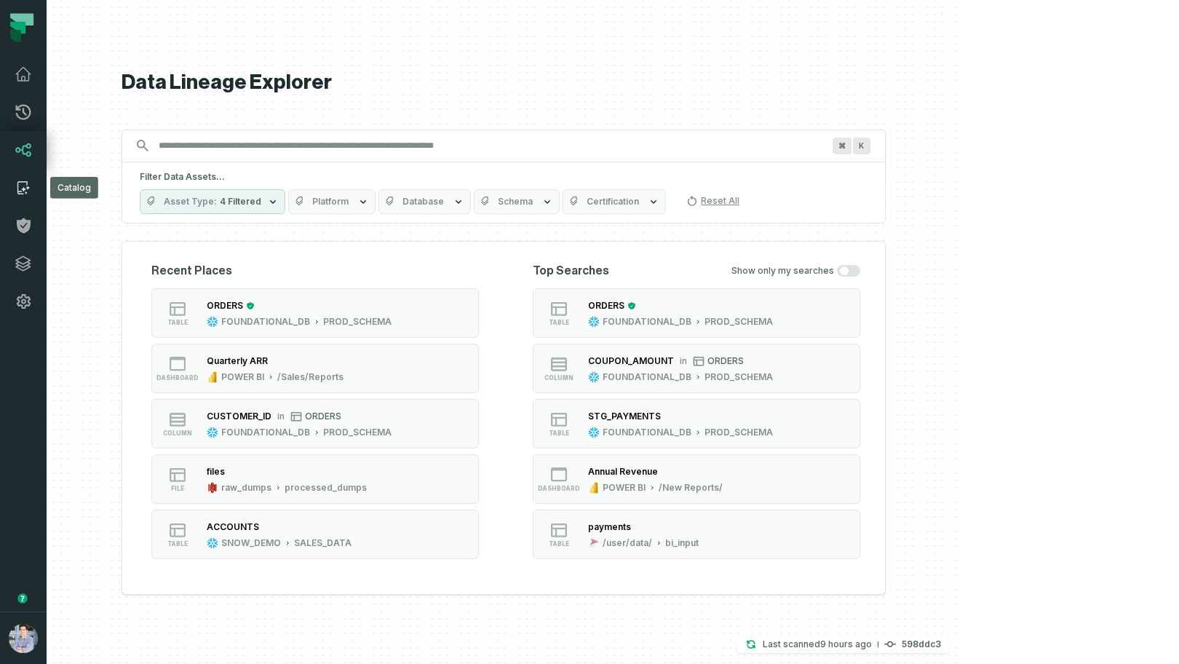
click at [28, 202] on link "Catalog" at bounding box center [23, 188] width 47 height 38
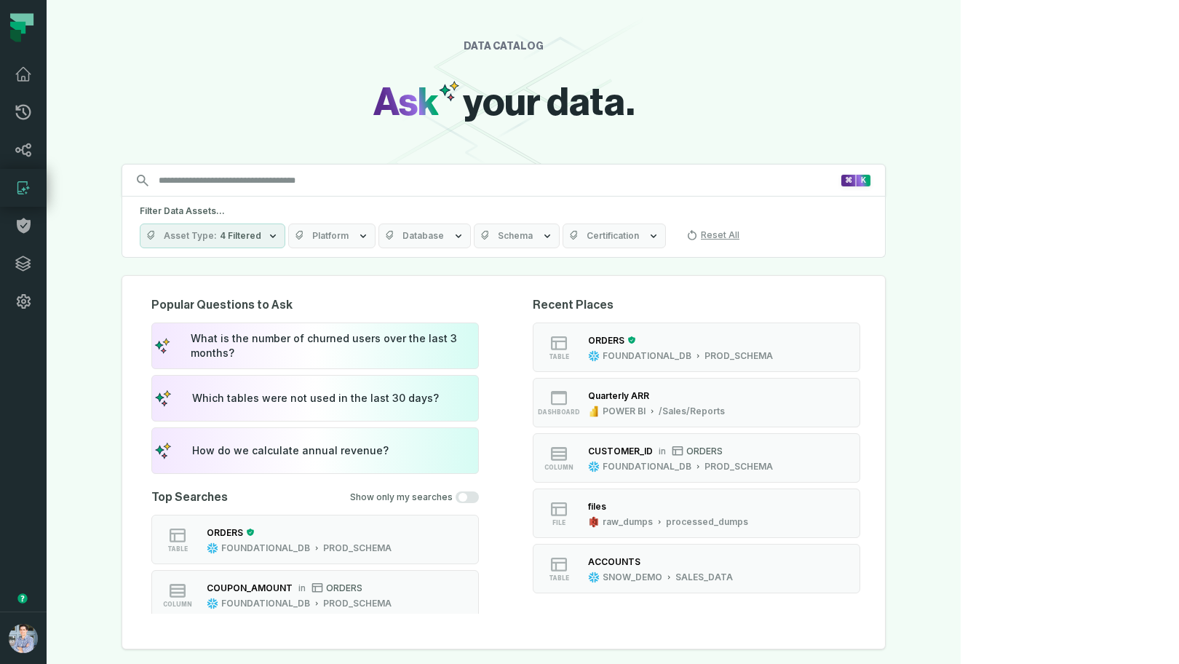
click at [426, 183] on input "Discovery Provider cmdk menu" at bounding box center [495, 180] width 690 height 23
click at [389, 453] on div "How do we calculate annual revenue?" at bounding box center [290, 450] width 196 height 15
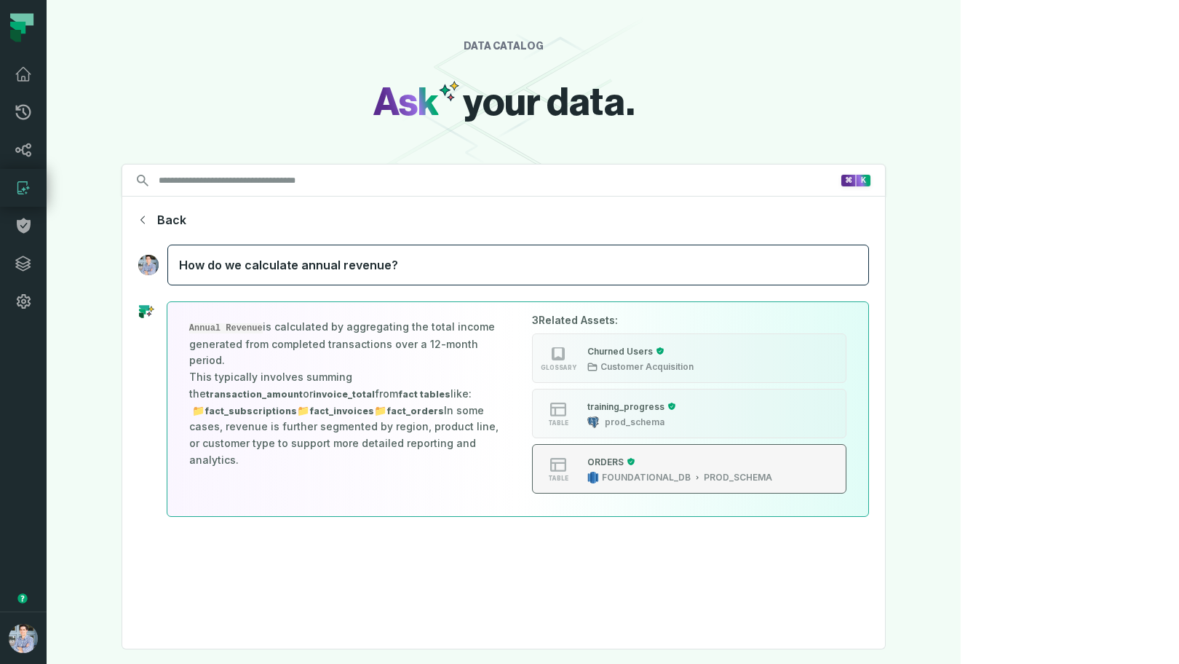
click at [764, 464] on div "ORDERS" at bounding box center [679, 461] width 185 height 15
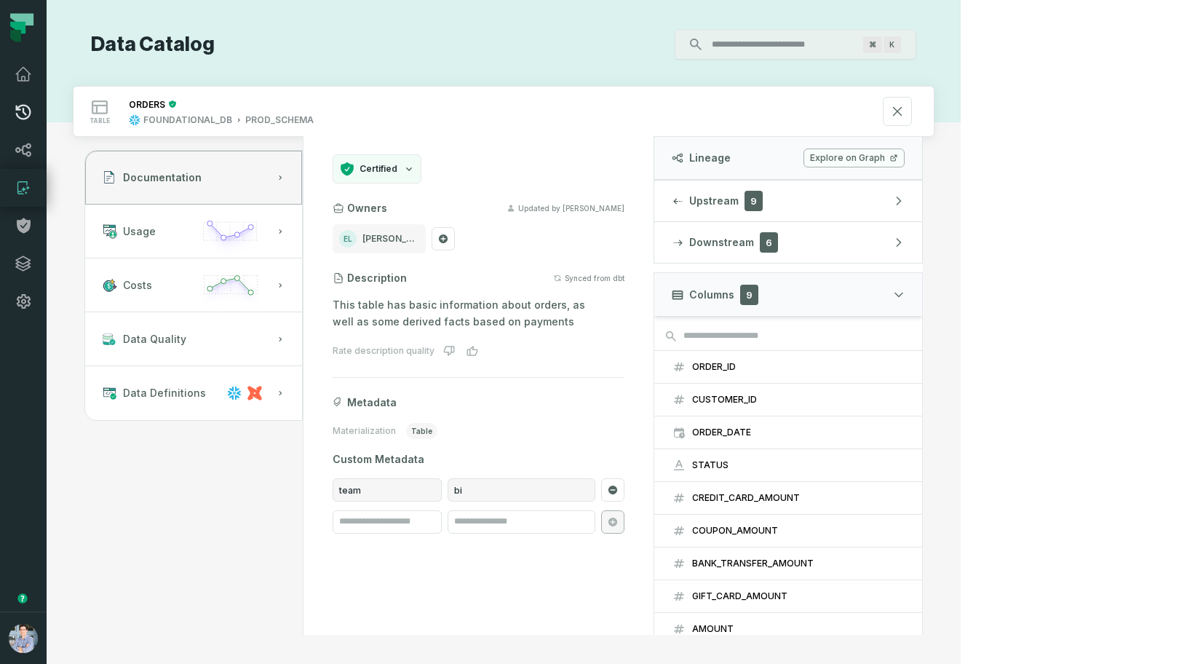
click at [20, 106] on icon at bounding box center [23, 112] width 15 height 15
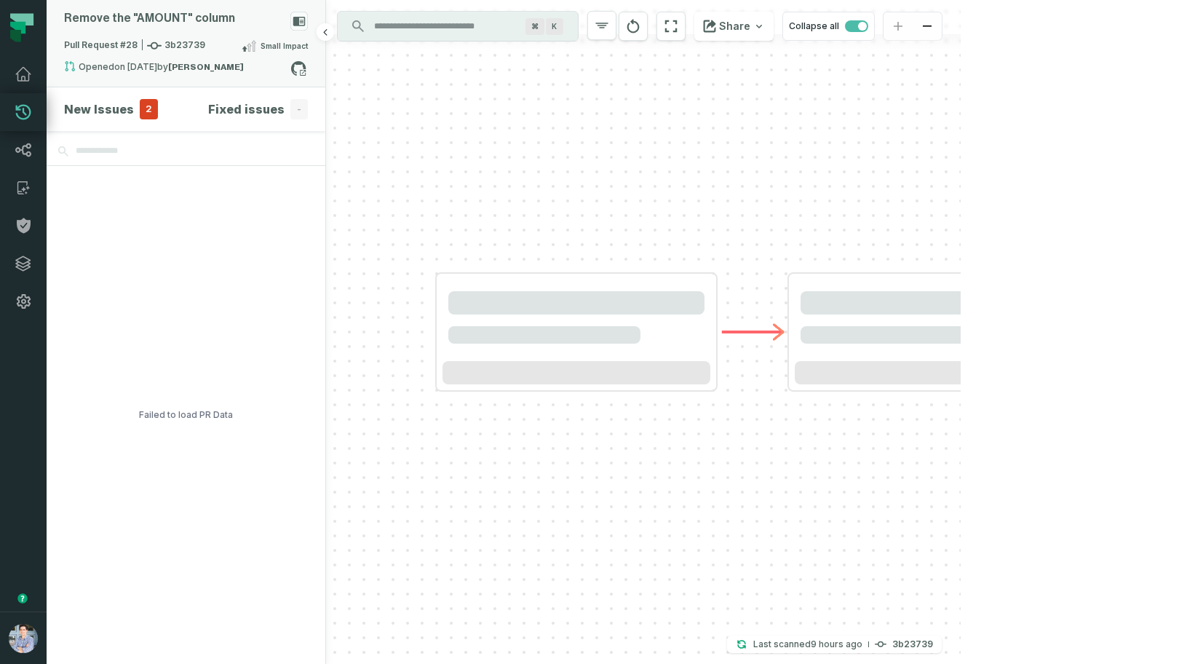
click at [246, 42] on icon at bounding box center [249, 46] width 15 height 12
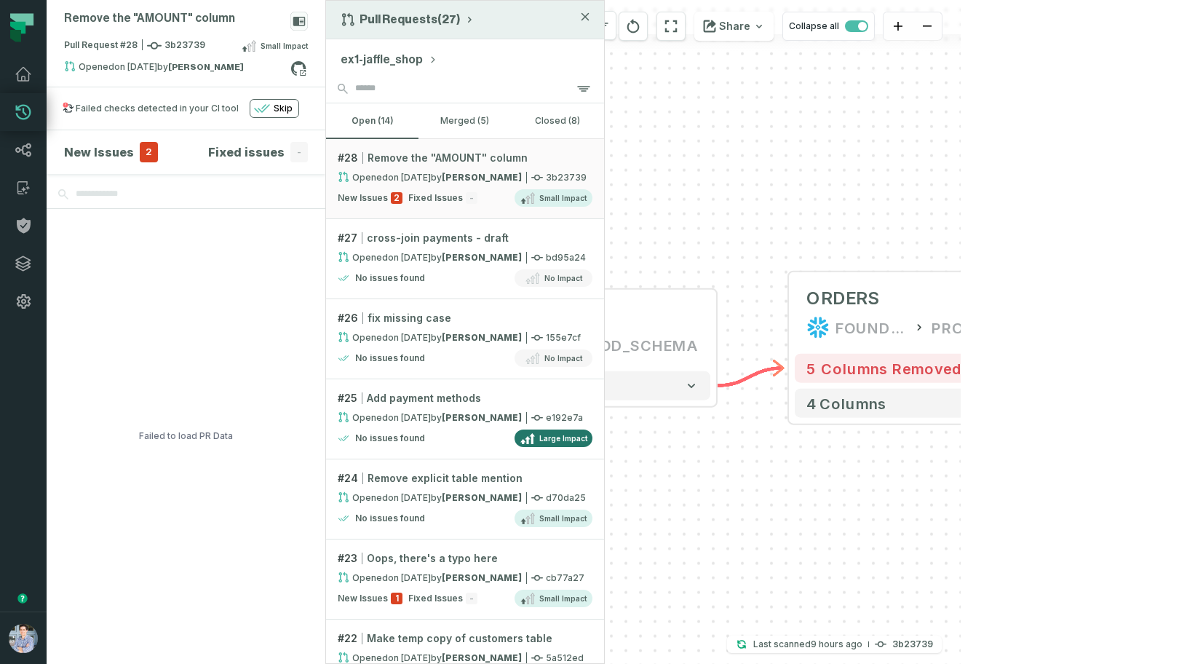
click at [442, 25] on button "Pull Requests (27)" at bounding box center [408, 19] width 135 height 15
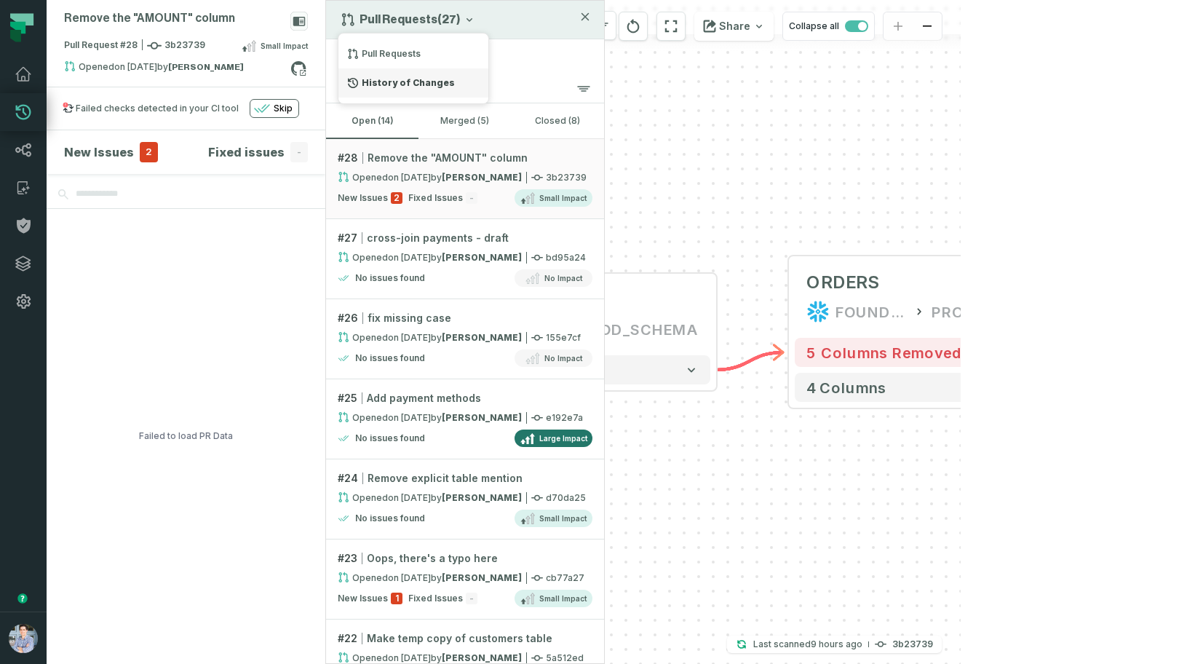
click at [415, 82] on div "History of Changes" at bounding box center [413, 82] width 150 height 29
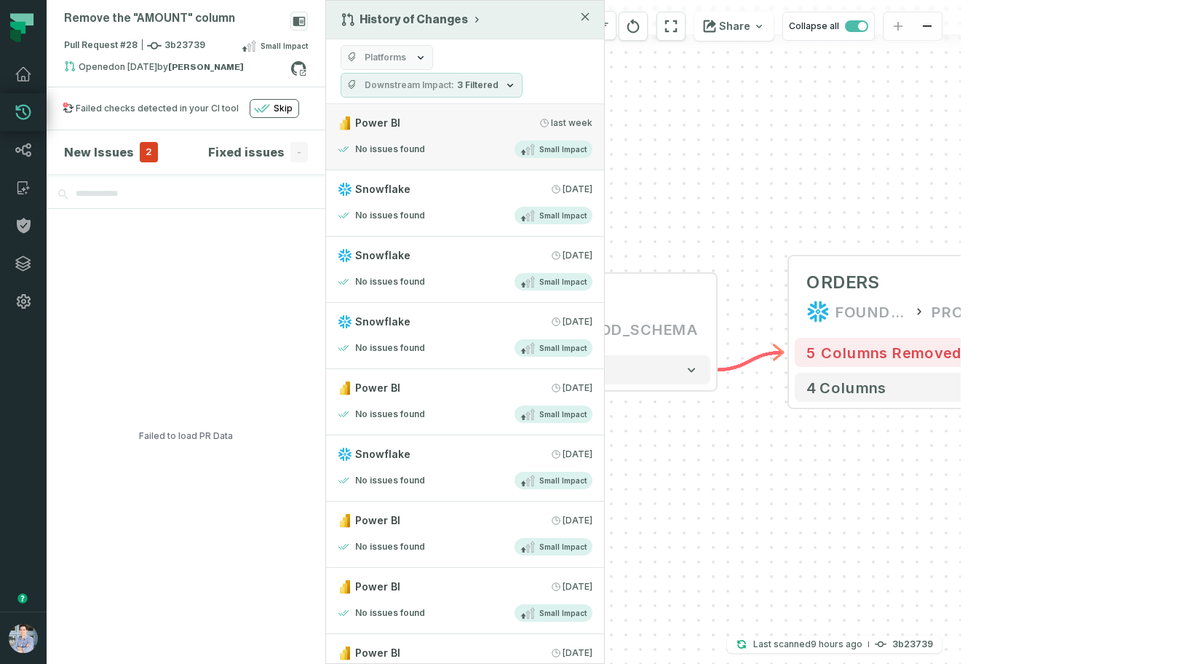
click at [501, 135] on link "Power BI 9/18/2025, 11:01:58 AM No issues found Small Impact" at bounding box center [465, 137] width 278 height 66
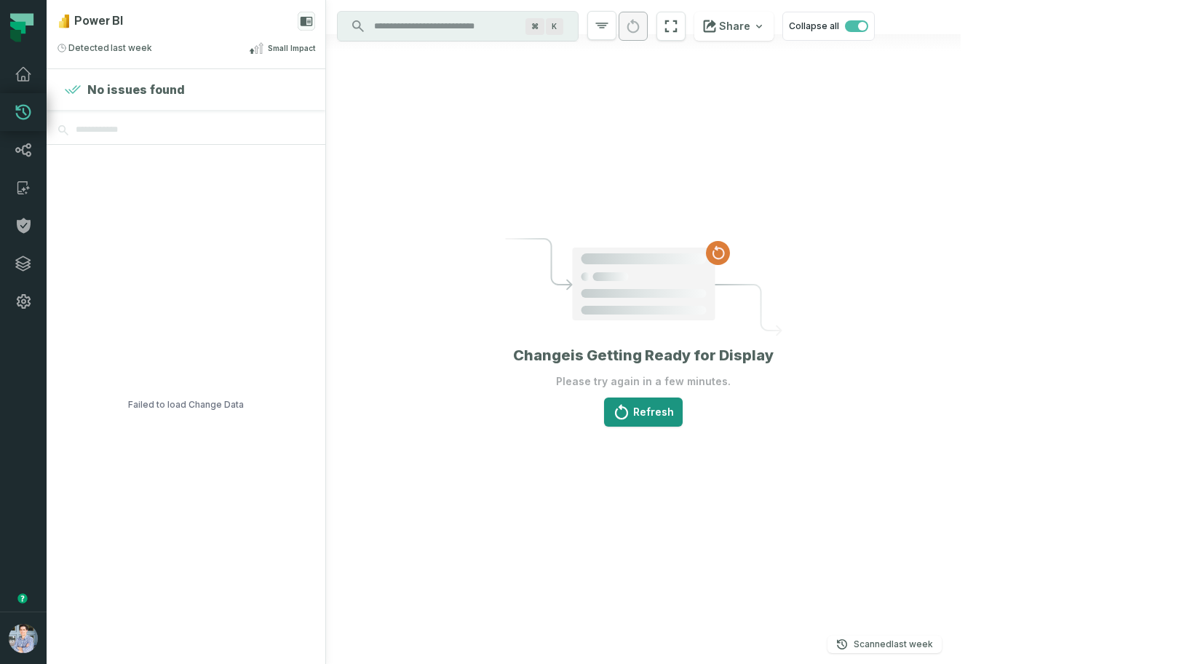
click at [683, 409] on button "Refresh" at bounding box center [643, 411] width 79 height 29
click at [250, 33] on div "Power BI Detected 9/18/2025, 11:01:58 AM Small Impact" at bounding box center [186, 34] width 279 height 68
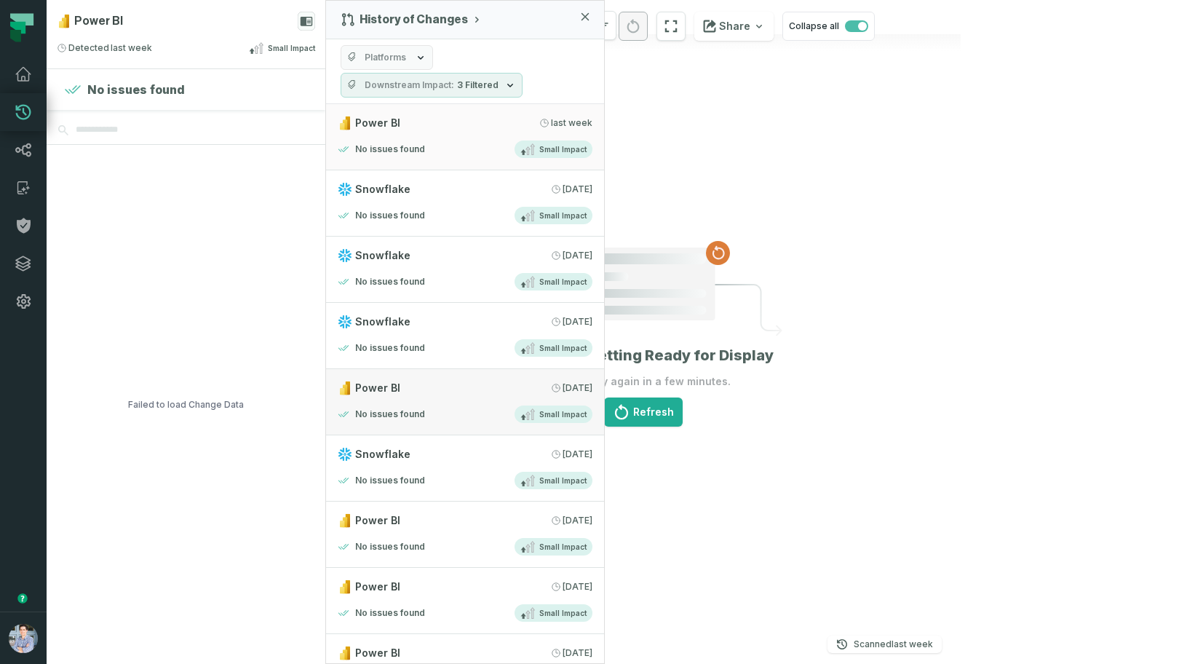
click at [474, 391] on div "Power BI 9/17/2025, 11:01:50 AM" at bounding box center [465, 388] width 255 height 15
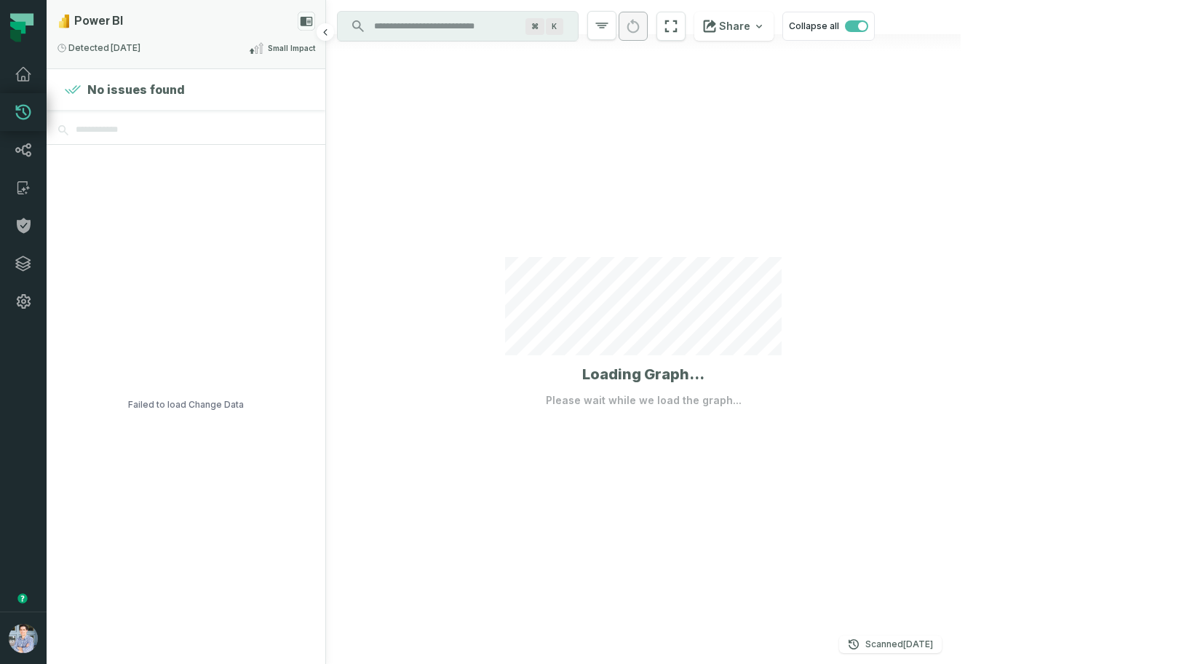
click at [278, 47] on span "Small Impact" at bounding box center [291, 48] width 47 height 11
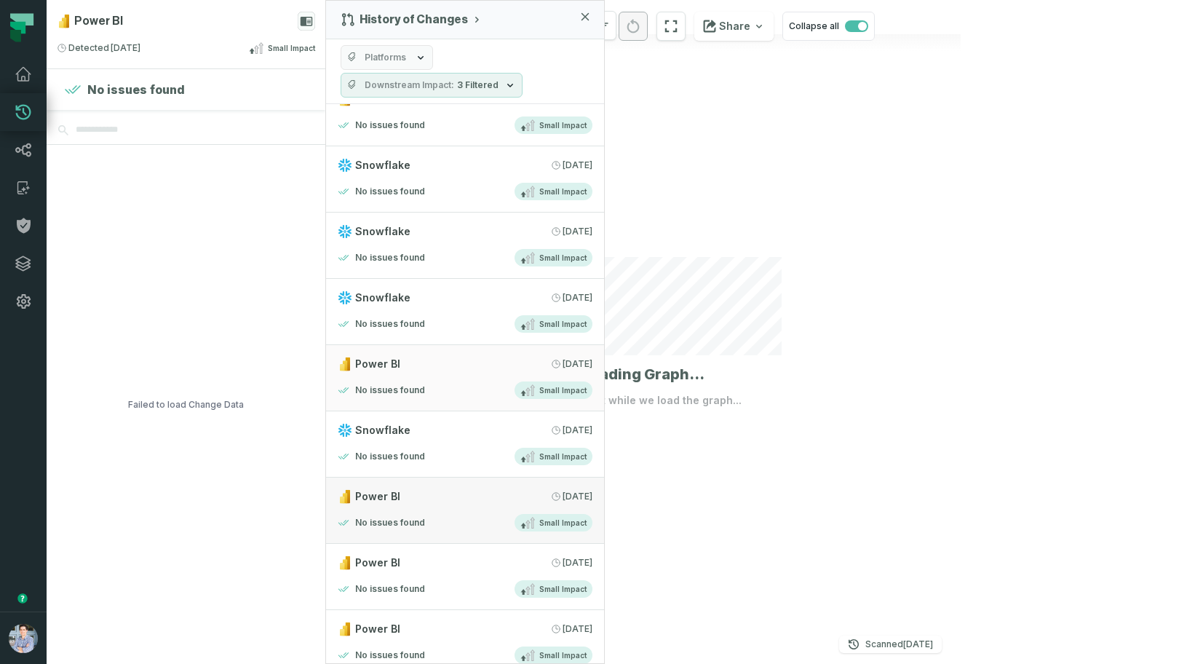
scroll to position [57, 0]
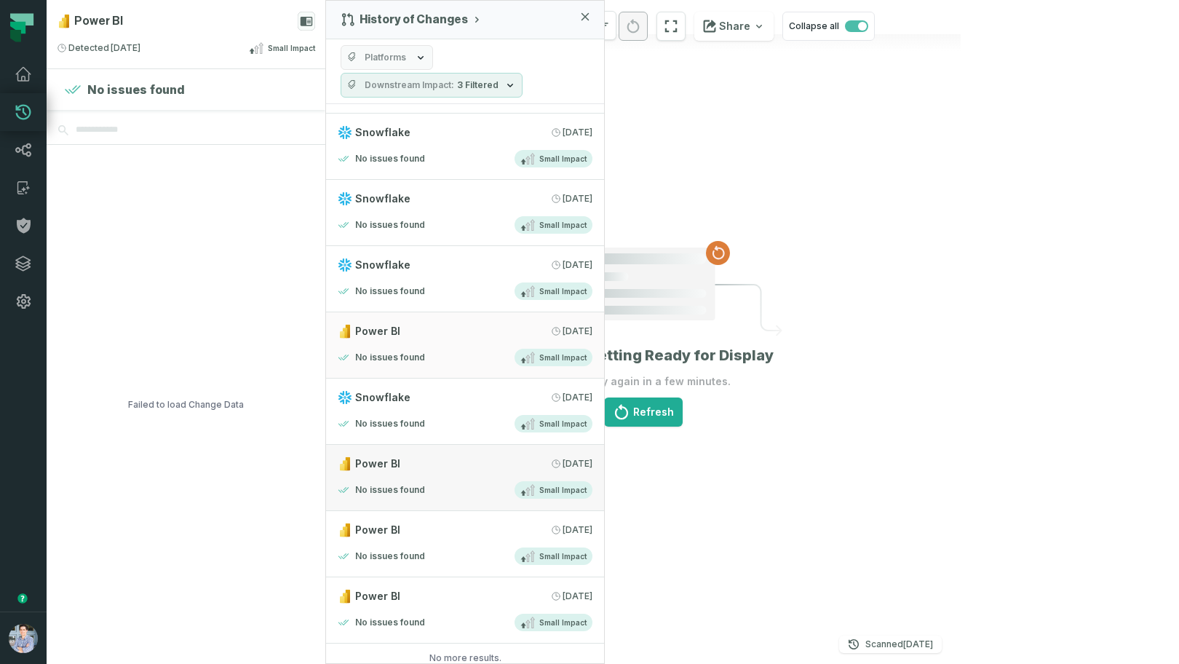
click at [452, 464] on div "Power BI 9/16/2025, 11:01:51 AM" at bounding box center [465, 463] width 255 height 15
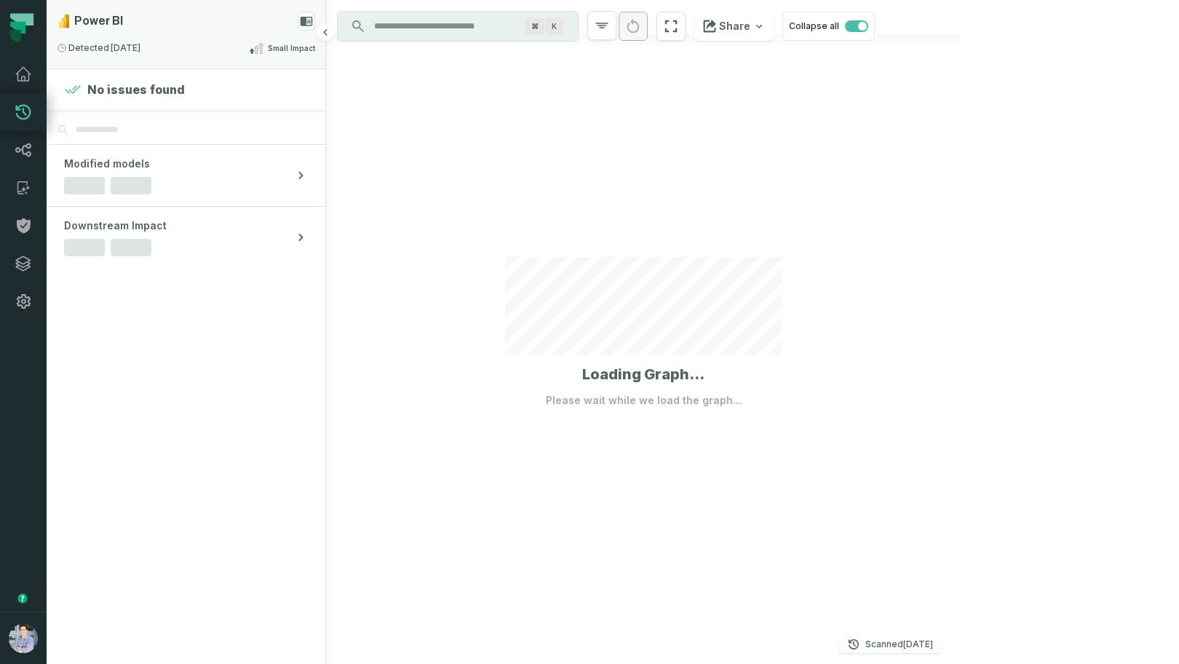
click at [274, 44] on span "Small Impact" at bounding box center [291, 48] width 47 height 11
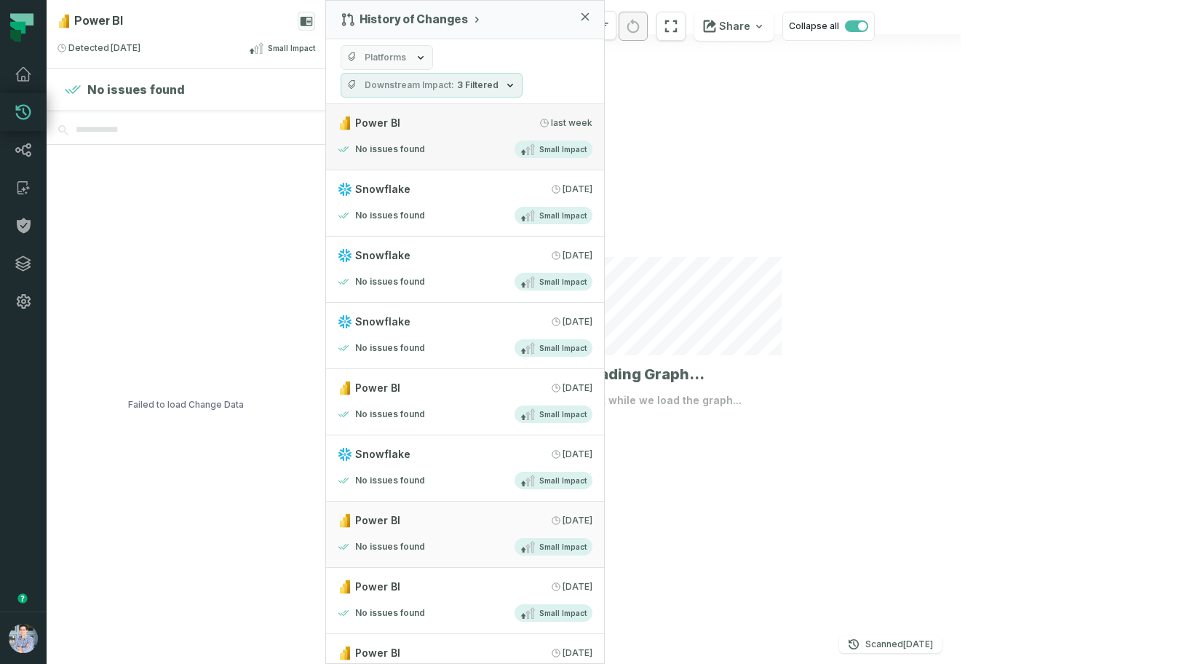
click at [477, 140] on div "No issues found Small Impact" at bounding box center [465, 148] width 255 height 17
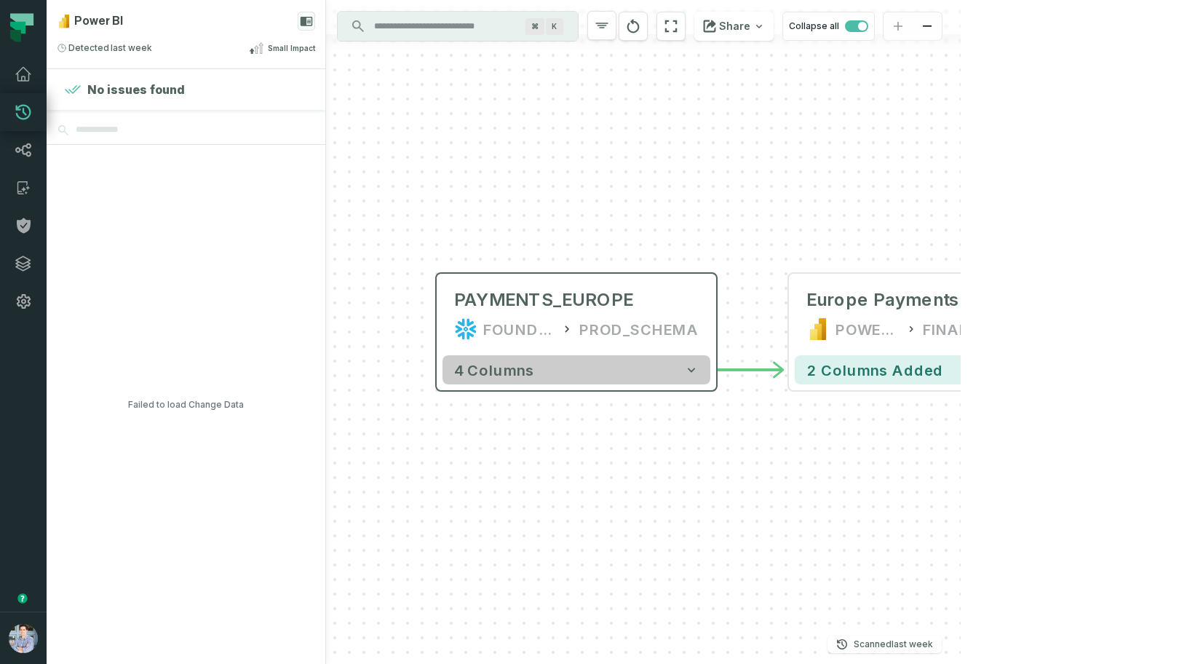
click at [699, 367] on button "4 columns" at bounding box center [576, 369] width 268 height 29
click at [696, 369] on icon "button" at bounding box center [690, 370] width 15 height 15
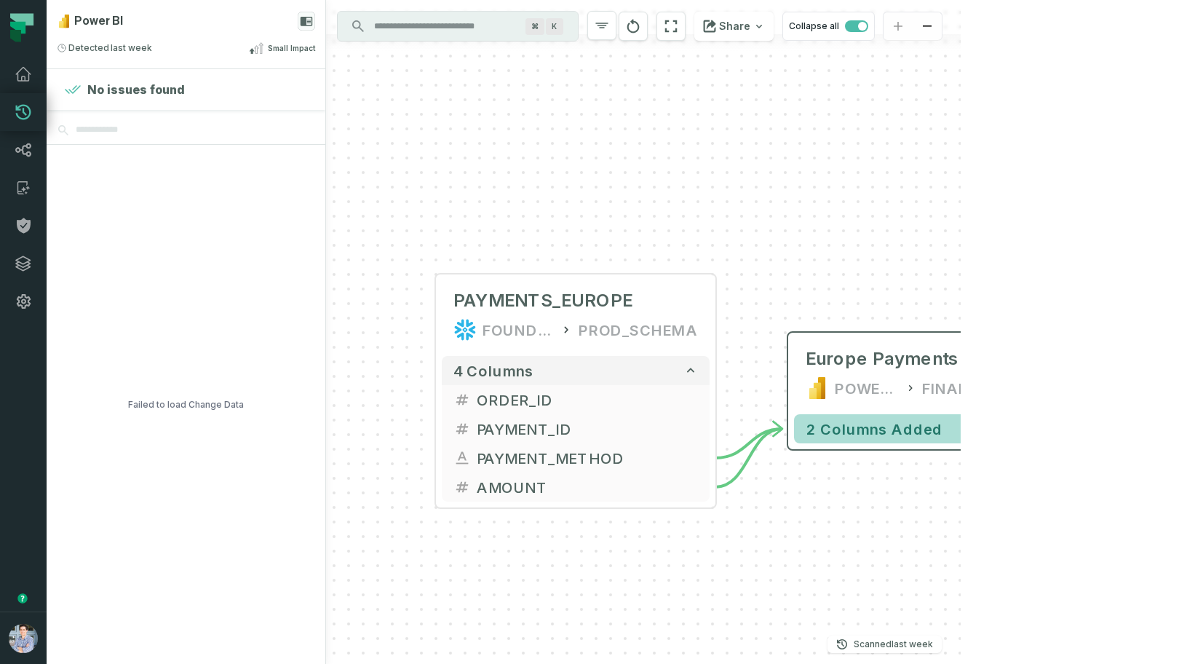
click at [1041, 432] on icon "button" at bounding box center [1042, 428] width 15 height 15
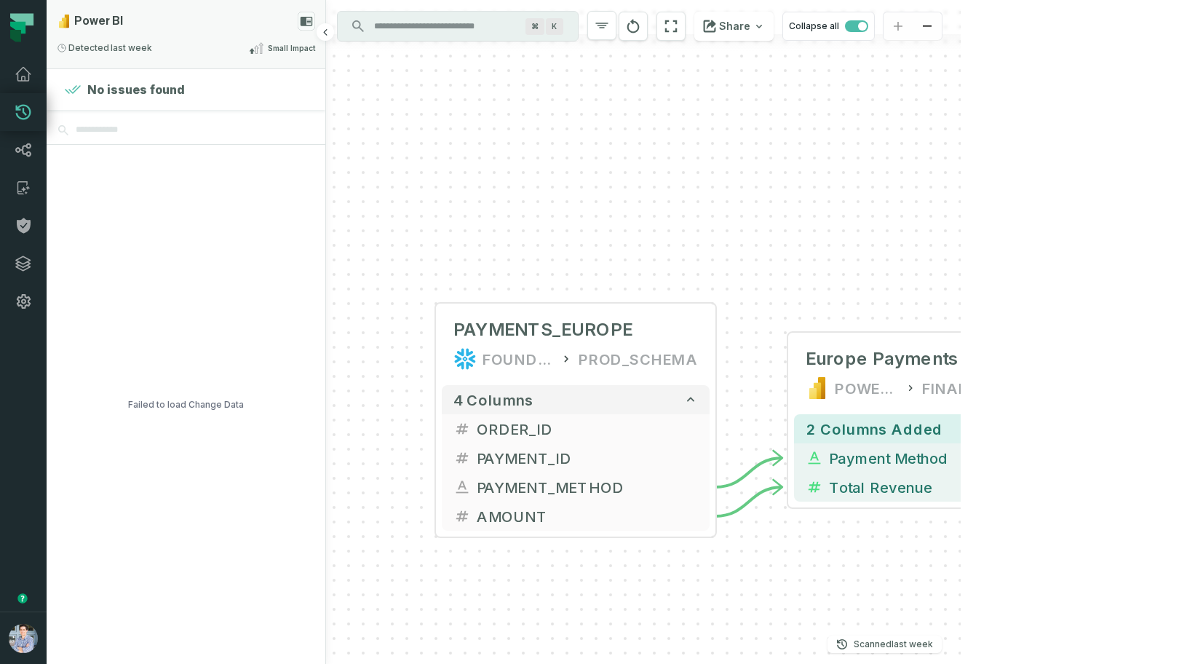
click at [252, 25] on div "Power BI" at bounding box center [186, 21] width 258 height 19
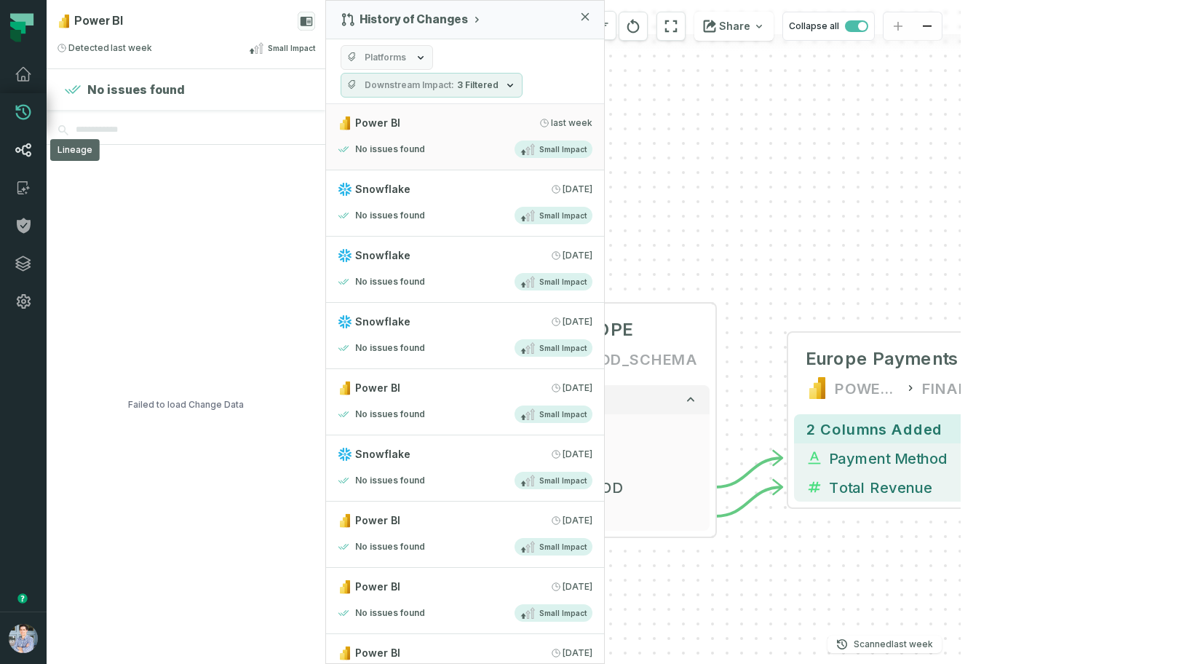
click at [17, 159] on link "Lineage" at bounding box center [23, 150] width 47 height 38
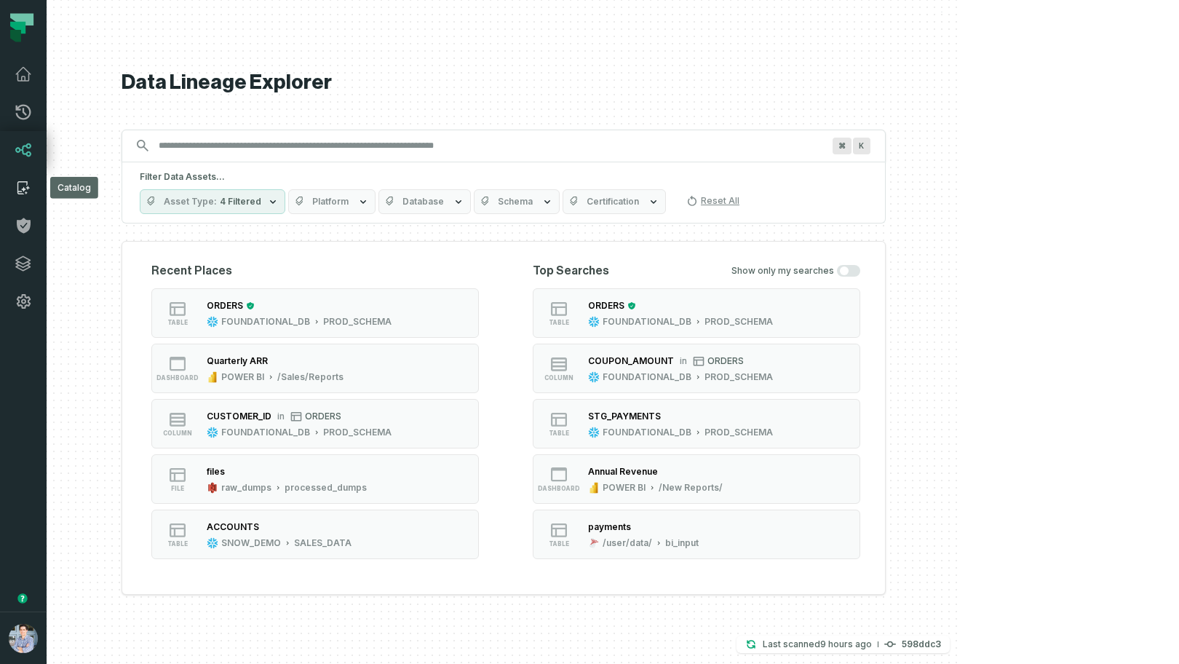
click at [23, 197] on link "Catalog" at bounding box center [23, 188] width 47 height 38
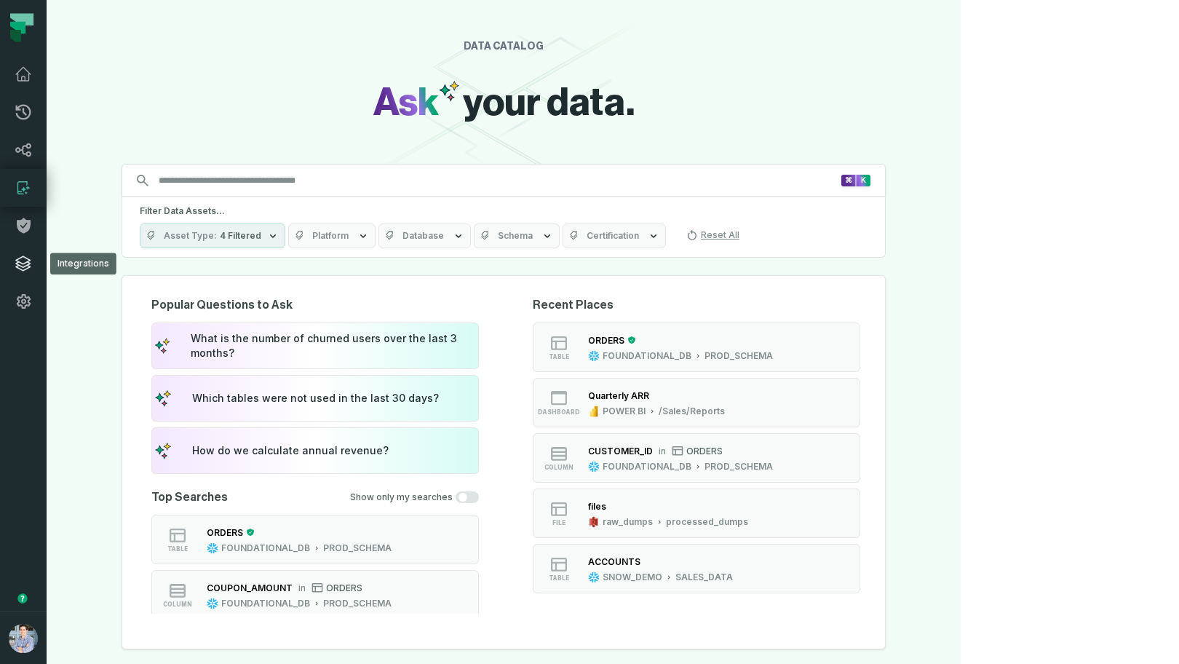
click at [26, 265] on icon at bounding box center [23, 263] width 15 height 15
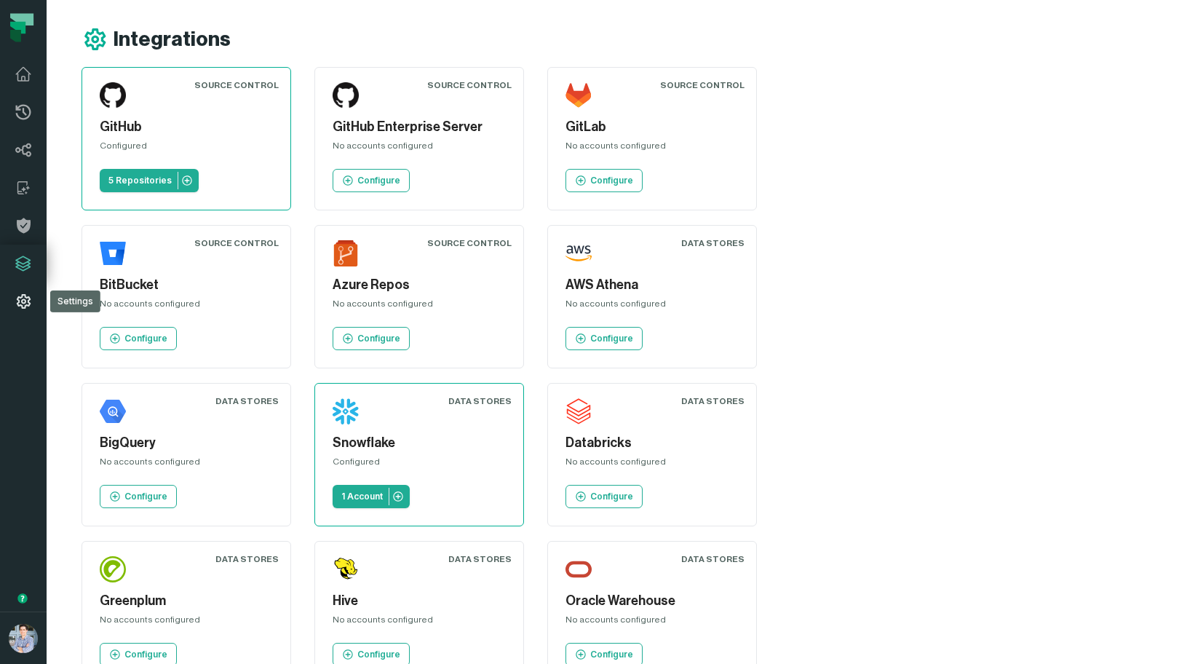
click at [23, 293] on icon at bounding box center [23, 301] width 17 height 17
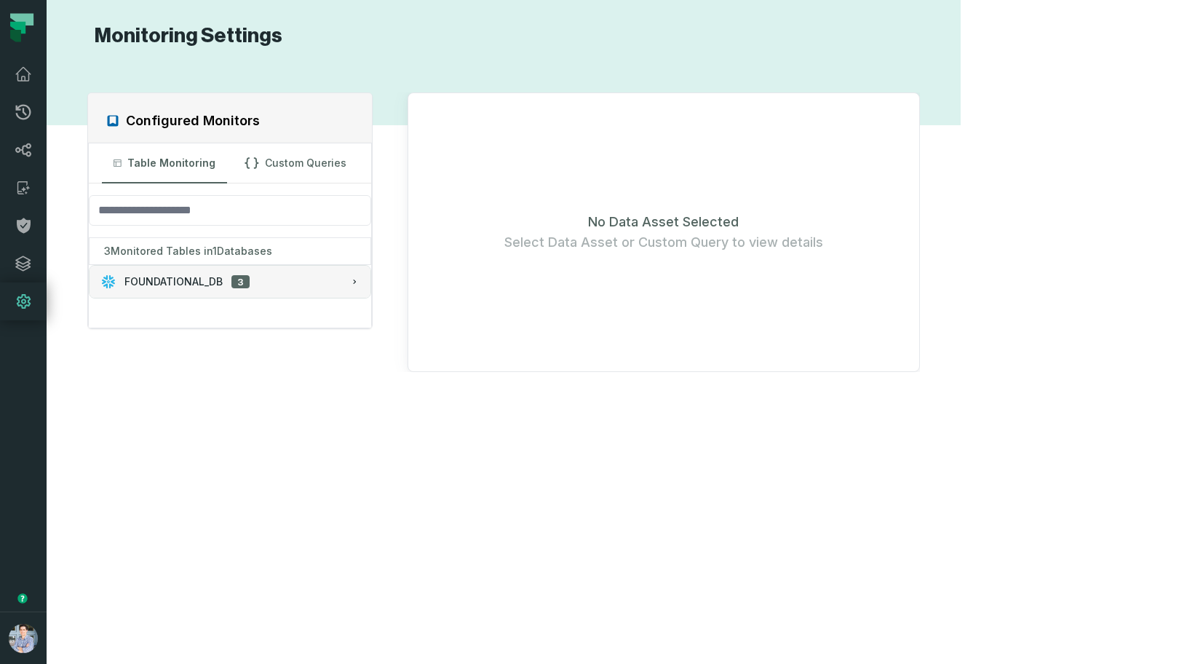
click at [261, 277] on div "FOUNDATIONAL_DB 3" at bounding box center [230, 281] width 258 height 15
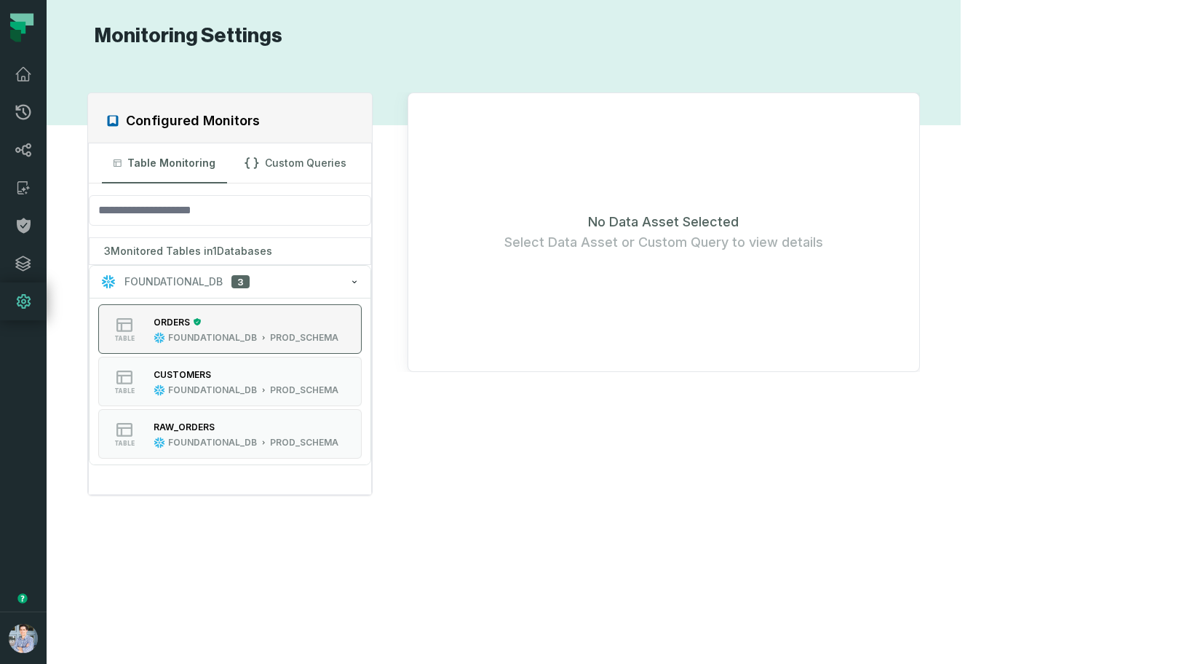
click at [312, 326] on div "ORDERS FOUNDATIONAL_DB PROD_SCHEMA" at bounding box center [246, 328] width 196 height 29
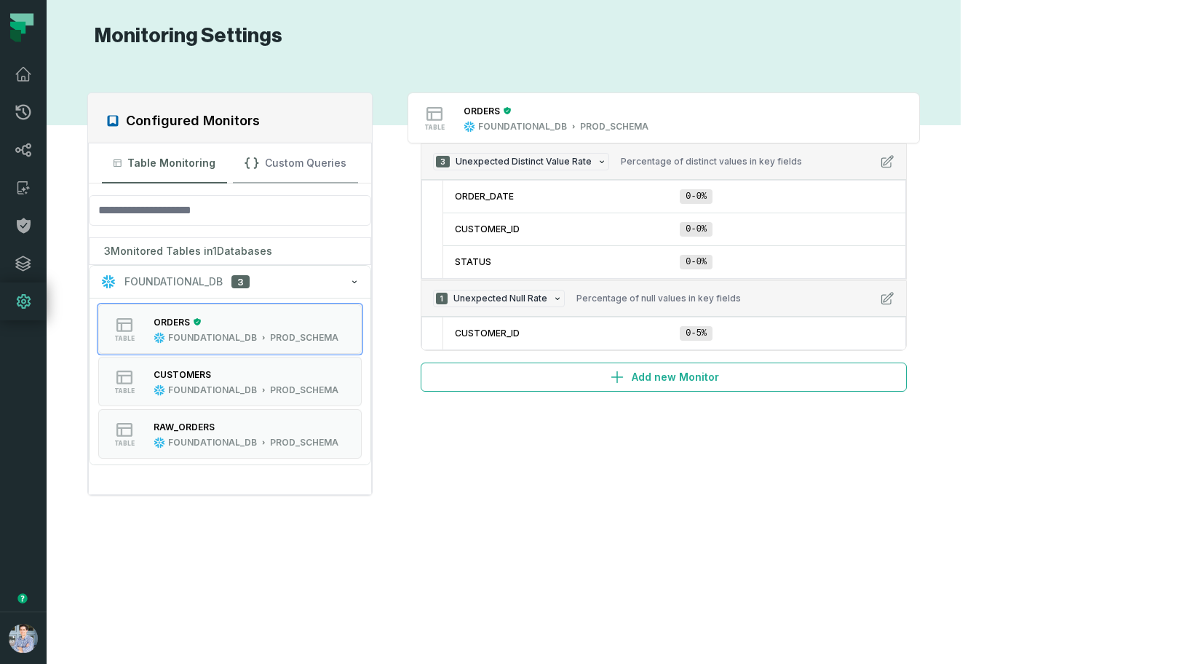
click at [343, 154] on button "Custom Queries" at bounding box center [295, 162] width 125 height 39
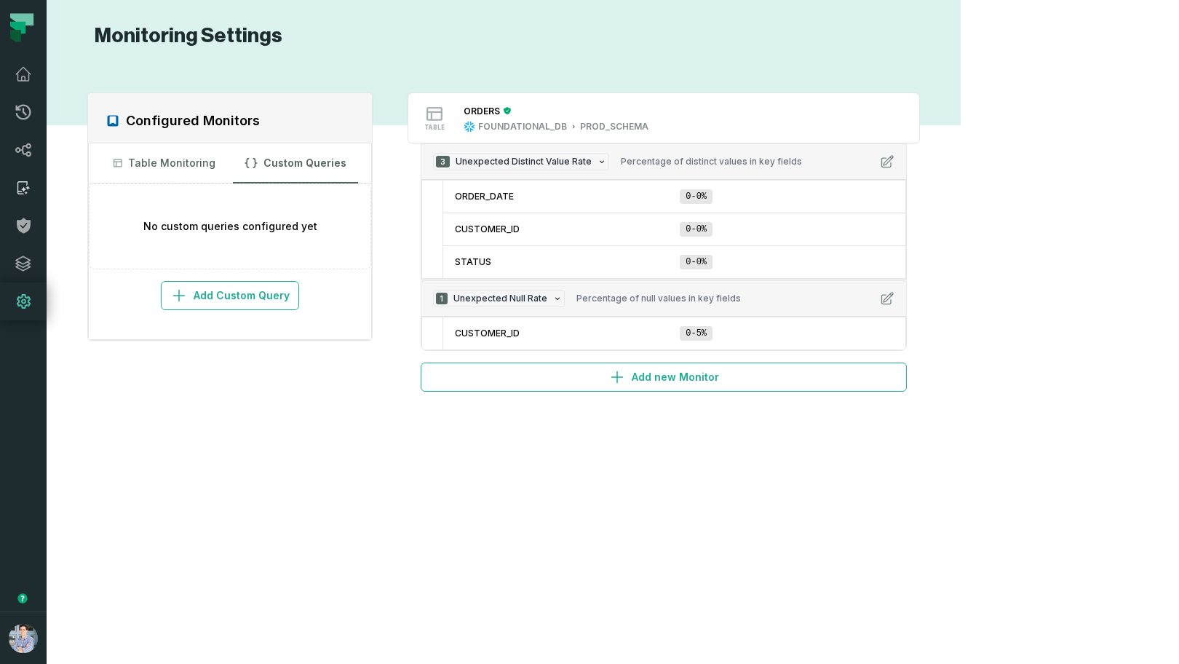
click at [26, 180] on icon at bounding box center [23, 187] width 17 height 17
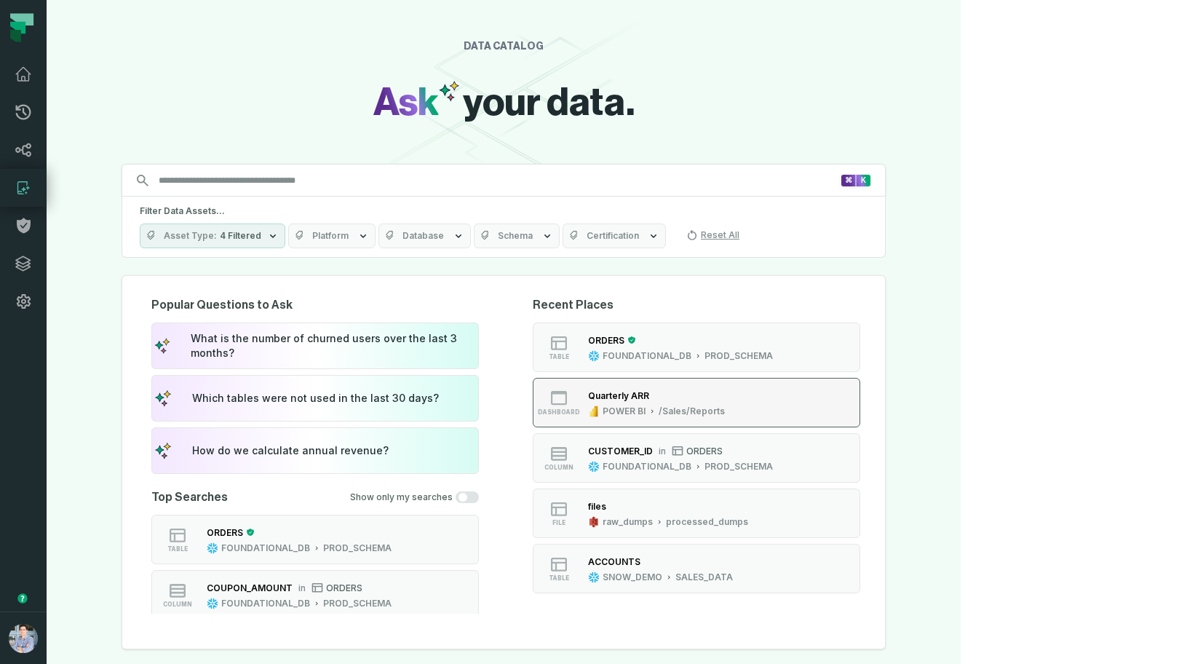
click at [725, 413] on div "/Sales/Reports" at bounding box center [692, 411] width 66 height 12
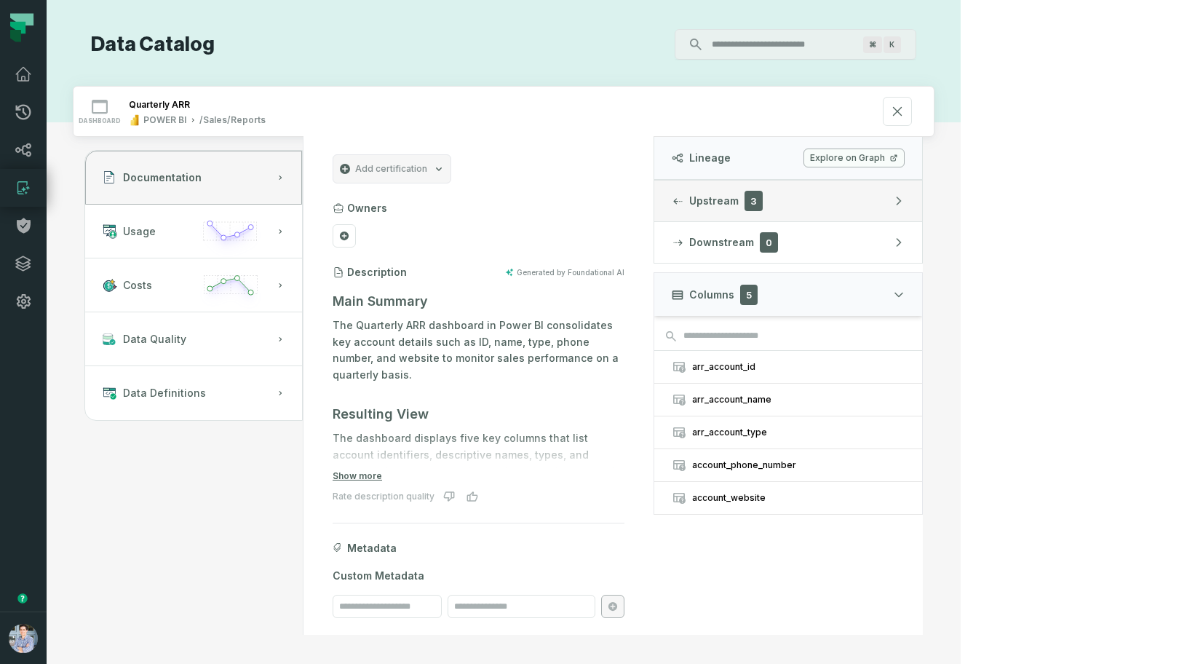
click at [922, 210] on button "Upstream 3" at bounding box center [788, 200] width 268 height 41
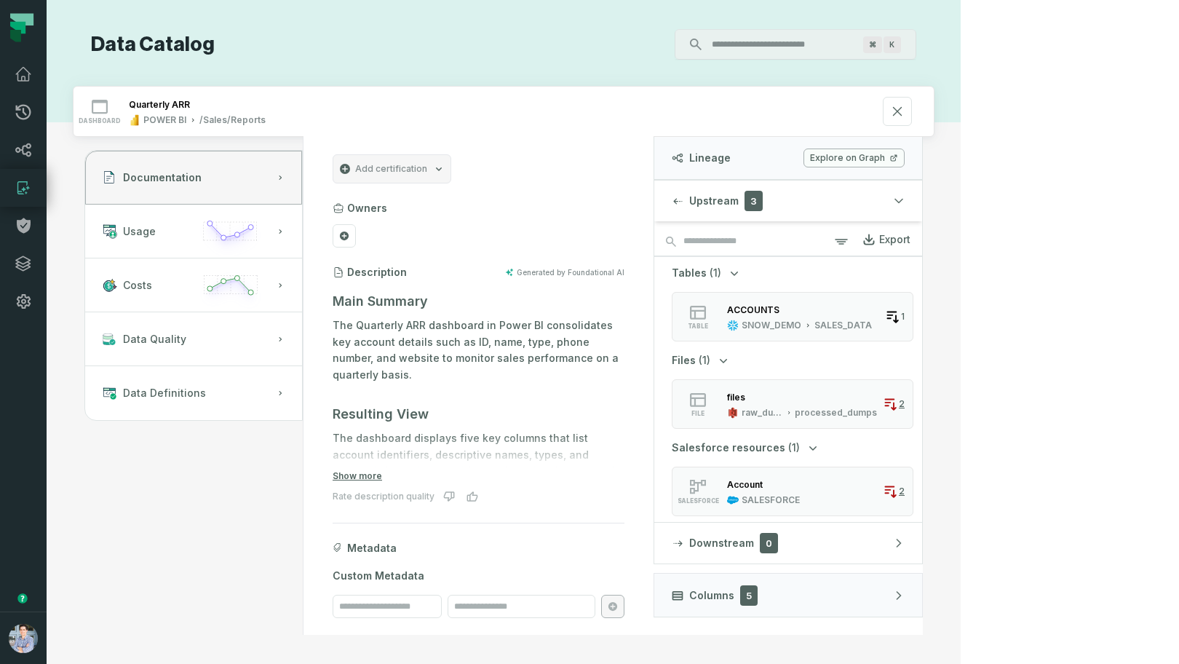
click at [910, 239] on div "Export" at bounding box center [886, 239] width 49 height 15
click at [961, 327] on div "Data Catalog ⌘ K dashboard Quarterly ARR POWER BI /Sales/Reports Documentation …" at bounding box center [504, 332] width 914 height 664
click at [783, 407] on div "raw_dumps" at bounding box center [762, 413] width 41 height 12
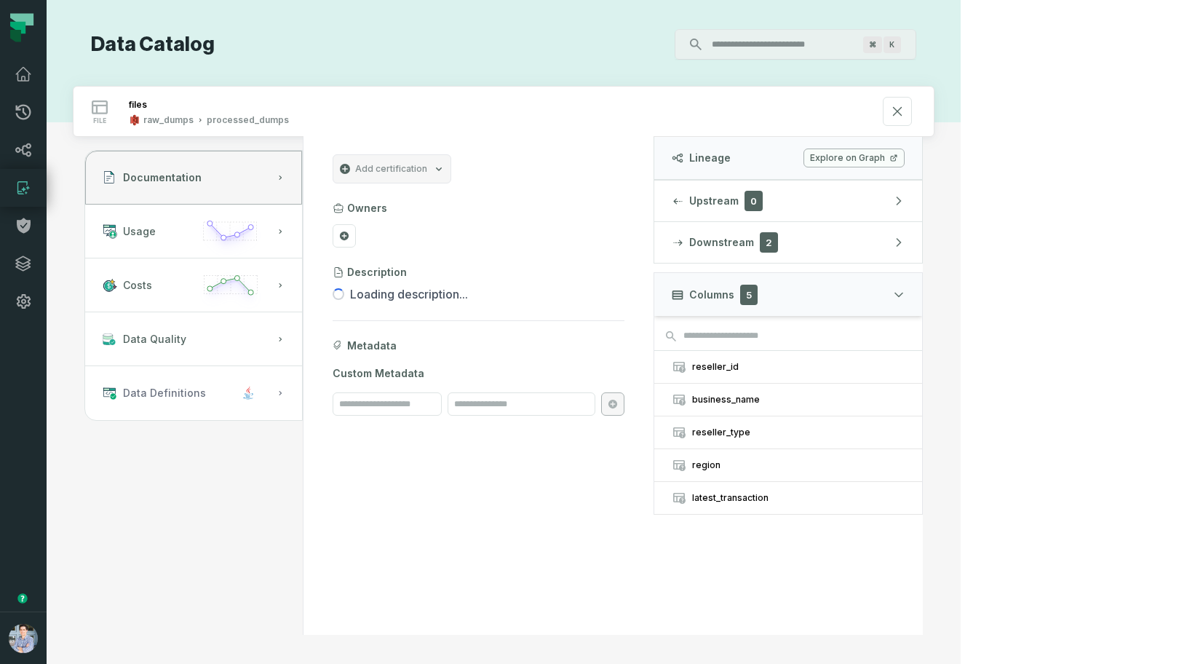
click at [287, 393] on button "Data Definitions" at bounding box center [193, 393] width 217 height 54
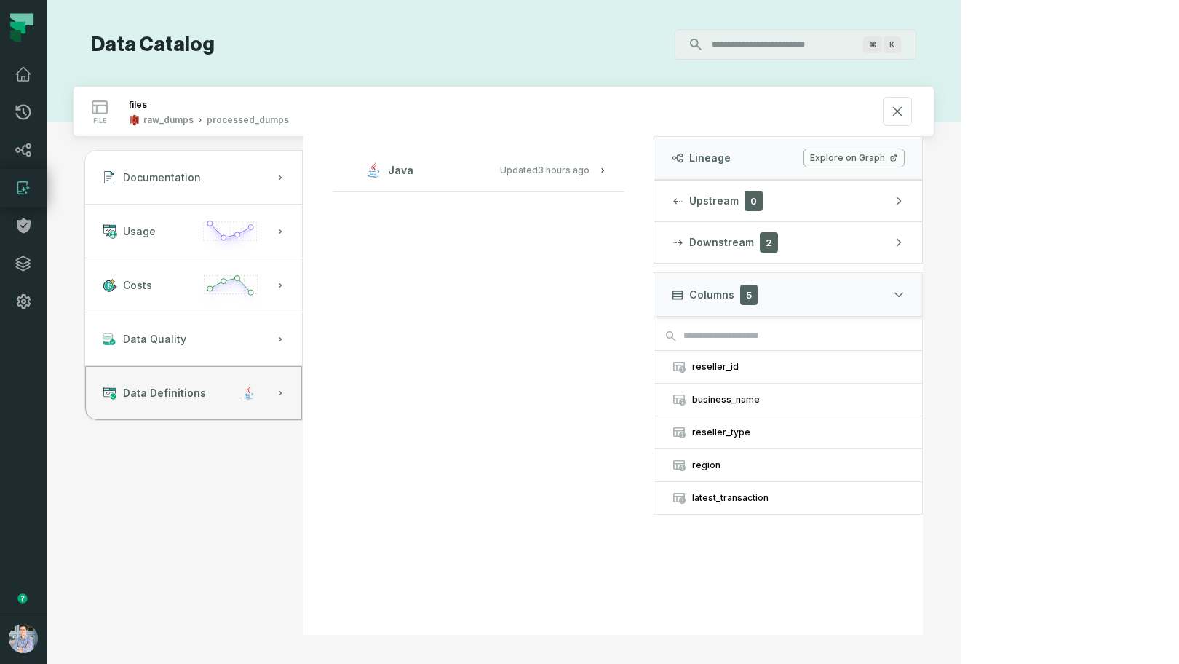
click at [589, 170] on span "Updated 9/28/2025, 10:18:10 AM" at bounding box center [545, 169] width 90 height 11
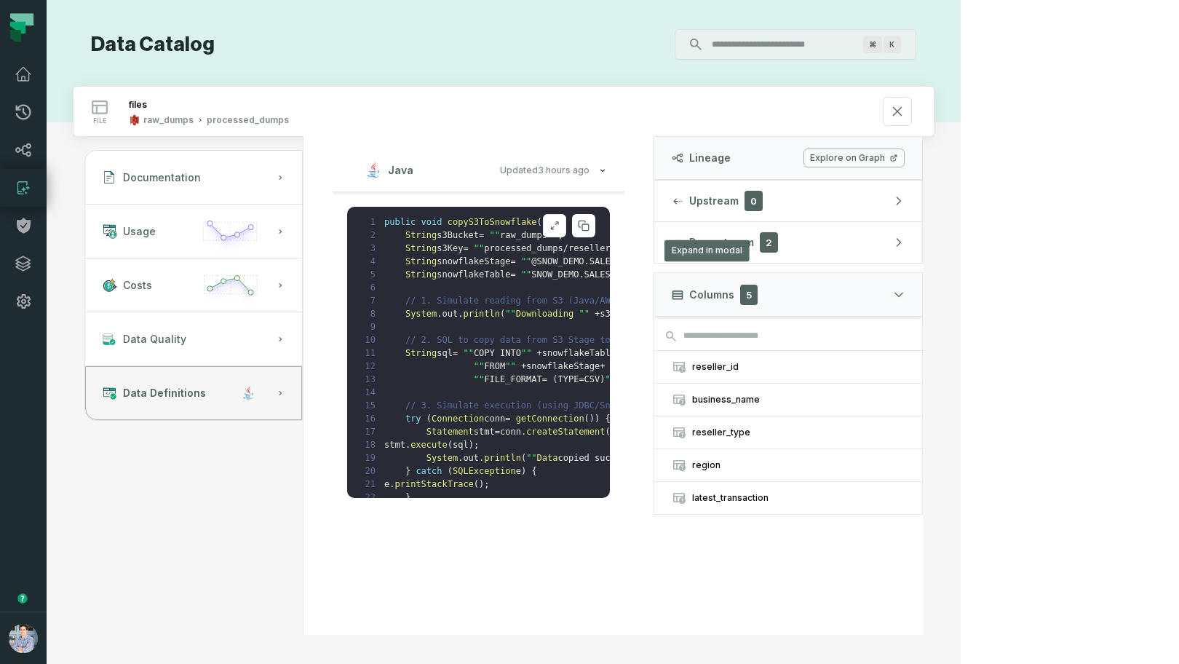
click at [566, 216] on button at bounding box center [554, 225] width 23 height 23
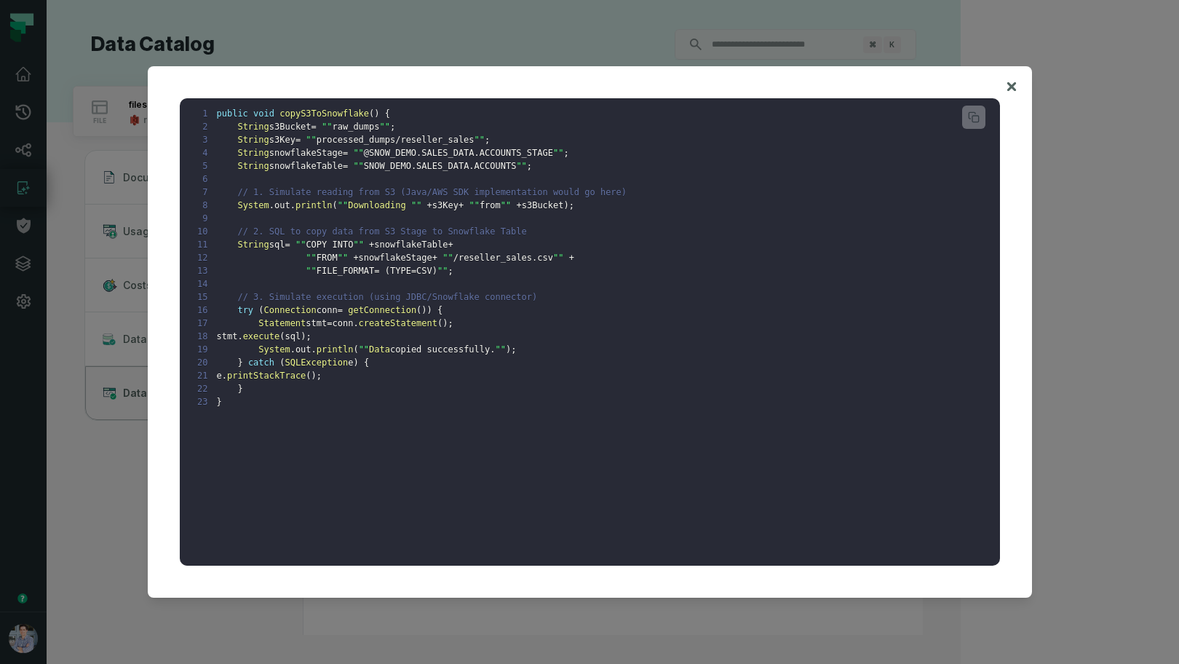
drag, startPoint x: 1011, startPoint y: 80, endPoint x: 936, endPoint y: 107, distance: 80.3
click at [1011, 80] on icon at bounding box center [1011, 86] width 10 height 17
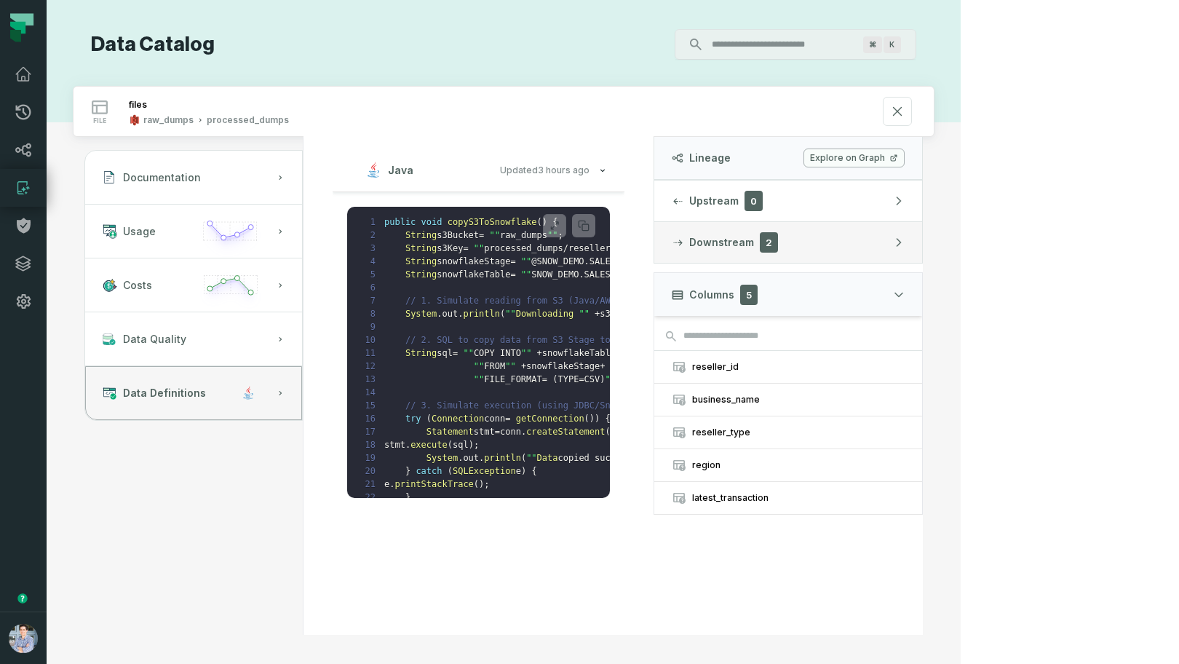
click at [922, 235] on button "Downstream 2" at bounding box center [788, 242] width 268 height 41
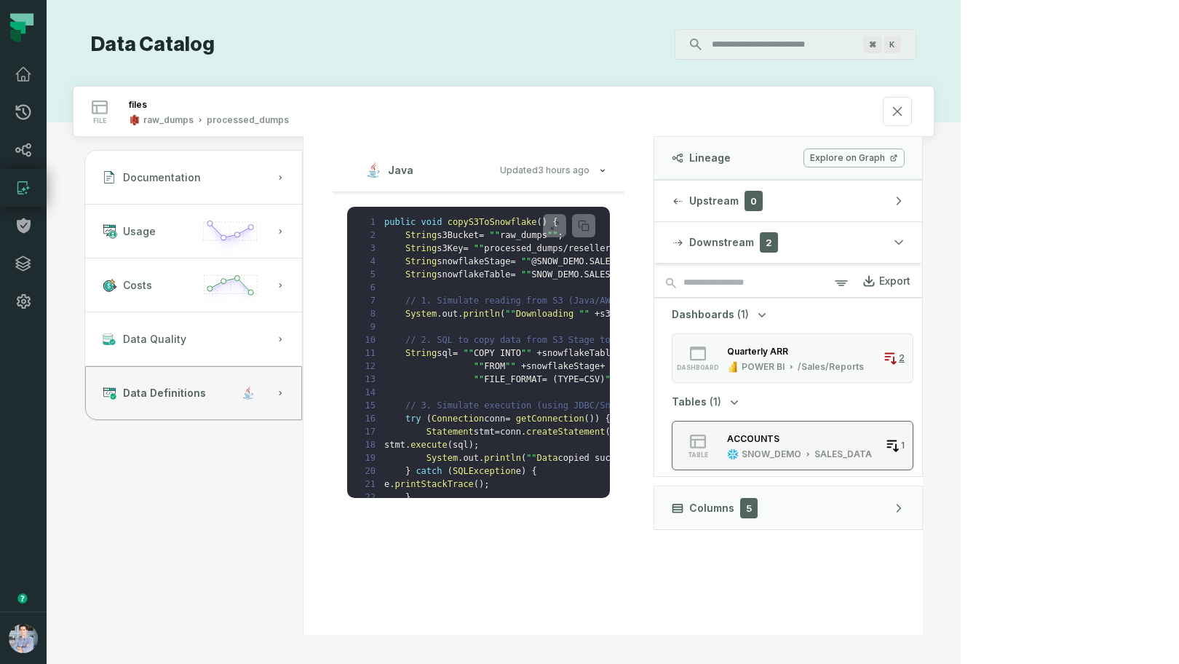
click at [872, 436] on div "ACCOUNTS" at bounding box center [799, 438] width 145 height 15
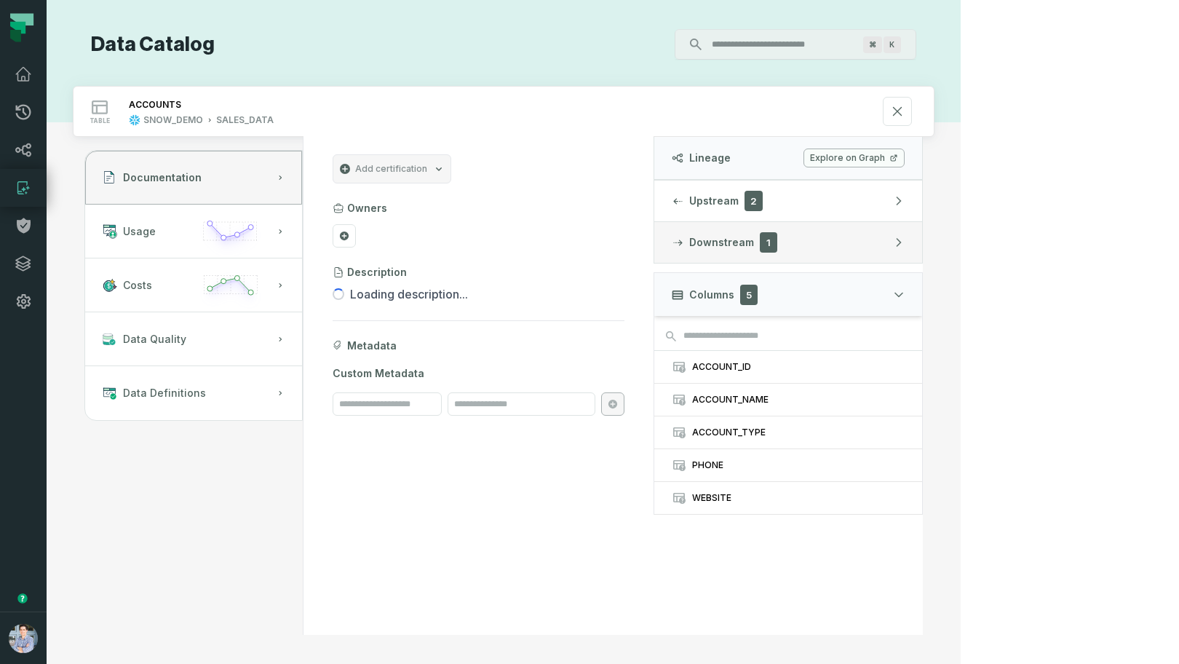
click at [918, 227] on button "Downstream 1" at bounding box center [788, 242] width 268 height 41
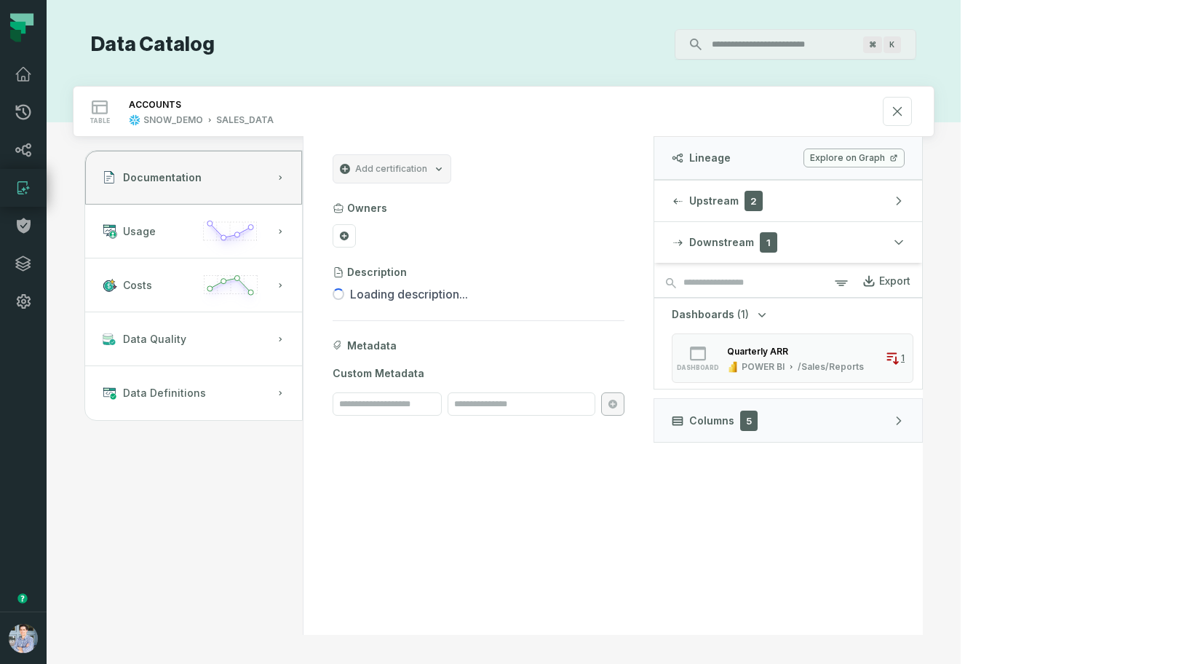
click at [15, 182] on icon at bounding box center [23, 187] width 17 height 17
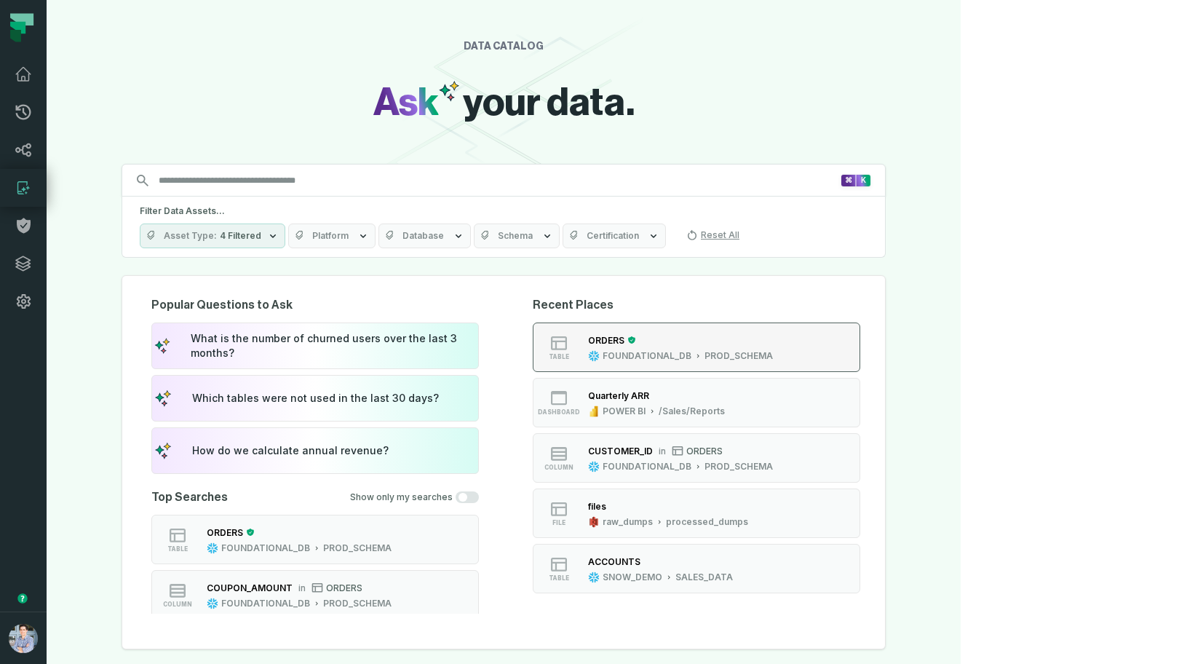
click at [773, 345] on div "ORDERS" at bounding box center [680, 340] width 185 height 15
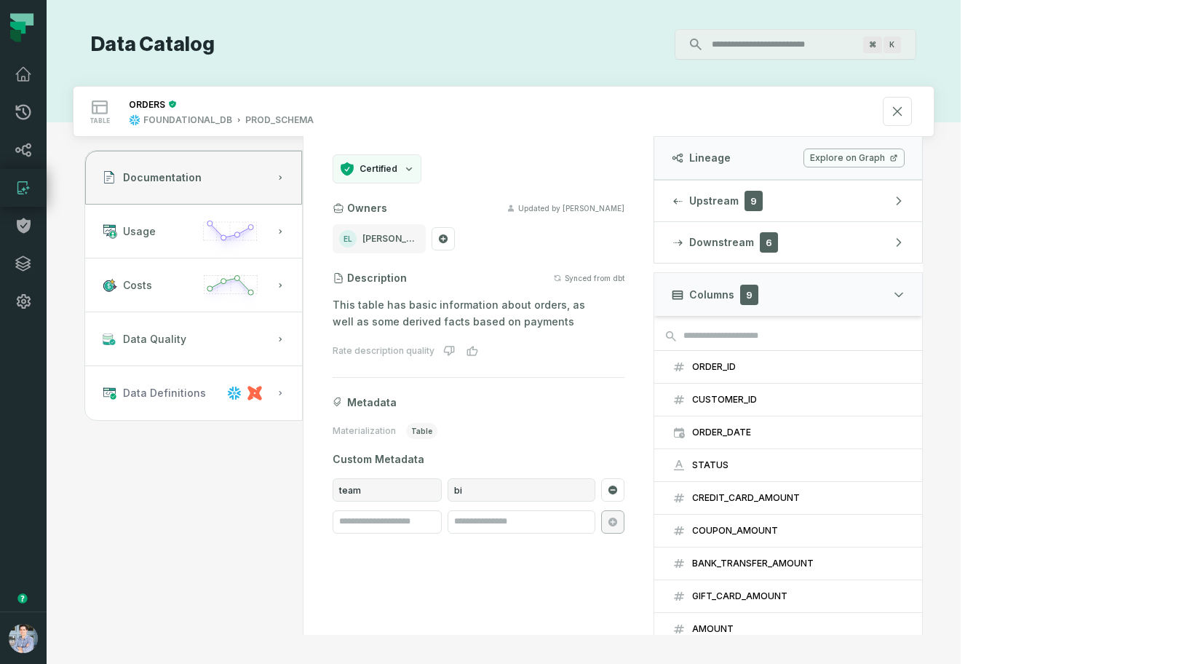
click at [224, 382] on button "Data Definitions" at bounding box center [193, 393] width 217 height 54
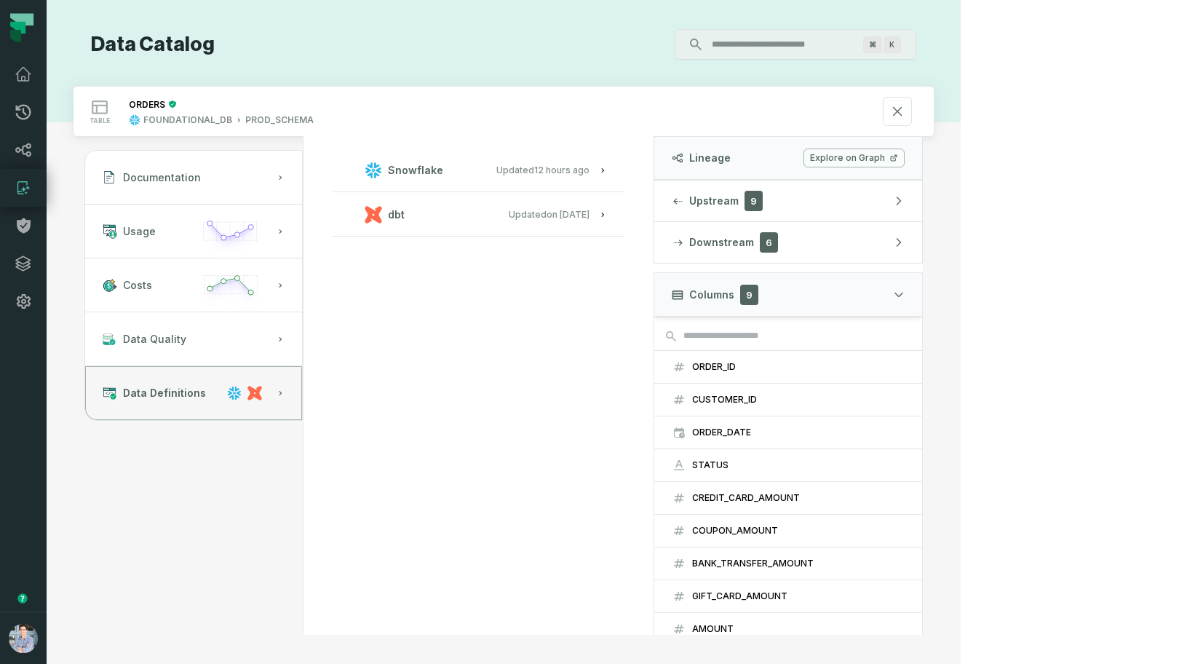
click at [477, 212] on button "dbt Updated 1/6/2025, 1:15:21 PM" at bounding box center [478, 214] width 257 height 20
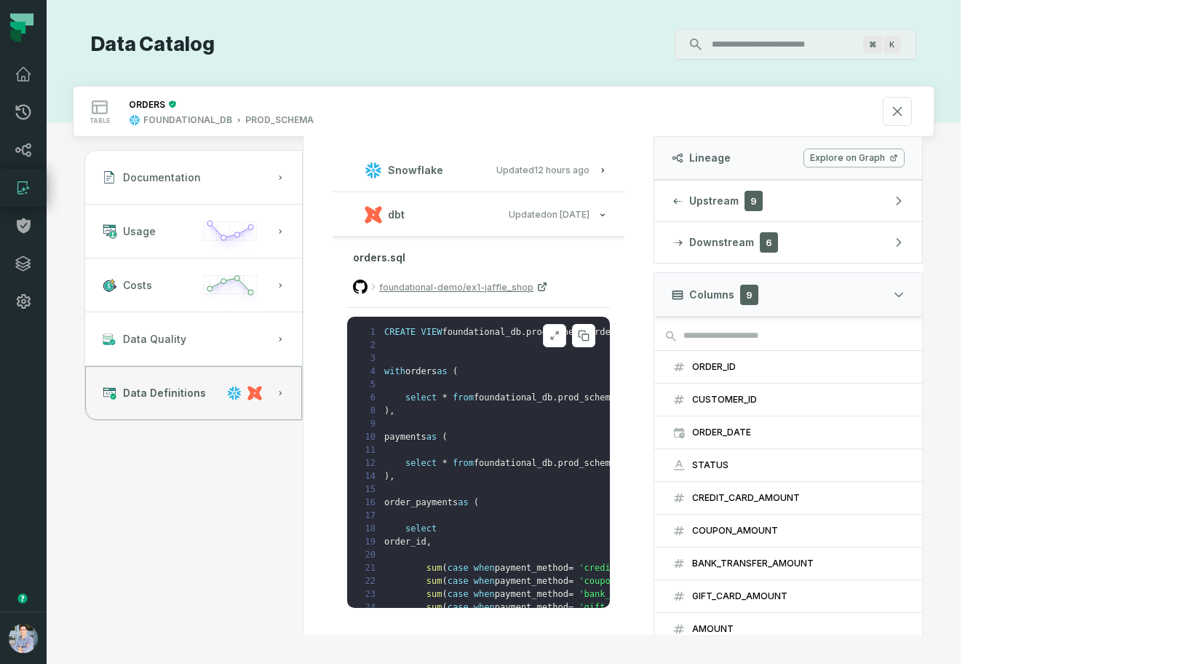
click at [560, 333] on icon at bounding box center [554, 336] width 10 height 12
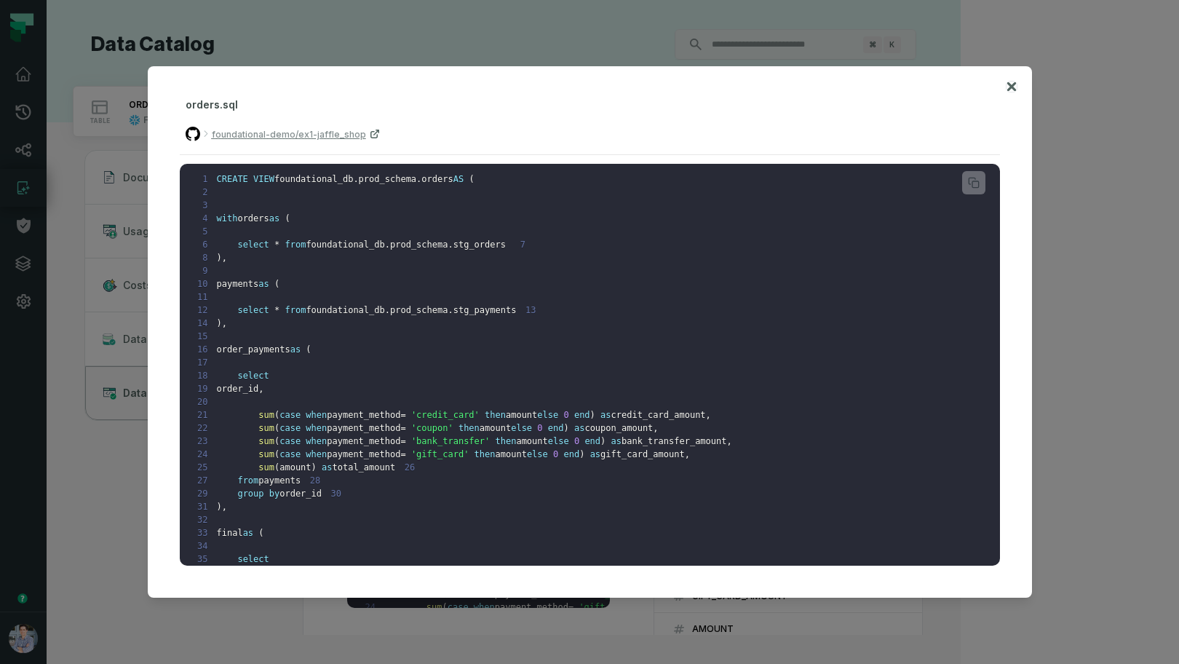
click at [1014, 86] on icon at bounding box center [1011, 86] width 10 height 17
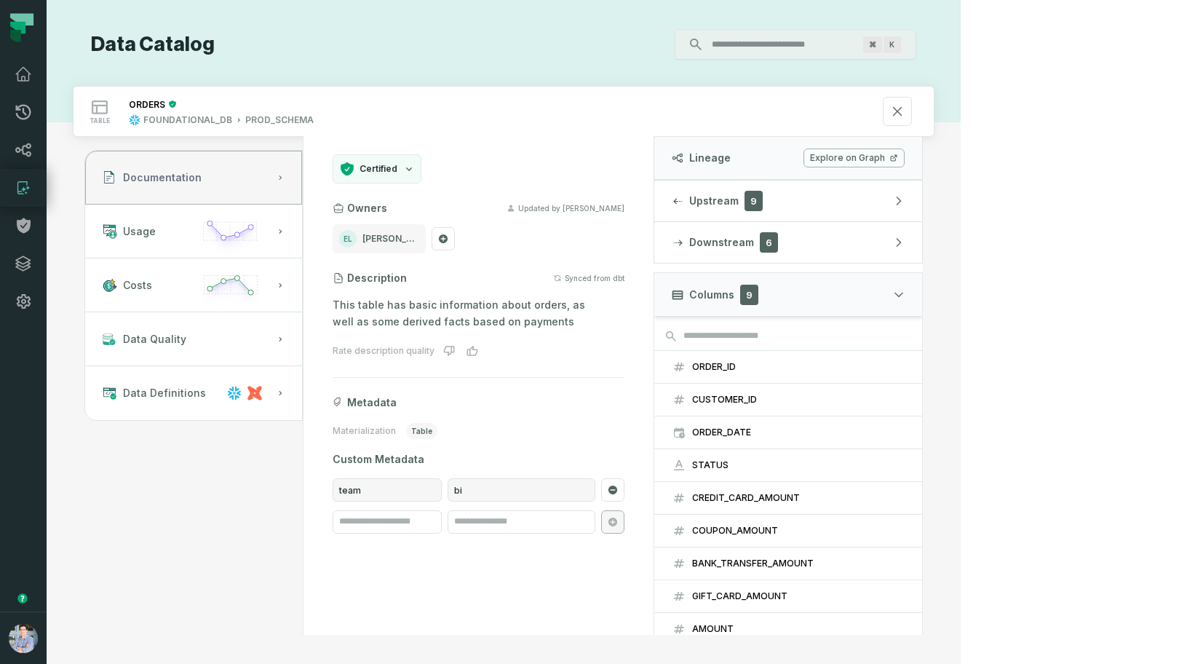
click at [208, 187] on button "Documentation" at bounding box center [193, 178] width 217 height 54
click at [905, 108] on icon at bounding box center [897, 111] width 16 height 16
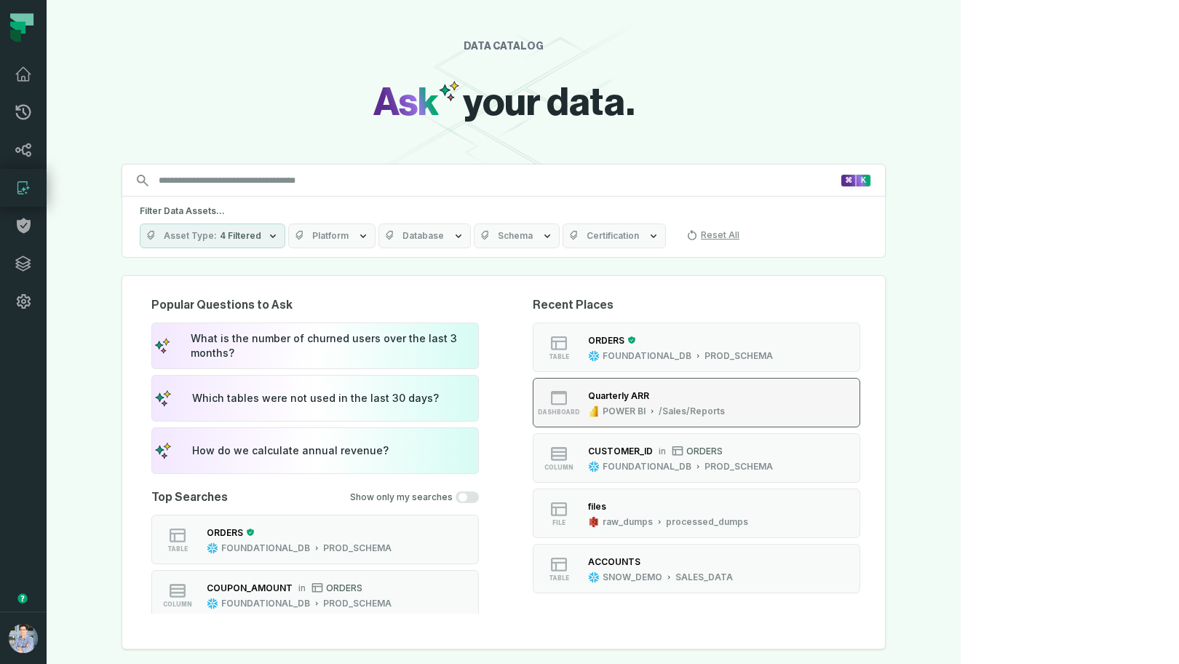
click at [725, 410] on div "/Sales/Reports" at bounding box center [692, 411] width 66 height 12
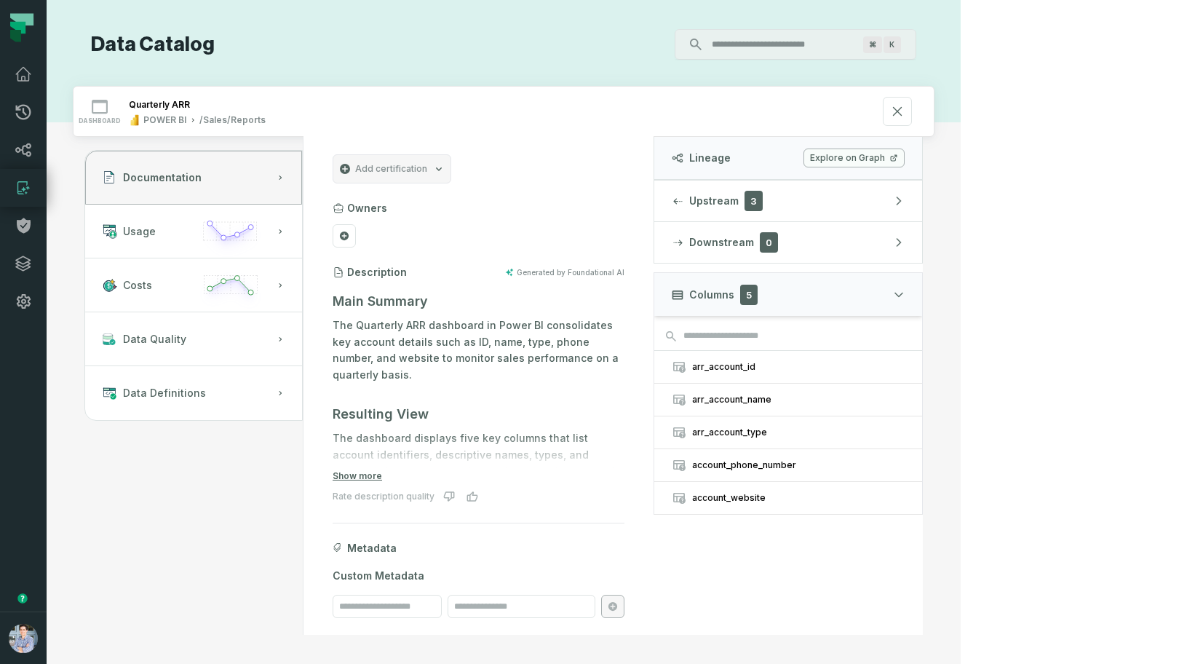
click at [961, 68] on div "Data Catalog ⌘ K dashboard Quarterly ARR POWER BI /Sales/Reports Documentation …" at bounding box center [504, 332] width 914 height 664
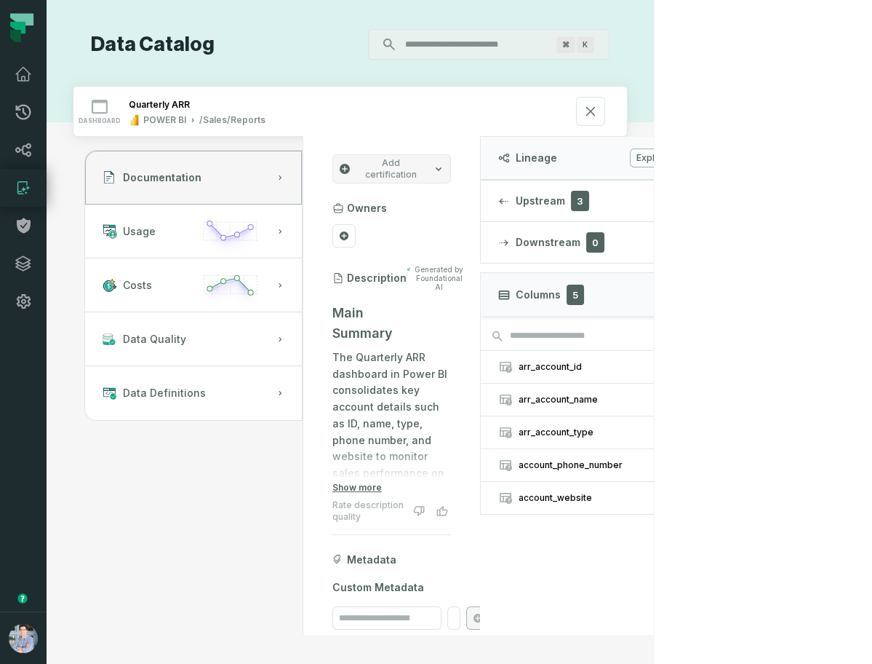
click at [320, 49] on div "⌘ K" at bounding box center [412, 44] width 395 height 31
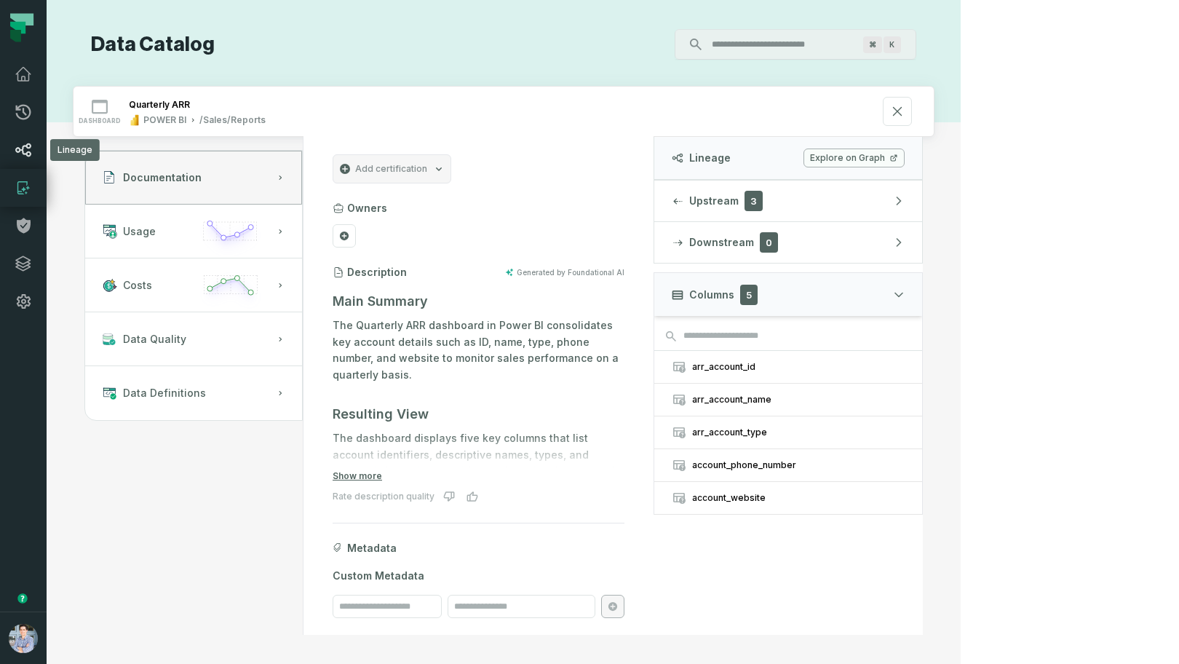
click at [36, 147] on link "Lineage" at bounding box center [23, 150] width 47 height 38
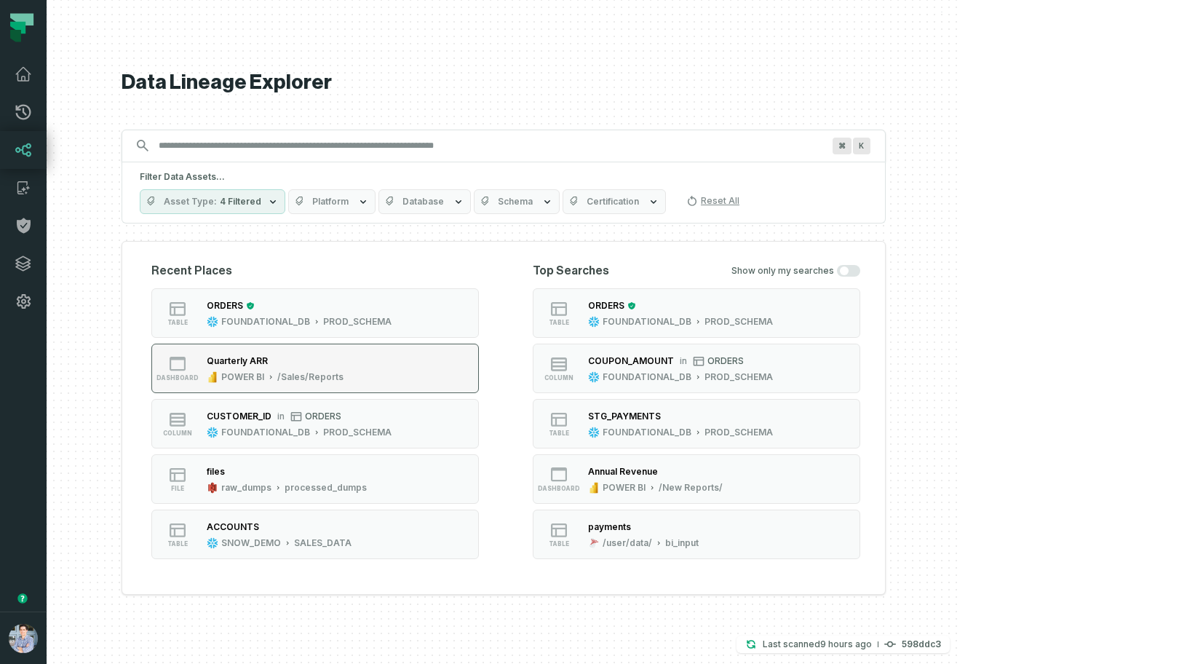
click at [464, 374] on button "dashboard Quarterly ARR POWER BI /Sales/Reports" at bounding box center [314, 367] width 327 height 49
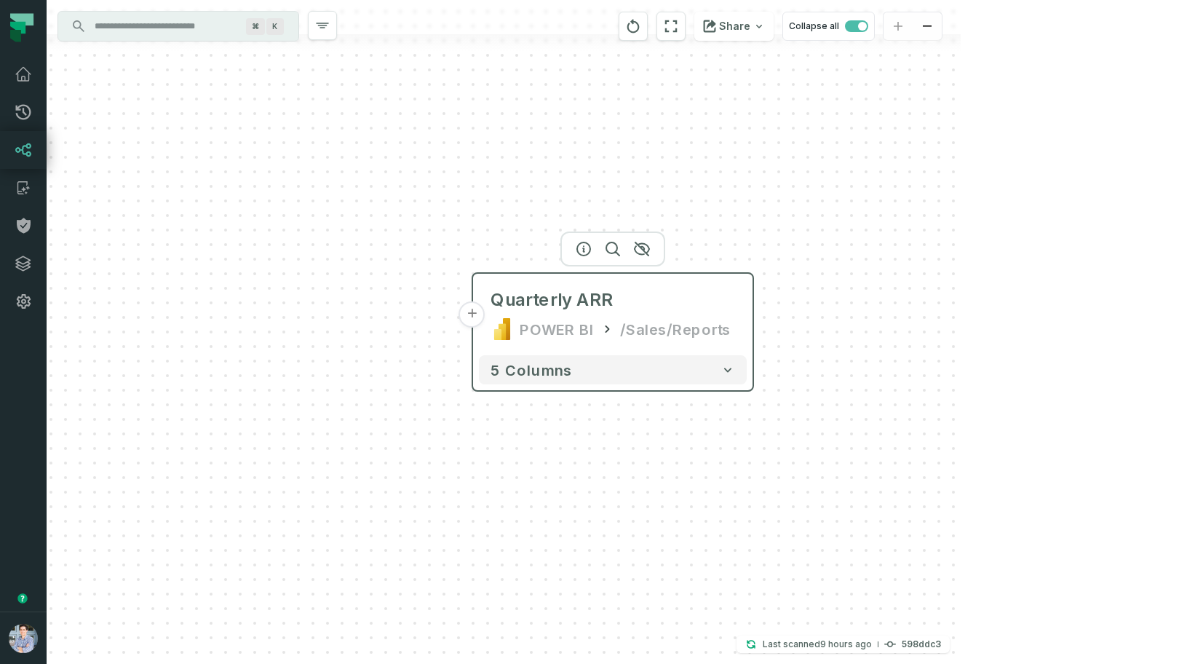
click at [474, 315] on button "+" at bounding box center [472, 314] width 26 height 26
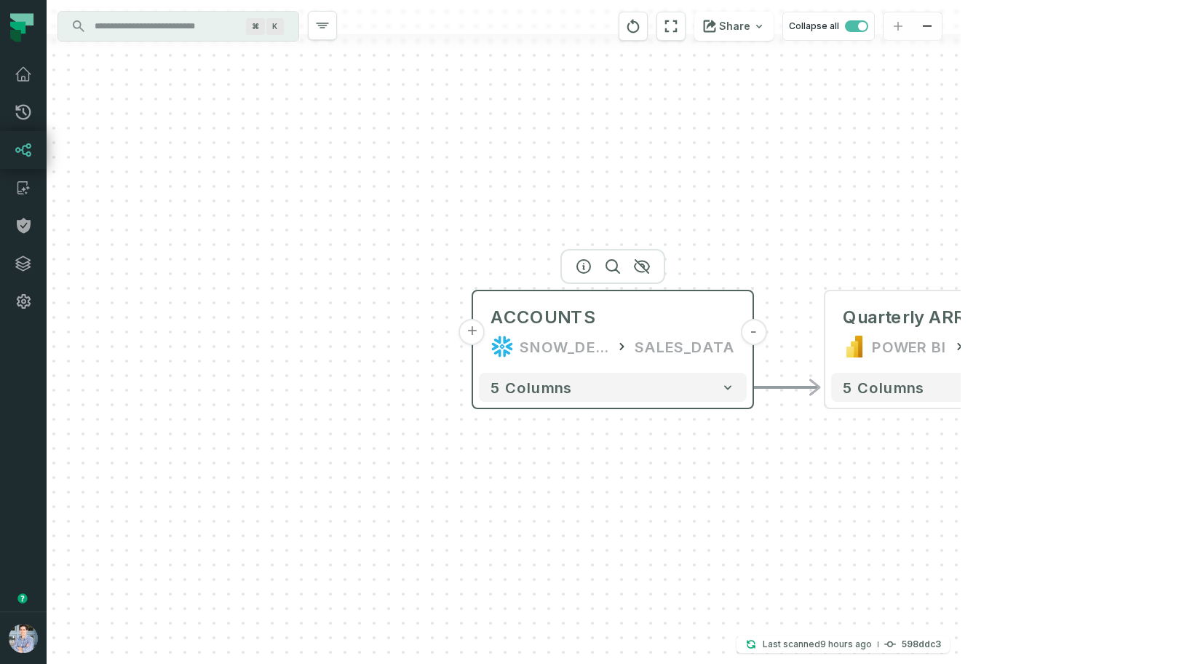
click at [474, 336] on button "+" at bounding box center [472, 332] width 26 height 26
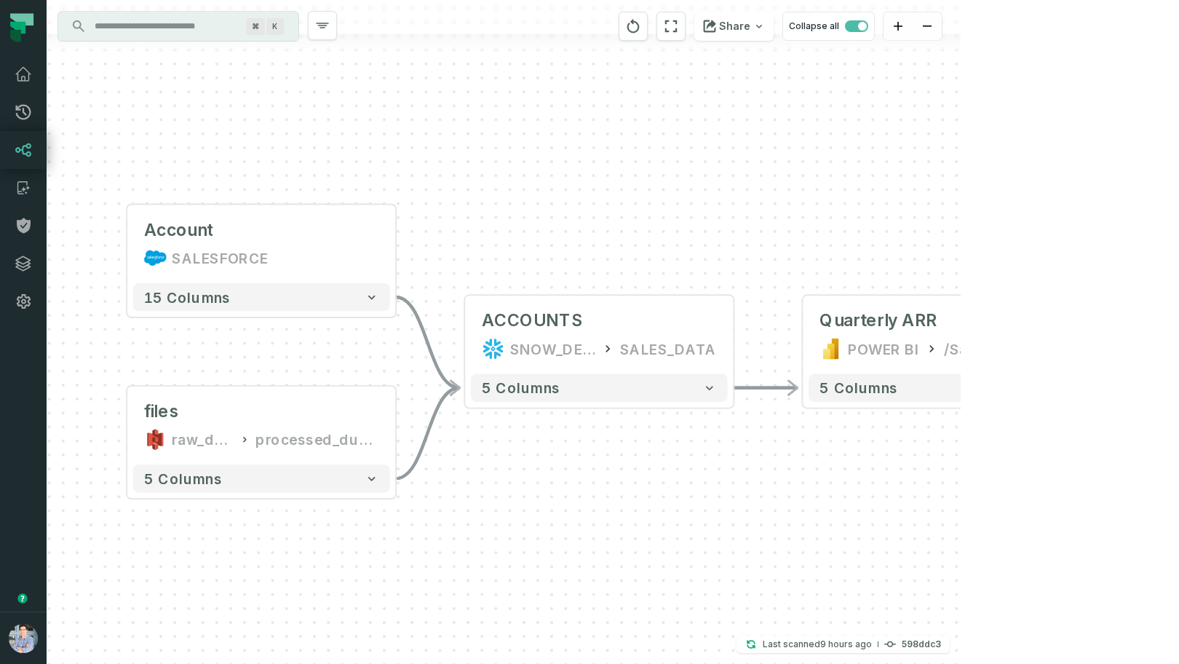
drag, startPoint x: 581, startPoint y: 172, endPoint x: 347, endPoint y: 151, distance: 234.5
click at [347, 151] on div "Account SALESFORCE - 15 columns files raw_dumps processed_dumps - 5 columns - A…" at bounding box center [504, 332] width 914 height 664
click at [868, 25] on span "button" at bounding box center [856, 26] width 23 height 12
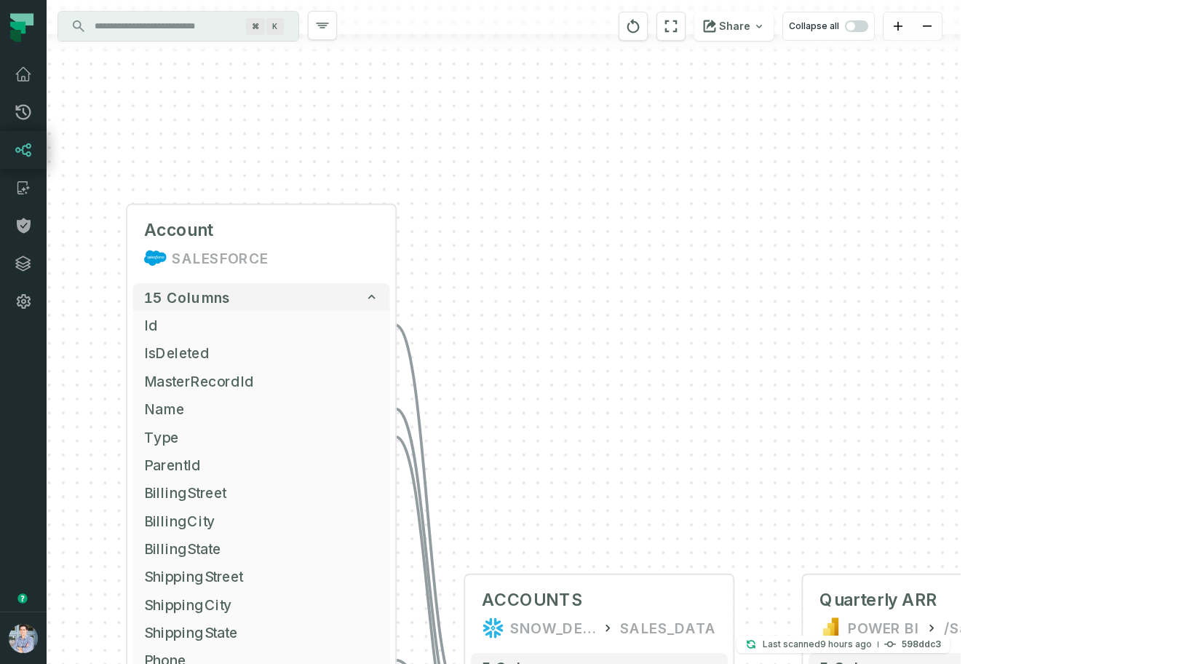
drag, startPoint x: 790, startPoint y: 294, endPoint x: 728, endPoint y: 149, distance: 157.5
click at [733, 77] on div "Account SALESFORCE - 15 columns Id - IsDeleted MasterRecordId Name - Type - Par…" at bounding box center [504, 332] width 914 height 664
drag, startPoint x: 671, startPoint y: 468, endPoint x: 659, endPoint y: 200, distance: 268.1
click at [611, 366] on div "Account SALESFORCE - 15 columns Id - IsDeleted MasterRecordId Name - Type - Par…" at bounding box center [504, 332] width 914 height 664
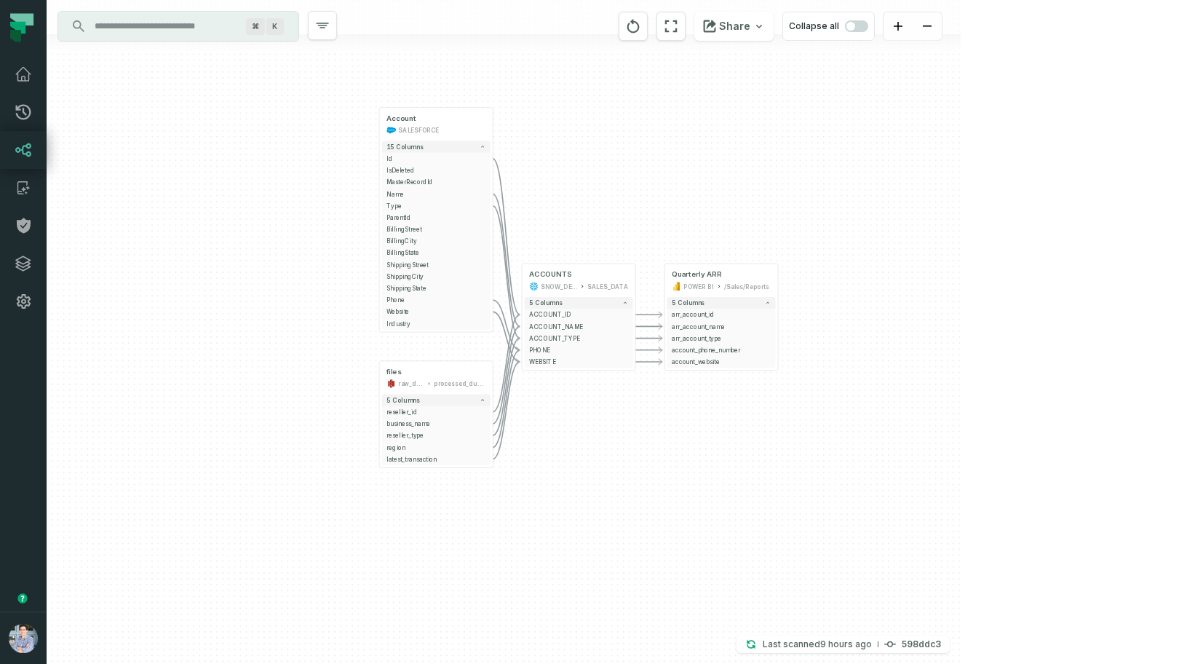
drag, startPoint x: 610, startPoint y: 375, endPoint x: 581, endPoint y: 185, distance: 192.0
click at [581, 185] on div "Account SALESFORCE - 15 columns Id - IsDeleted MasterRecordId Name - Type - Par…" at bounding box center [504, 332] width 914 height 664
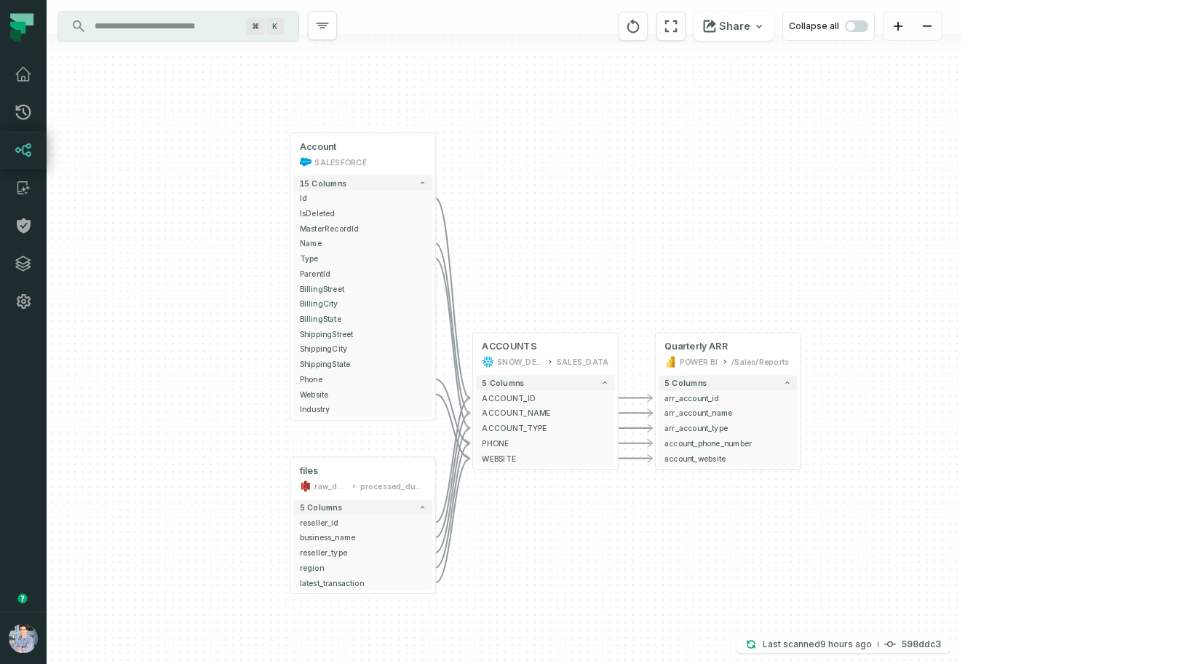
drag, startPoint x: 575, startPoint y: 188, endPoint x: 541, endPoint y: 231, distance: 55.5
click at [541, 232] on div "Account SALESFORCE - 15 columns Id - IsDeleted MasterRecordId Name - Type - Par…" at bounding box center [504, 332] width 914 height 664
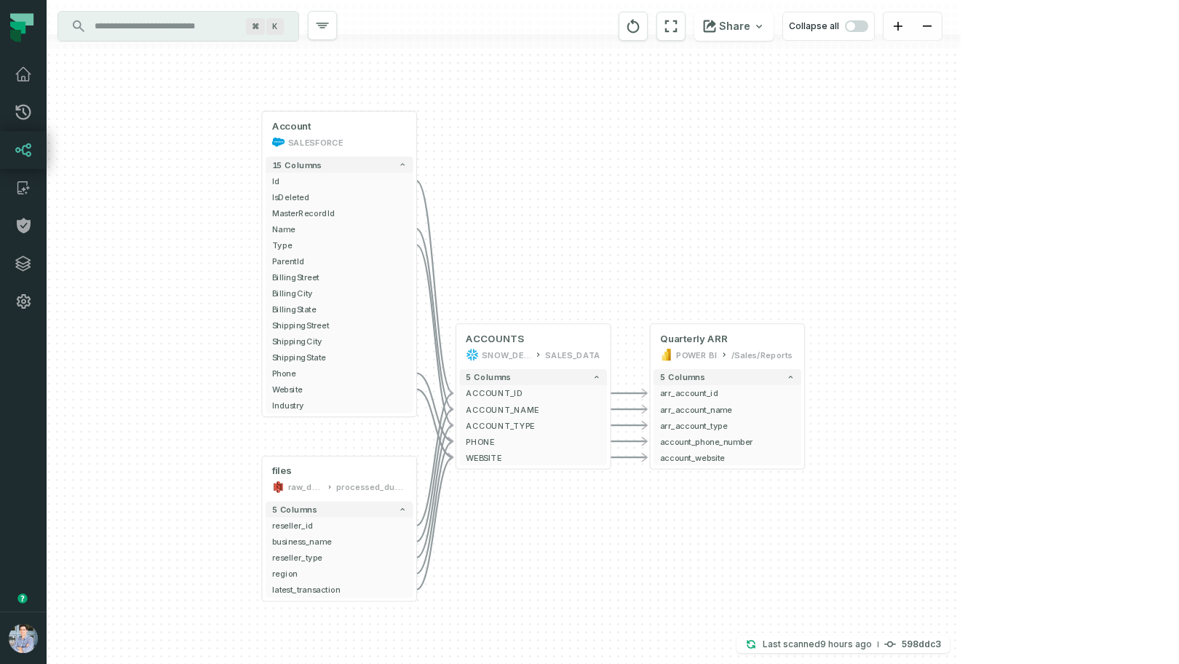
drag, startPoint x: 541, startPoint y: 231, endPoint x: 519, endPoint y: 215, distance: 27.5
click at [519, 215] on div "Account SALESFORCE - 15 columns Id - IsDeleted MasterRecordId Name - Type - Par…" at bounding box center [504, 332] width 914 height 664
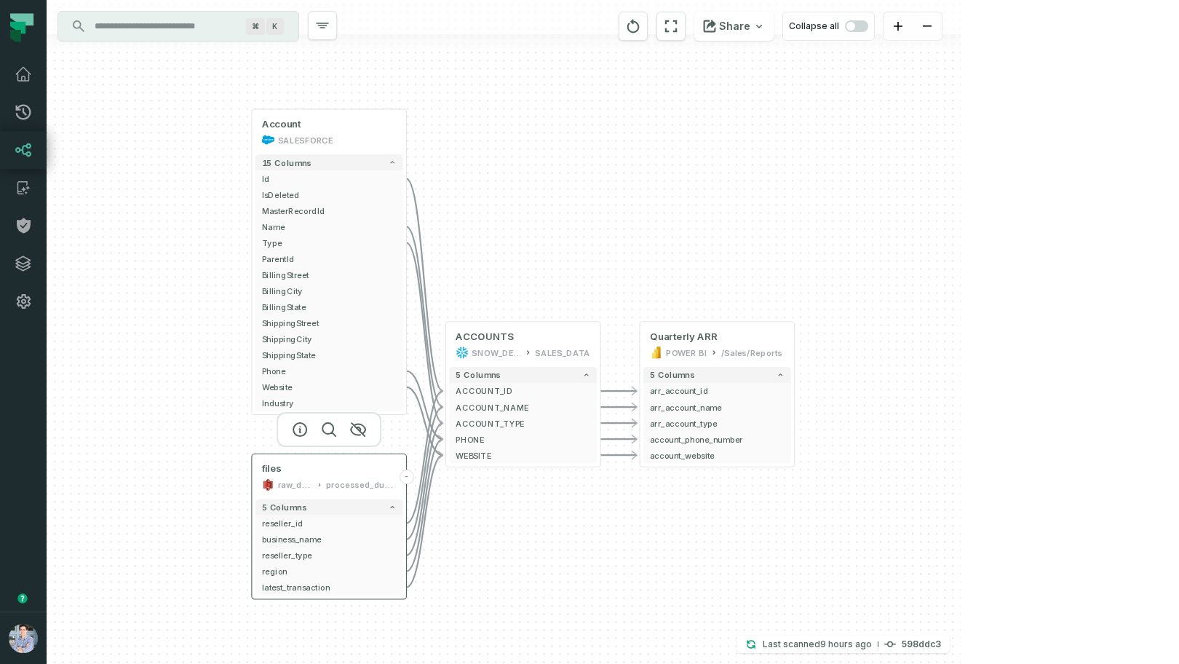
click at [315, 477] on div "files raw_dumps processed_dumps" at bounding box center [329, 477] width 148 height 39
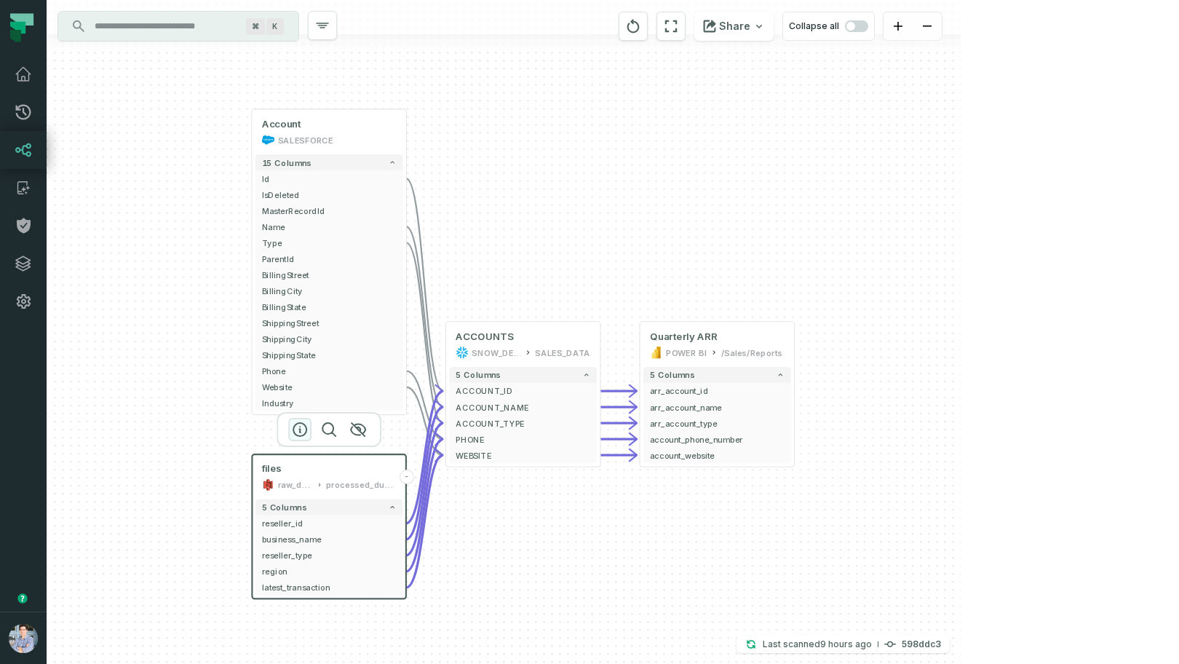
click at [297, 428] on icon "button" at bounding box center [299, 429] width 17 height 17
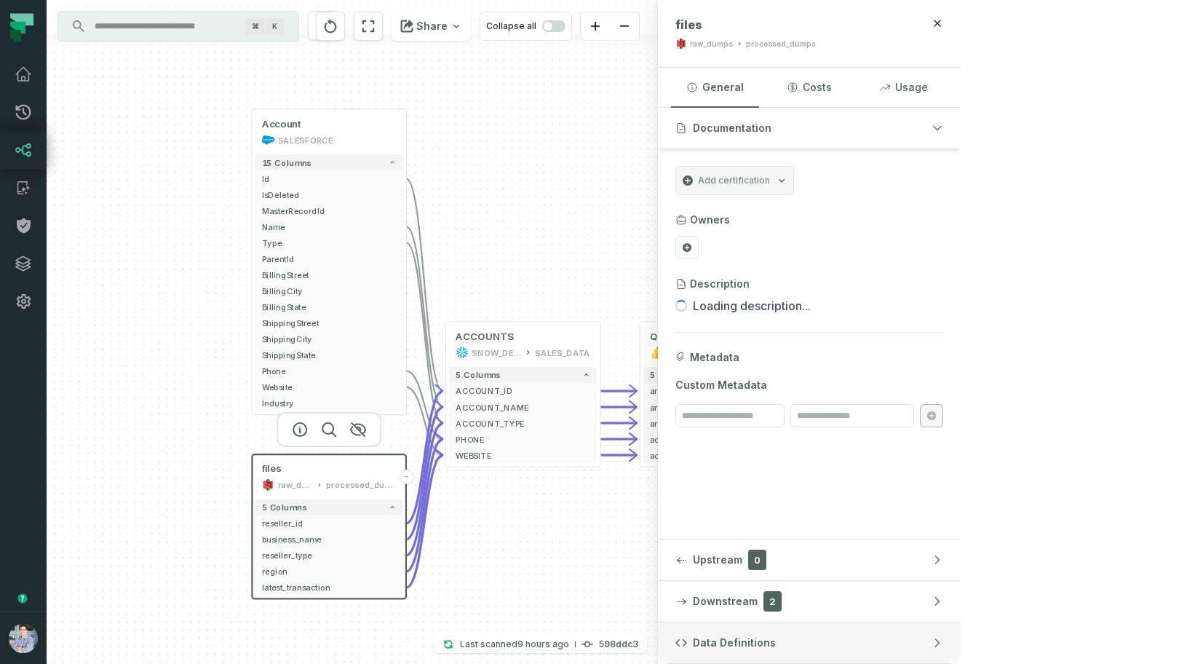
click at [776, 634] on span "Data Definitions" at bounding box center [734, 642] width 83 height 15
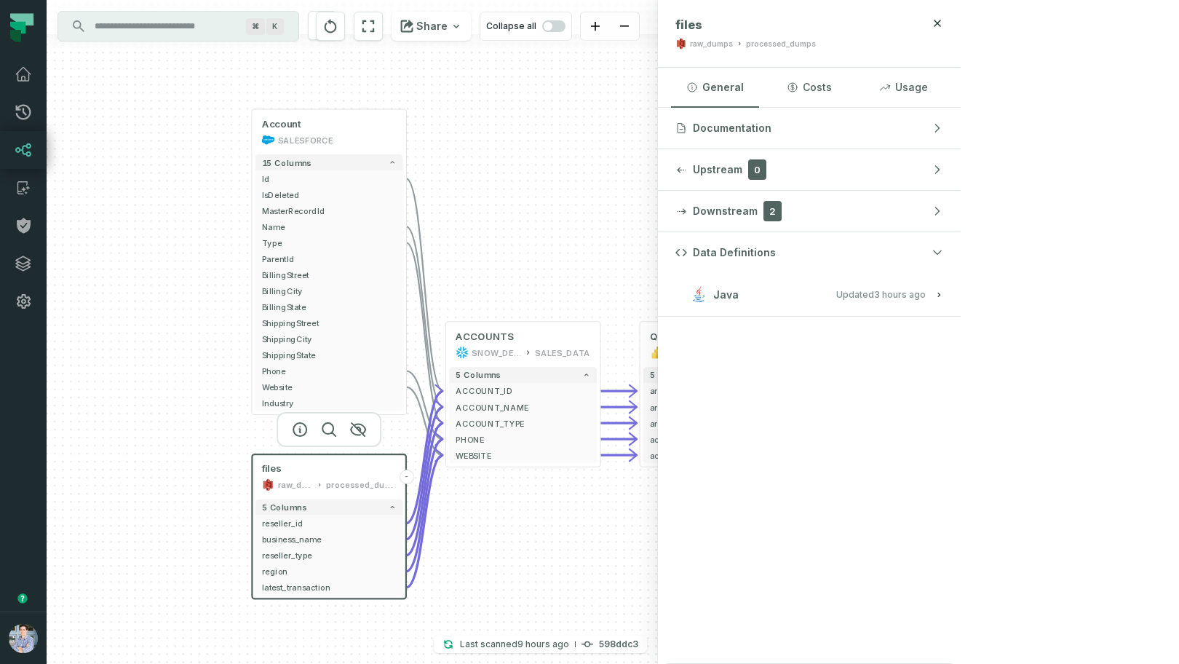
click at [926, 290] on span "Updated 9/28/2025, 10:18:10 AM" at bounding box center [881, 294] width 90 height 11
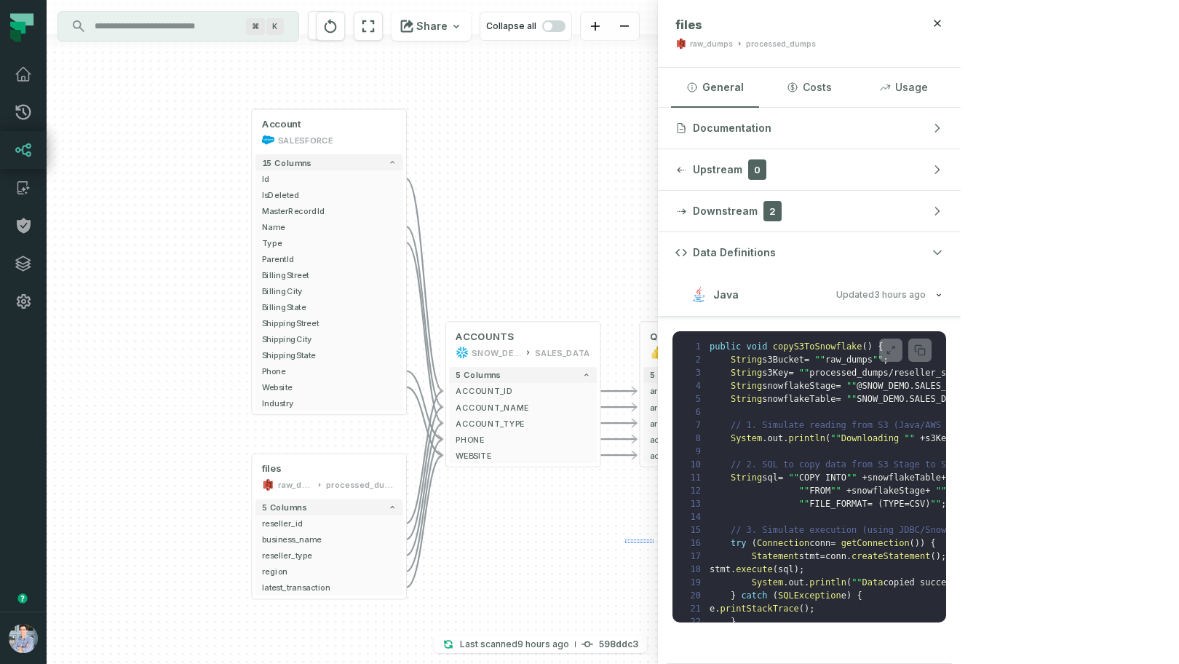
drag, startPoint x: 625, startPoint y: 543, endPoint x: 654, endPoint y: 539, distance: 29.3
click at [654, 539] on div "Account SALESFORCE - 15 columns Id - IsDeleted MasterRecordId Name - Type - Par…" at bounding box center [352, 332] width 611 height 664
drag, startPoint x: 362, startPoint y: 443, endPoint x: 251, endPoint y: 437, distance: 111.5
click at [250, 437] on div "Account SALESFORCE - 15 columns Id - IsDeleted MasterRecordId Name - Type - Par…" at bounding box center [352, 332] width 611 height 664
drag, startPoint x: 343, startPoint y: 461, endPoint x: 447, endPoint y: 461, distance: 104.1
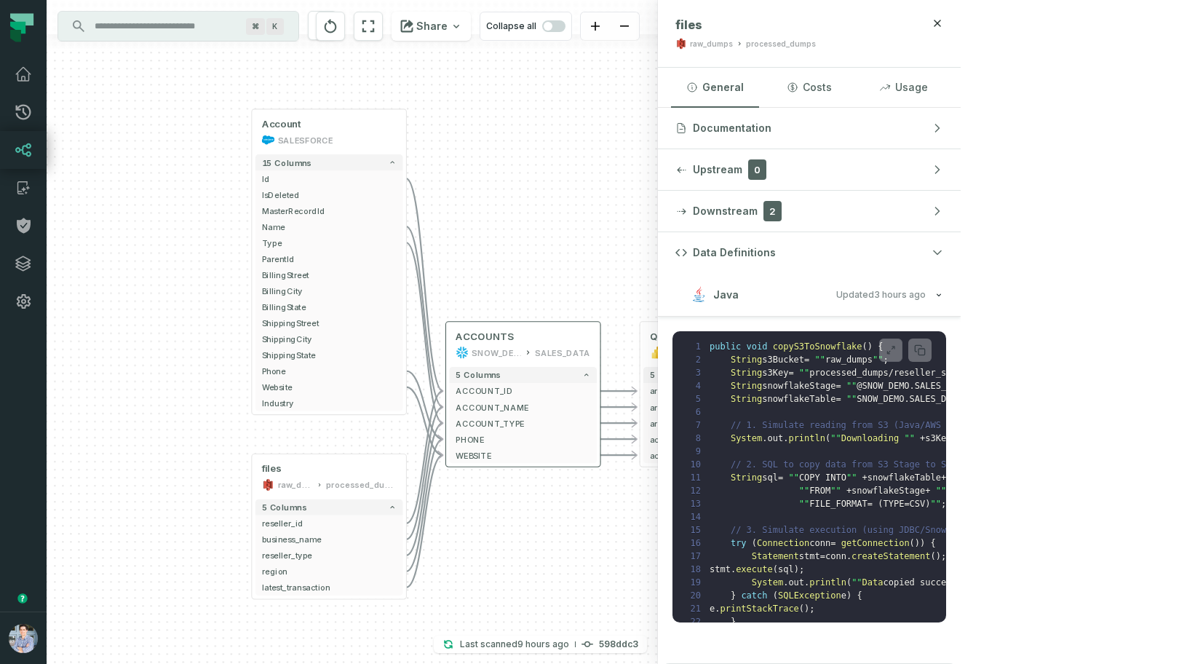
click at [528, 468] on div "Account SALESFORCE - 15 columns Id - IsDeleted MasterRecordId Name - Type - Par…" at bounding box center [352, 332] width 611 height 664
click at [345, 465] on div "files" at bounding box center [329, 468] width 135 height 13
drag, startPoint x: 631, startPoint y: 554, endPoint x: 568, endPoint y: 556, distance: 62.6
click at [568, 556] on div "Account SALESFORCE - 15 columns Id - IsDeleted MasterRecordId Name - Type - Par…" at bounding box center [352, 332] width 611 height 664
drag, startPoint x: 317, startPoint y: 469, endPoint x: 334, endPoint y: 461, distance: 18.9
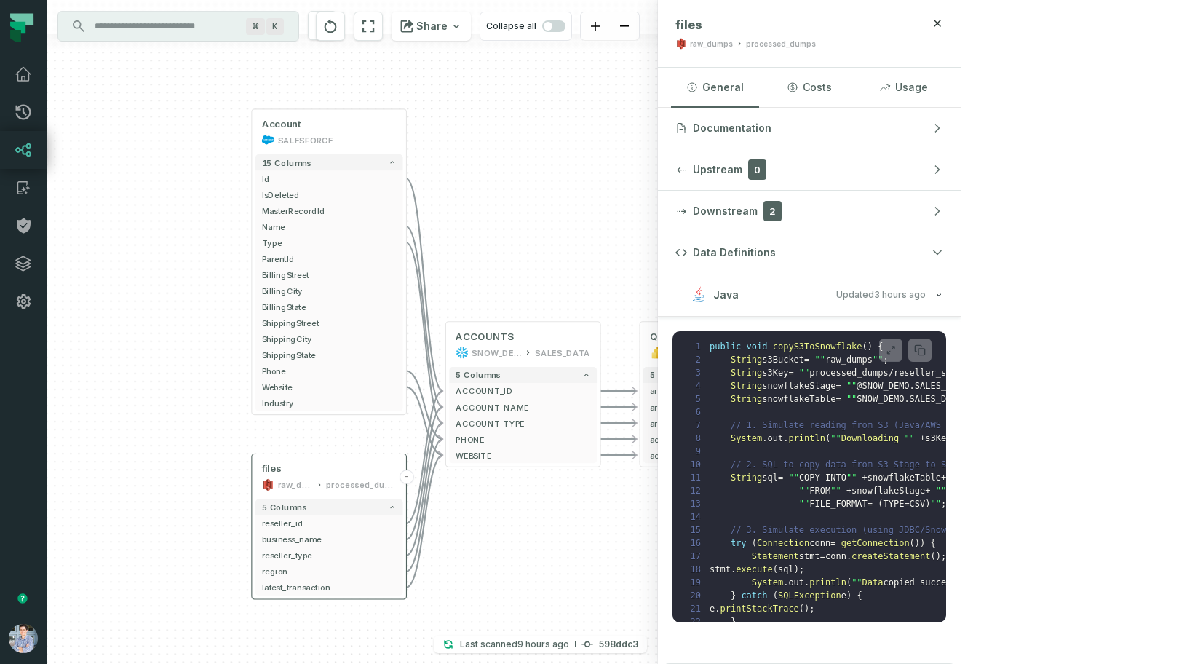
click at [458, 477] on div "Account SALESFORCE - 15 columns Id - IsDeleted MasterRecordId Name - Type - Par…" at bounding box center [352, 332] width 611 height 664
click at [325, 461] on div "files raw_dumps processed_dumps" at bounding box center [329, 477] width 148 height 39
drag, startPoint x: 509, startPoint y: 274, endPoint x: 601, endPoint y: 279, distance: 92.6
click at [613, 276] on div "Account SALESFORCE - 15 columns Id - IsDeleted MasterRecordId Name - Type - Par…" at bounding box center [352, 332] width 611 height 664
drag, startPoint x: 150, startPoint y: 348, endPoint x: 160, endPoint y: 381, distance: 34.3
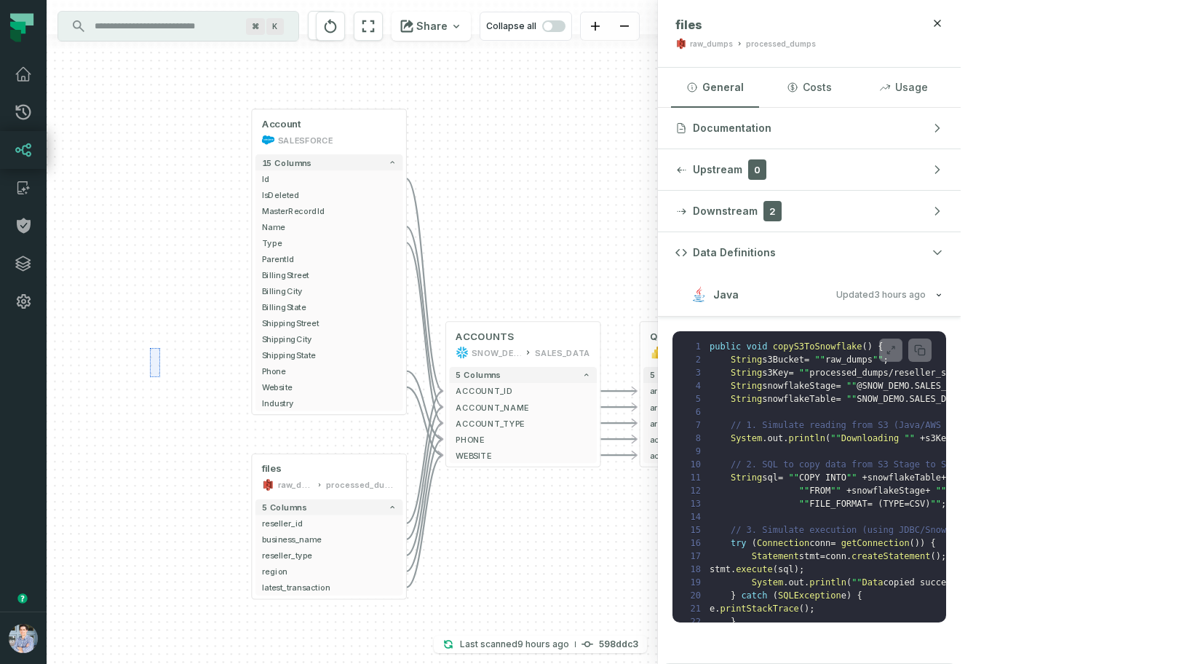
click at [160, 381] on div "Account SALESFORCE - 15 columns Id - IsDeleted MasterRecordId Name - Type - Par…" at bounding box center [352, 332] width 611 height 664
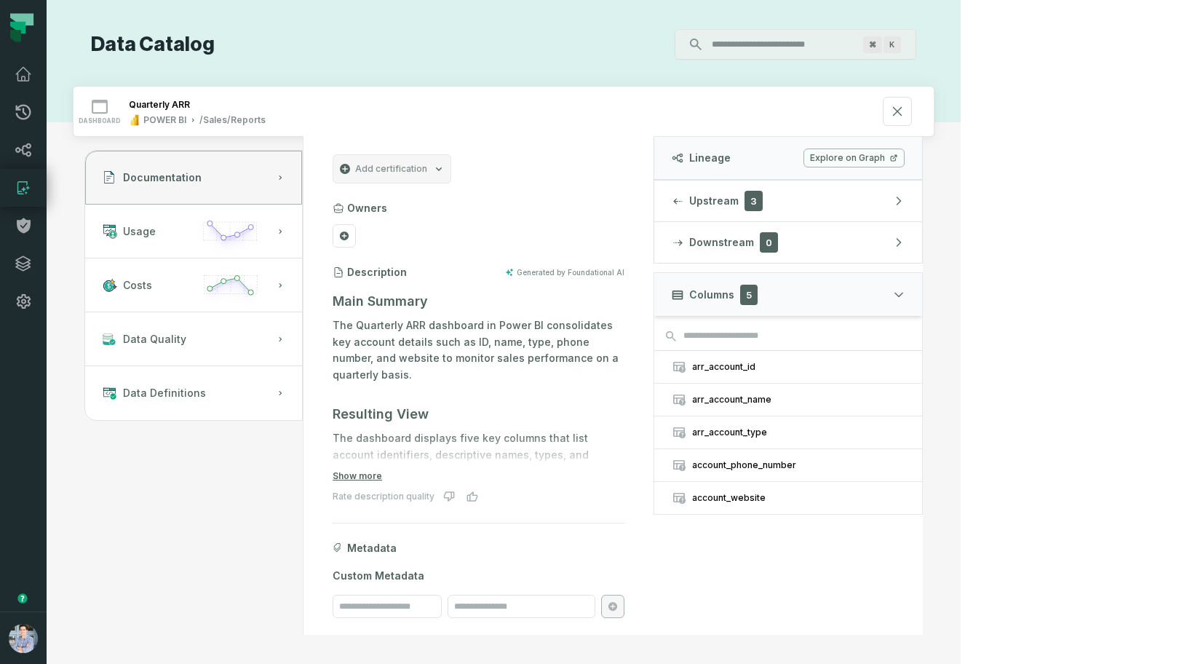
click at [108, 327] on div "Data Catalog ⌘ K dashboard Quarterly ARR POWER BI /Sales/Reports Documentation …" at bounding box center [504, 332] width 914 height 664
click at [905, 158] on link "Explore on Graph" at bounding box center [853, 157] width 101 height 19
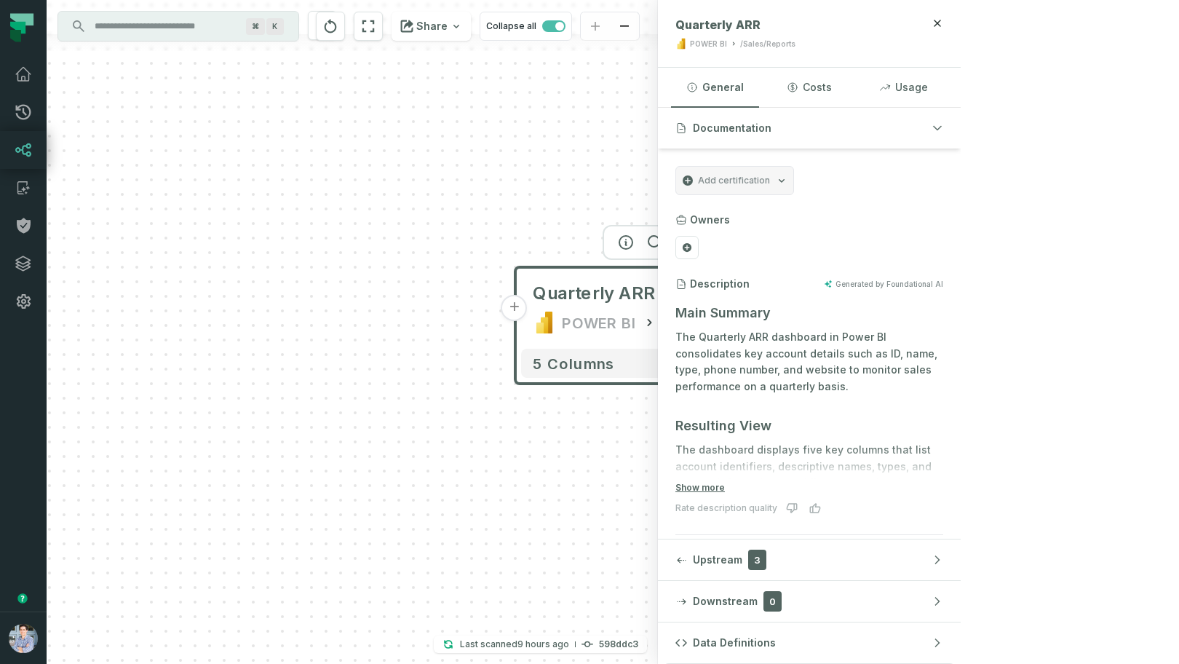
drag, startPoint x: 344, startPoint y: 459, endPoint x: 412, endPoint y: 453, distance: 67.9
click at [409, 456] on div "+ Quarterly ARR POWER BI /Sales/Reports 5 columns" at bounding box center [352, 332] width 611 height 664
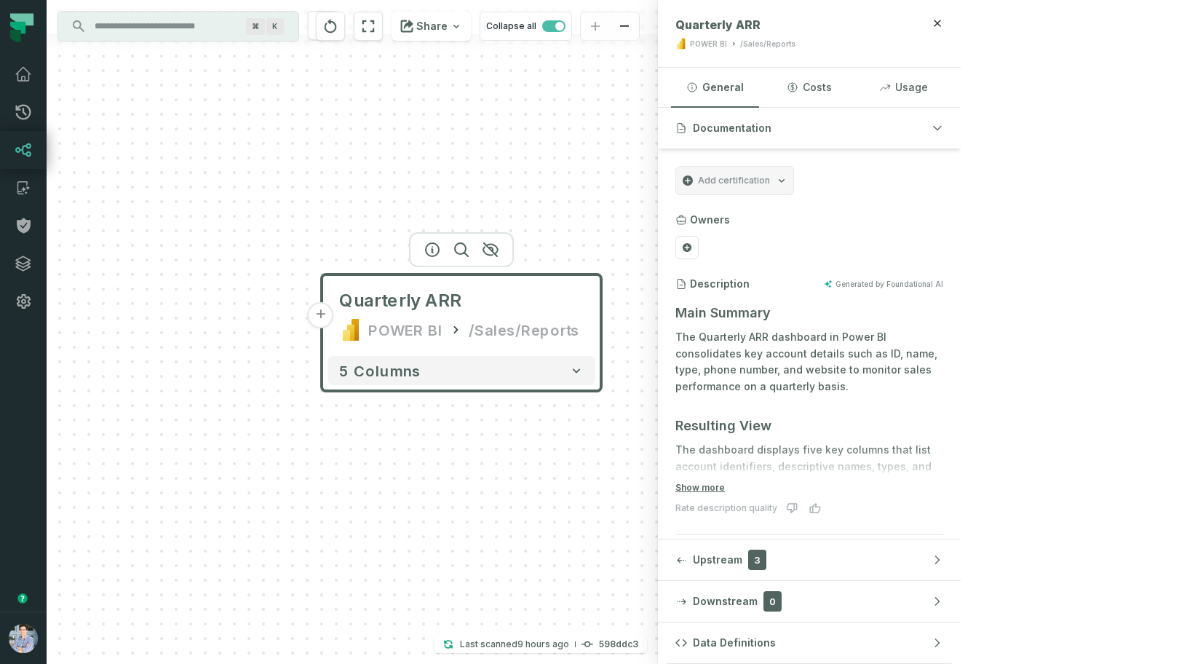
click at [319, 315] on button "+" at bounding box center [321, 315] width 26 height 26
click at [320, 317] on button "+" at bounding box center [321, 315] width 26 height 26
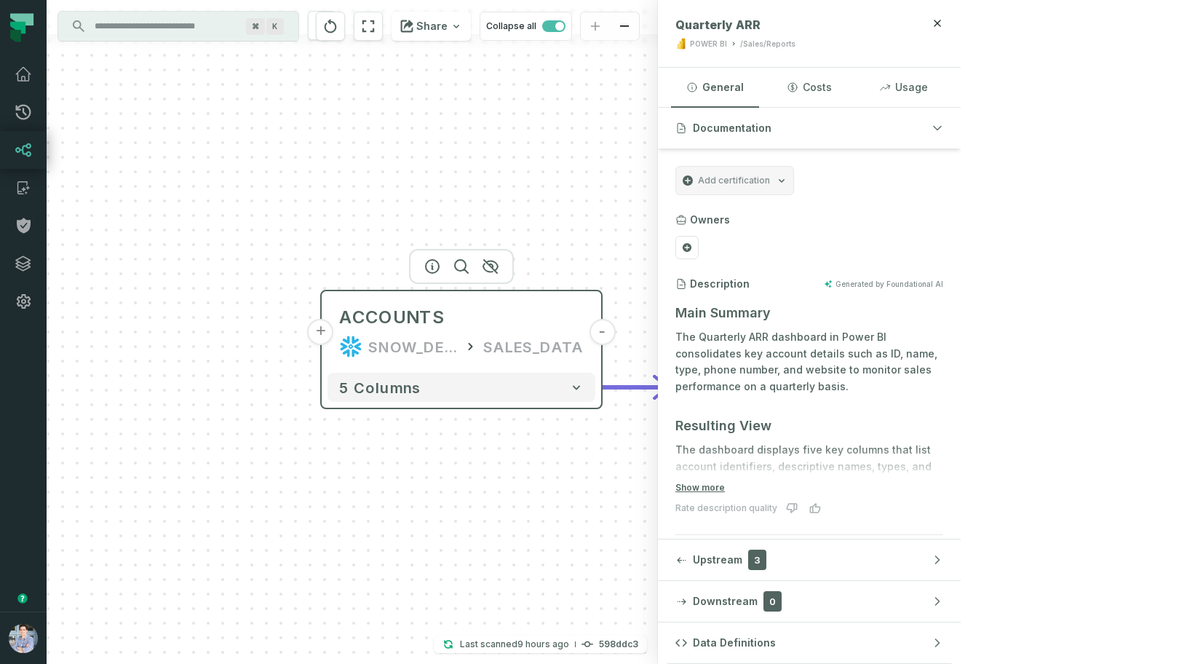
click at [318, 335] on button "+" at bounding box center [321, 332] width 26 height 26
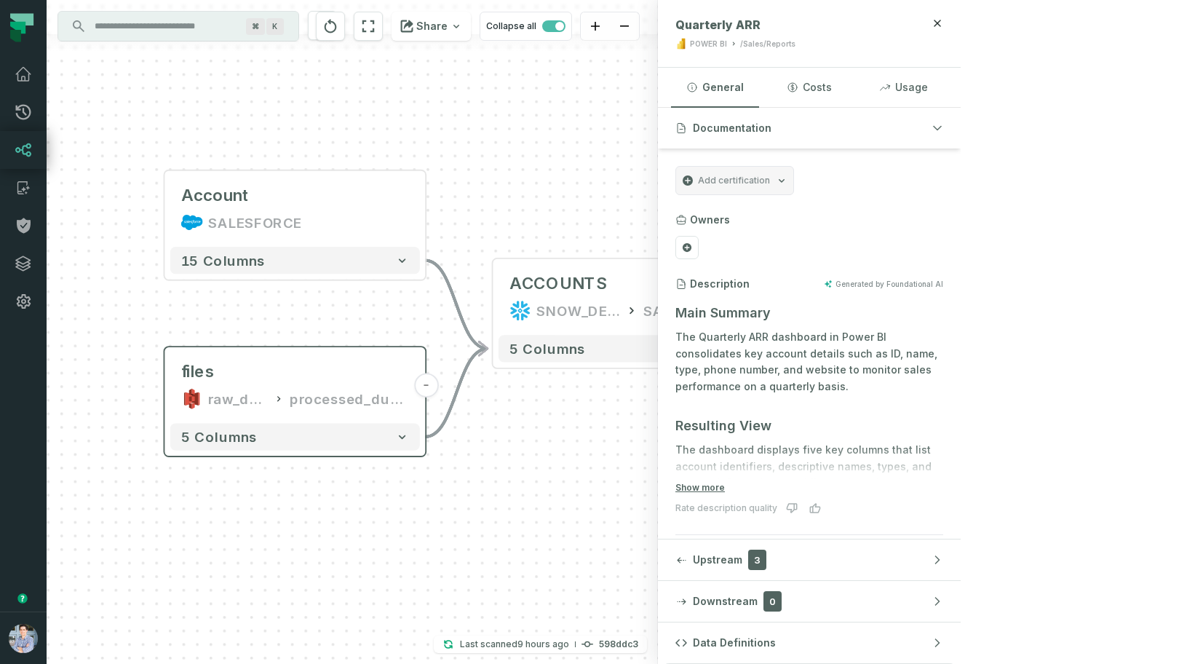
drag, startPoint x: 288, startPoint y: 392, endPoint x: 205, endPoint y: 352, distance: 92.1
click at [180, 342] on div "Account SALESFORCE - 15 columns files raw_dumps processed_dumps - 5 columns - A…" at bounding box center [352, 332] width 611 height 664
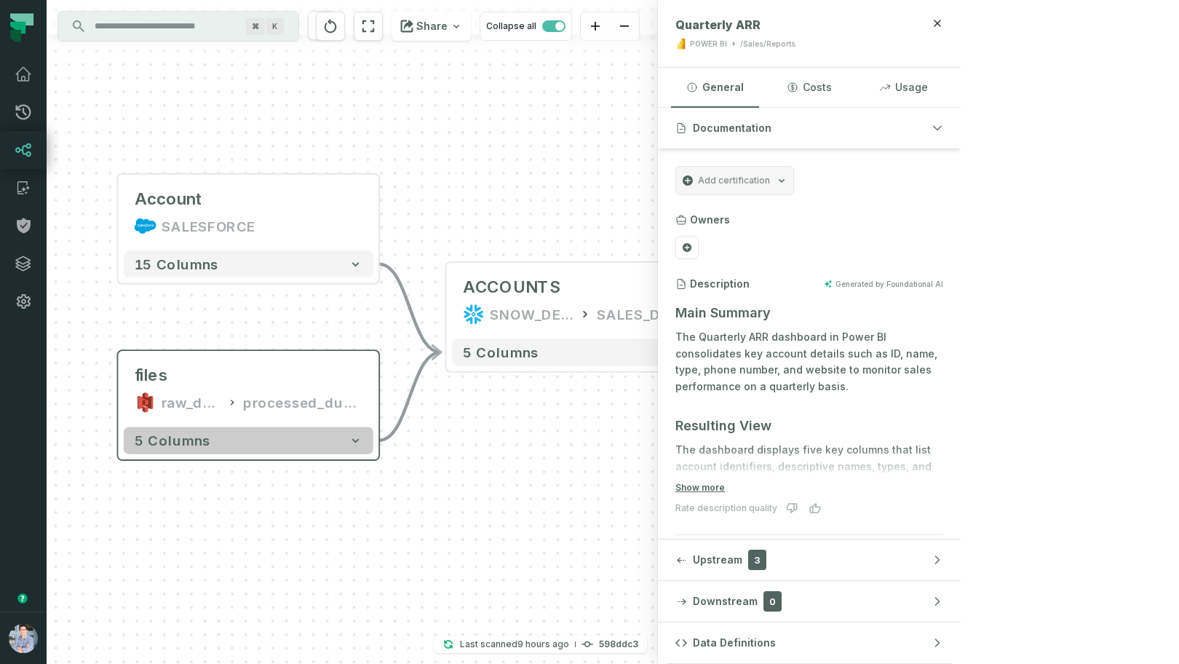
click at [351, 448] on button "5 columns" at bounding box center [249, 439] width 250 height 27
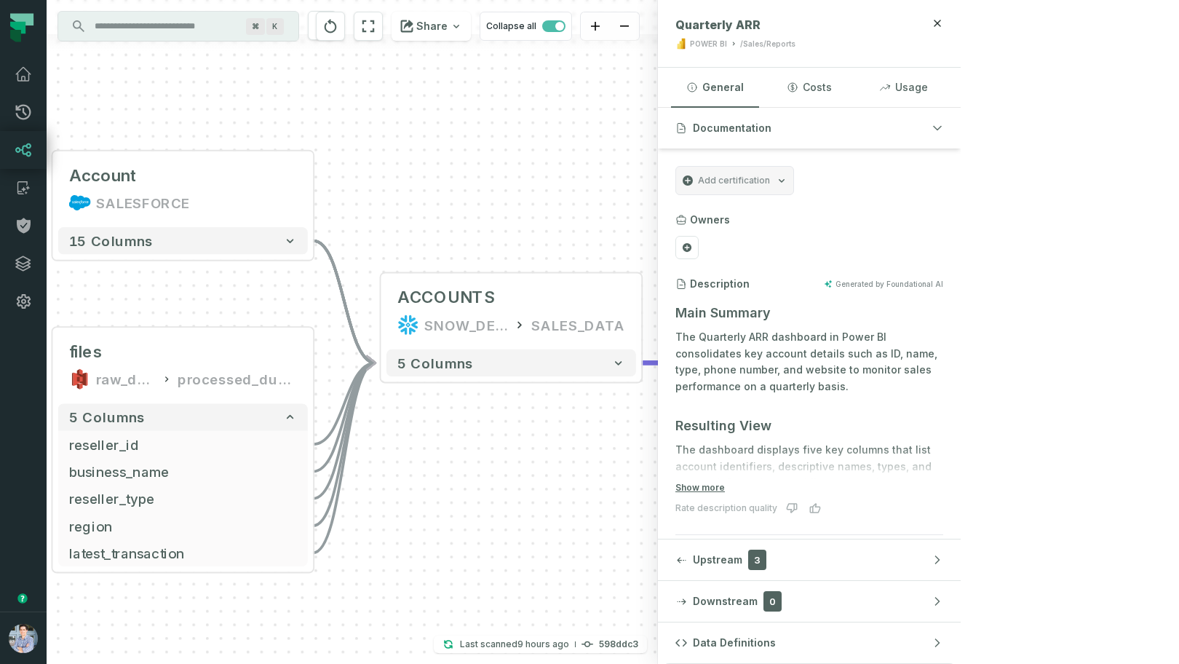
drag, startPoint x: 437, startPoint y: 482, endPoint x: 372, endPoint y: 459, distance: 69.5
click at [372, 459] on div "Account SALESFORCE - 15 columns files raw_dumps processed_dumps - 5 columns res…" at bounding box center [352, 332] width 611 height 664
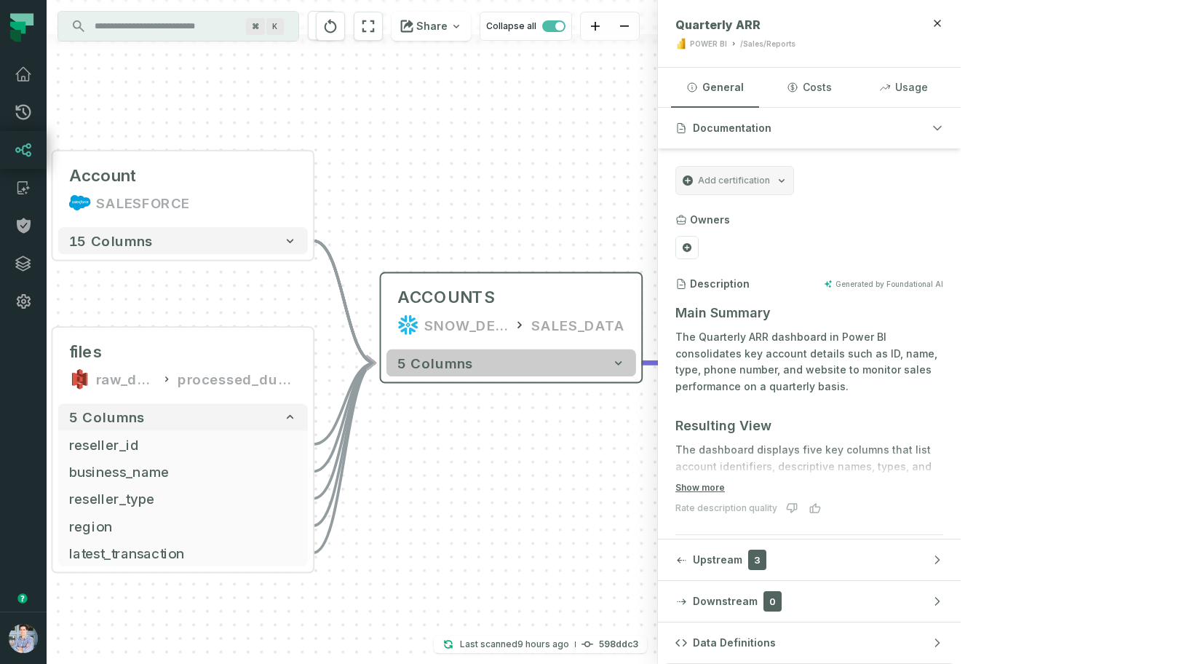
click at [617, 367] on icon "button" at bounding box center [618, 363] width 14 height 14
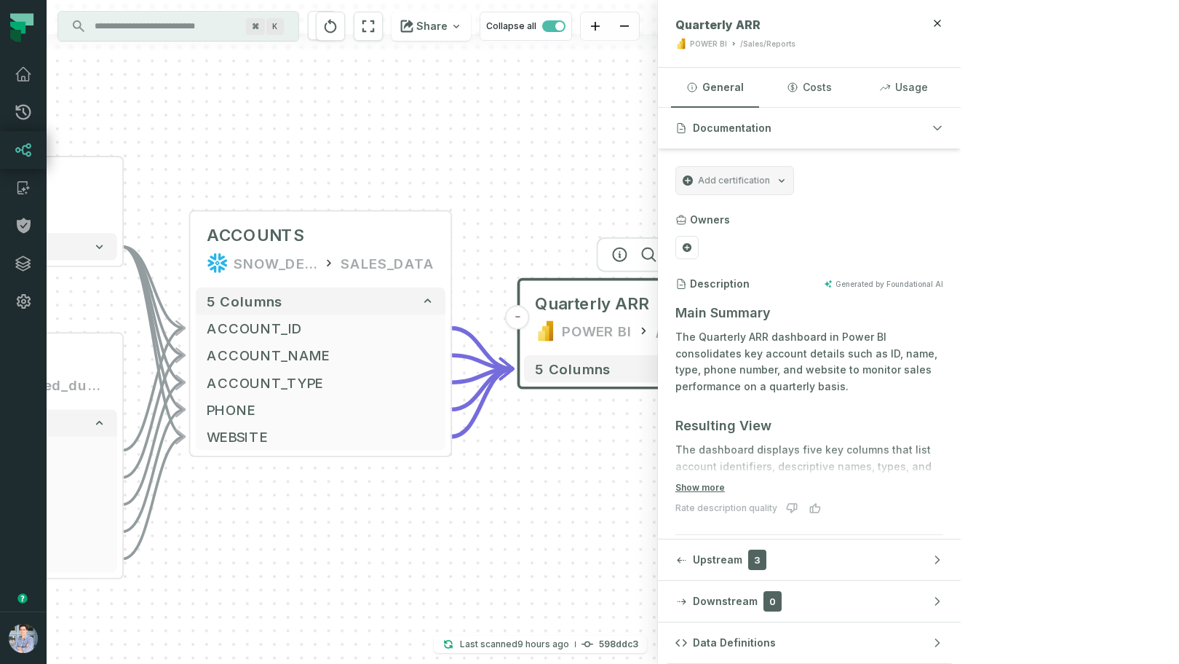
drag, startPoint x: 734, startPoint y: 527, endPoint x: 541, endPoint y: 458, distance: 204.9
click at [531, 461] on div "Account SALESFORCE - 15 columns files raw_dumps processed_dumps - 5 columns res…" at bounding box center [352, 332] width 611 height 664
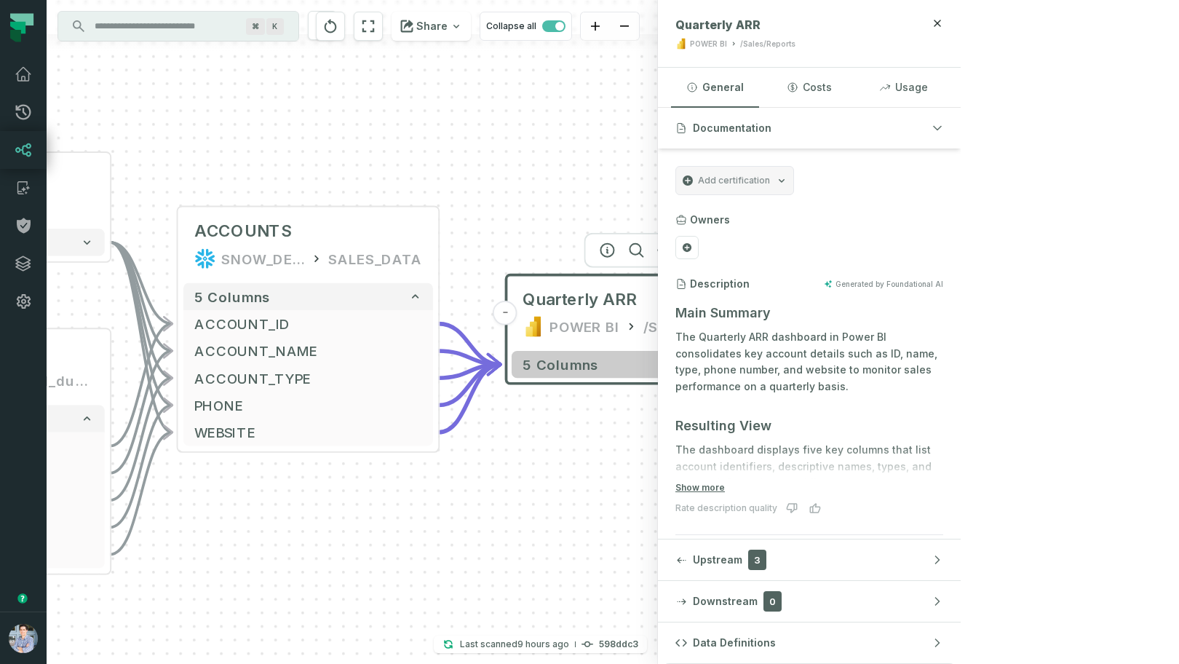
click at [752, 367] on button "5 columns" at bounding box center [637, 364] width 250 height 27
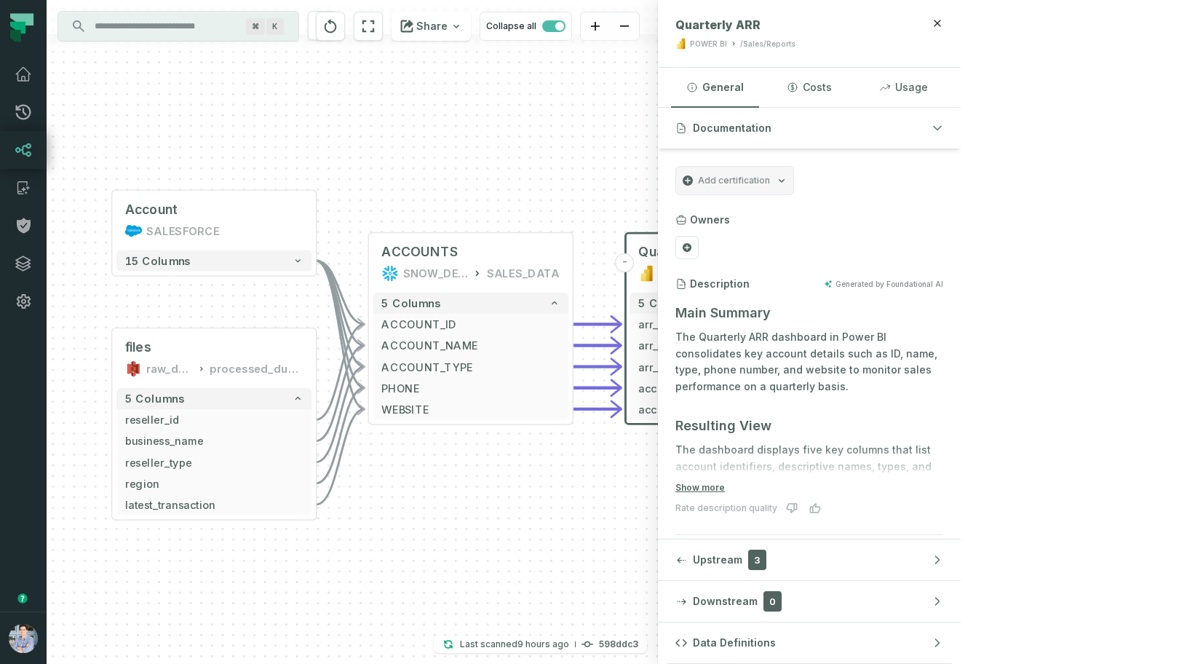
drag, startPoint x: 373, startPoint y: 182, endPoint x: 485, endPoint y: 166, distance: 112.5
click at [485, 166] on div "Account SALESFORCE - 15 columns files raw_dumps processed_dumps - 5 columns res…" at bounding box center [352, 332] width 611 height 664
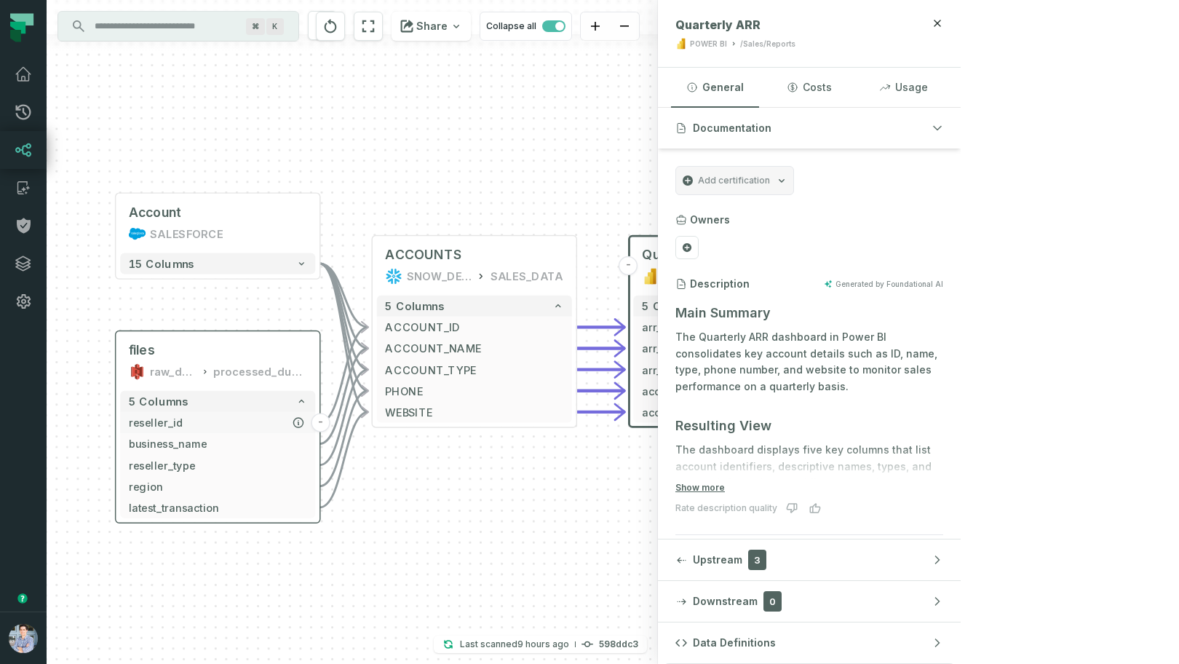
click at [175, 427] on span "reseller_id" at bounding box center [218, 423] width 178 height 16
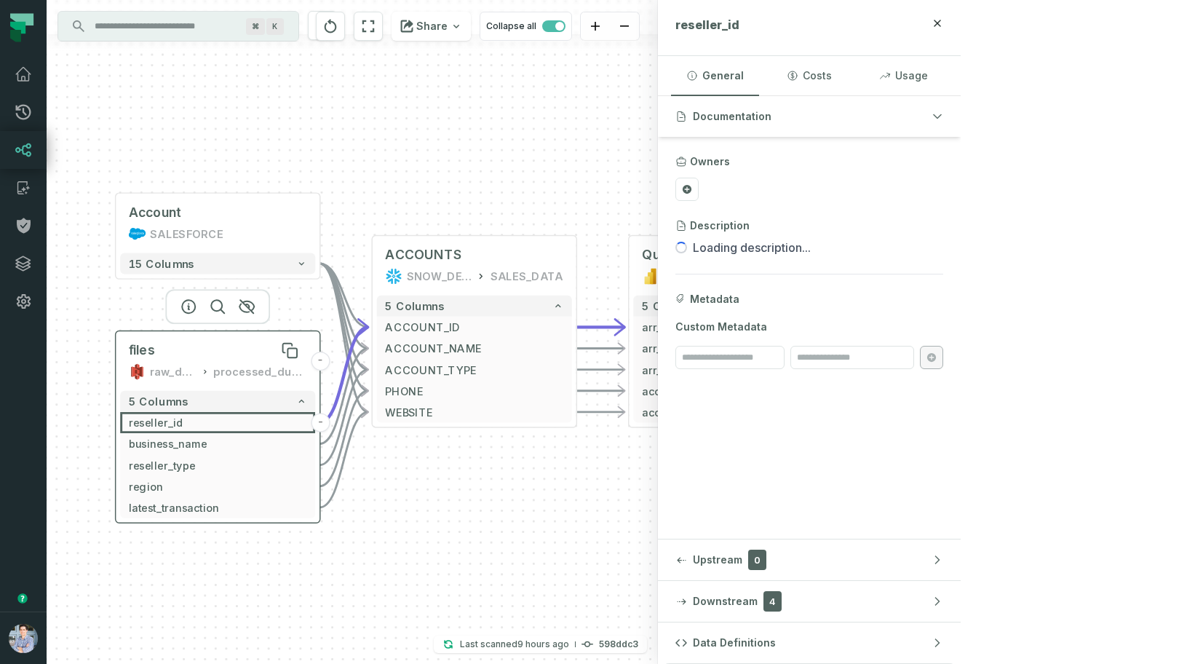
click at [159, 346] on div "files" at bounding box center [218, 350] width 178 height 17
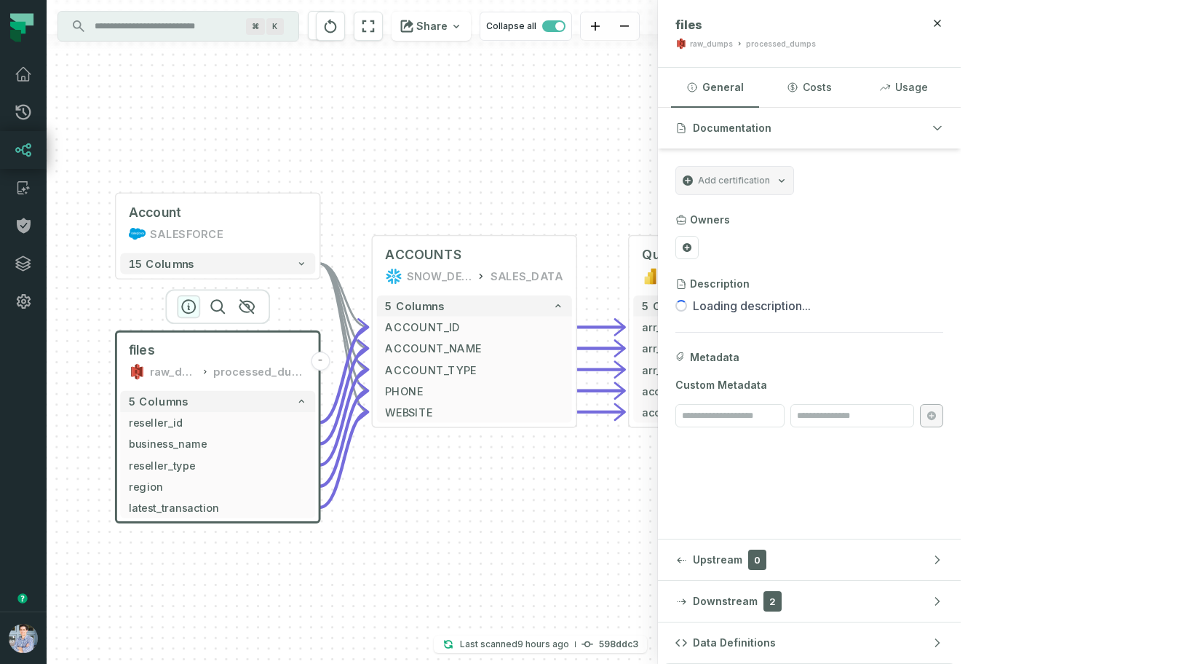
click at [180, 299] on icon "button" at bounding box center [188, 306] width 17 height 17
click at [776, 636] on span "Data Definitions" at bounding box center [734, 642] width 83 height 15
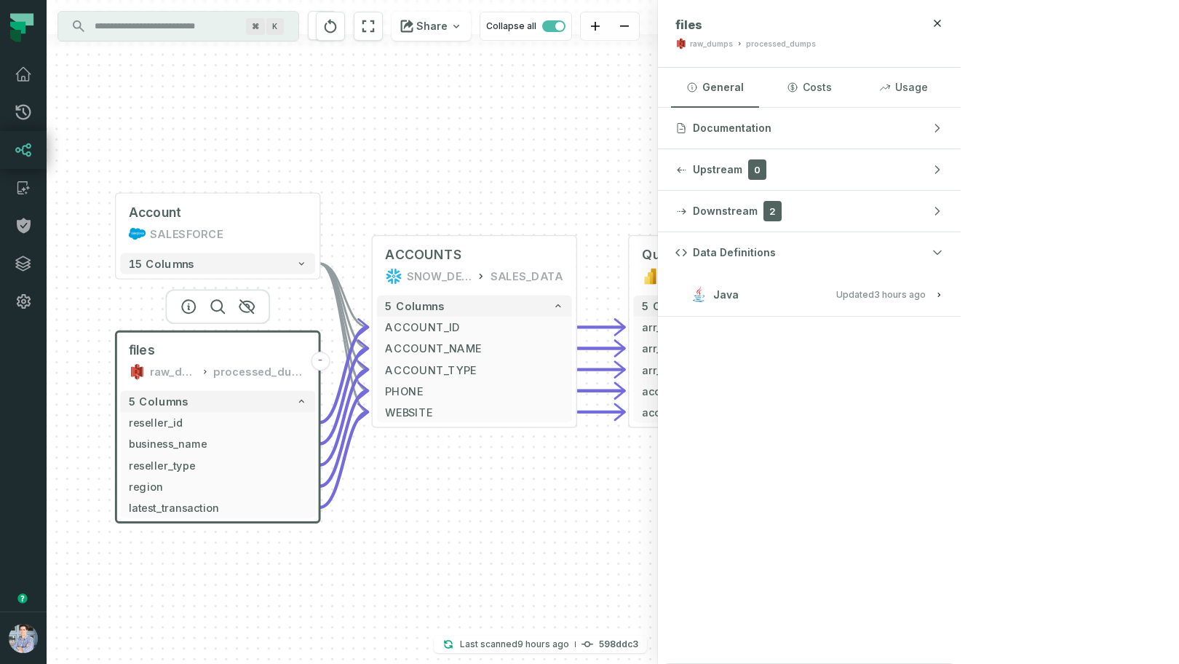
click at [926, 290] on span "Updated 9/28/2025, 10:18:10 AM" at bounding box center [881, 294] width 90 height 11
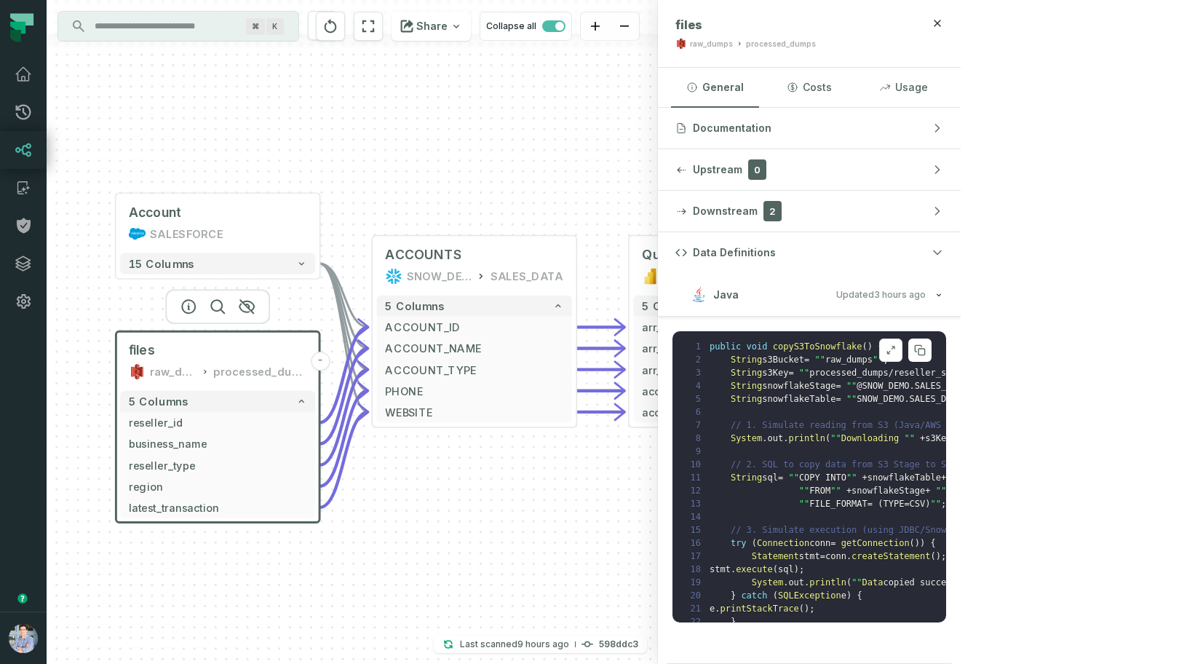
click at [896, 345] on icon at bounding box center [891, 350] width 10 height 12
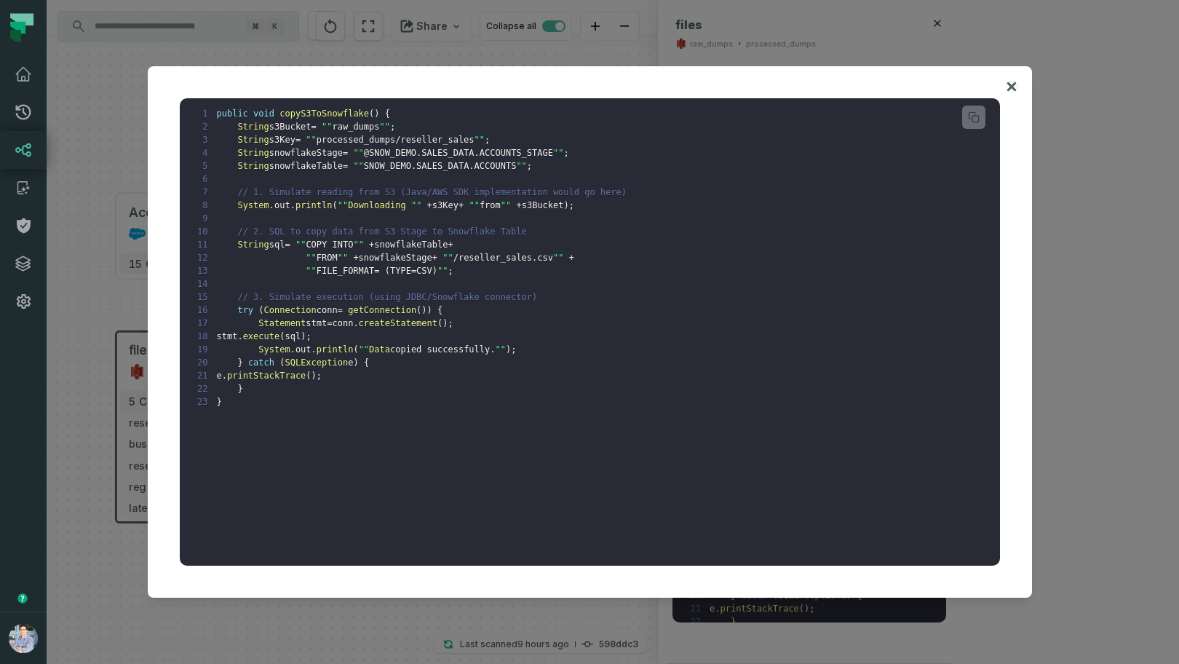
click at [1009, 82] on icon at bounding box center [1011, 86] width 10 height 17
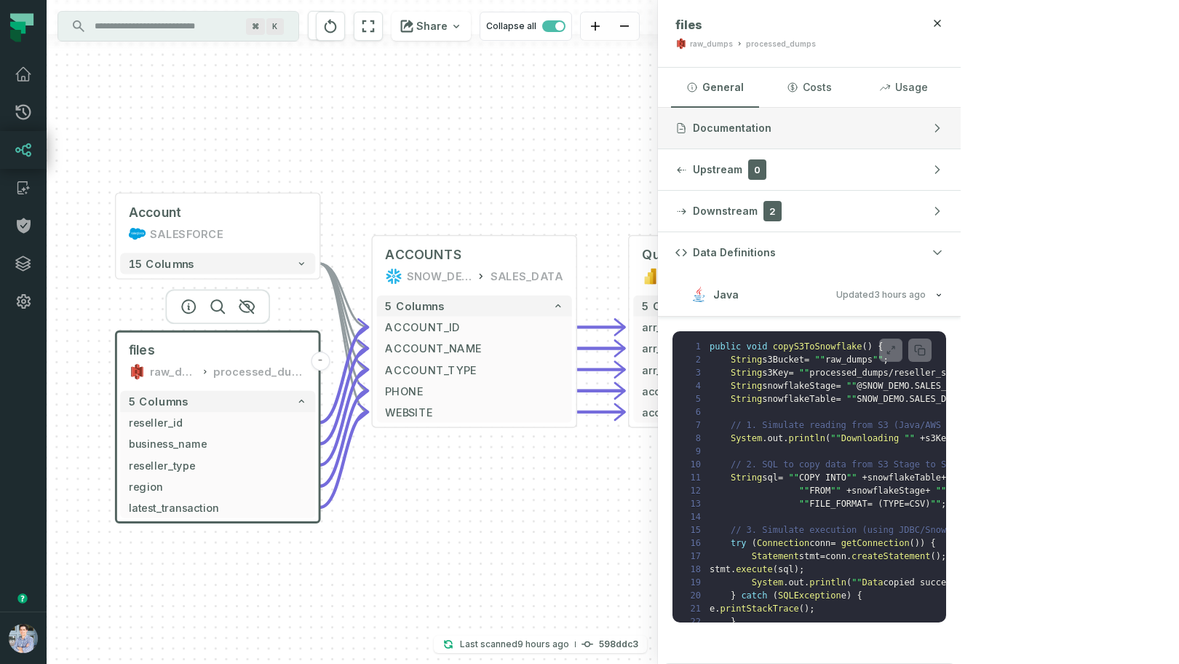
click at [961, 124] on button "Documentation" at bounding box center [809, 128] width 303 height 41
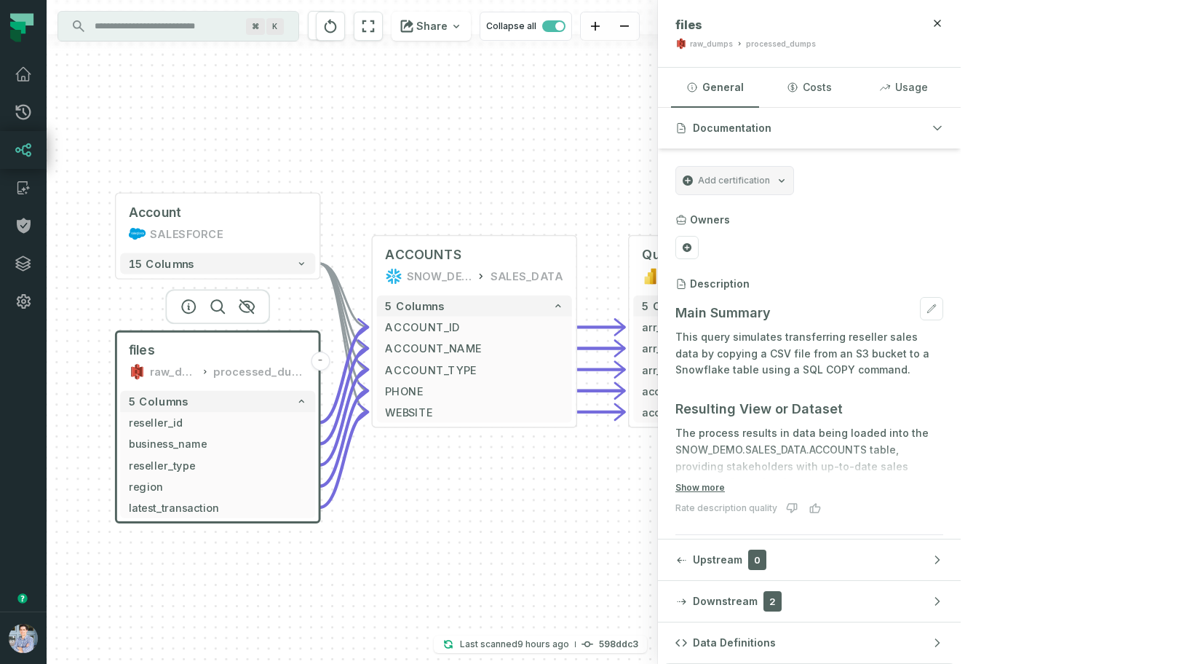
click at [918, 477] on div at bounding box center [809, 461] width 268 height 35
click at [725, 486] on button "Show more" at bounding box center [699, 488] width 49 height 12
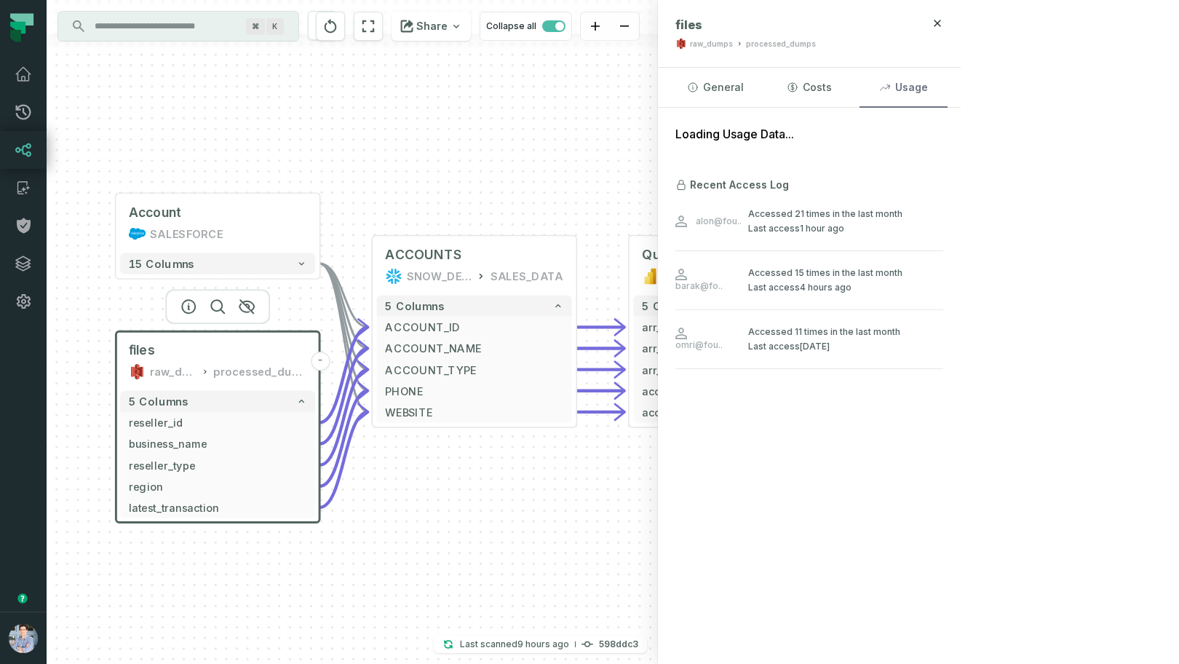
click at [947, 76] on button "Usage" at bounding box center [903, 87] width 88 height 39
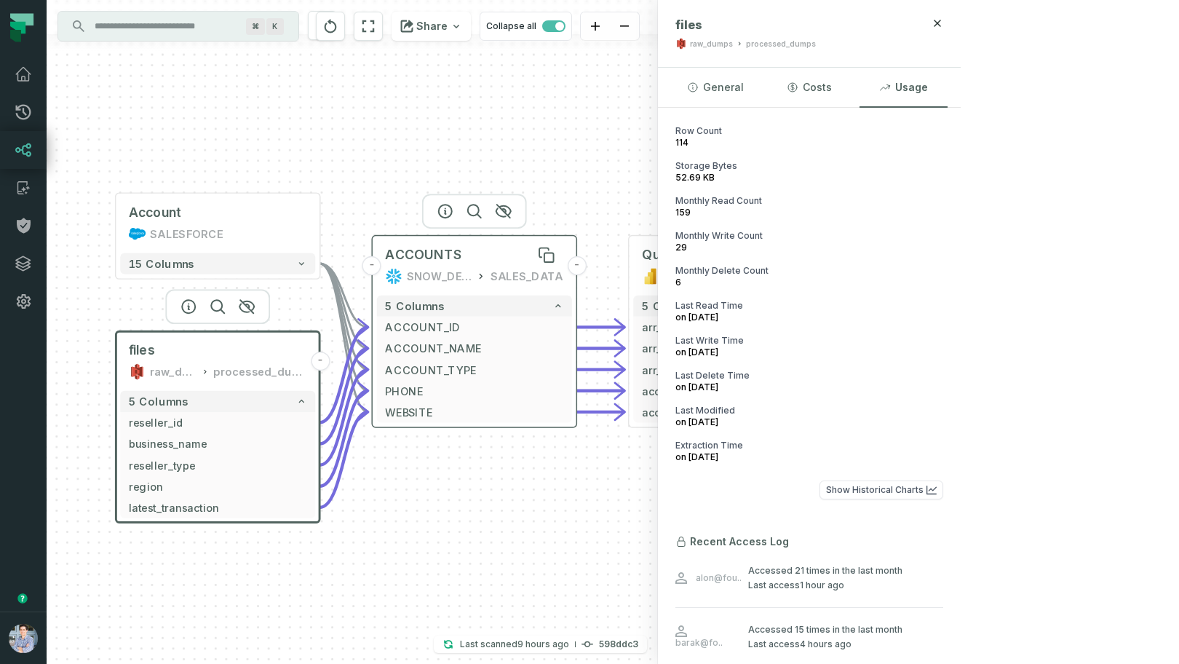
click at [528, 247] on div "ACCOUNTS" at bounding box center [474, 255] width 178 height 17
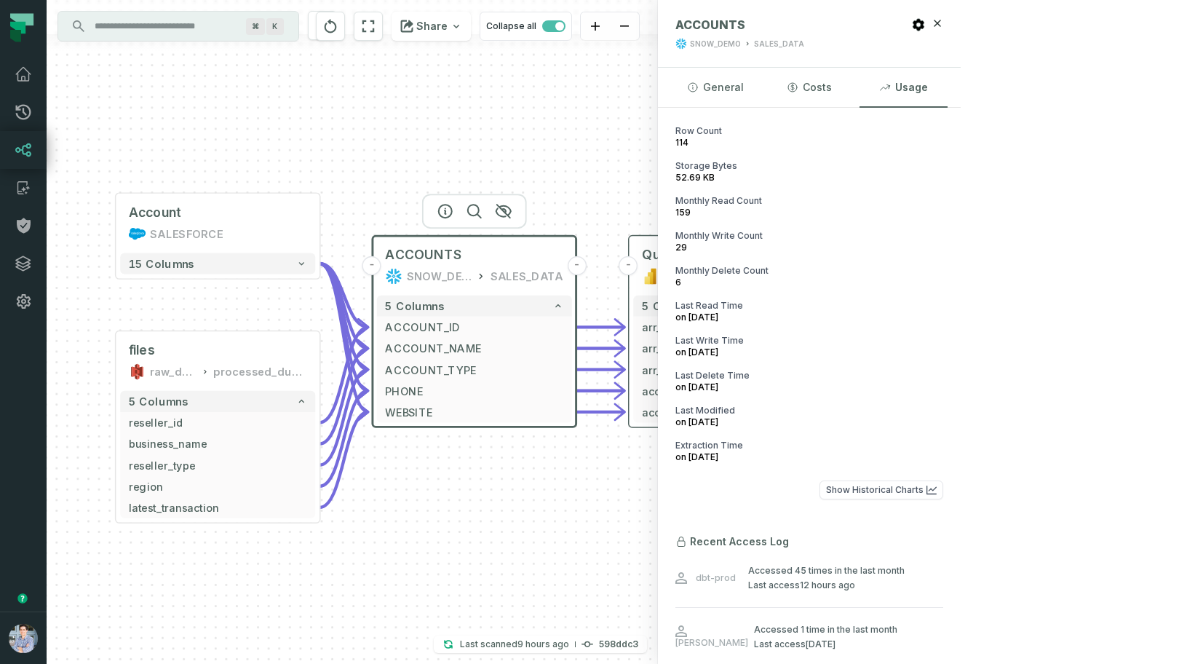
click at [734, 257] on div "Quarterly ARR" at bounding box center [731, 255] width 178 height 17
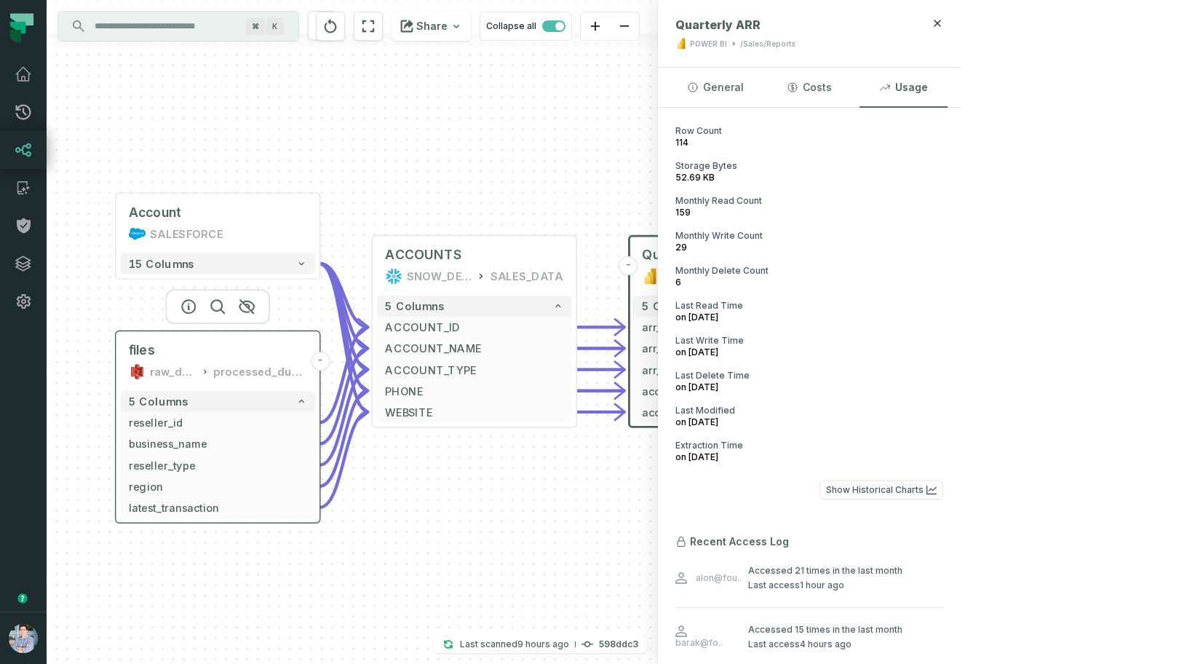
click at [235, 340] on div "files raw_dumps processed_dumps" at bounding box center [217, 360] width 195 height 51
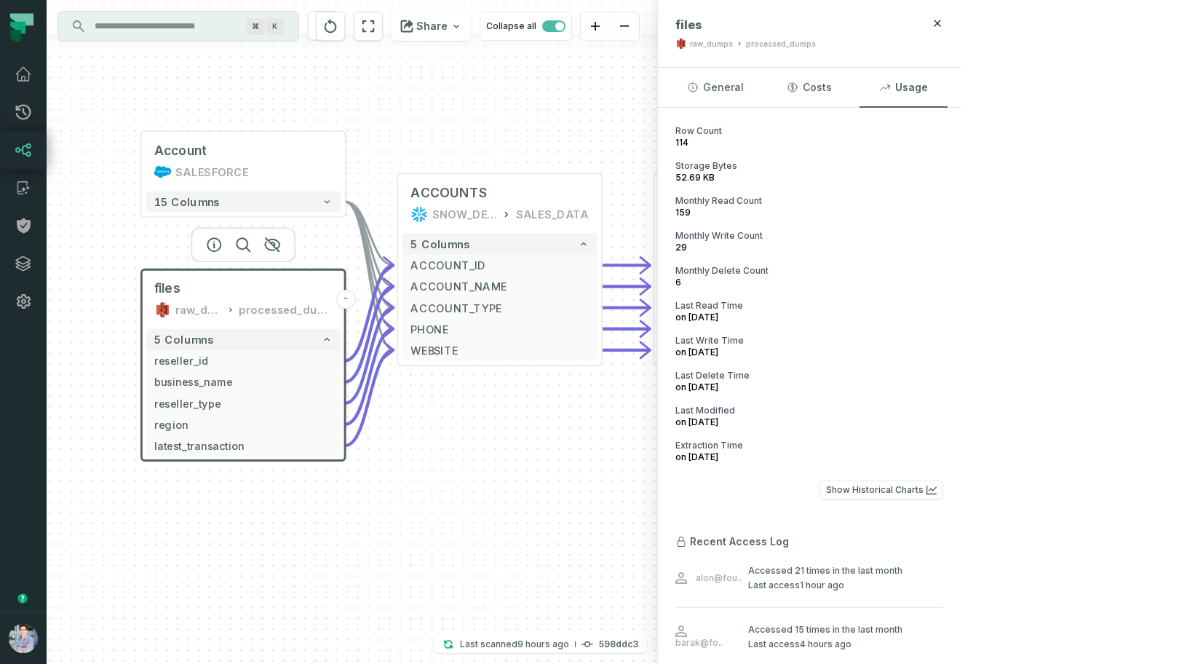
drag, startPoint x: 744, startPoint y: 537, endPoint x: 770, endPoint y: 475, distance: 66.9
click at [658, 475] on div "Account SALESFORCE - 15 columns files raw_dumps processed_dumps - 5 columns res…" at bounding box center [352, 332] width 611 height 664
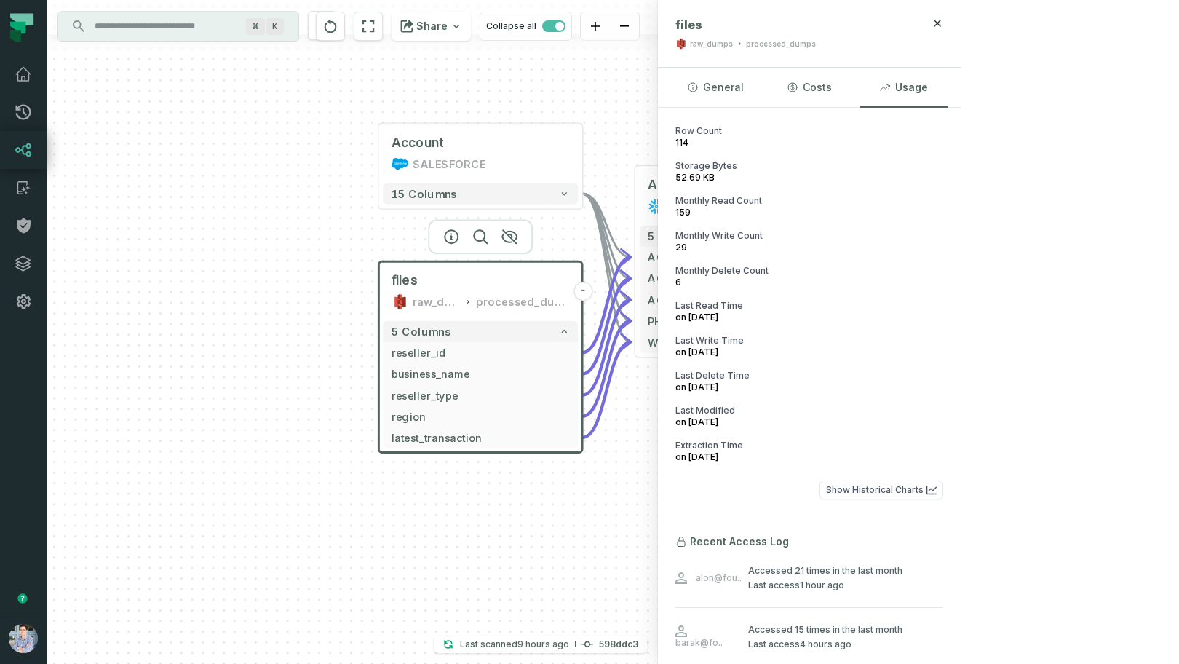
drag, startPoint x: 771, startPoint y: 476, endPoint x: 1009, endPoint y: 468, distance: 237.4
click at [961, 468] on div "Account SALESFORCE - 15 columns files raw_dumps processed_dumps - 5 columns res…" at bounding box center [504, 332] width 914 height 664
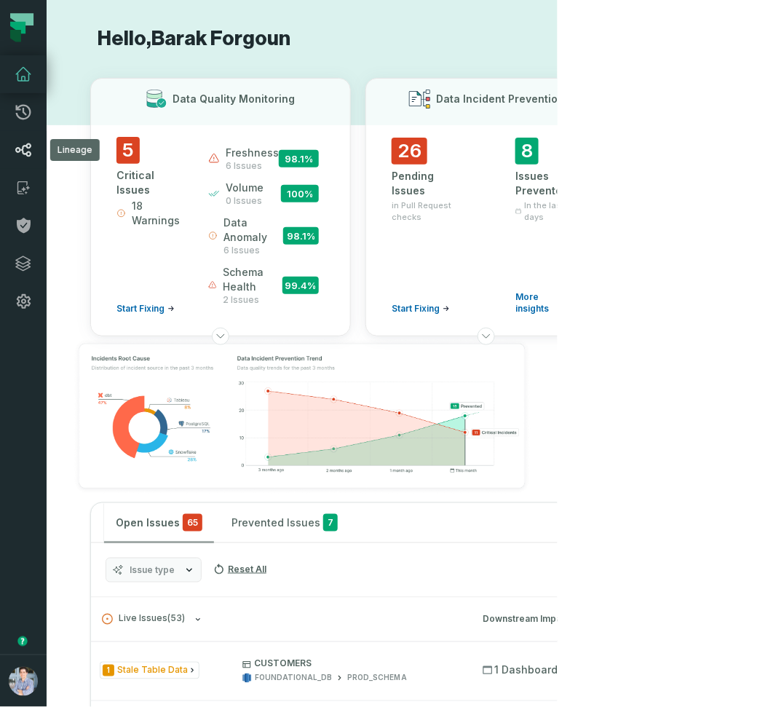
click at [17, 149] on icon at bounding box center [23, 149] width 17 height 17
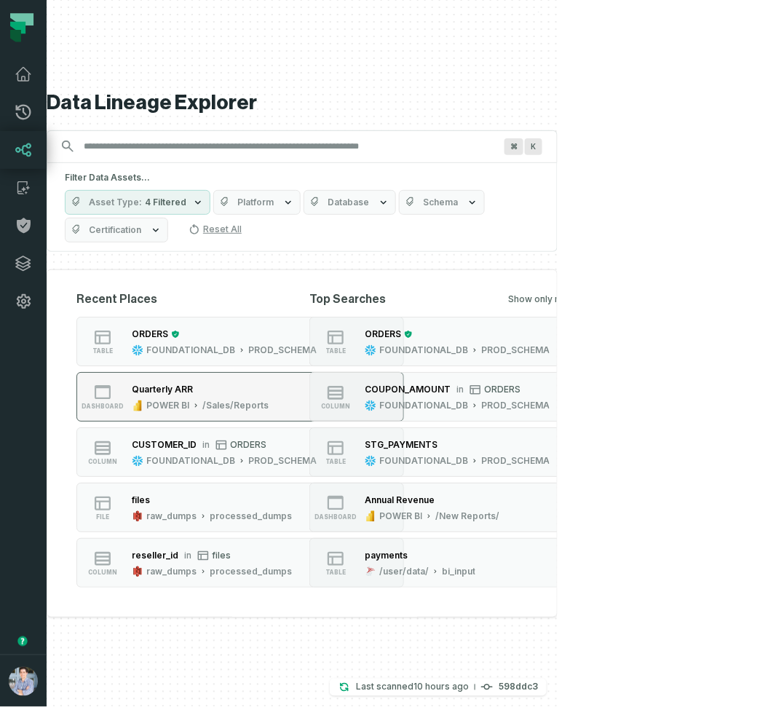
click at [271, 389] on button "dashboard Quarterly ARR POWER BI /Sales/Reports" at bounding box center [239, 396] width 327 height 49
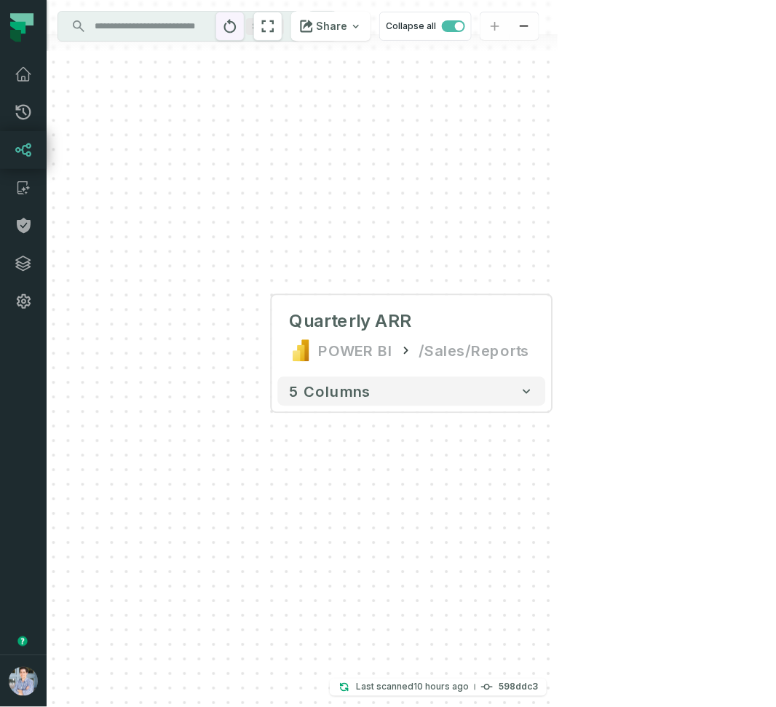
click at [245, 23] on button "reset" at bounding box center [229, 26] width 29 height 29
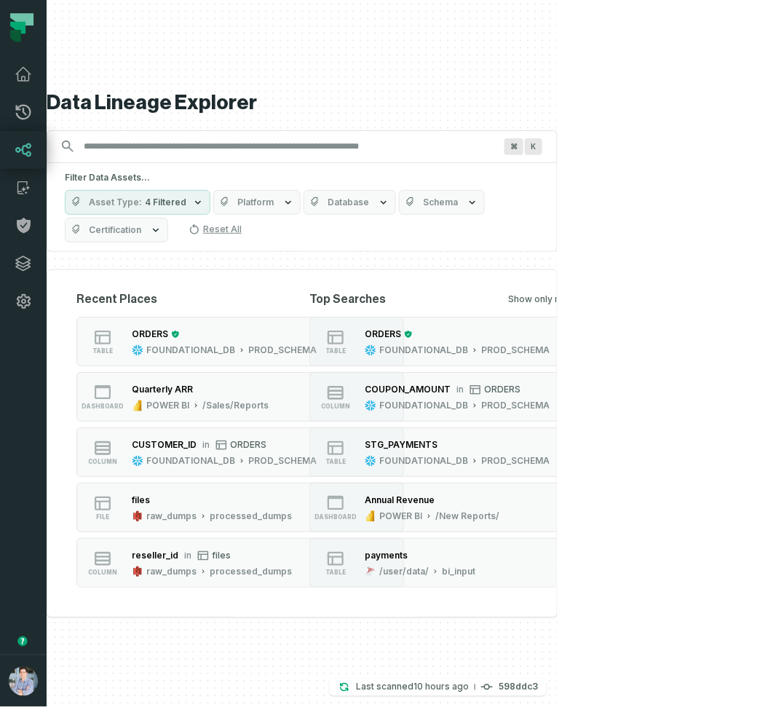
click at [326, 155] on input "Discovery Provider cmdk menu" at bounding box center [289, 146] width 428 height 23
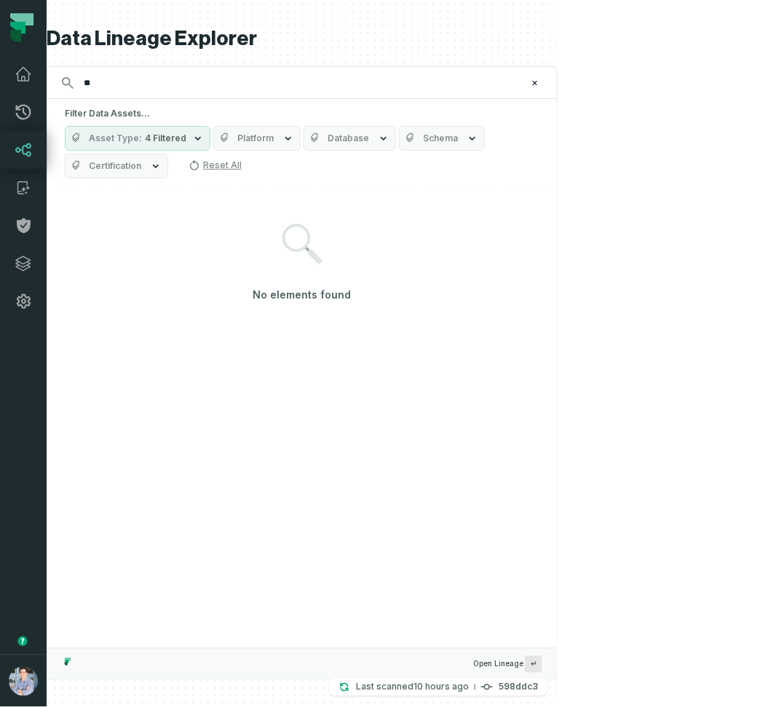
type input "*"
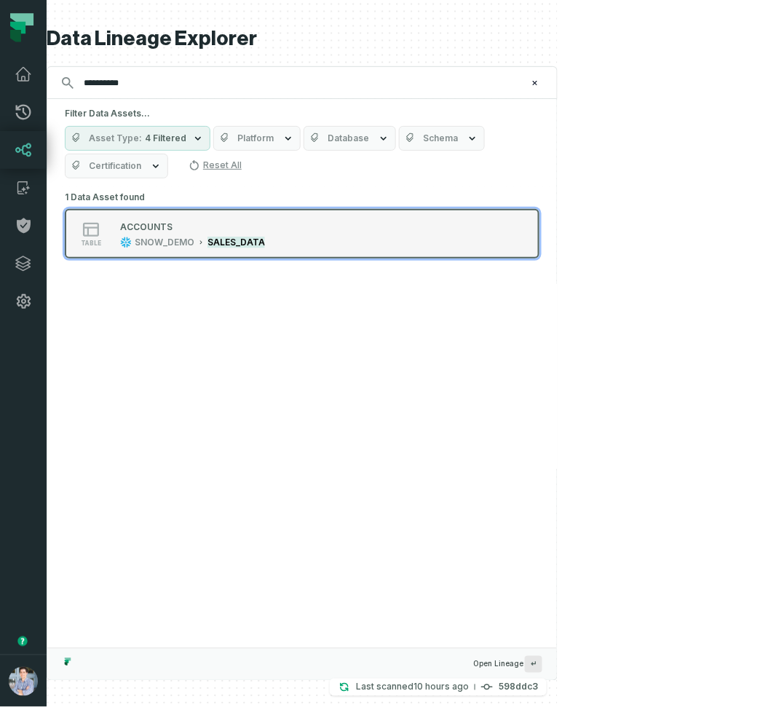
type input "**********"
click at [237, 223] on button "table ACCOUNTS SNOW_DEMO SALES_DATA" at bounding box center [302, 233] width 474 height 49
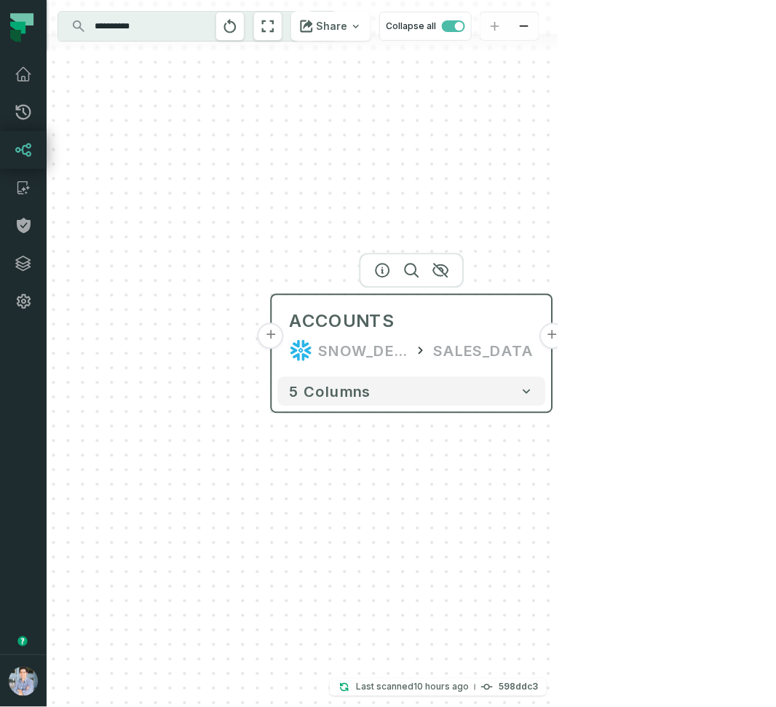
click at [274, 341] on button "+" at bounding box center [271, 336] width 26 height 26
click at [268, 335] on button "+" at bounding box center [270, 337] width 26 height 26
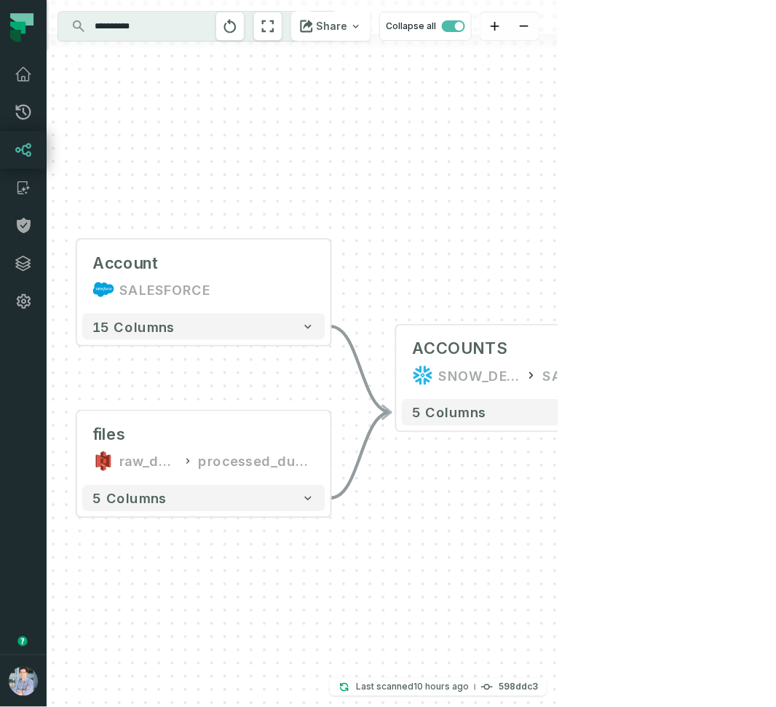
drag, startPoint x: 531, startPoint y: 270, endPoint x: 477, endPoint y: 264, distance: 54.2
click at [477, 264] on div "Account SALESFORCE - 15 columns files raw_dumps processed_dumps - 5 columns - A…" at bounding box center [302, 353] width 511 height 707
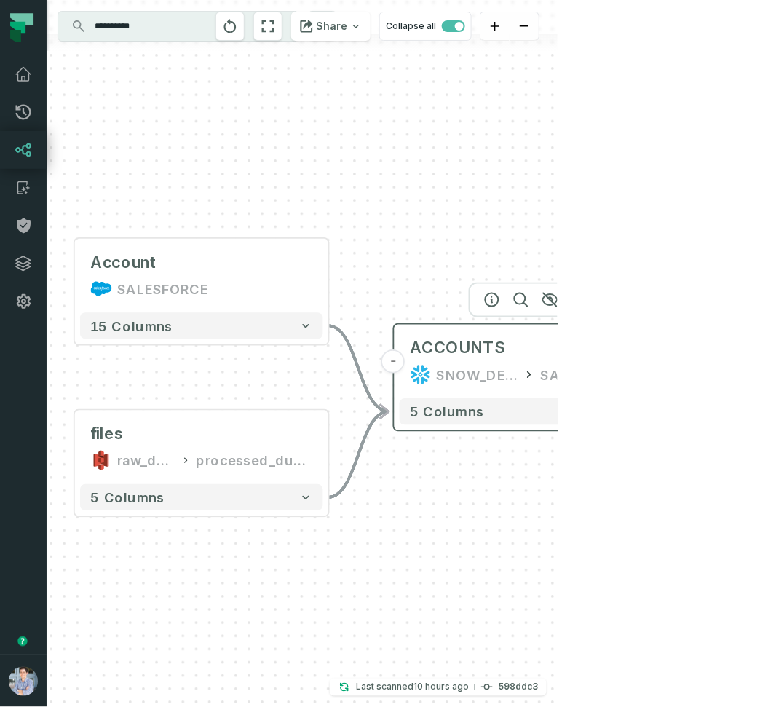
click at [648, 364] on button "+" at bounding box center [649, 361] width 24 height 24
click at [645, 355] on button "+" at bounding box center [648, 361] width 24 height 24
click at [653, 359] on button "+" at bounding box center [649, 361] width 24 height 24
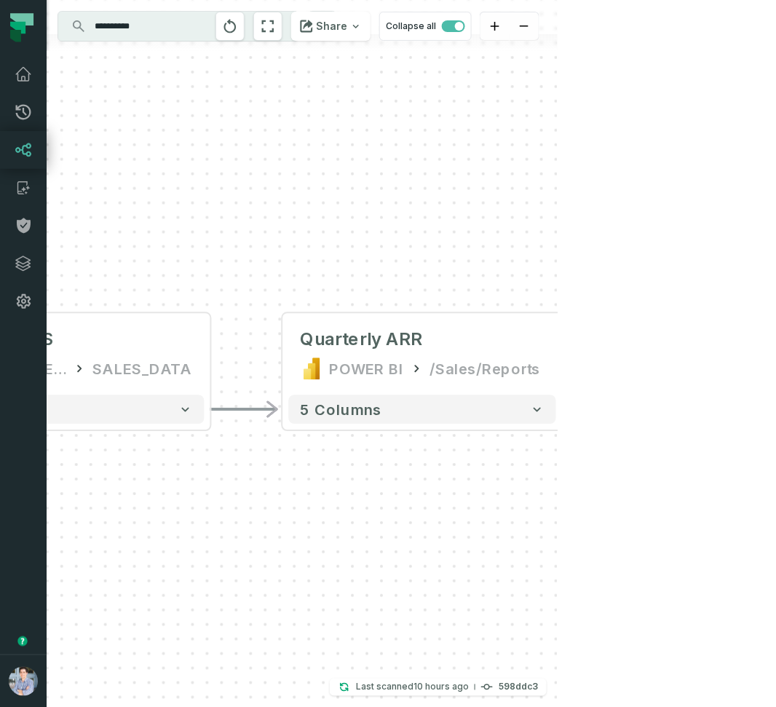
drag, startPoint x: 325, startPoint y: 250, endPoint x: 570, endPoint y: 253, distance: 245.2
click at [557, 253] on div "- Quarterly ARR POWER BI /Sales/Reports 5 columns Account SALESFORCE - 15 colum…" at bounding box center [302, 353] width 511 height 707
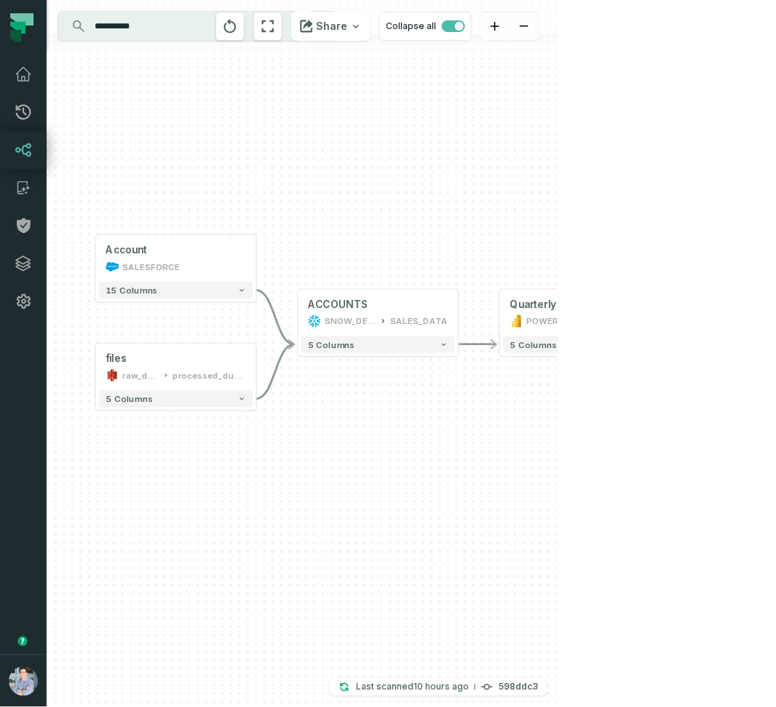
drag, startPoint x: 242, startPoint y: 394, endPoint x: 260, endPoint y: 391, distance: 17.7
click at [243, 394] on icon "button" at bounding box center [242, 398] width 8 height 8
click at [242, 399] on icon "button" at bounding box center [243, 398] width 4 height 2
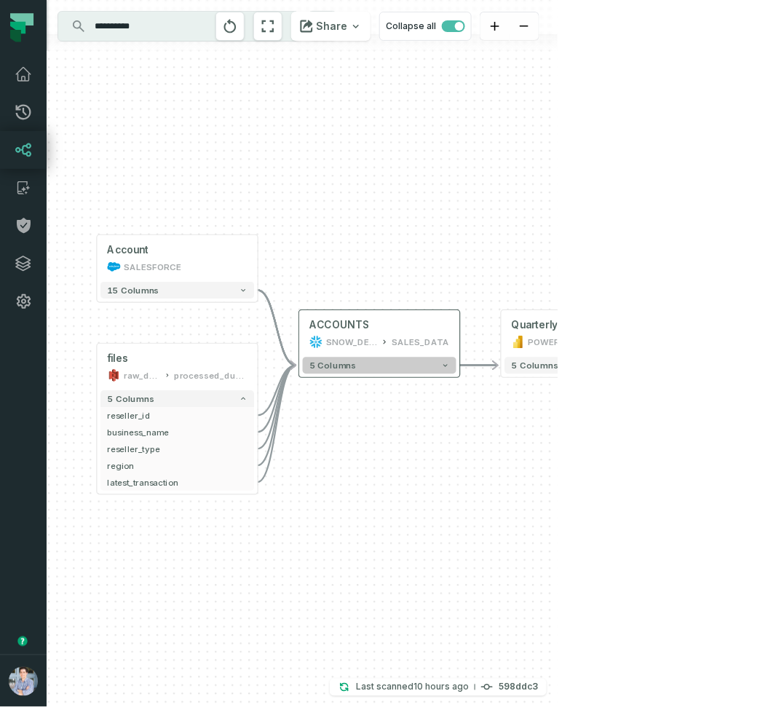
click at [445, 365] on icon "button" at bounding box center [445, 366] width 4 height 2
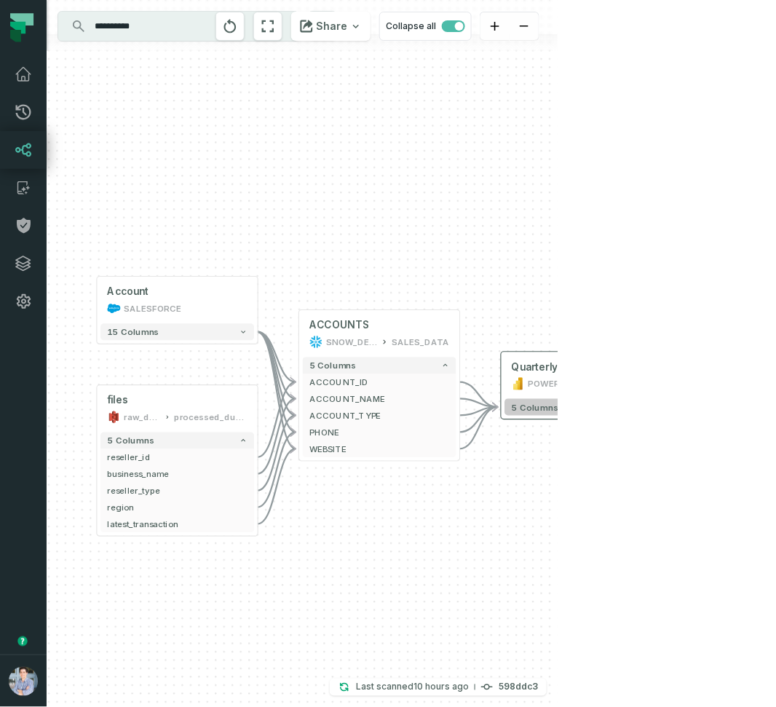
click at [632, 412] on button "5 columns" at bounding box center [581, 407] width 154 height 17
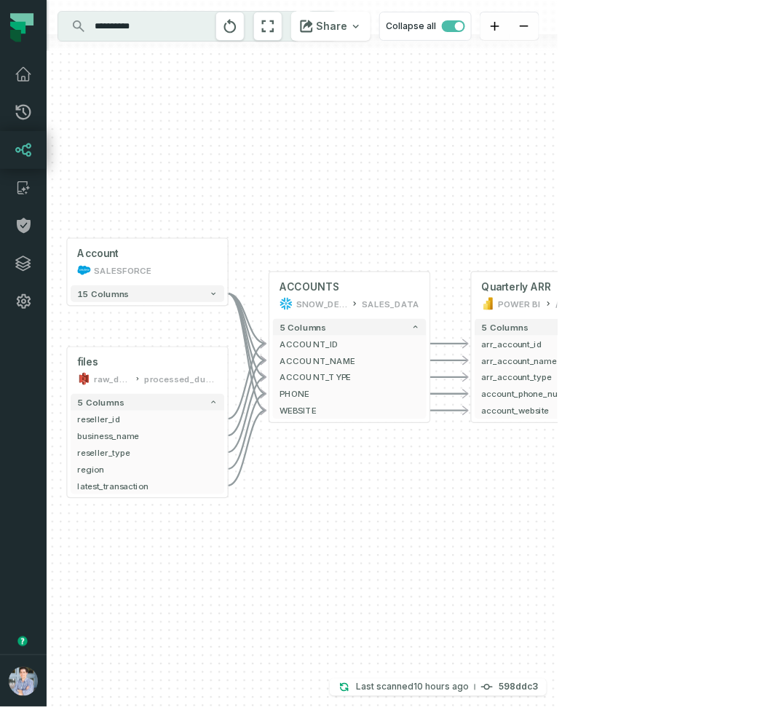
drag, startPoint x: 367, startPoint y: 311, endPoint x: 338, endPoint y: 231, distance: 85.2
click at [337, 231] on div "- Quarterly ARR POWER BI /Sales/Reports 5 columns - arr_account_id - arr_accoun…" at bounding box center [302, 353] width 511 height 707
click at [172, 362] on div "files" at bounding box center [147, 361] width 140 height 13
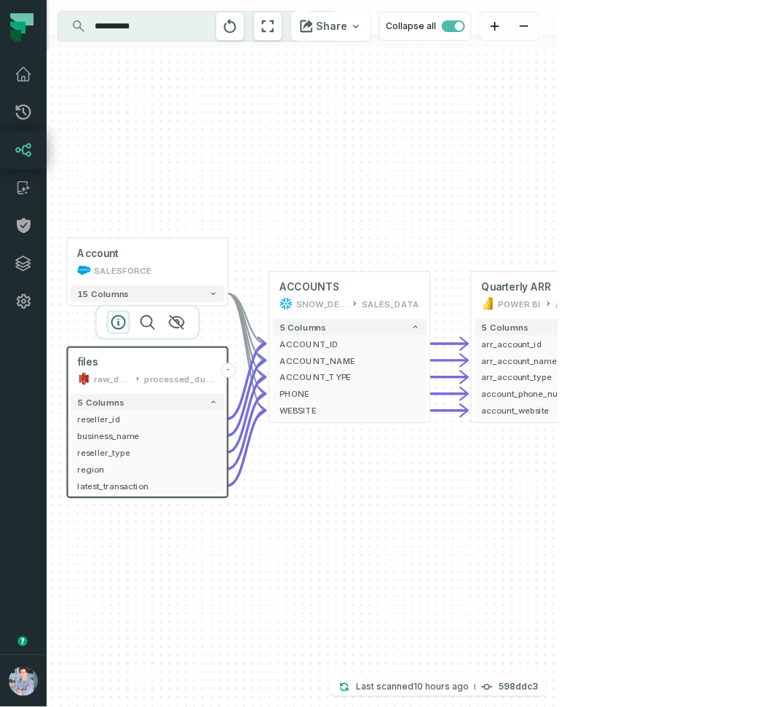
click at [119, 325] on icon "button" at bounding box center [118, 322] width 13 height 13
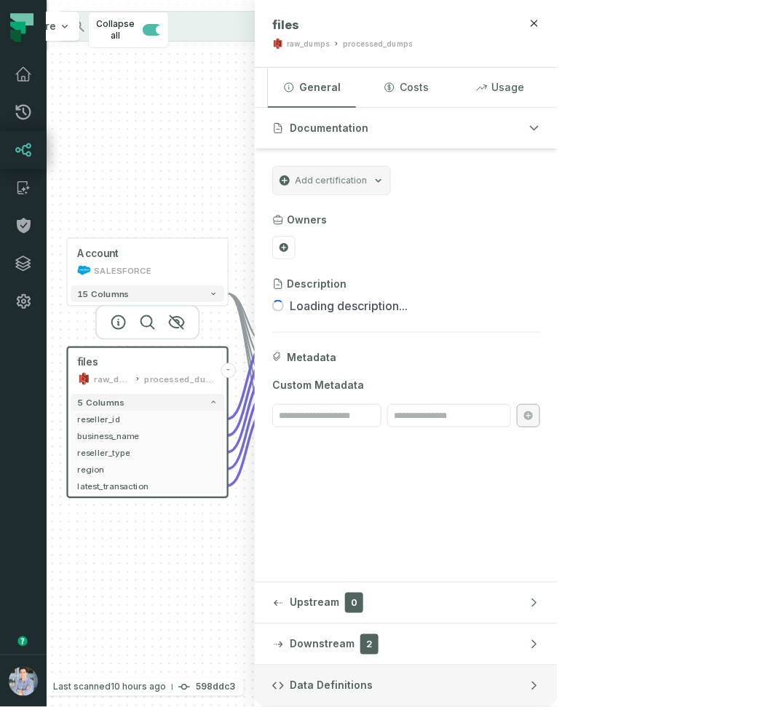
click at [373, 692] on span "Data Definitions" at bounding box center [331, 685] width 83 height 15
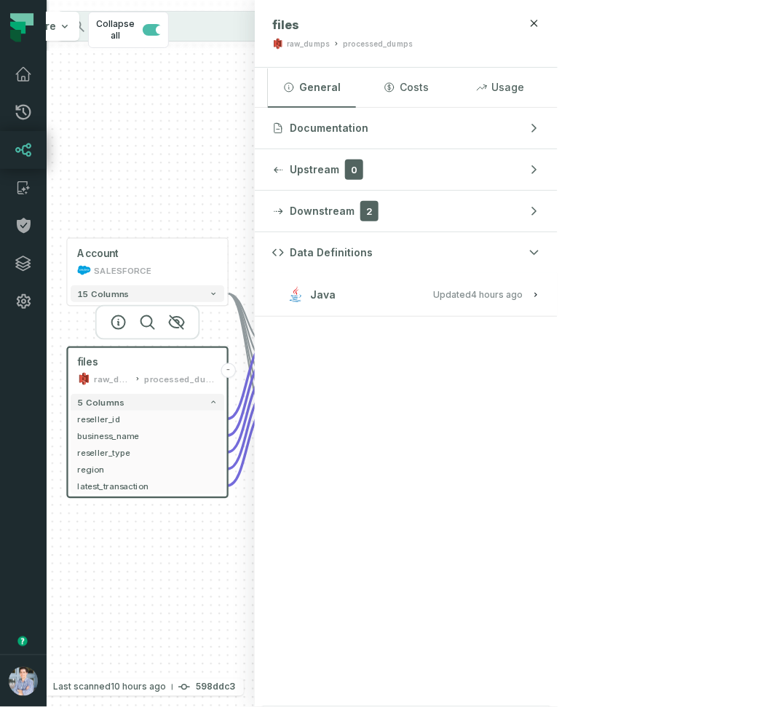
click at [540, 287] on button "Java Updated [DATE] 10:18:10 AM" at bounding box center [406, 295] width 268 height 20
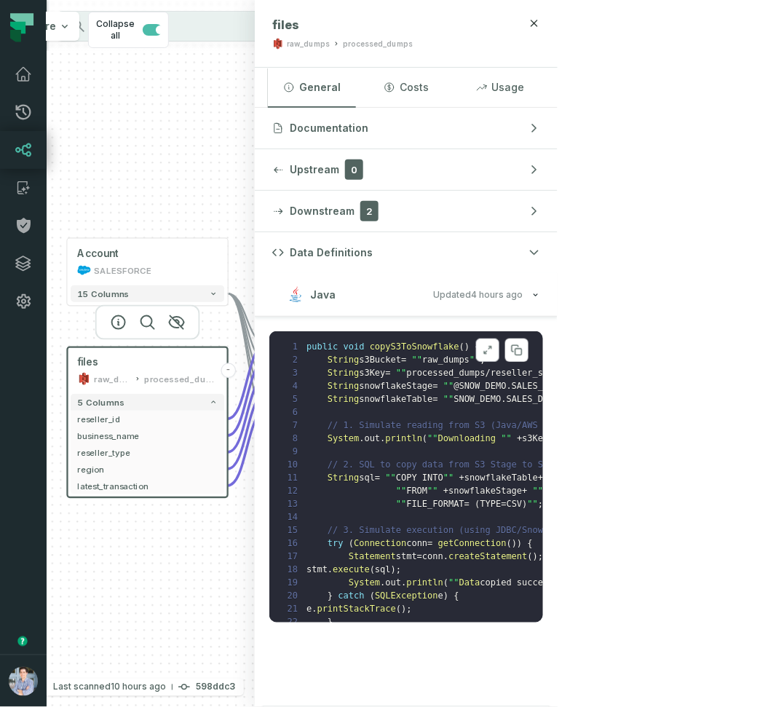
click at [493, 351] on icon at bounding box center [487, 350] width 10 height 12
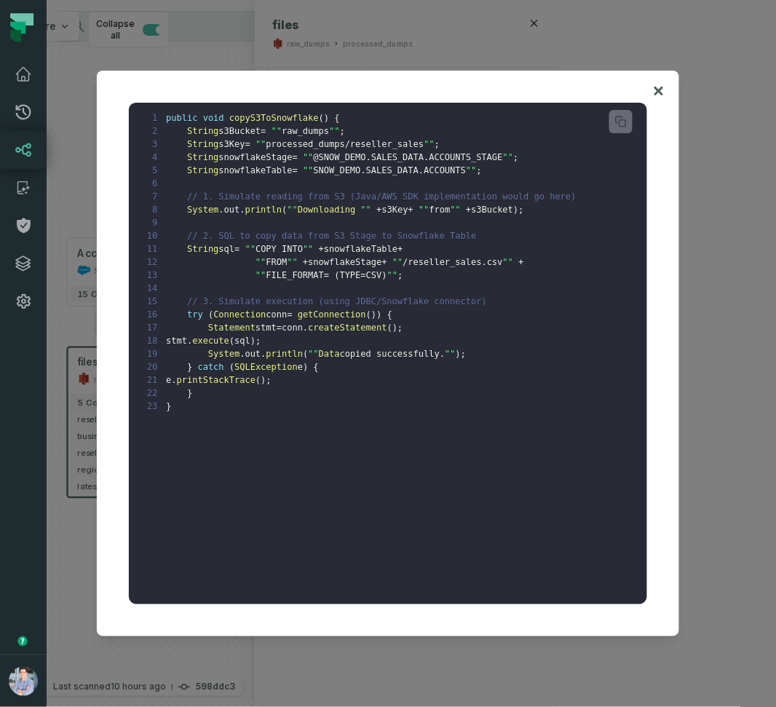
click at [659, 93] on icon at bounding box center [658, 90] width 10 height 17
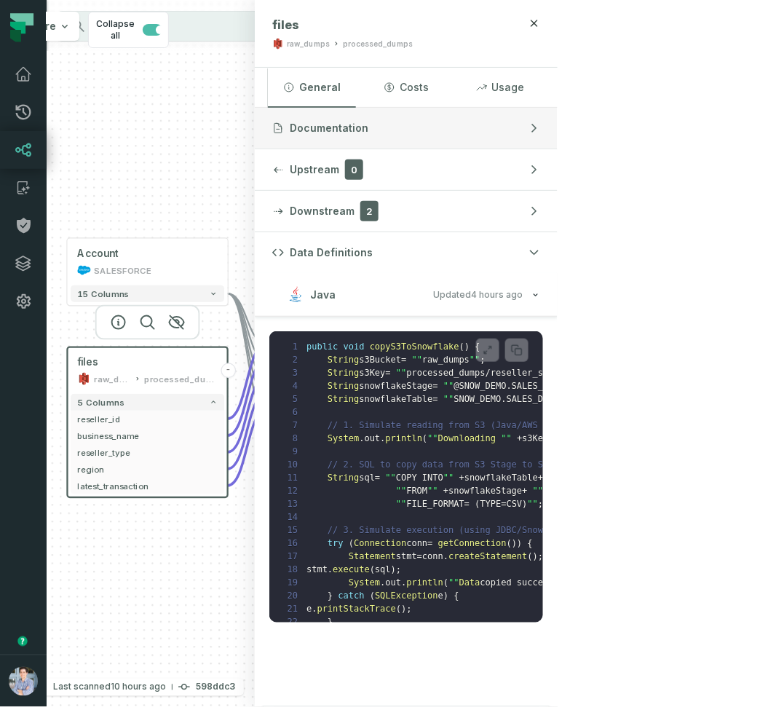
drag, startPoint x: 656, startPoint y: 129, endPoint x: 620, endPoint y: 135, distance: 37.0
click at [557, 129] on button "Documentation" at bounding box center [406, 128] width 303 height 41
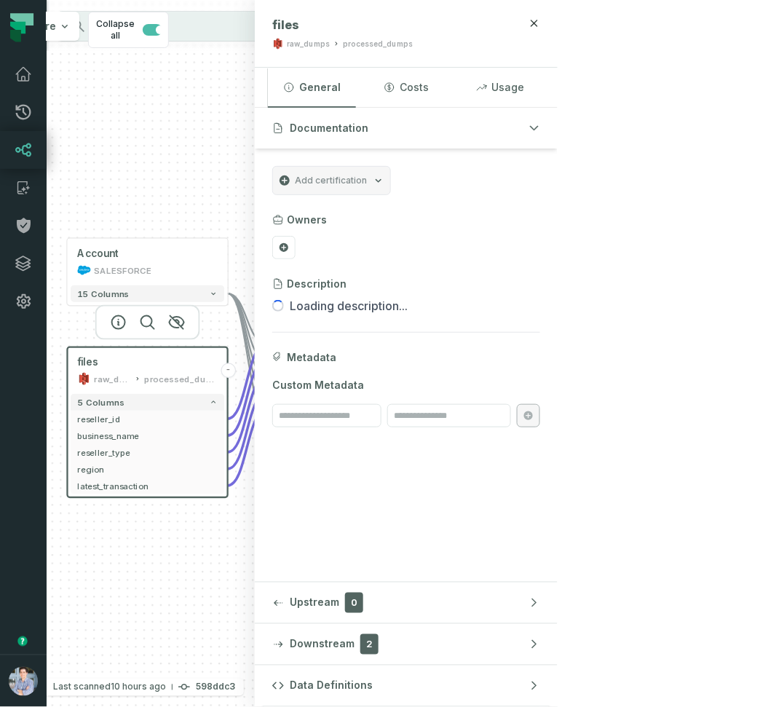
click at [255, 155] on div "- Quarterly ARR POWER BI /Sales/Reports 5 columns - arr_account_id - arr_accoun…" at bounding box center [151, 353] width 208 height 707
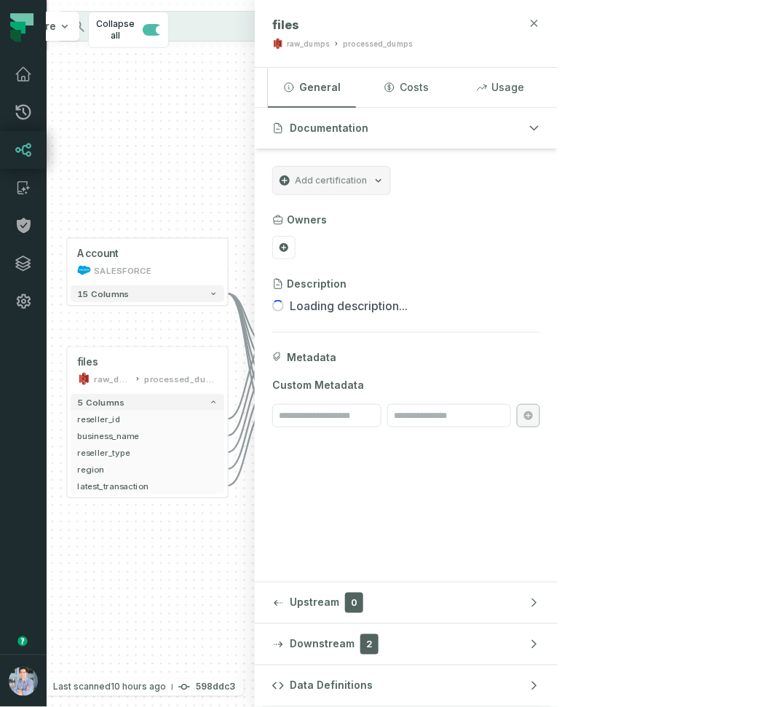
click at [540, 25] on icon "button" at bounding box center [534, 23] width 12 height 12
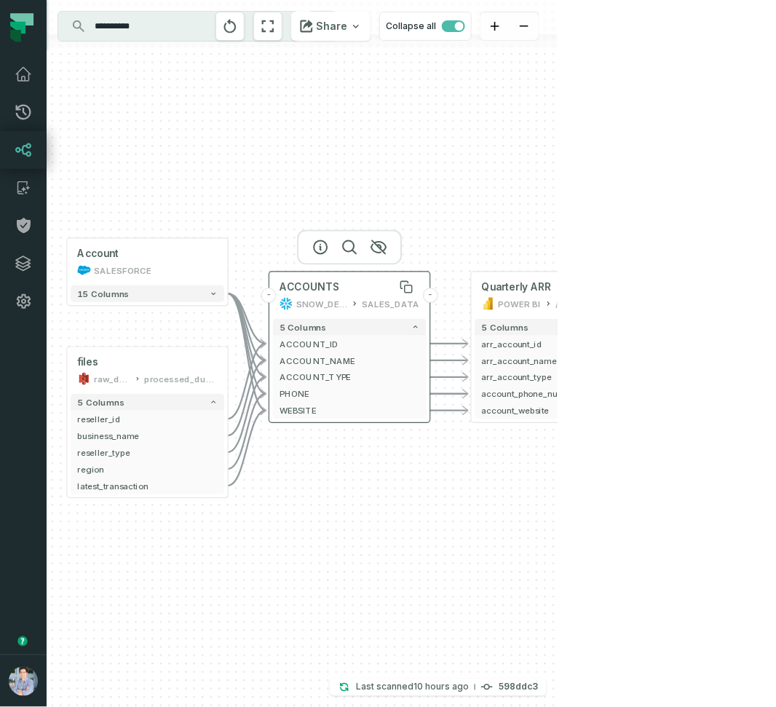
click at [339, 284] on div "ACCOUNTS" at bounding box center [349, 286] width 140 height 13
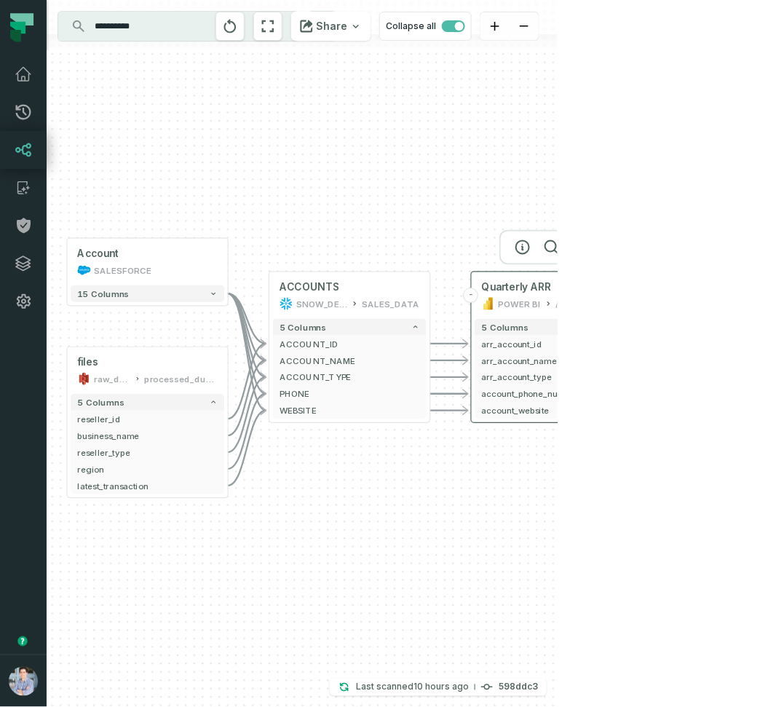
click at [542, 286] on span "Quarterly ARR" at bounding box center [517, 286] width 70 height 13
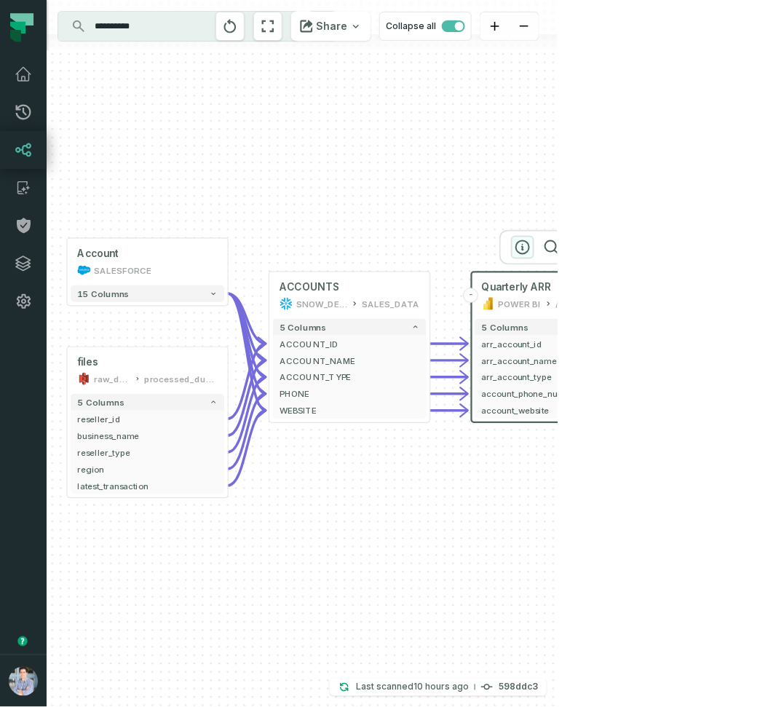
click at [520, 245] on icon "button" at bounding box center [522, 247] width 17 height 17
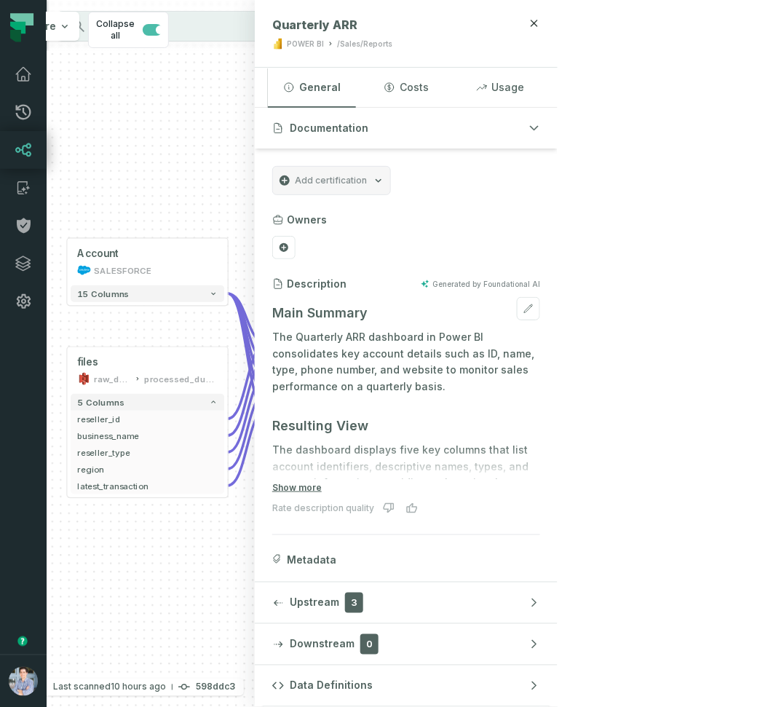
scroll to position [63, 0]
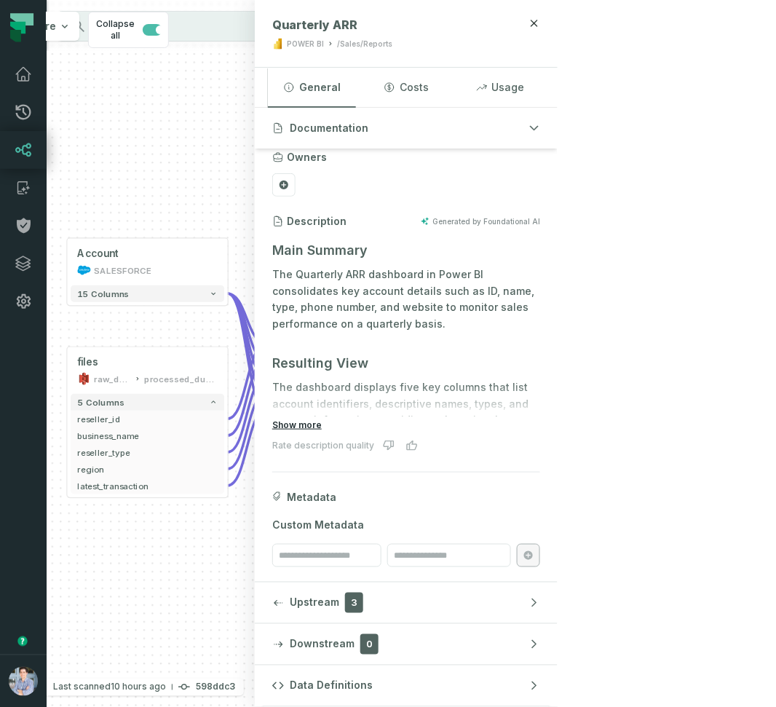
click at [322, 424] on button "Show more" at bounding box center [296, 425] width 49 height 12
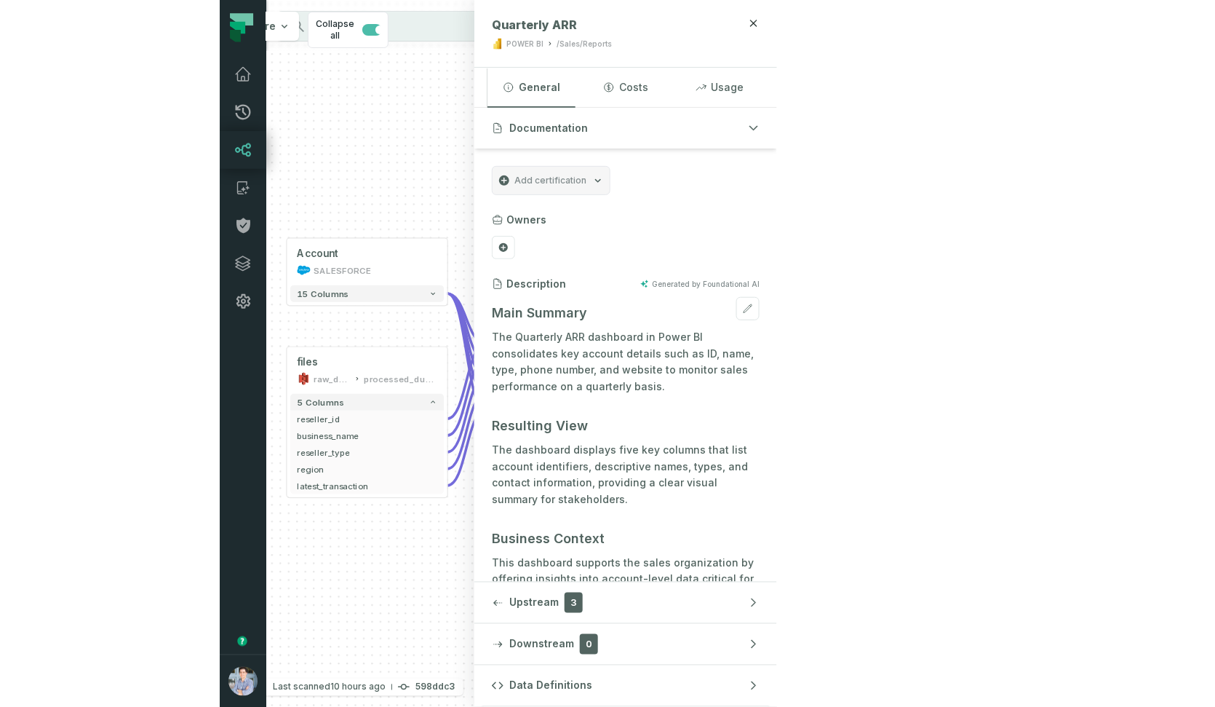
scroll to position [0, 0]
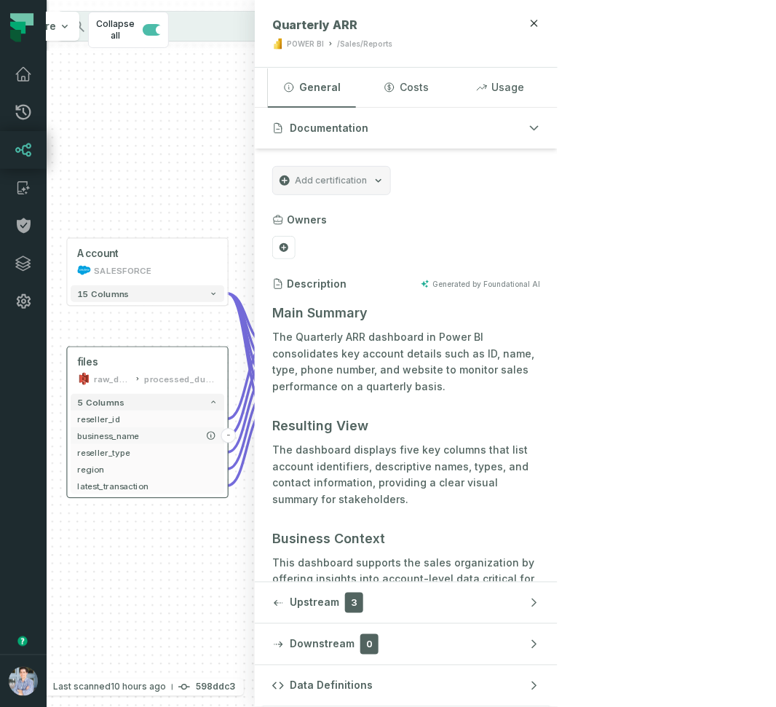
click at [103, 436] on span "business_name" at bounding box center [147, 435] width 140 height 12
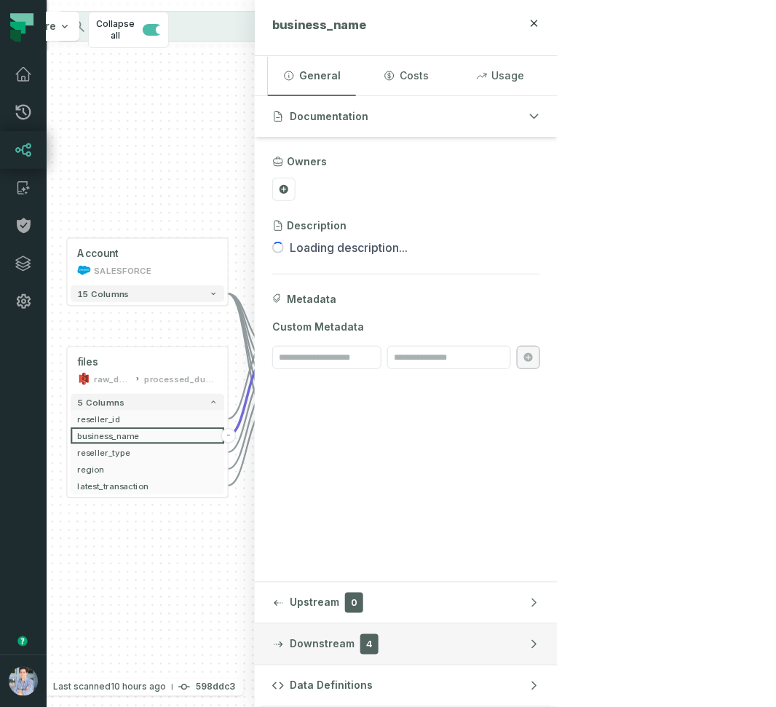
click at [354, 640] on span "Downstream" at bounding box center [322, 644] width 65 height 15
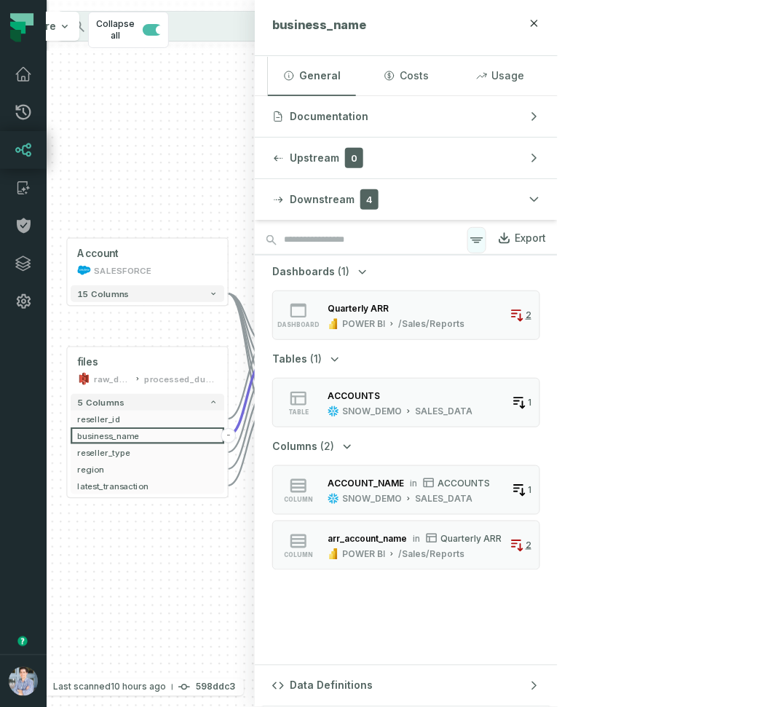
click at [485, 234] on icon "button" at bounding box center [476, 239] width 17 height 17
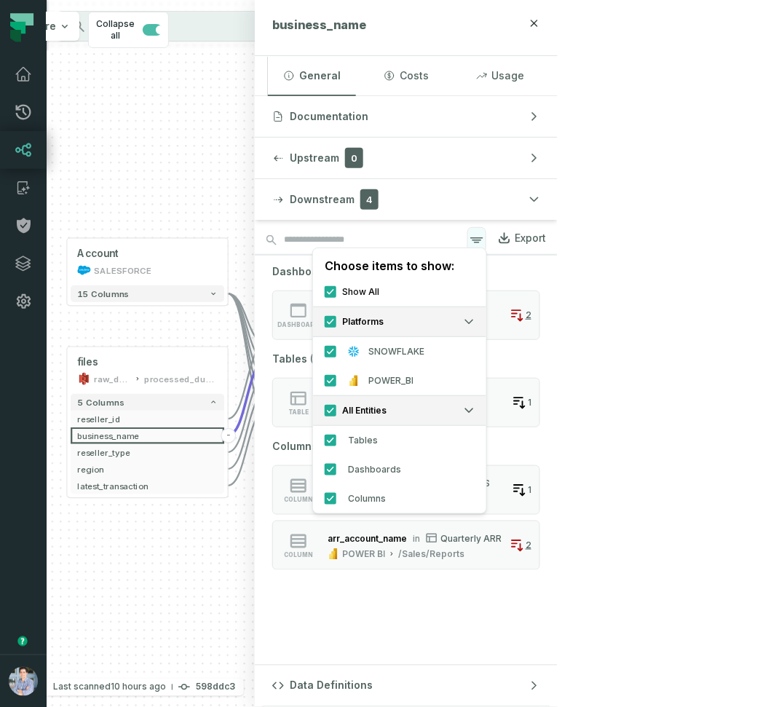
click at [485, 234] on icon "button" at bounding box center [476, 239] width 17 height 17
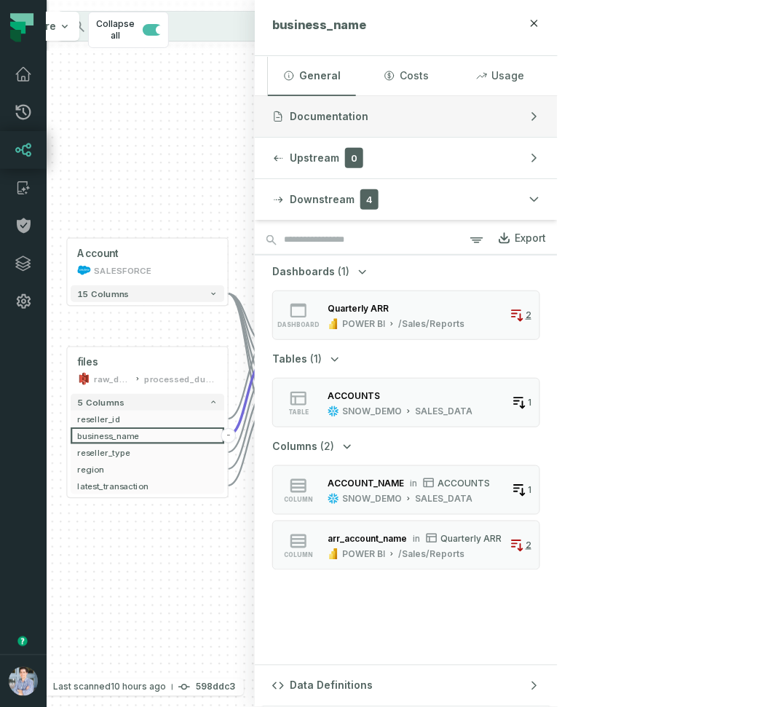
click at [368, 114] on span "Documentation" at bounding box center [329, 116] width 79 height 15
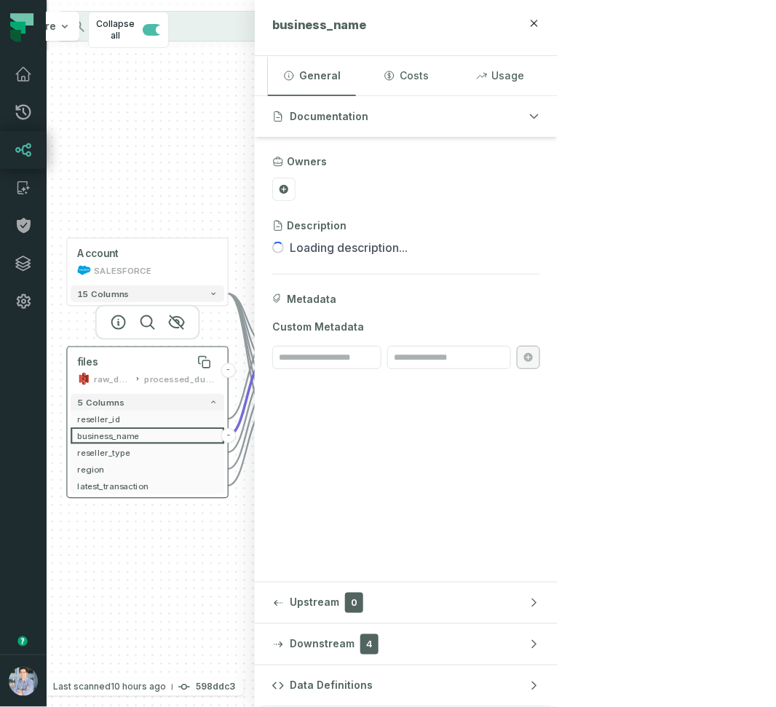
click at [111, 361] on div "files" at bounding box center [147, 361] width 140 height 13
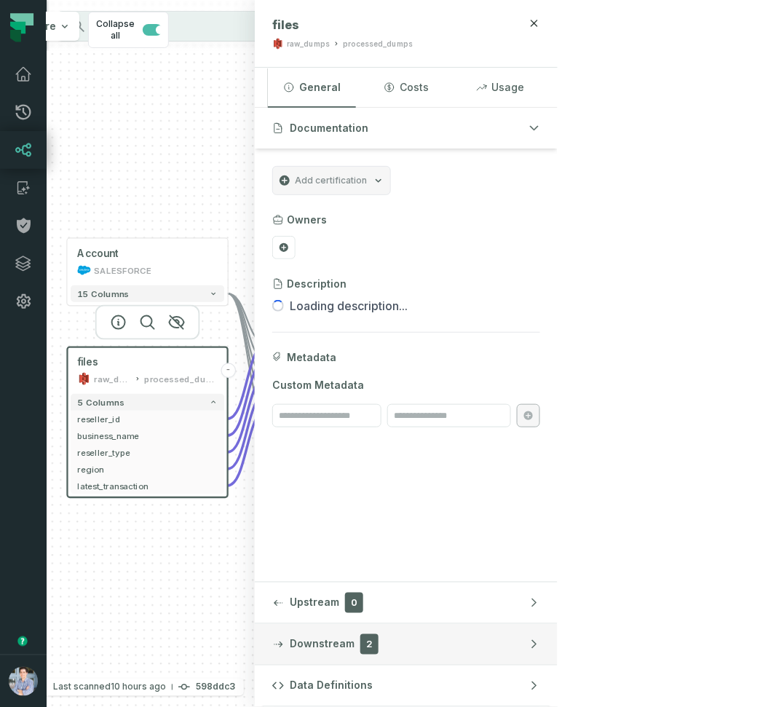
click at [557, 655] on button "Downstream 2" at bounding box center [406, 644] width 303 height 41
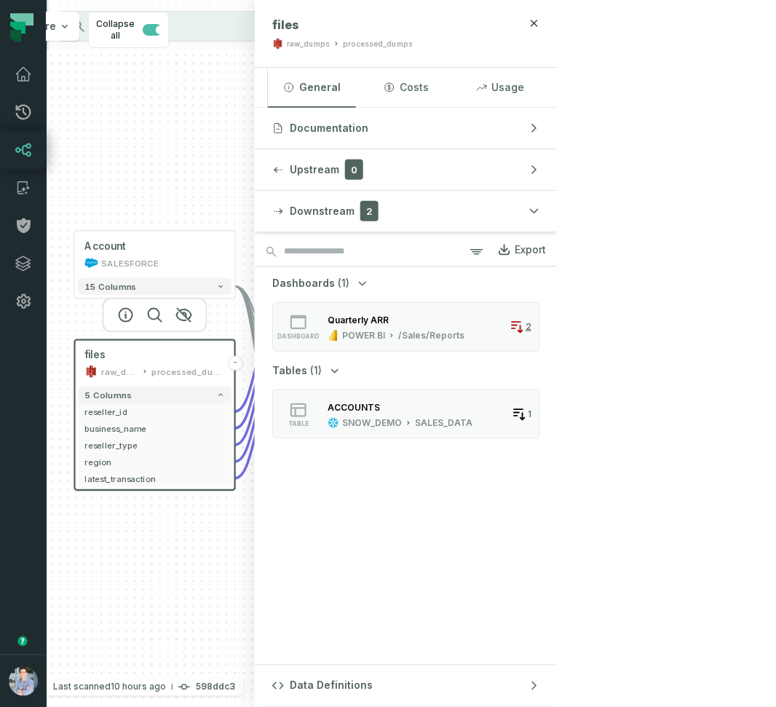
drag, startPoint x: 357, startPoint y: 510, endPoint x: 364, endPoint y: 502, distance: 10.3
click at [255, 503] on div "- Quarterly ARR POWER BI /Sales/Reports 5 columns - arr_account_id - arr_accoun…" at bounding box center [151, 353] width 208 height 707
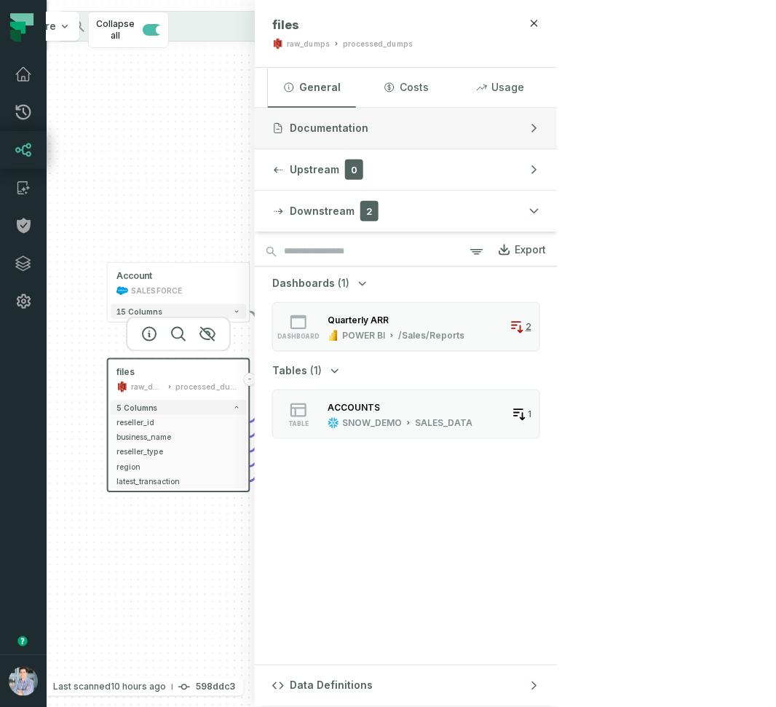
click at [557, 120] on button "Documentation" at bounding box center [406, 128] width 303 height 41
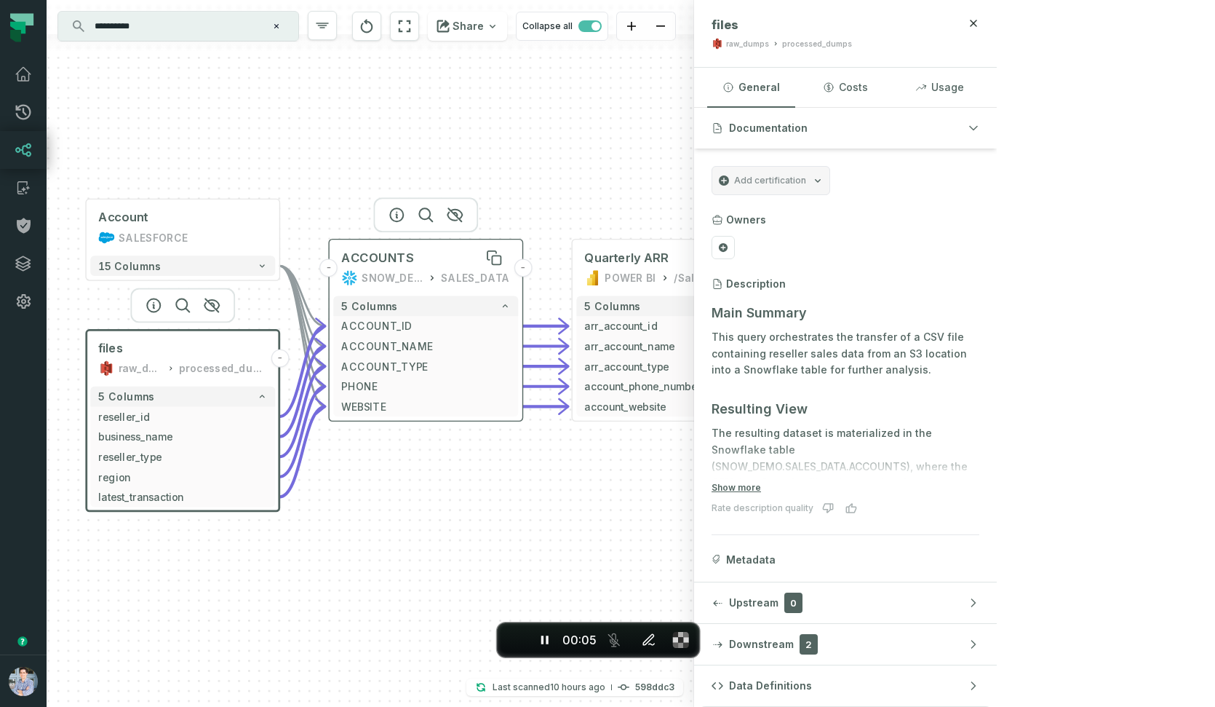
click at [387, 257] on span "ACCOUNTS" at bounding box center [377, 258] width 72 height 16
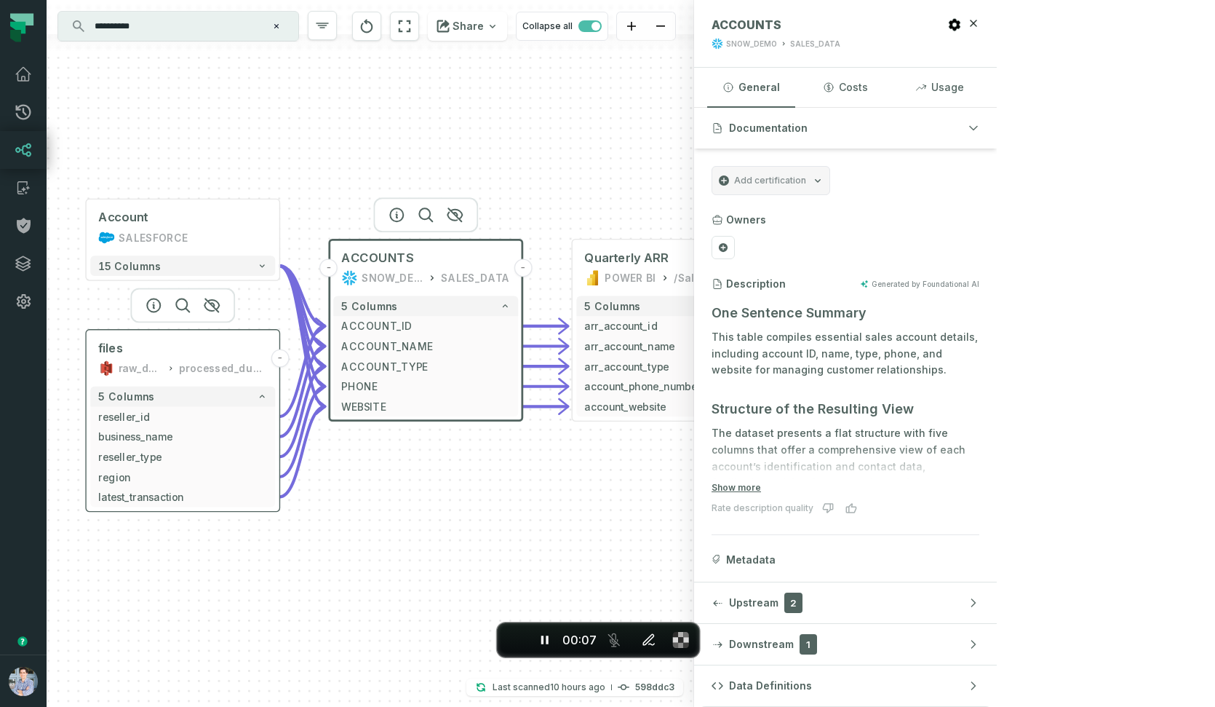
click at [154, 358] on div "files raw_dumps processed_dumps" at bounding box center [182, 358] width 185 height 48
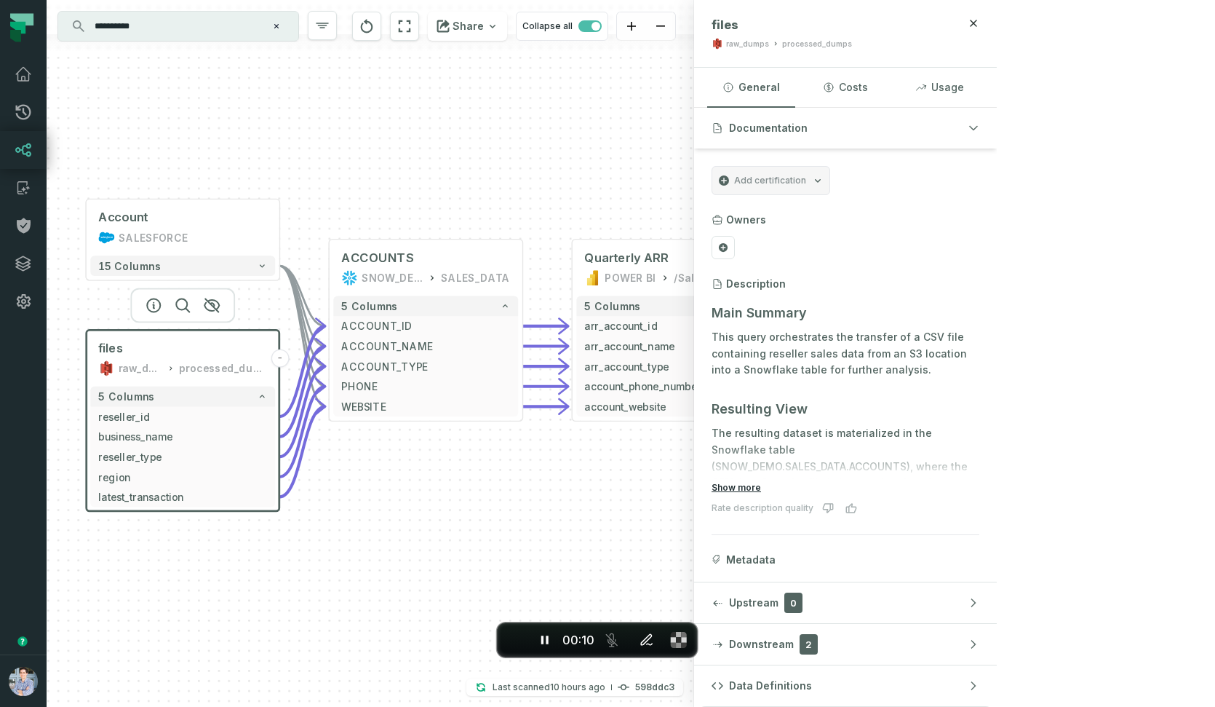
click at [761, 484] on button "Show more" at bounding box center [736, 488] width 49 height 12
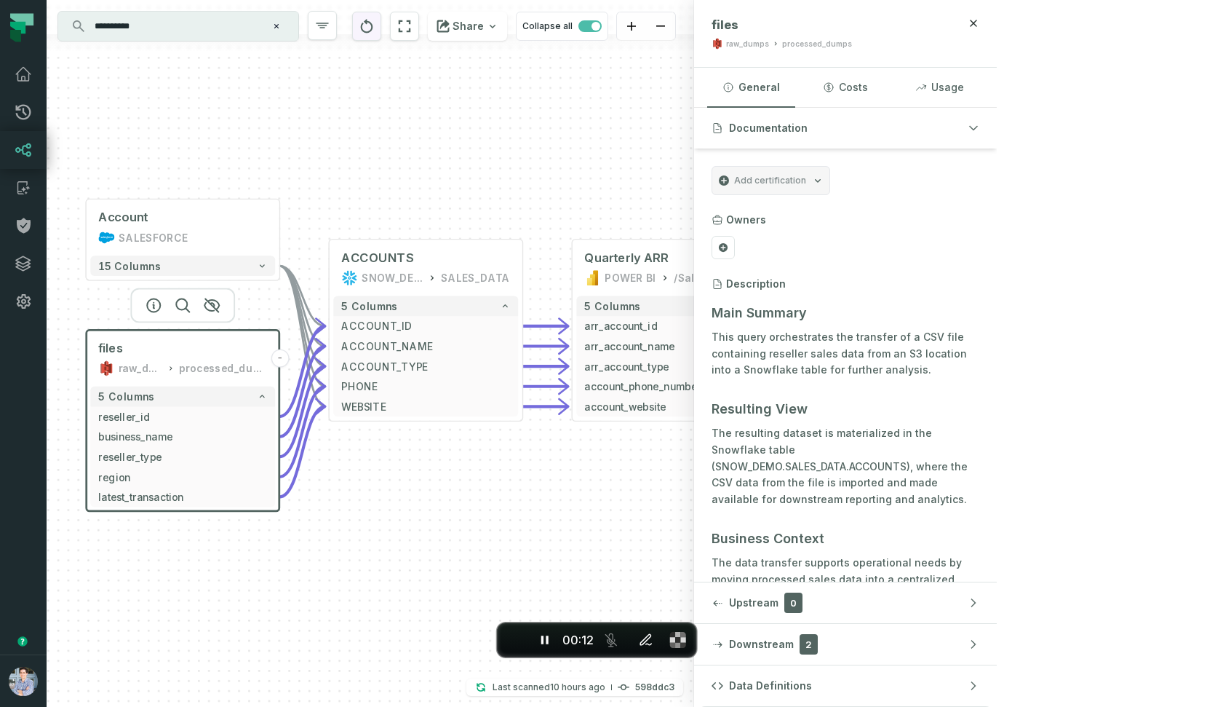
click at [381, 36] on button "reset" at bounding box center [366, 26] width 29 height 29
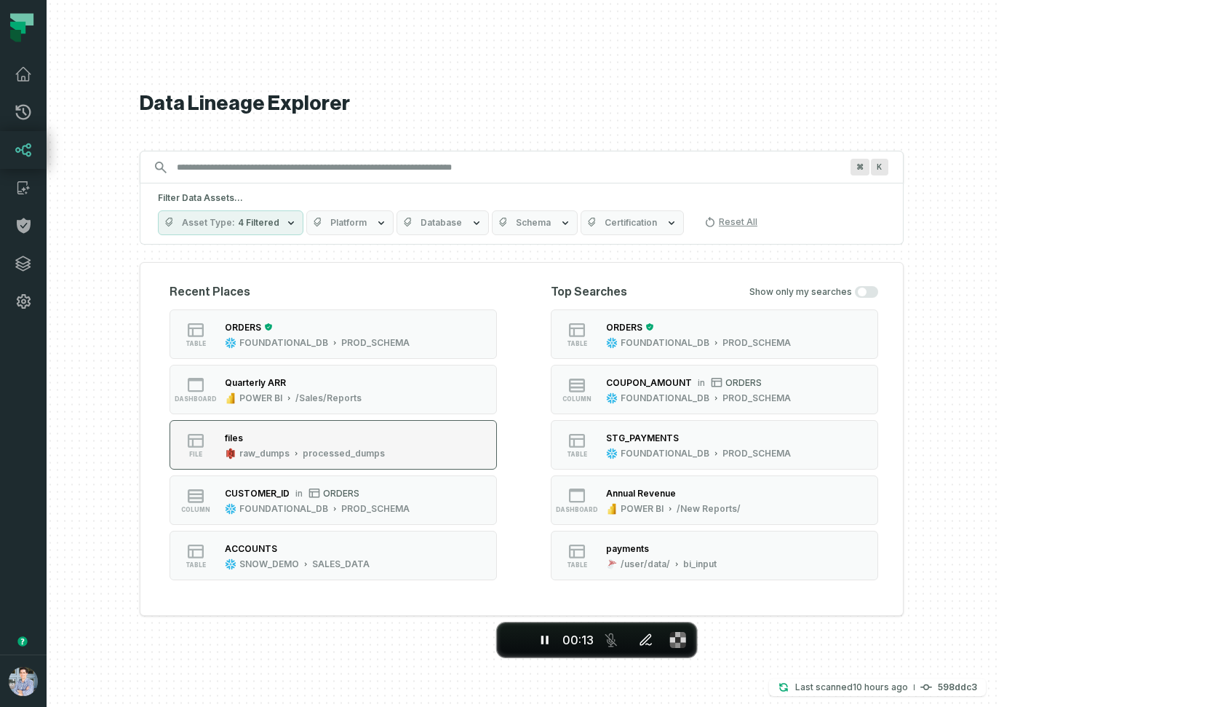
click at [391, 422] on button "file files raw_dumps processed_dumps" at bounding box center [333, 444] width 327 height 49
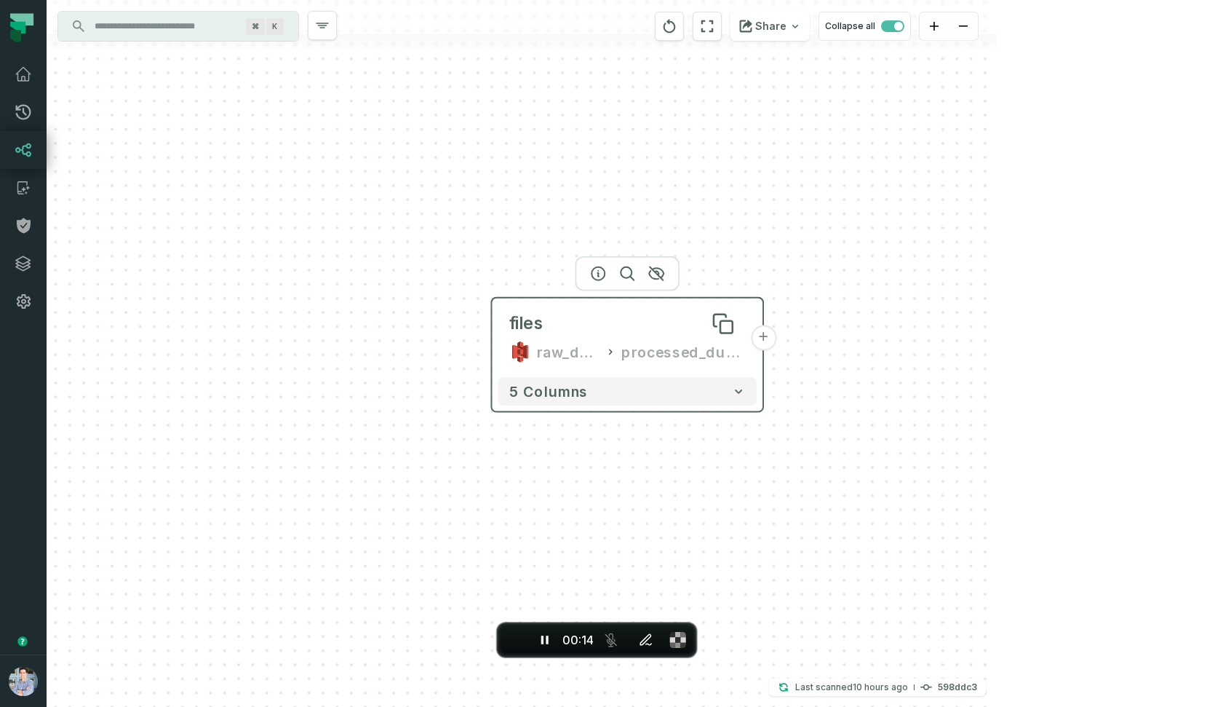
click at [580, 317] on div "files" at bounding box center [627, 323] width 236 height 23
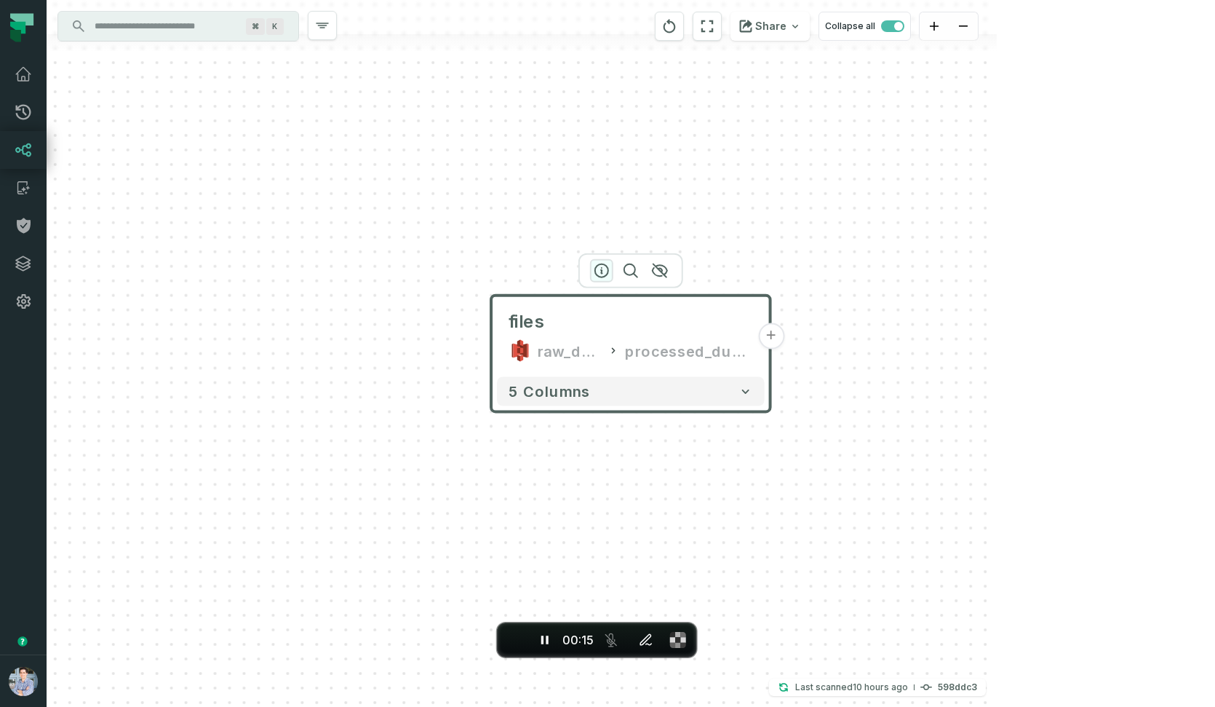
click at [603, 267] on icon "button" at bounding box center [601, 270] width 17 height 17
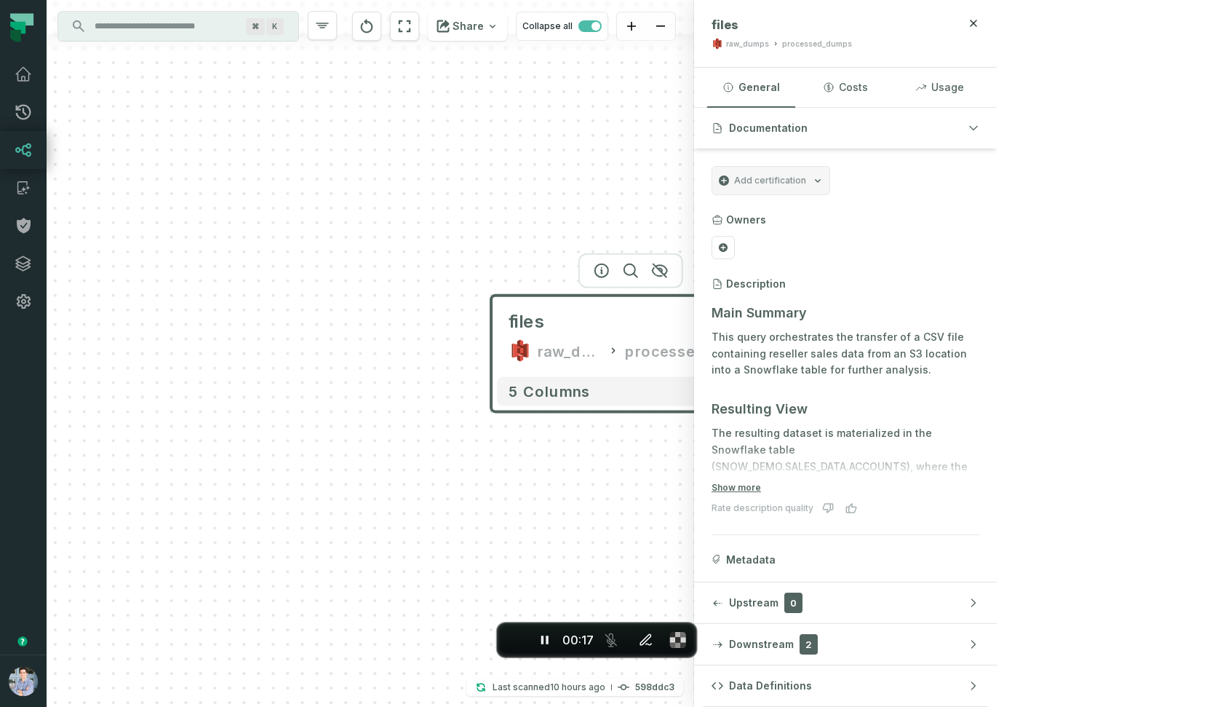
click at [694, 169] on div "files raw_dumps processed_dumps + 5 columns" at bounding box center [371, 353] width 648 height 707
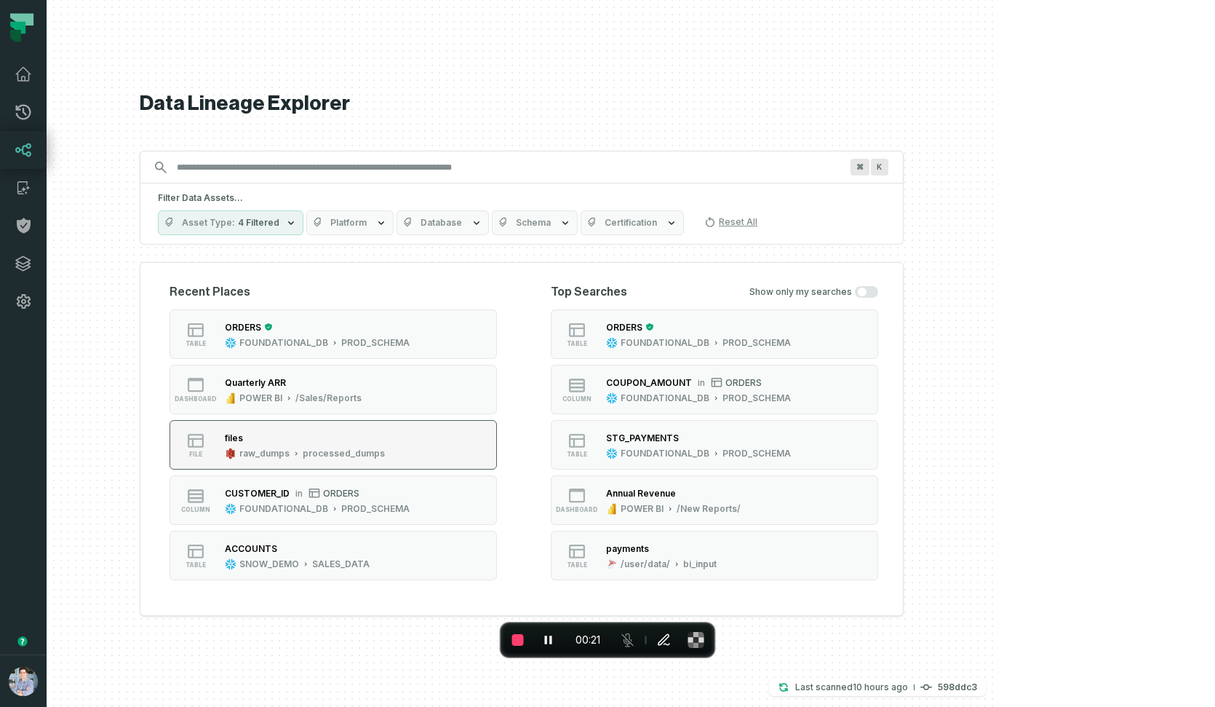
click at [380, 436] on div "files" at bounding box center [305, 437] width 160 height 15
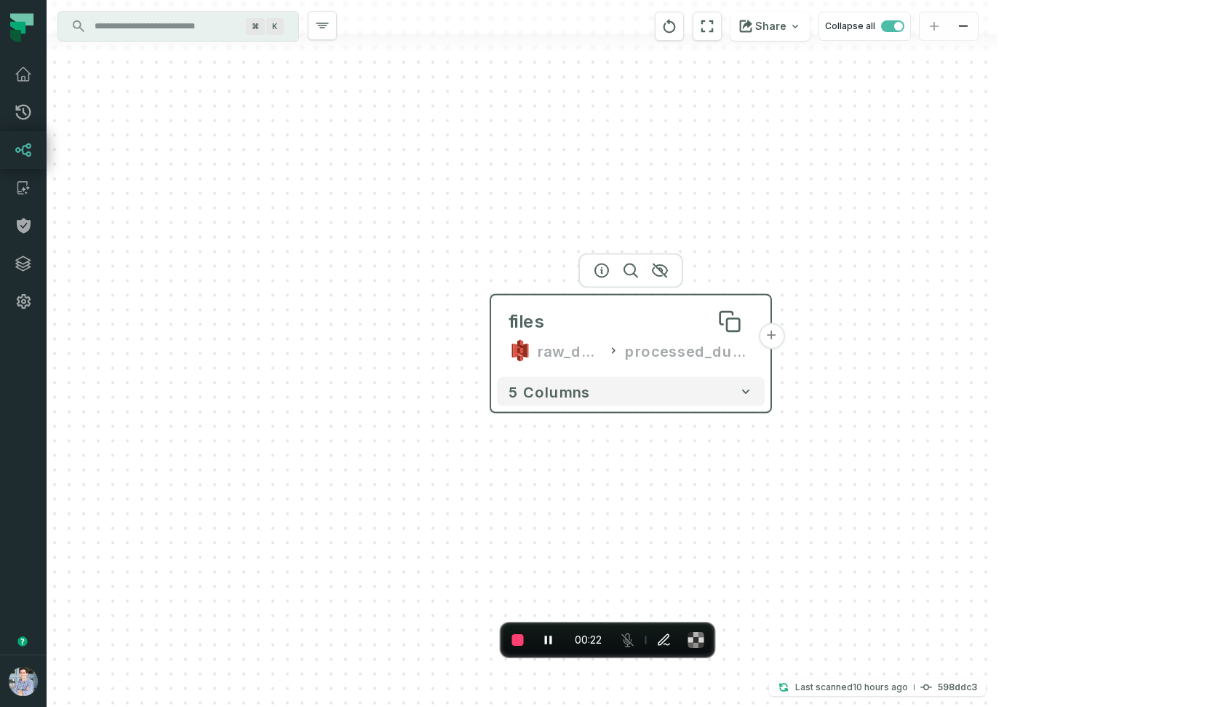
click at [606, 320] on div "files" at bounding box center [631, 321] width 245 height 23
click at [604, 273] on icon "button" at bounding box center [601, 270] width 17 height 17
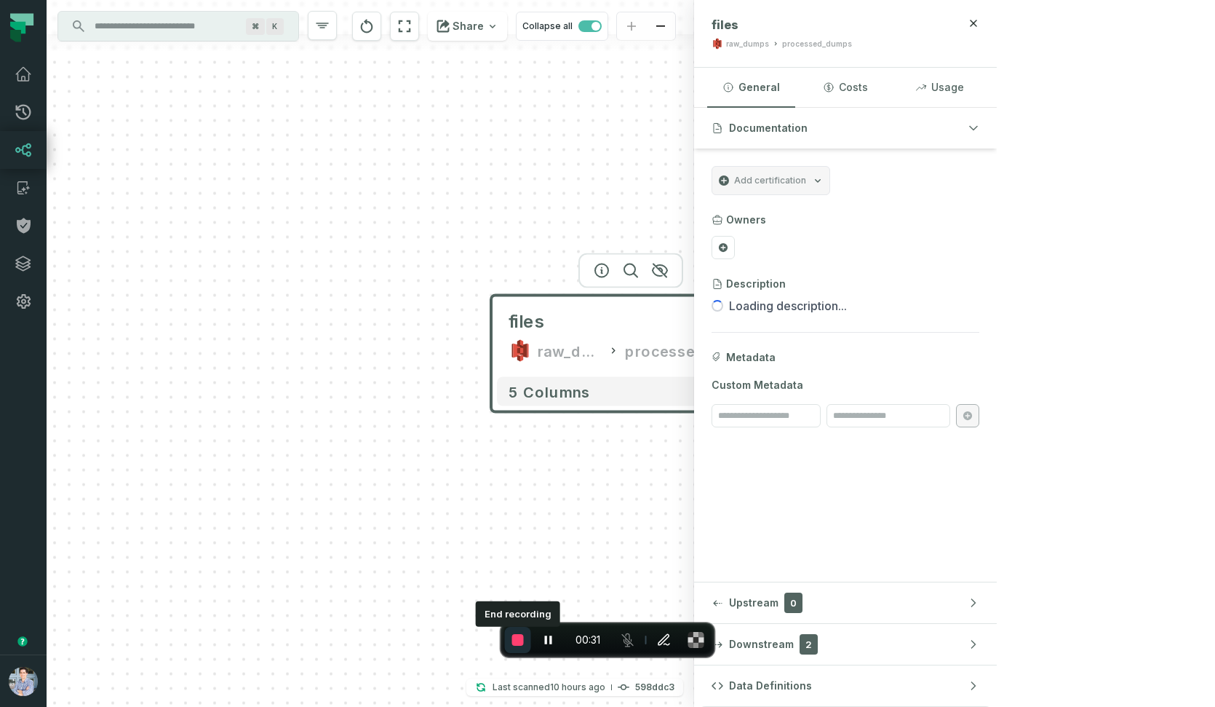
click at [522, 642] on span "End recording" at bounding box center [518, 640] width 12 height 12
